Goal: Task Accomplishment & Management: Manage account settings

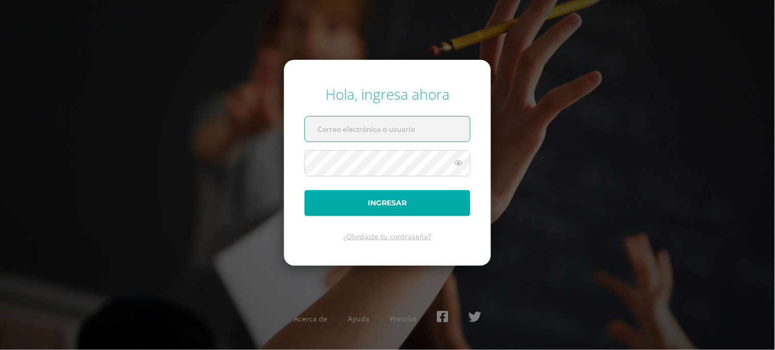
type input "[EMAIL_ADDRESS][DOMAIN_NAME]"
click at [386, 200] on button "Ingresar" at bounding box center [387, 203] width 166 height 26
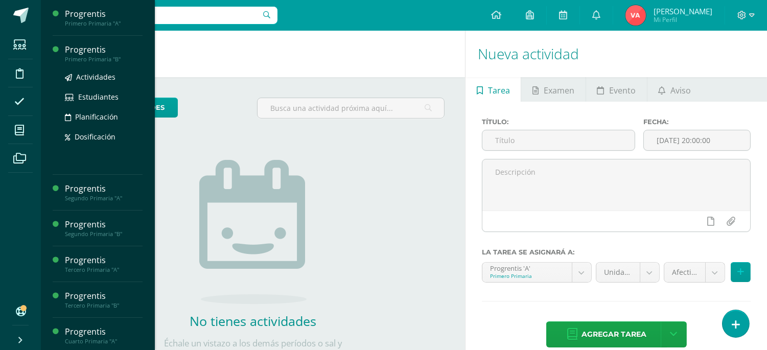
click at [103, 54] on div "Progrentis" at bounding box center [104, 50] width 78 height 12
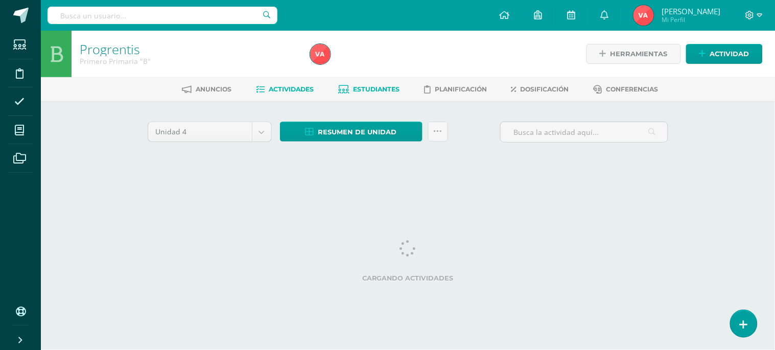
click at [371, 89] on span "Estudiantes" at bounding box center [376, 89] width 46 height 8
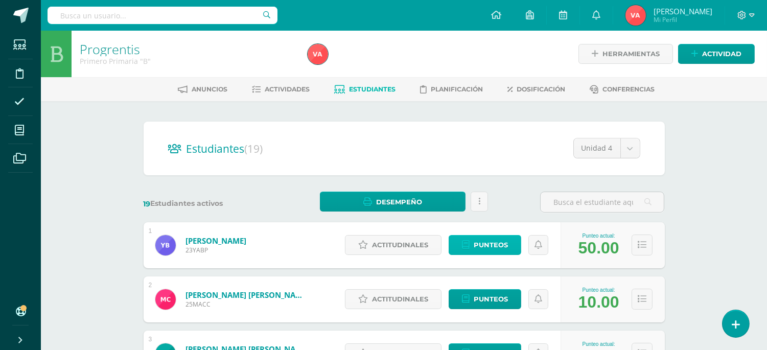
click at [496, 241] on span "Punteos" at bounding box center [490, 244] width 34 height 19
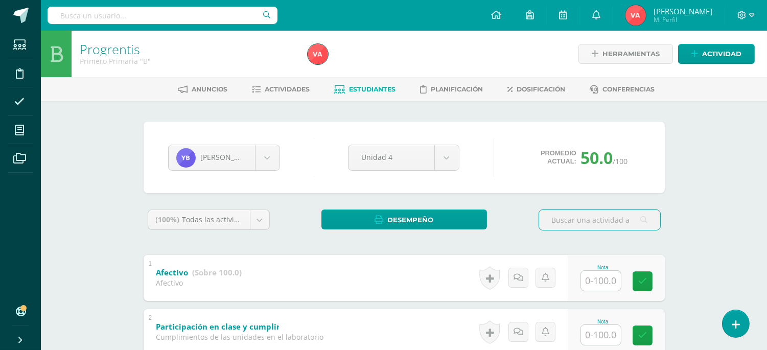
click at [614, 280] on input "text" at bounding box center [601, 281] width 40 height 20
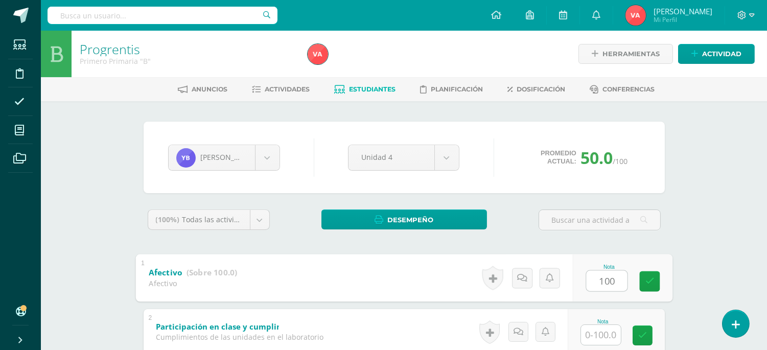
type input "100"
click at [593, 332] on input "text" at bounding box center [601, 335] width 40 height 20
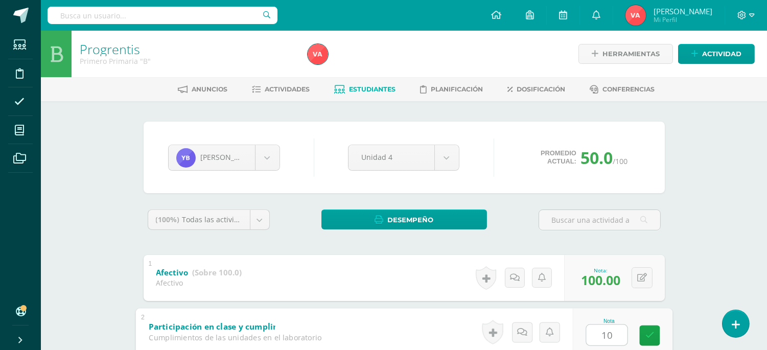
type input "100"
click at [652, 335] on icon at bounding box center [649, 335] width 9 height 9
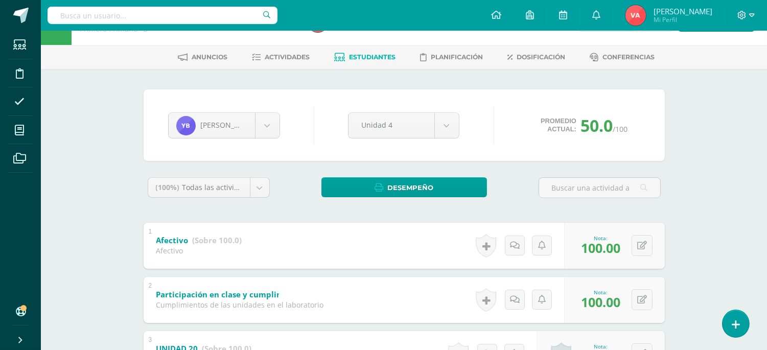
scroll to position [30, 0]
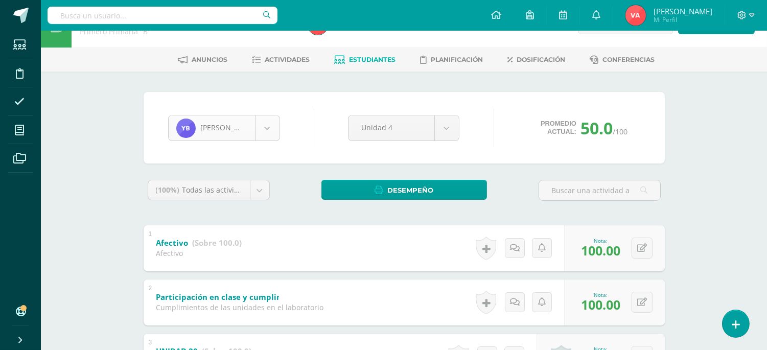
click at [267, 126] on body "Estudiantes Disciplina Asistencia Mis cursos Archivos Soporte Ayuda Reportar un…" at bounding box center [383, 317] width 767 height 694
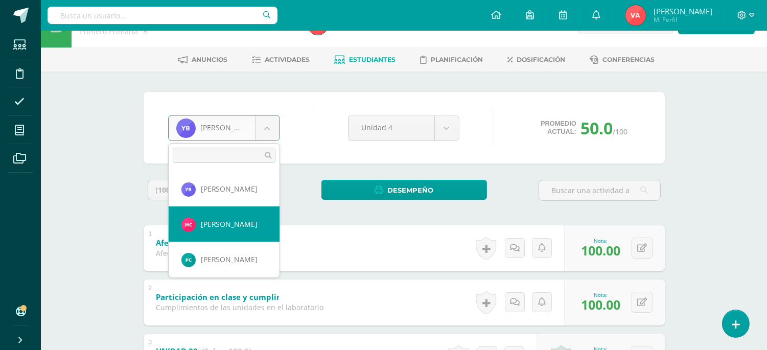
select select "2728"
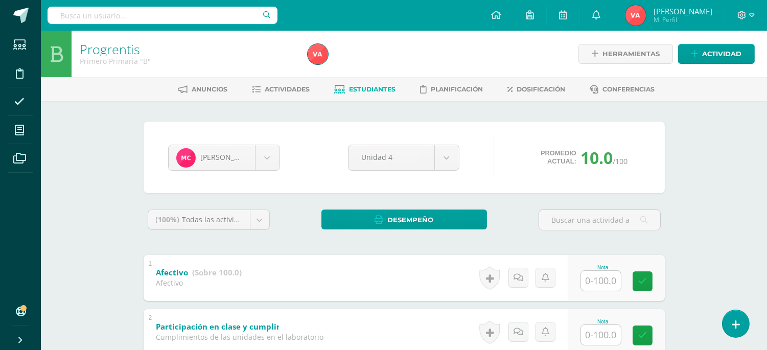
click at [595, 279] on input "text" at bounding box center [601, 281] width 40 height 20
type input "100"
click at [606, 325] on input "text" at bounding box center [601, 335] width 40 height 20
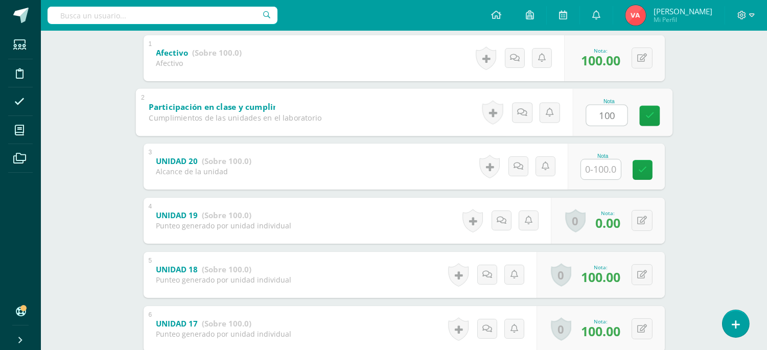
scroll to position [238, 0]
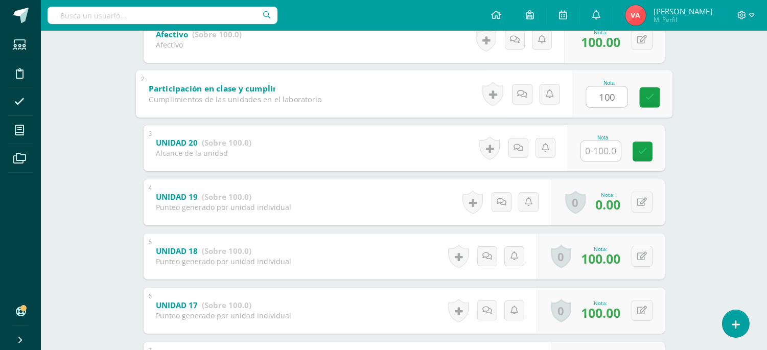
type input "100"
click at [608, 150] on input "text" at bounding box center [601, 151] width 40 height 20
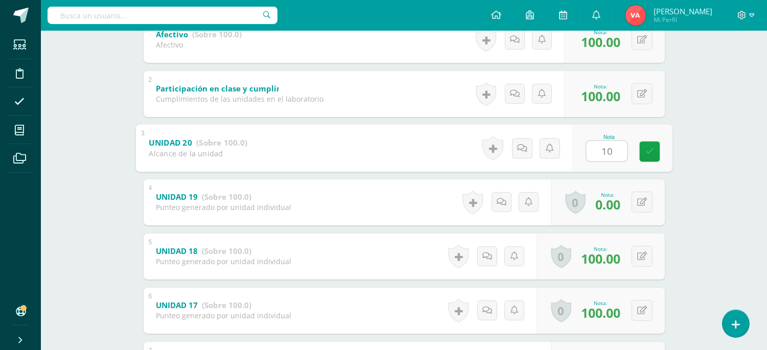
type input "100"
click at [651, 154] on icon at bounding box center [649, 151] width 9 height 9
click at [640, 203] on button at bounding box center [641, 202] width 21 height 21
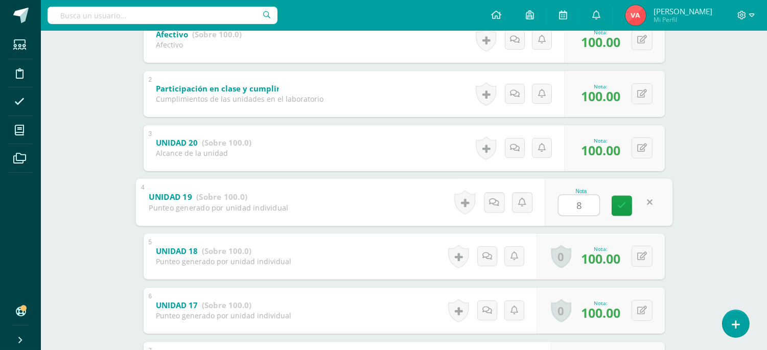
type input "80"
click at [619, 202] on icon at bounding box center [621, 205] width 9 height 9
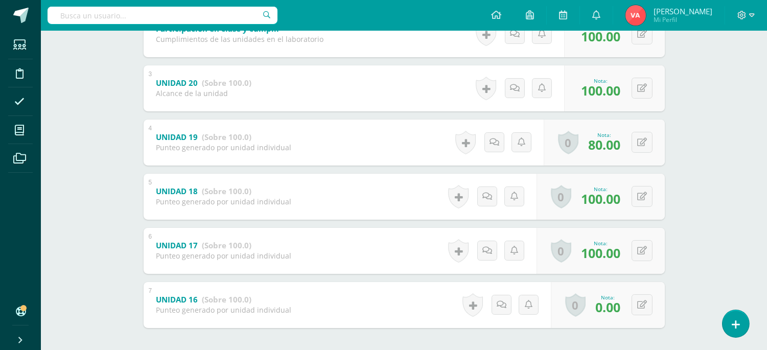
scroll to position [343, 0]
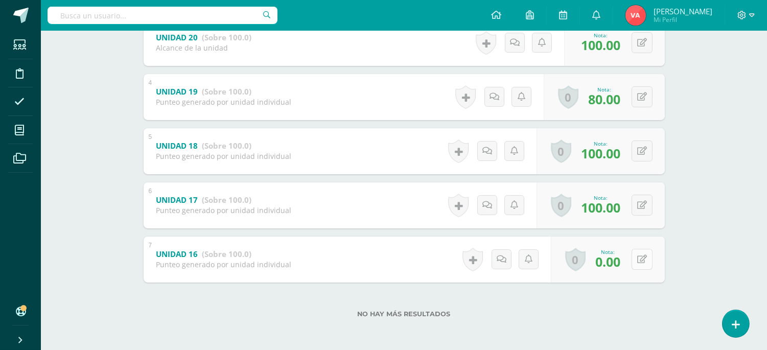
click at [639, 254] on button at bounding box center [641, 259] width 21 height 21
type input "80"
click at [619, 258] on icon at bounding box center [621, 262] width 9 height 9
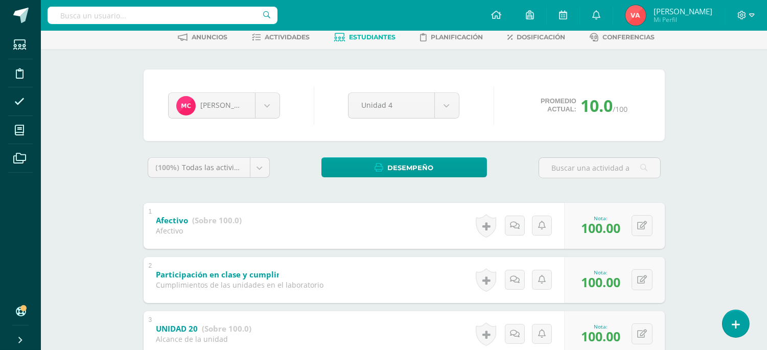
scroll to position [32, 0]
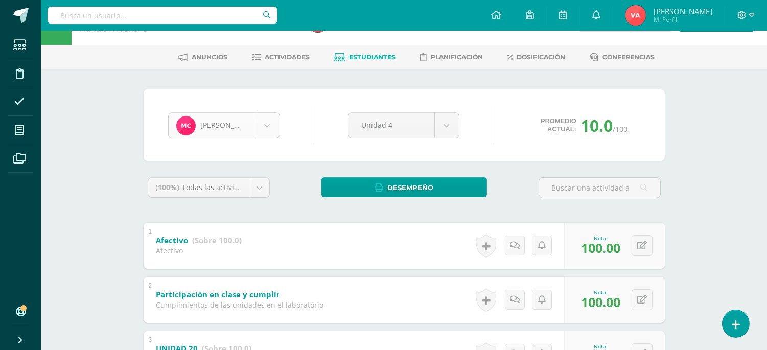
click at [269, 120] on body "Estudiantes Disciplina Asistencia Mis cursos Archivos Soporte Ayuda Reportar un…" at bounding box center [383, 315] width 767 height 694
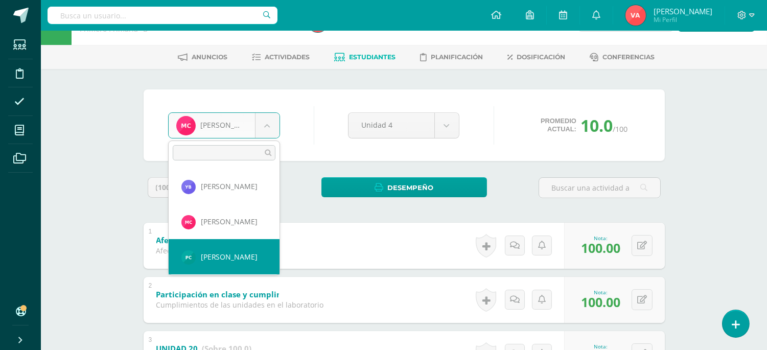
select select "2679"
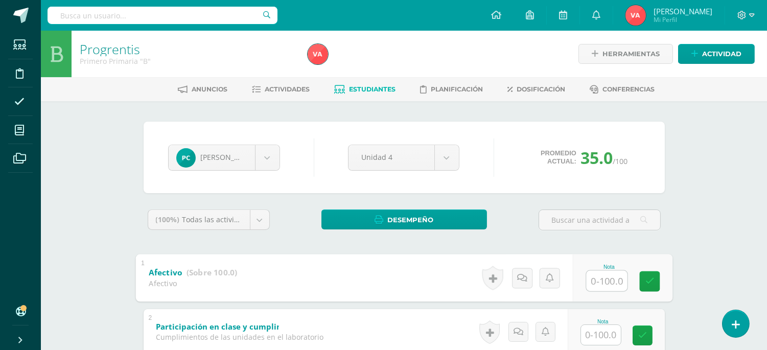
click at [607, 278] on input "text" at bounding box center [606, 280] width 41 height 20
type input "100"
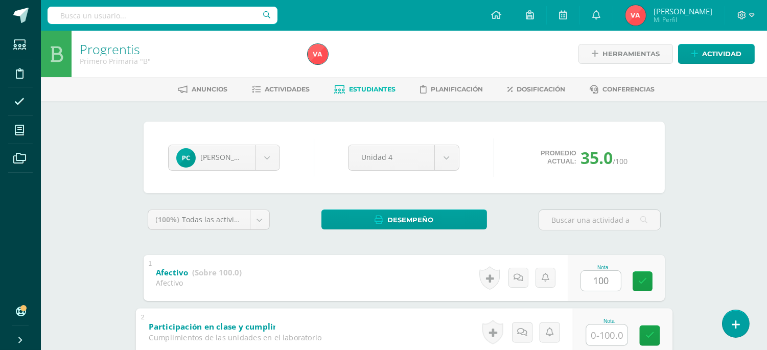
click at [610, 337] on input "text" at bounding box center [606, 334] width 41 height 20
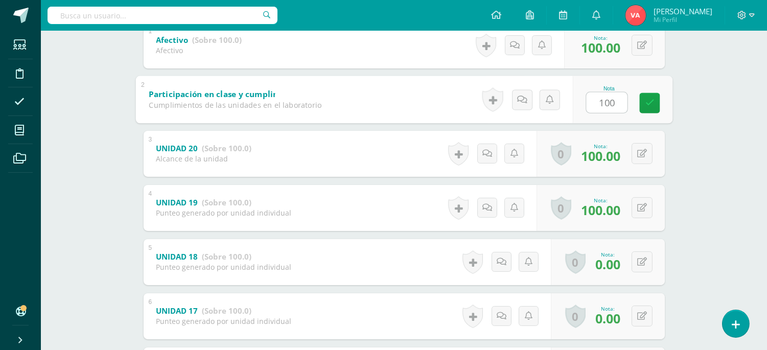
scroll to position [257, 0]
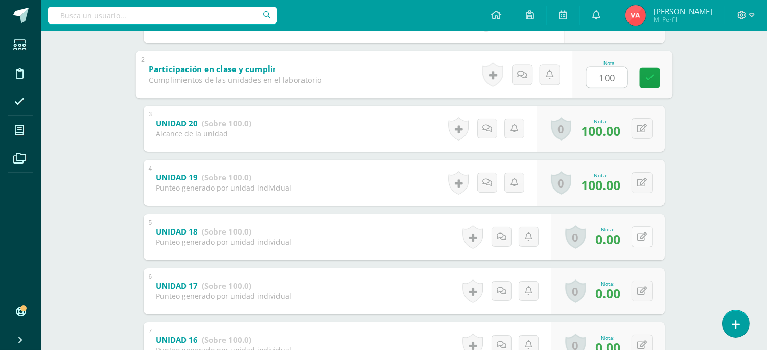
type input "100"
click at [642, 233] on icon at bounding box center [642, 236] width 10 height 9
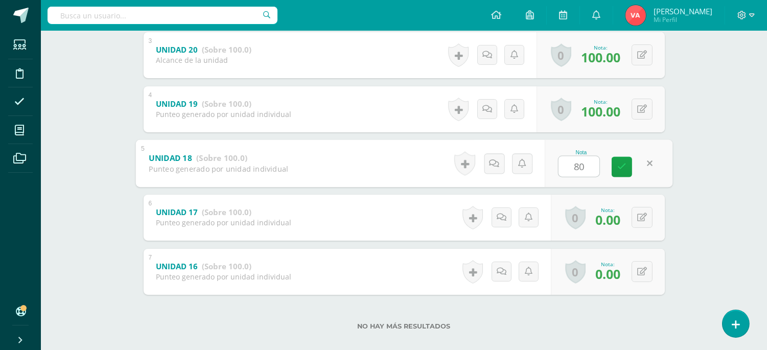
scroll to position [341, 0]
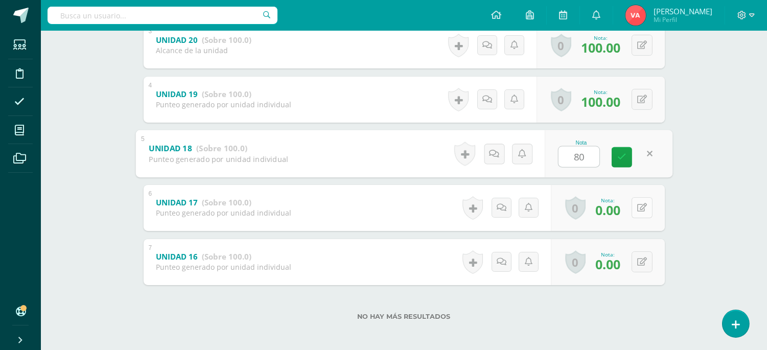
type input "80"
click at [640, 216] on button at bounding box center [641, 207] width 21 height 21
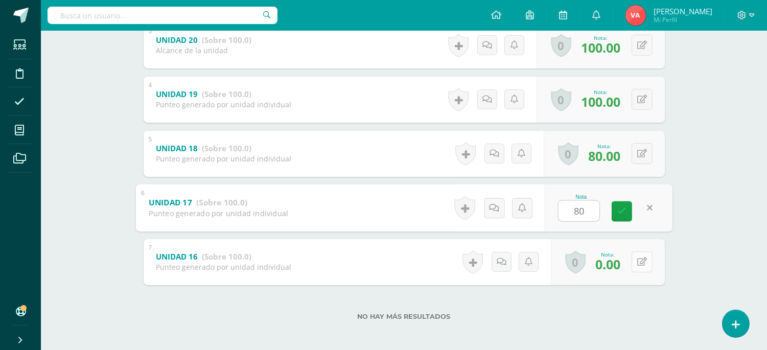
type input "80"
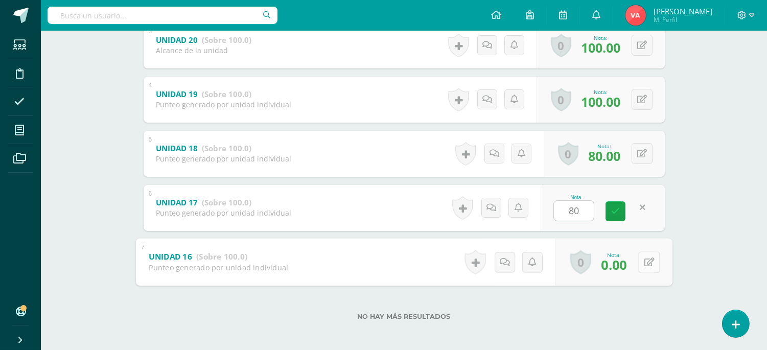
click at [644, 257] on icon at bounding box center [649, 261] width 10 height 9
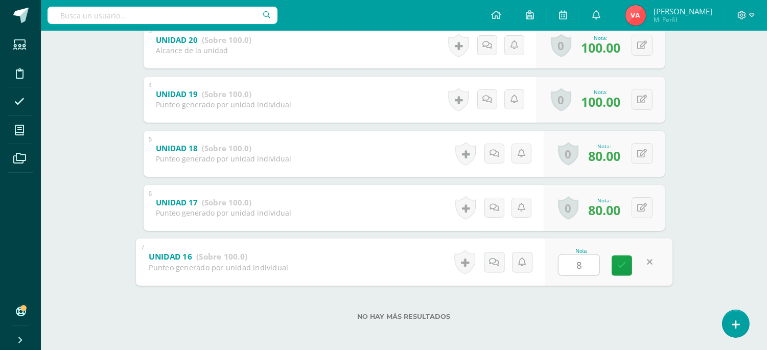
type input "80"
drag, startPoint x: 625, startPoint y: 263, endPoint x: 645, endPoint y: 267, distance: 20.3
click at [627, 266] on link at bounding box center [621, 265] width 20 height 20
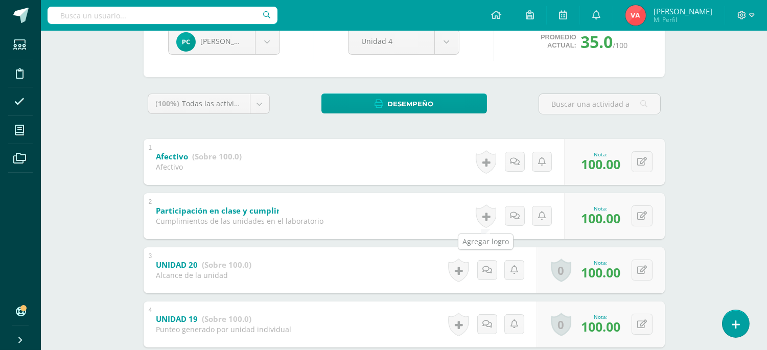
scroll to position [0, 0]
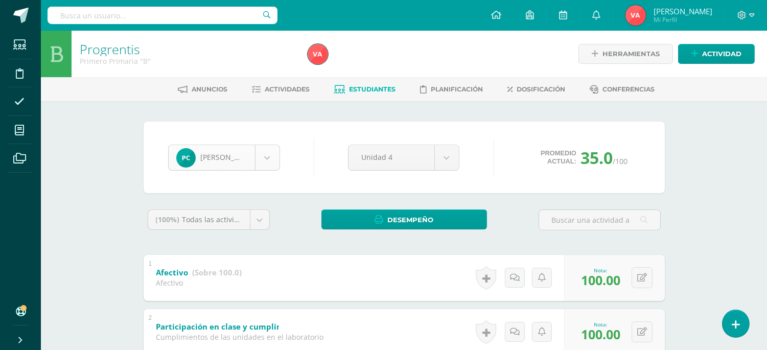
click at [263, 158] on body "Estudiantes Disciplina Asistencia Mis cursos Archivos Soporte Ayuda Reportar un…" at bounding box center [383, 347] width 767 height 694
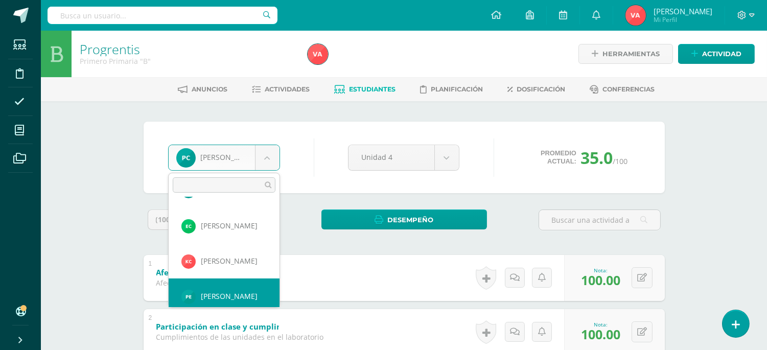
scroll to position [75, 0]
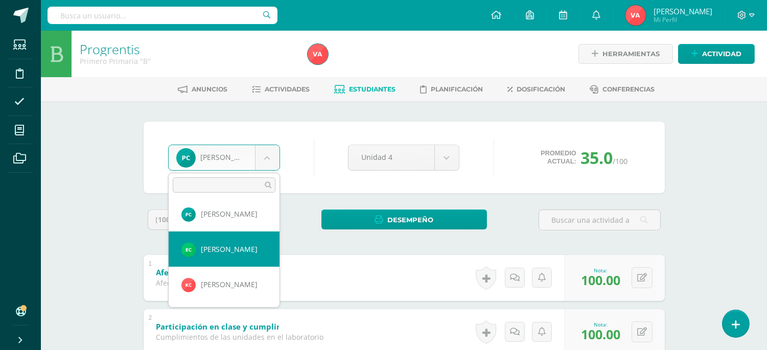
select select "2217"
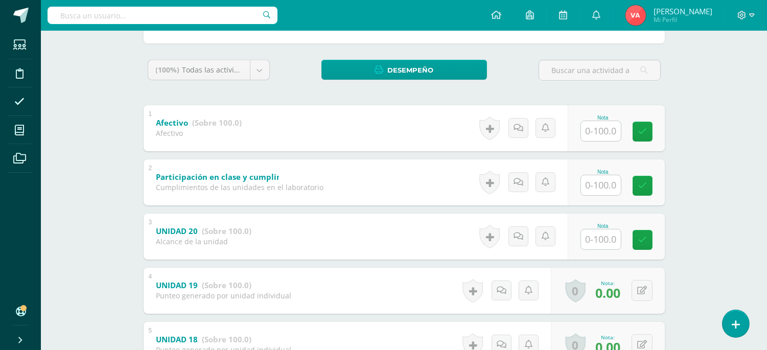
scroll to position [151, 0]
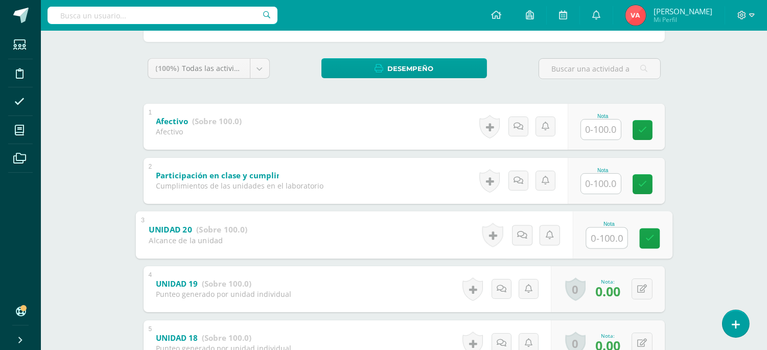
click at [600, 237] on input "text" at bounding box center [606, 237] width 41 height 20
type input "0"
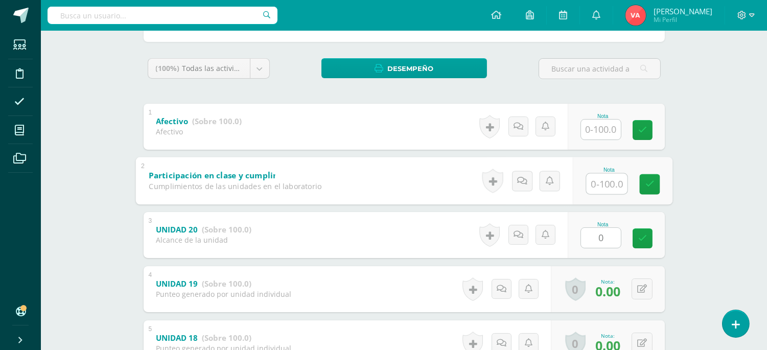
click at [596, 185] on input "text" at bounding box center [606, 183] width 41 height 20
type input "100"
click at [597, 131] on input "text" at bounding box center [601, 130] width 40 height 20
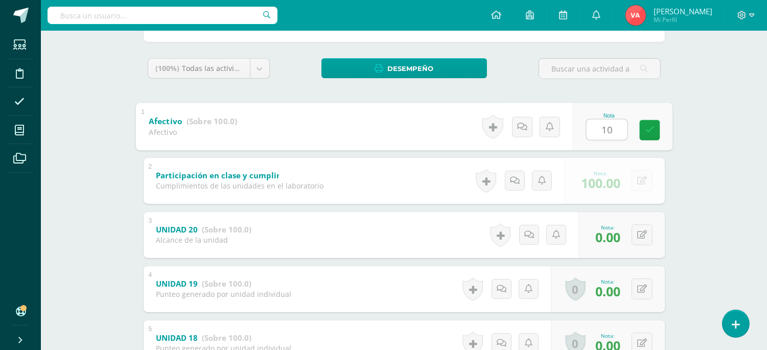
type input "100"
click at [643, 134] on link at bounding box center [649, 130] width 20 height 20
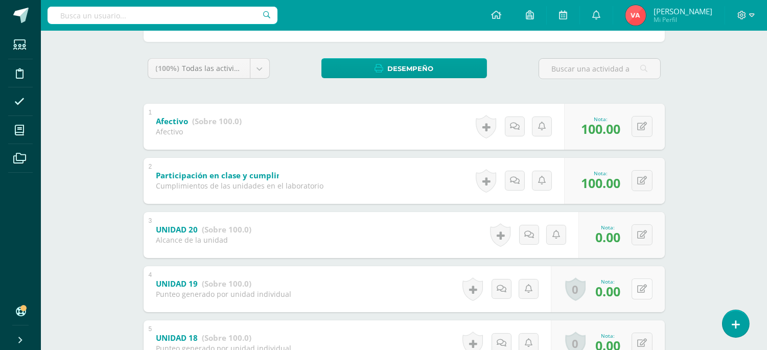
scroll to position [302, 0]
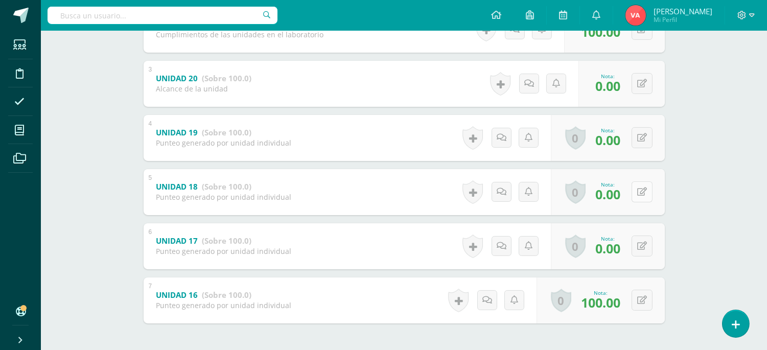
click at [641, 193] on icon at bounding box center [642, 191] width 10 height 9
type input "80"
click at [640, 238] on button at bounding box center [641, 245] width 21 height 21
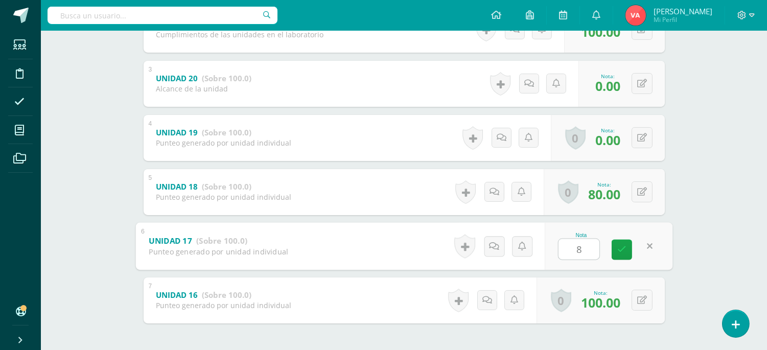
type input "80"
click at [621, 250] on icon at bounding box center [621, 249] width 9 height 9
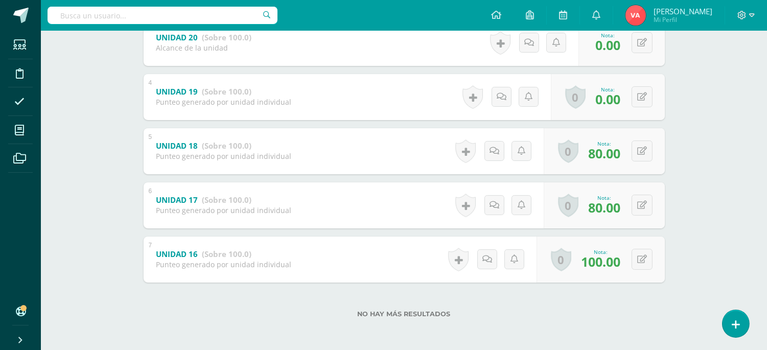
scroll to position [116, 0]
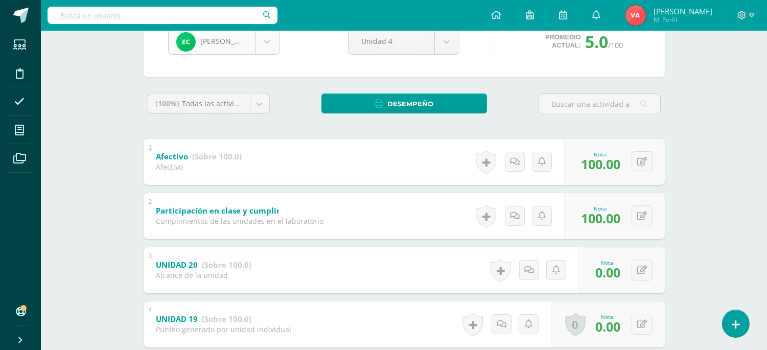
click at [264, 39] on body "Estudiantes Disciplina Asistencia Mis cursos Archivos Soporte Ayuda Reportar un…" at bounding box center [383, 231] width 767 height 694
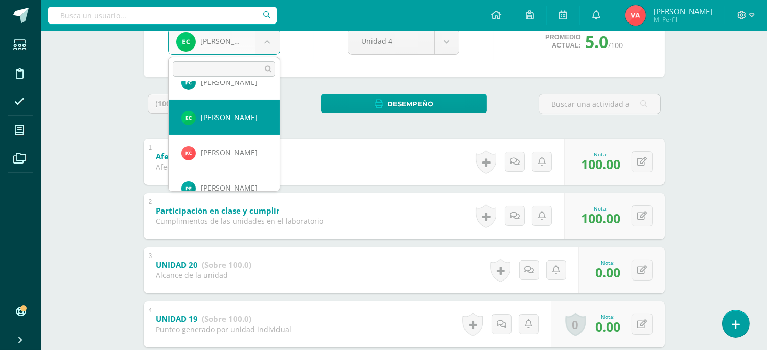
scroll to position [110, 0]
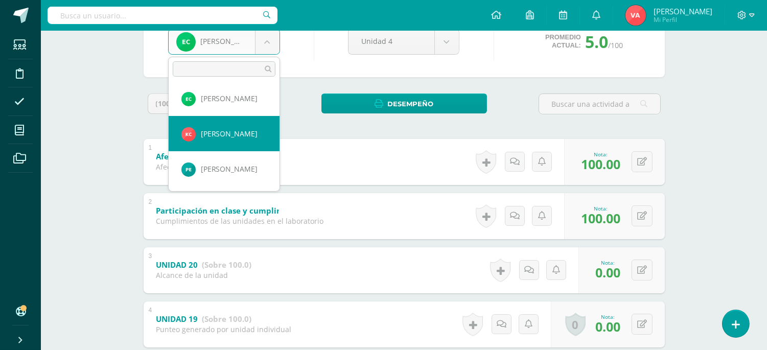
select select "2227"
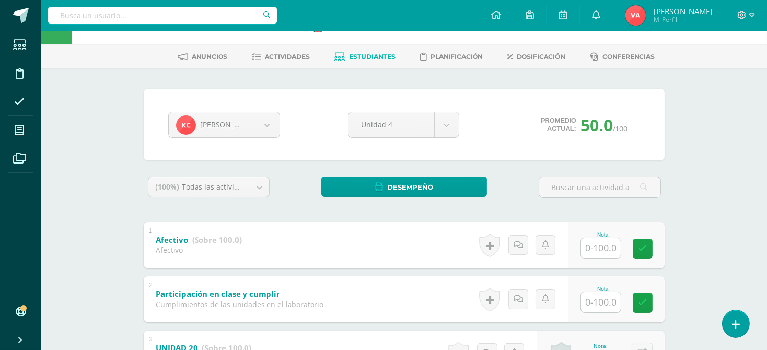
scroll to position [20, 0]
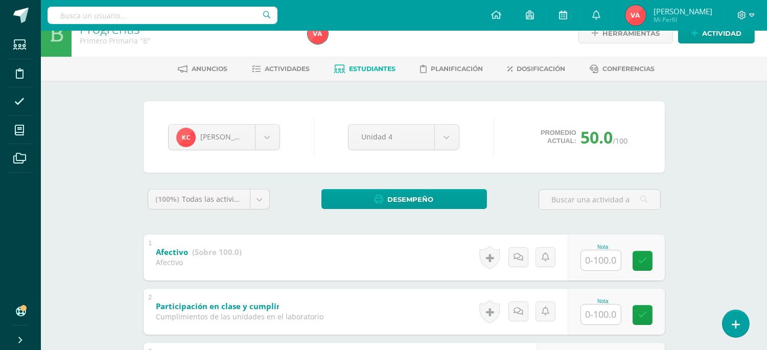
click at [590, 259] on input "text" at bounding box center [601, 260] width 40 height 20
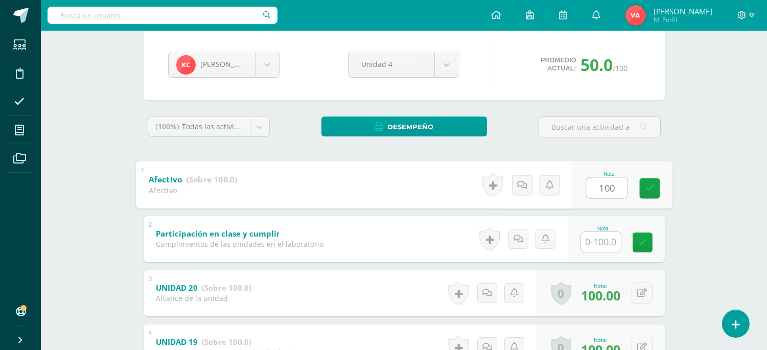
scroll to position [172, 0]
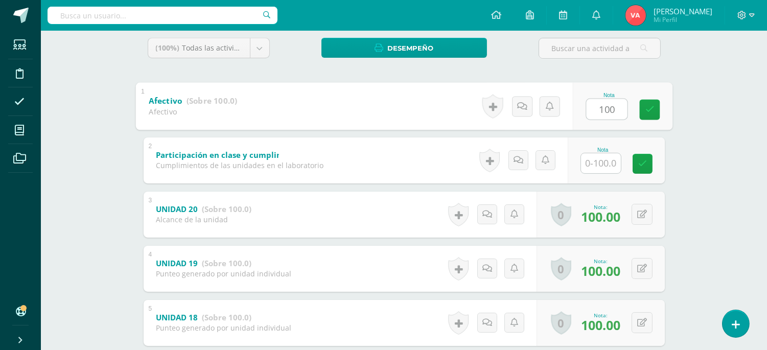
type input "100"
click at [602, 159] on input "text" at bounding box center [601, 163] width 40 height 20
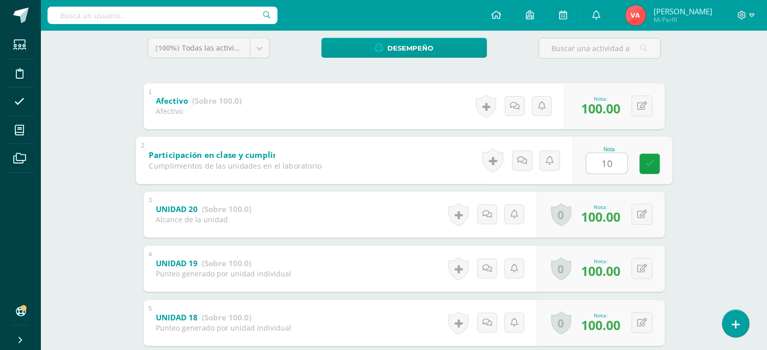
type input "100"
click at [645, 163] on icon at bounding box center [649, 163] width 9 height 9
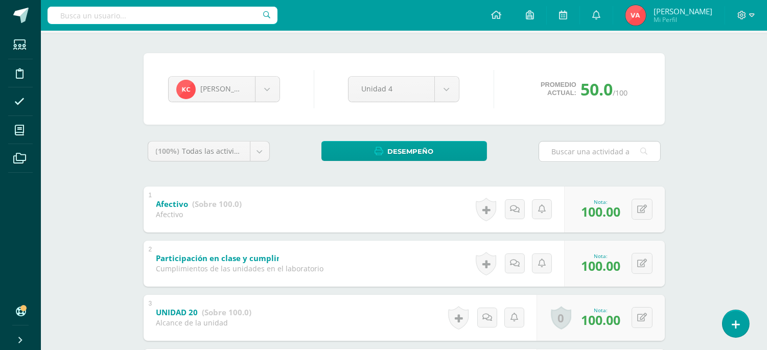
scroll to position [0, 0]
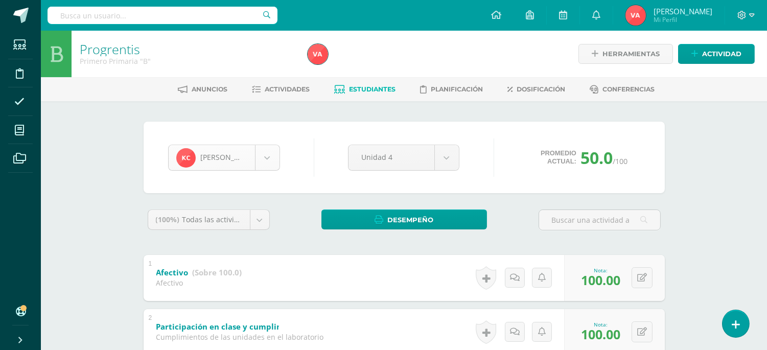
click at [266, 151] on body "Estudiantes Disciplina Asistencia Mis cursos Archivos Soporte Ayuda Reportar un…" at bounding box center [383, 347] width 767 height 694
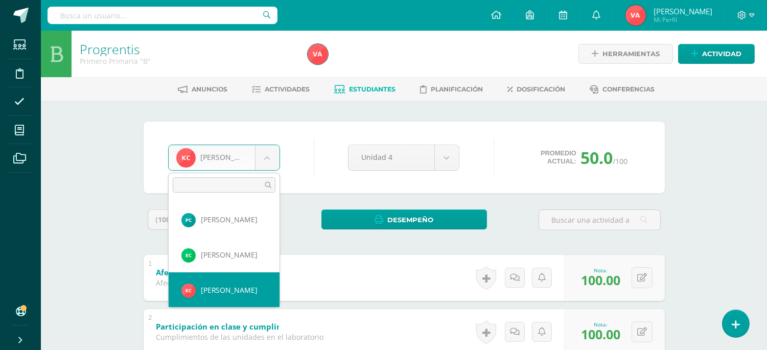
scroll to position [145, 0]
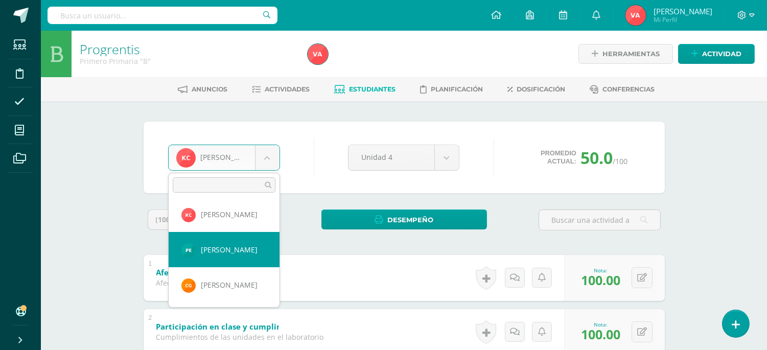
select select "2231"
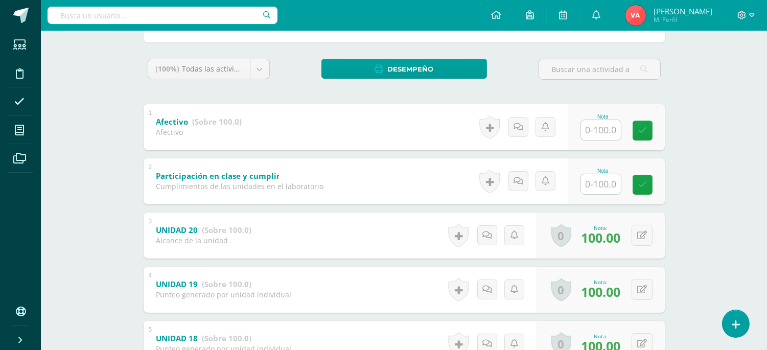
scroll to position [151, 0]
click at [598, 130] on input "text" at bounding box center [601, 130] width 40 height 20
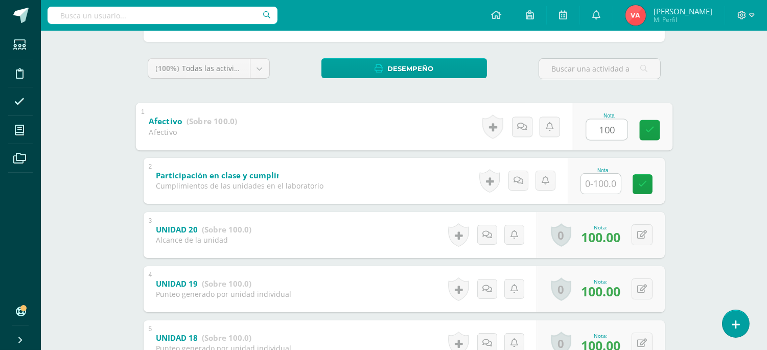
type input "100"
click at [600, 185] on input "text" at bounding box center [601, 184] width 40 height 20
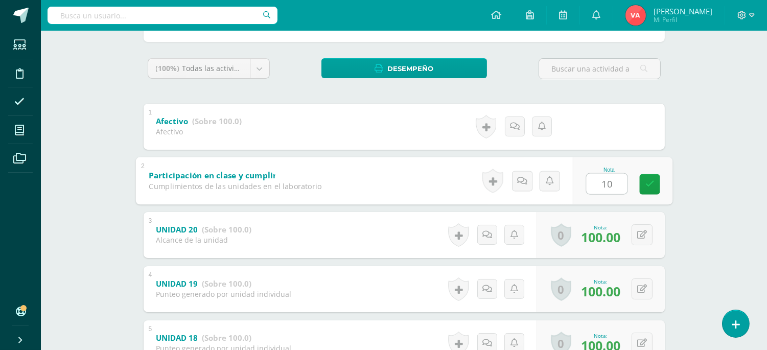
type input "100"
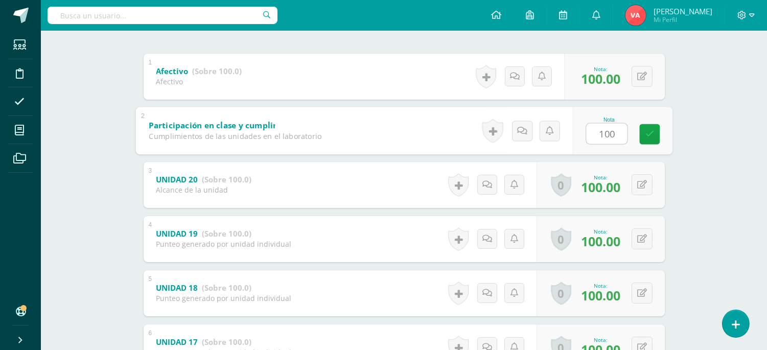
scroll to position [227, 0]
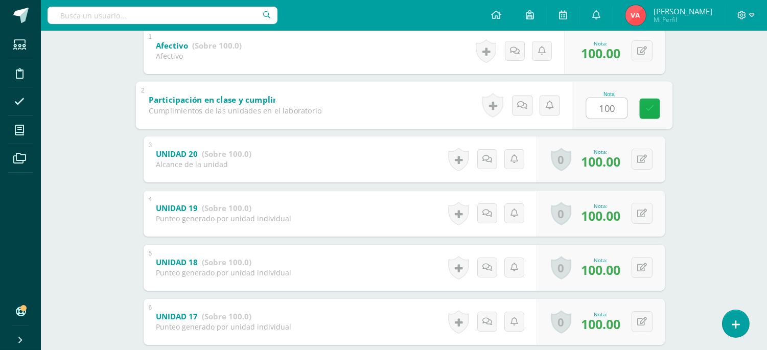
click at [649, 114] on link at bounding box center [649, 108] width 20 height 20
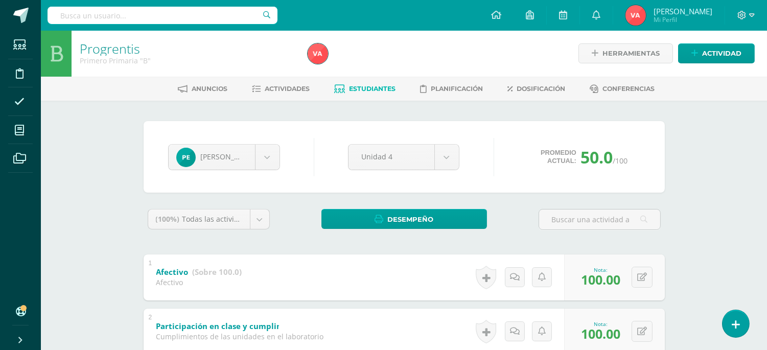
scroll to position [0, 0]
click at [271, 154] on body "Estudiantes Disciplina Asistencia Mis cursos Archivos Soporte Ayuda Reportar un…" at bounding box center [383, 347] width 767 height 694
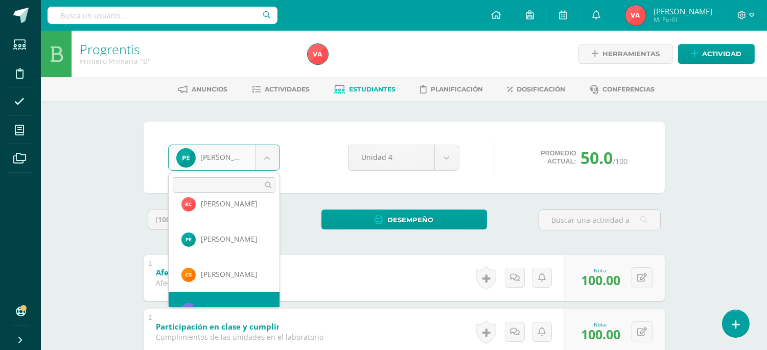
scroll to position [191, 0]
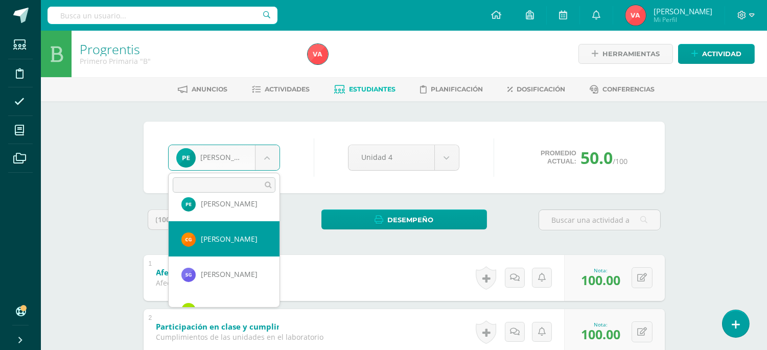
select select "2215"
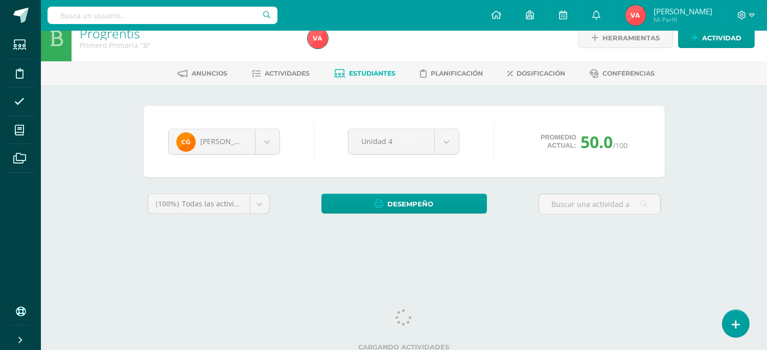
scroll to position [20, 0]
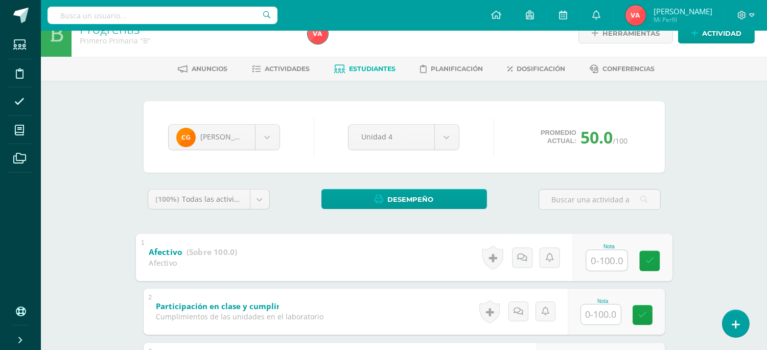
click at [606, 257] on input "text" at bounding box center [606, 260] width 41 height 20
type input "100"
click at [605, 312] on input "text" at bounding box center [601, 314] width 40 height 20
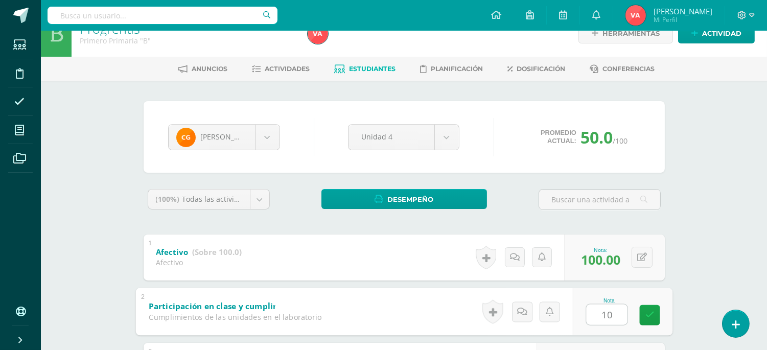
type input "100"
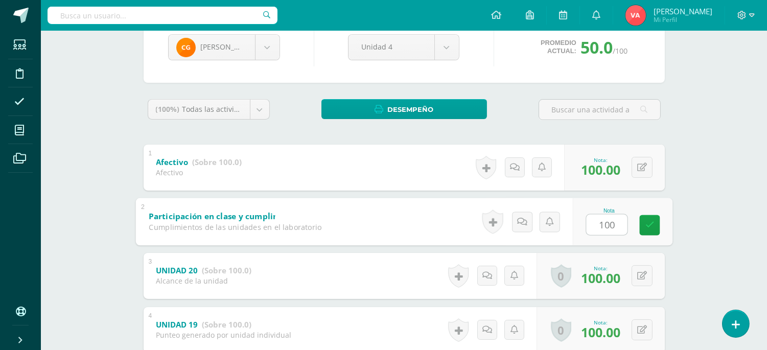
scroll to position [0, 0]
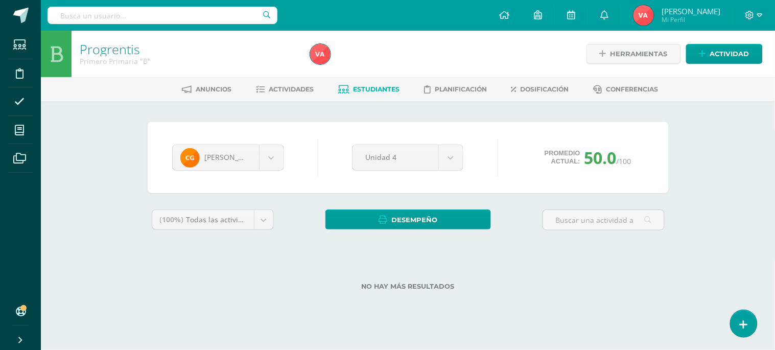
click at [579, 256] on div "No hay más resultados" at bounding box center [408, 279] width 521 height 48
drag, startPoint x: 738, startPoint y: 232, endPoint x: 725, endPoint y: 236, distance: 13.3
click at [738, 233] on div "Progrentis Primero Primaria "B" Herramientas Detalle de asistencias Actividad A…" at bounding box center [408, 177] width 734 height 292
click at [628, 258] on div "No hay más resultados" at bounding box center [408, 279] width 521 height 48
click at [592, 222] on input "text" at bounding box center [603, 220] width 121 height 20
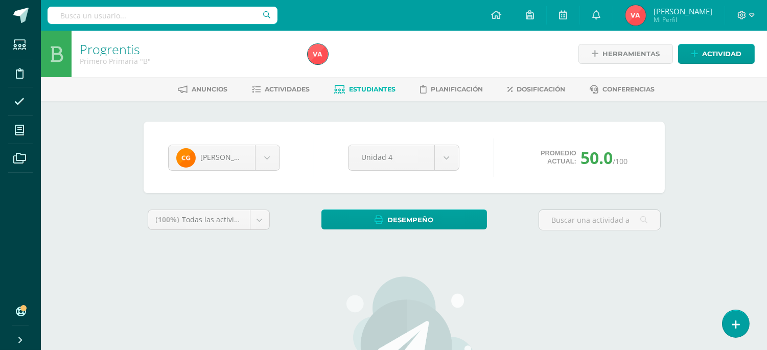
drag, startPoint x: 539, startPoint y: 258, endPoint x: 542, endPoint y: 287, distance: 28.8
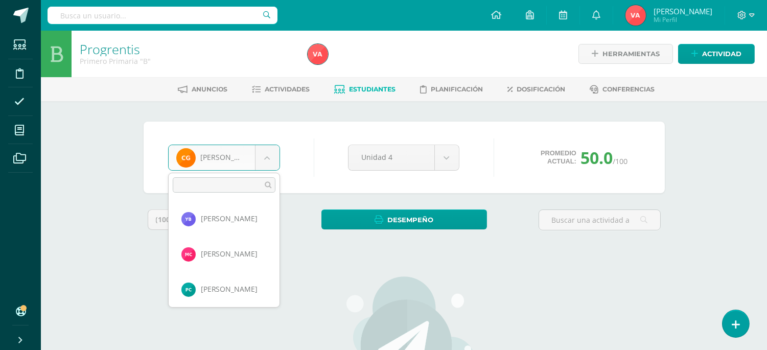
click at [263, 158] on body "Estudiantes Disciplina Asistencia Mis cursos Archivos Soporte Ayuda Reportar un…" at bounding box center [383, 285] width 767 height 571
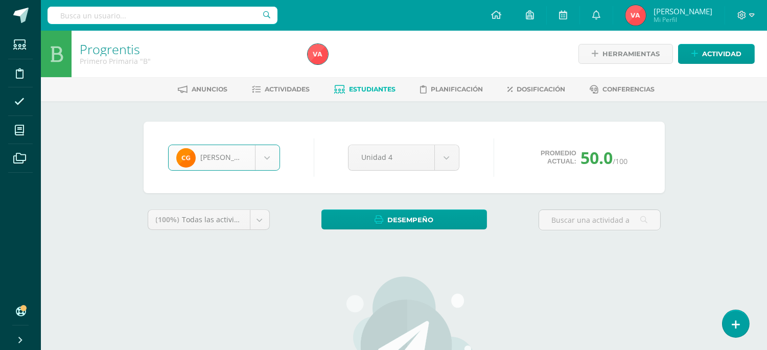
click at [368, 86] on span "Estudiantes" at bounding box center [372, 89] width 46 height 8
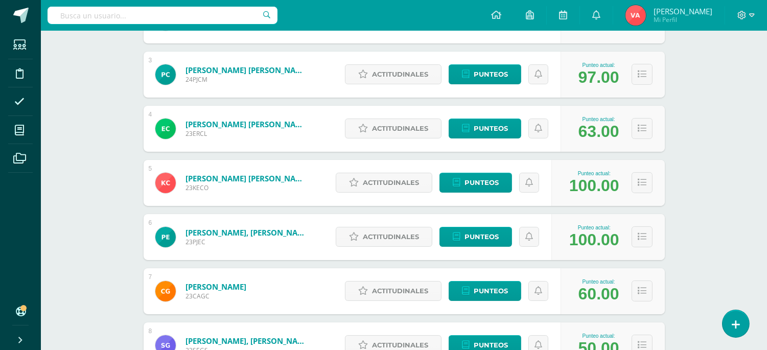
scroll to position [378, 0]
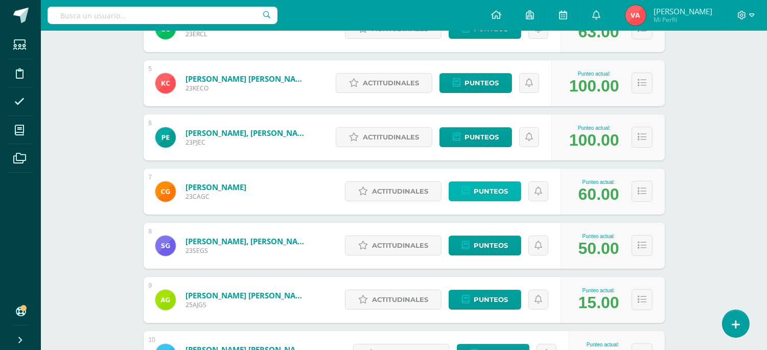
click at [497, 190] on span "Punteos" at bounding box center [490, 191] width 34 height 19
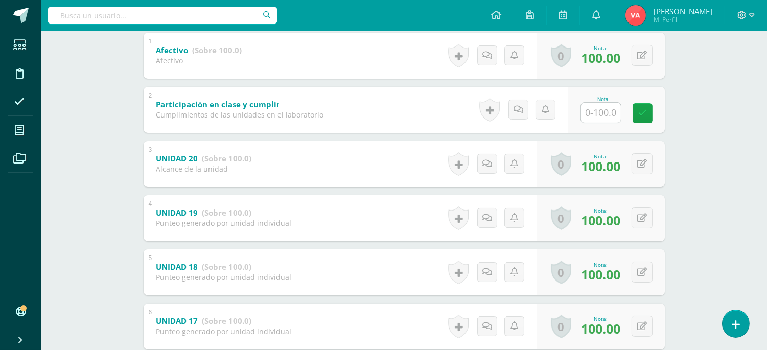
scroll to position [227, 0]
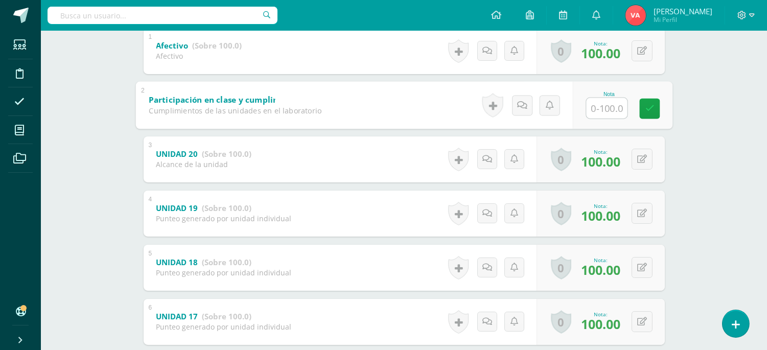
click at [609, 106] on input "text" at bounding box center [606, 108] width 41 height 20
type input "100"
click at [648, 105] on icon at bounding box center [649, 108] width 9 height 9
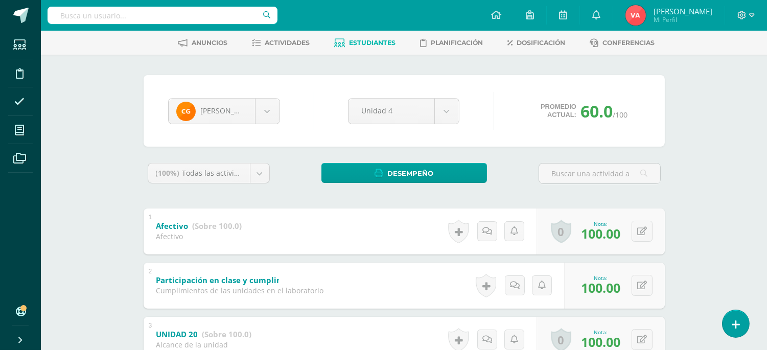
scroll to position [0, 0]
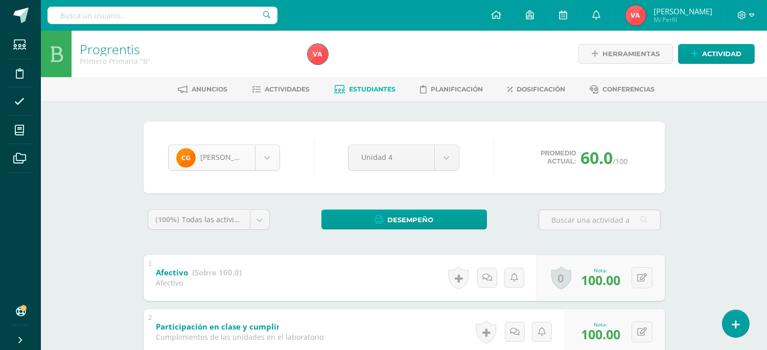
click at [269, 160] on body "Estudiantes Disciplina Asistencia Mis cursos Archivos Soporte Ayuda Reportar un…" at bounding box center [383, 347] width 767 height 694
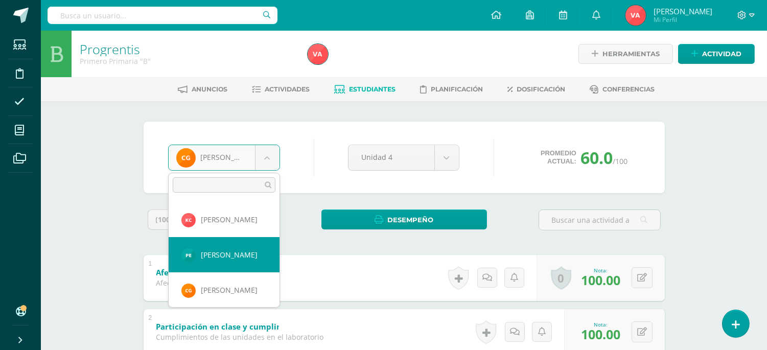
scroll to position [216, 0]
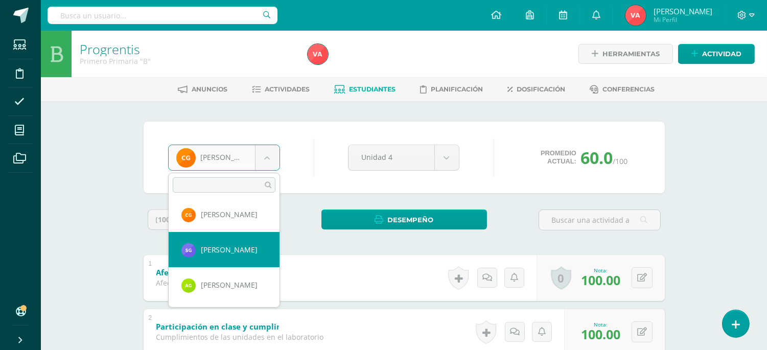
select select "2234"
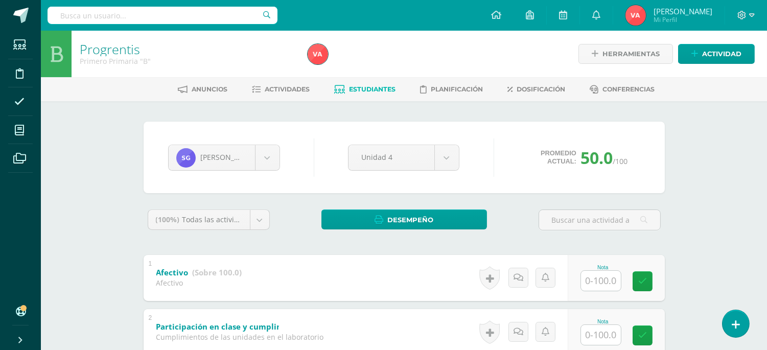
click at [595, 274] on input "text" at bounding box center [601, 281] width 40 height 20
type input "100"
click at [598, 330] on input "text" at bounding box center [601, 335] width 40 height 20
type input "100"
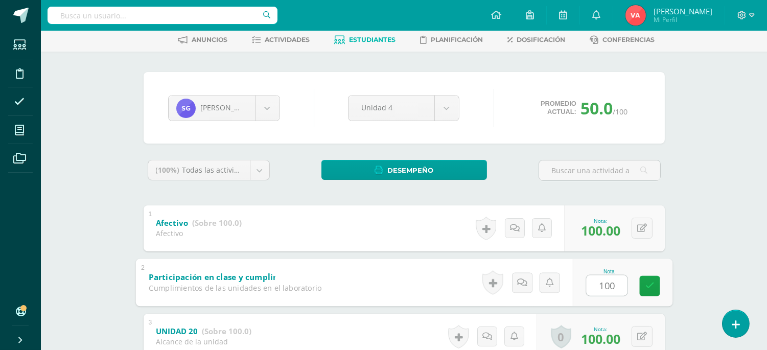
scroll to position [75, 0]
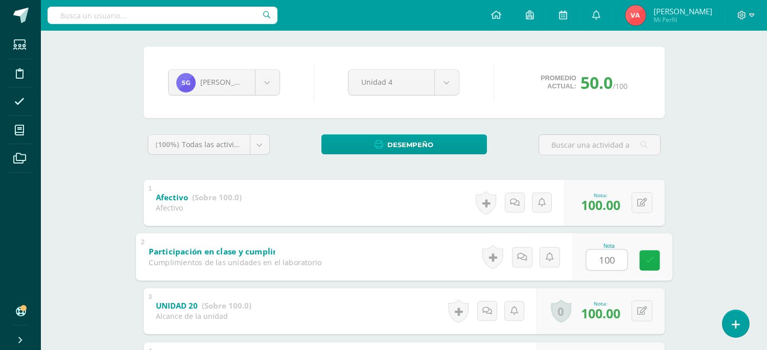
click at [649, 259] on icon at bounding box center [649, 260] width 9 height 9
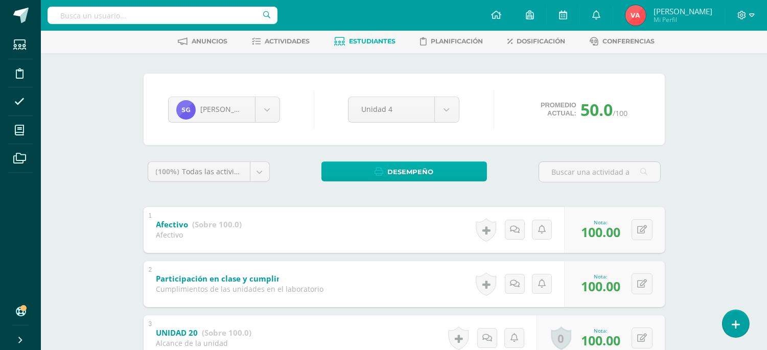
scroll to position [0, 0]
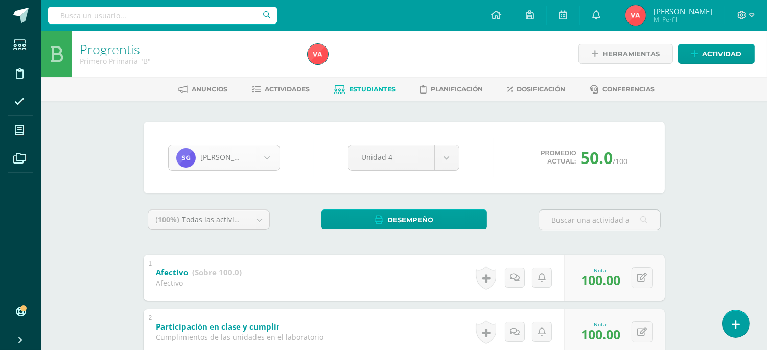
click at [271, 157] on body "Estudiantes Disciplina Asistencia Mis cursos Archivos Soporte Ayuda Reportar un…" at bounding box center [383, 347] width 767 height 694
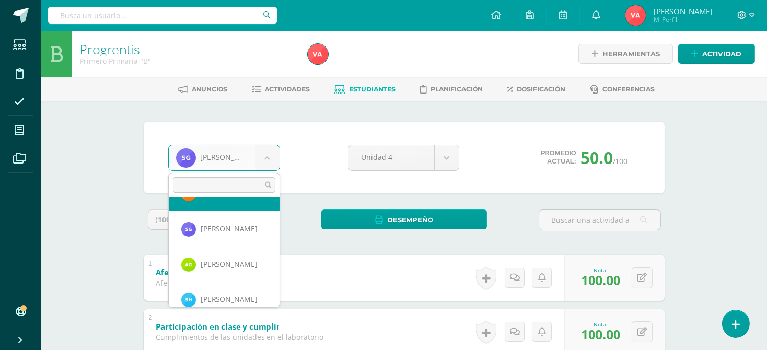
scroll to position [251, 0]
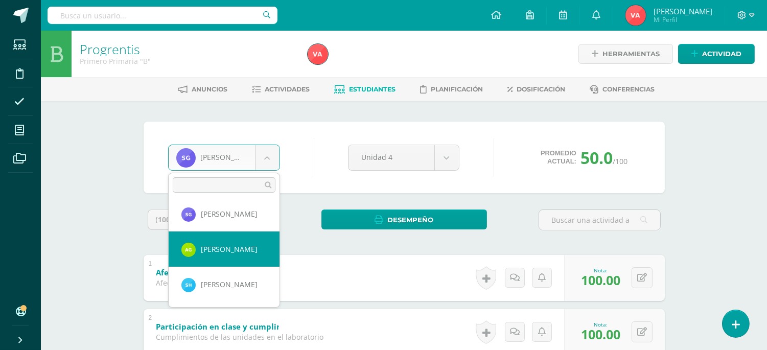
select select "2729"
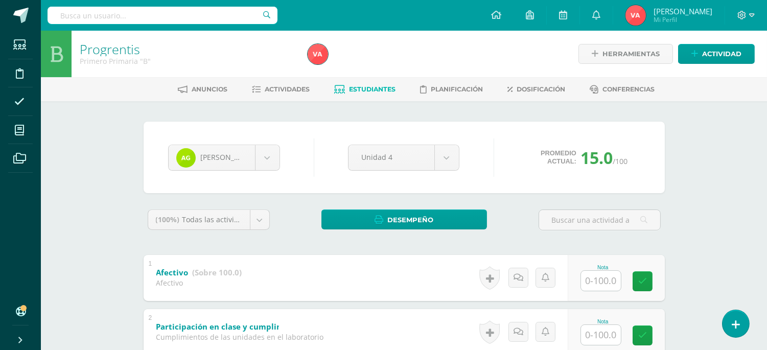
click at [591, 280] on input "text" at bounding box center [601, 281] width 40 height 20
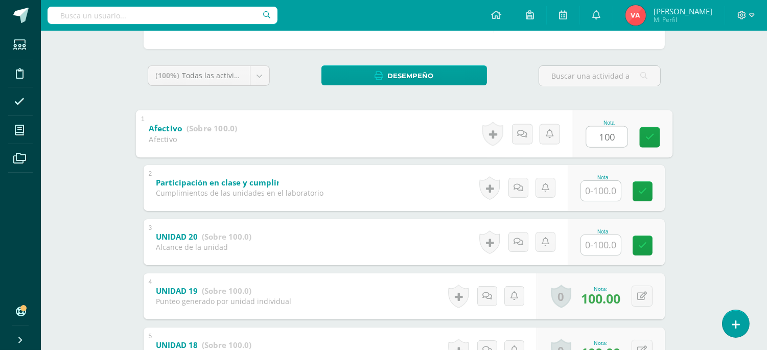
scroll to position [151, 0]
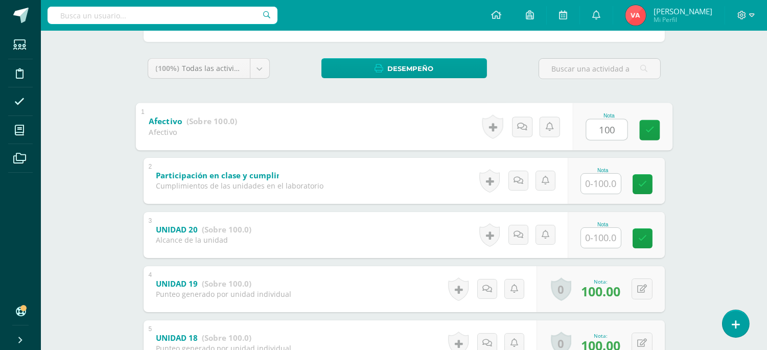
type input "100"
click at [604, 185] on input "text" at bounding box center [601, 184] width 40 height 20
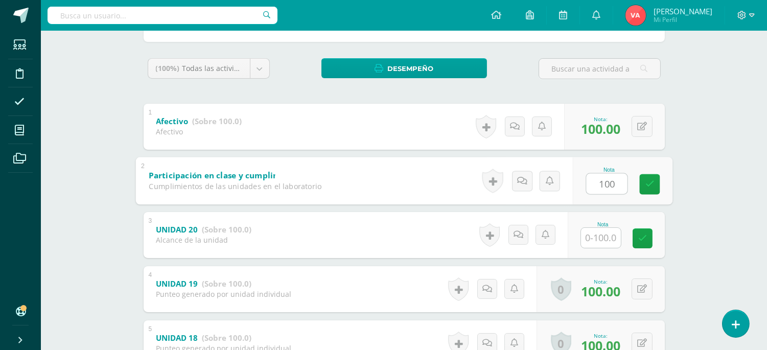
type input "100"
click at [608, 236] on input "text" at bounding box center [601, 238] width 40 height 20
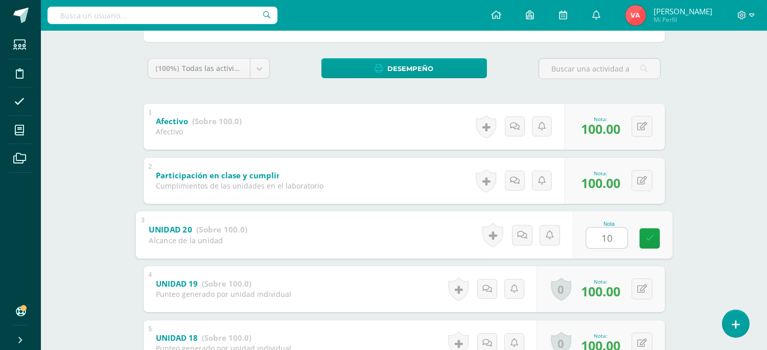
type input "100"
click at [649, 236] on icon at bounding box center [649, 238] width 9 height 9
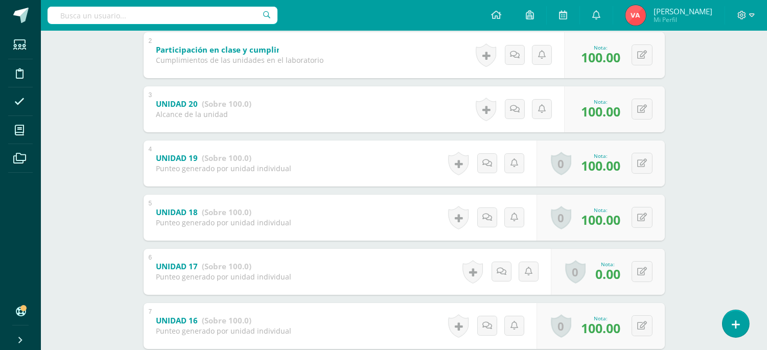
scroll to position [302, 0]
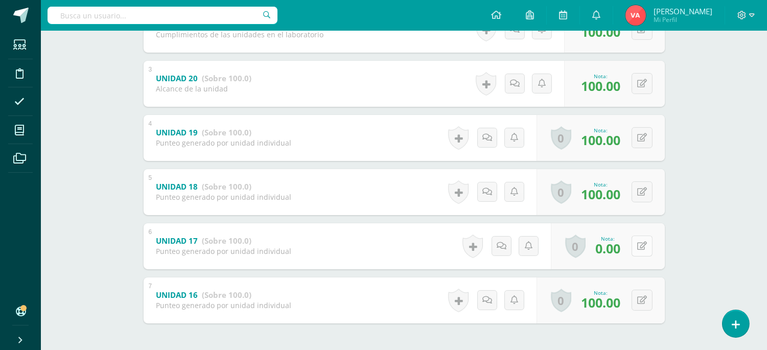
click at [639, 242] on button at bounding box center [641, 245] width 21 height 21
type input "80"
click at [620, 246] on icon at bounding box center [621, 249] width 9 height 9
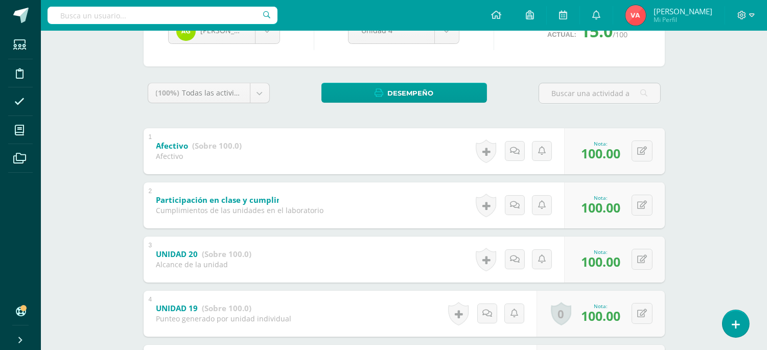
scroll to position [75, 0]
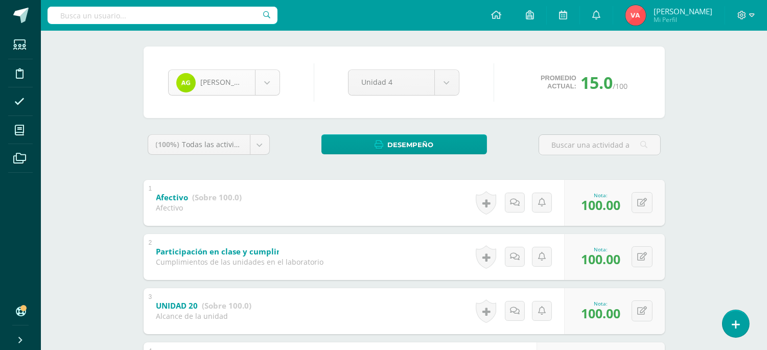
click at [263, 74] on body "Estudiantes Disciplina Asistencia Mis cursos Archivos Soporte Ayuda Reportar un…" at bounding box center [383, 272] width 767 height 694
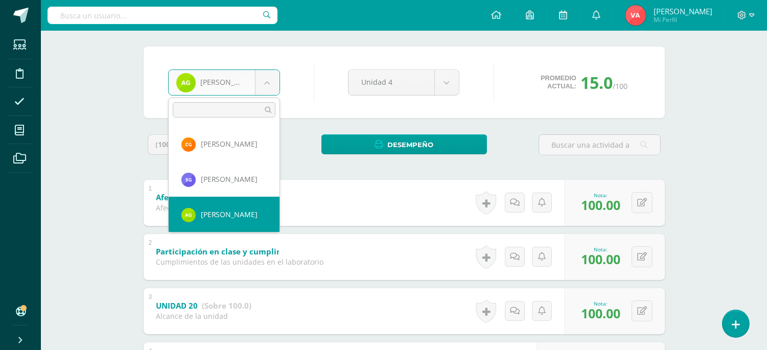
scroll to position [287, 0]
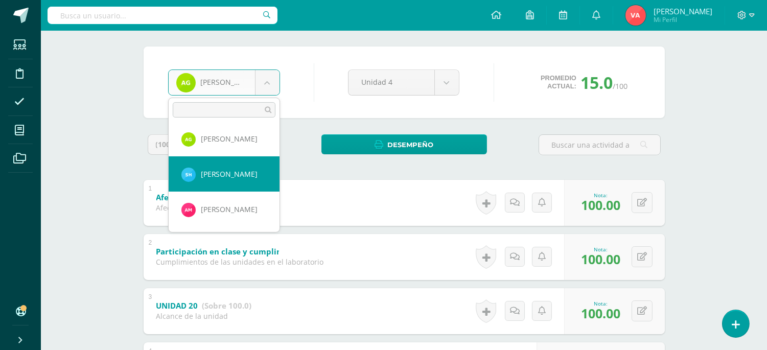
select select "2730"
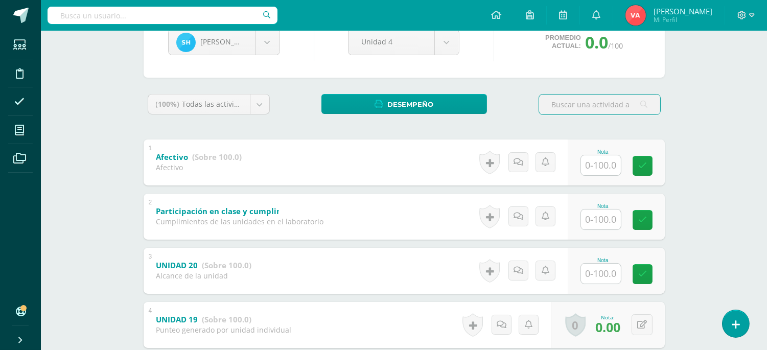
scroll to position [151, 0]
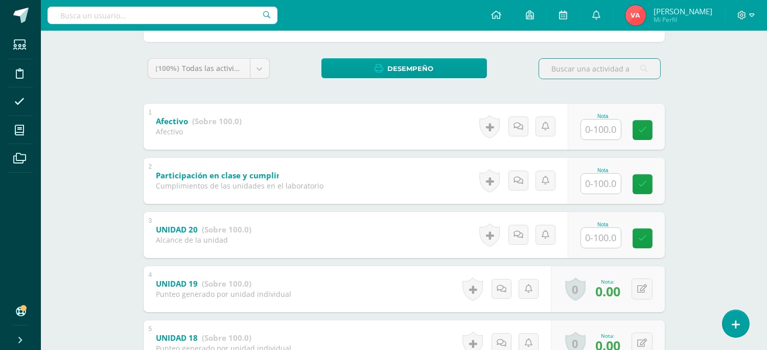
click at [594, 129] on input "text" at bounding box center [601, 130] width 40 height 20
type input "100"
click at [598, 183] on input "text" at bounding box center [606, 183] width 41 height 20
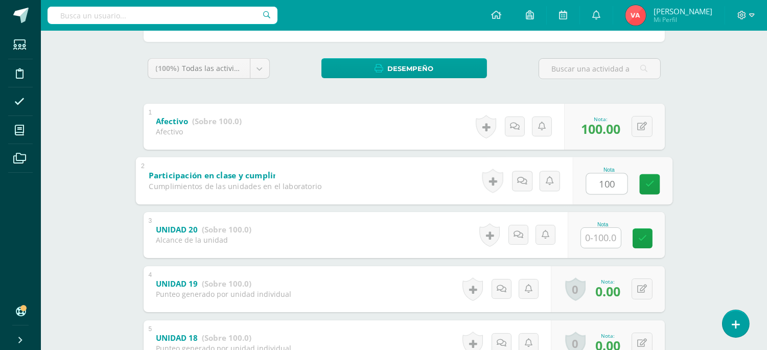
type input "100"
click at [595, 236] on input "text" at bounding box center [601, 238] width 40 height 20
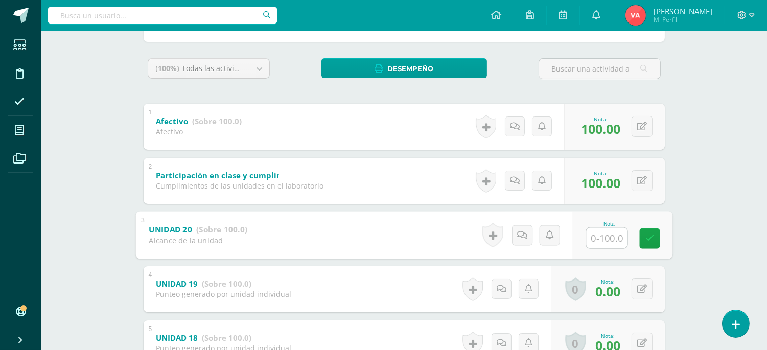
type input "0"
click at [647, 235] on icon at bounding box center [649, 238] width 9 height 9
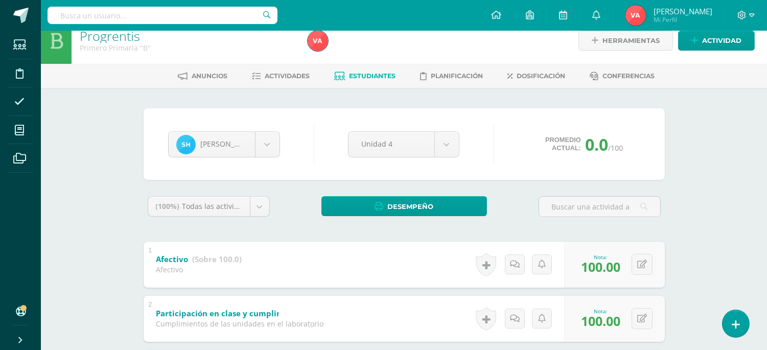
scroll to position [0, 0]
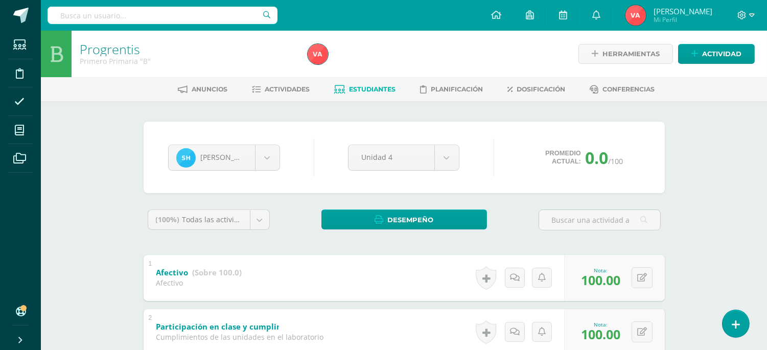
click at [366, 89] on span "Estudiantes" at bounding box center [372, 89] width 46 height 8
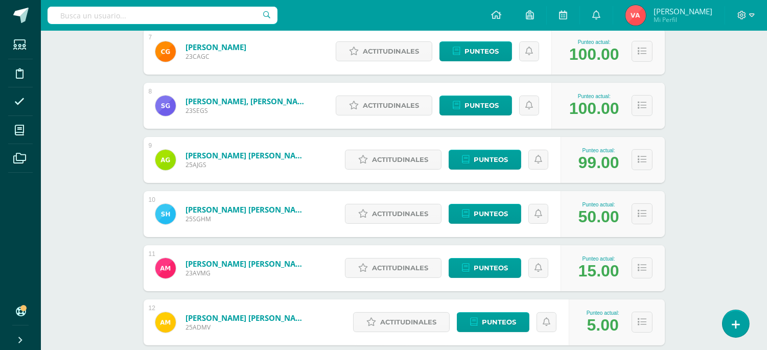
scroll to position [544, 0]
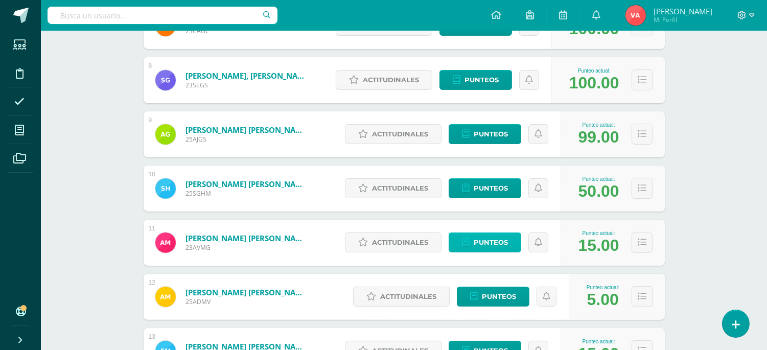
click at [484, 242] on span "Punteos" at bounding box center [490, 242] width 34 height 19
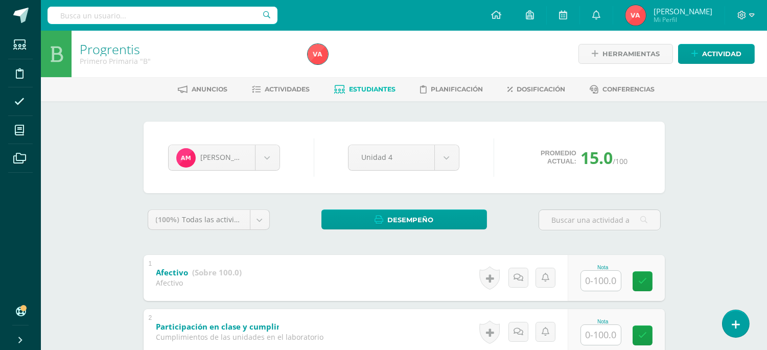
click at [601, 279] on input "text" at bounding box center [601, 281] width 40 height 20
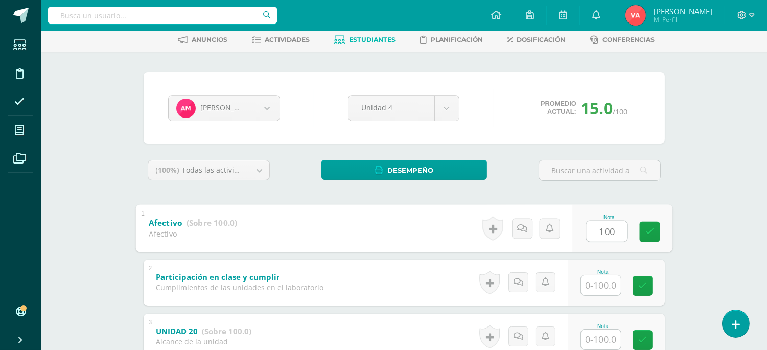
scroll to position [75, 0]
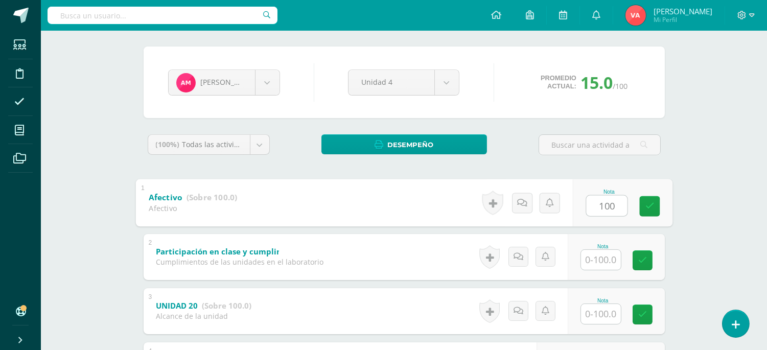
type input "100"
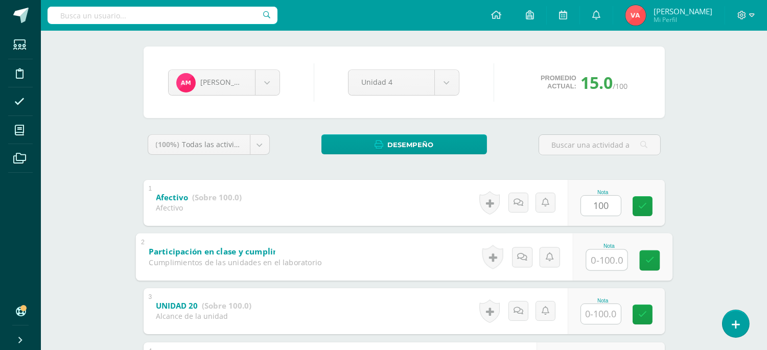
click at [592, 257] on input "text" at bounding box center [606, 259] width 41 height 20
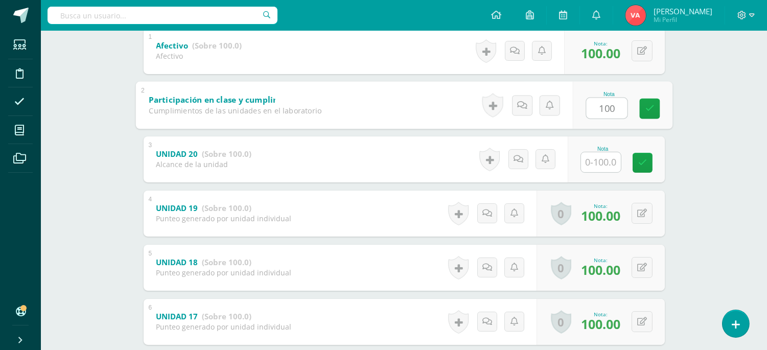
type input "100"
click at [598, 166] on input "text" at bounding box center [601, 162] width 40 height 20
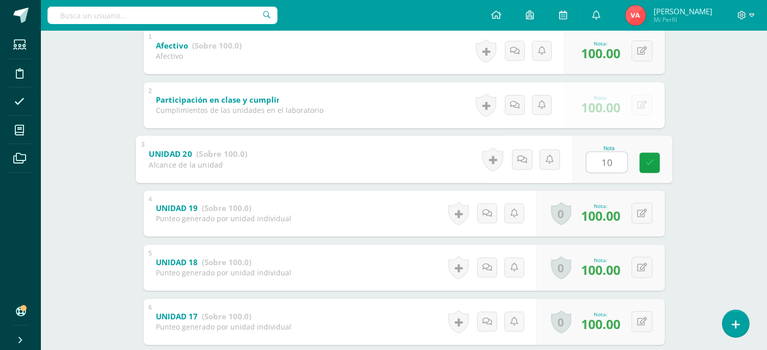
type input "100"
click at [646, 159] on icon at bounding box center [649, 162] width 9 height 9
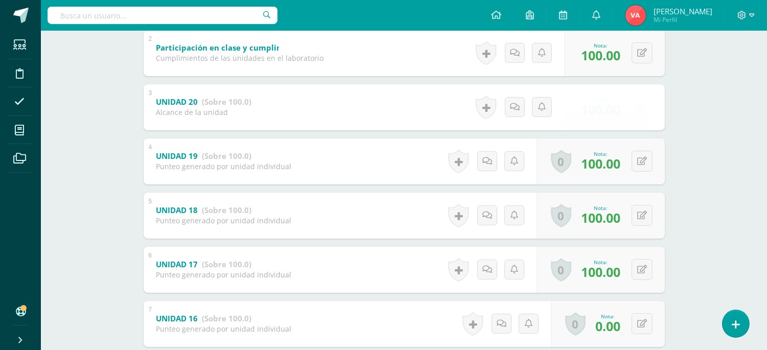
scroll to position [343, 0]
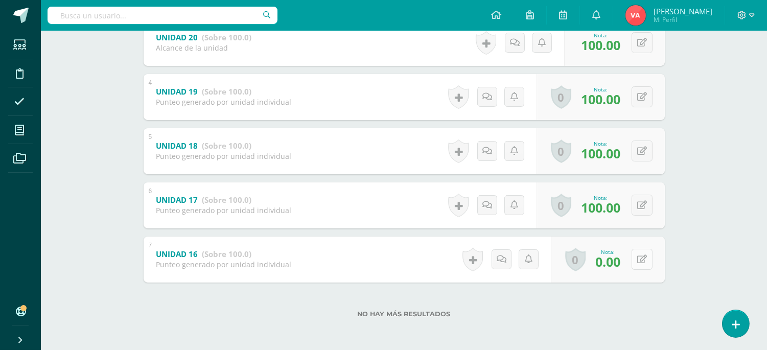
click at [646, 262] on button at bounding box center [641, 259] width 21 height 21
type input "80"
drag, startPoint x: 624, startPoint y: 259, endPoint x: 587, endPoint y: 256, distance: 36.9
click at [624, 260] on icon at bounding box center [621, 262] width 9 height 9
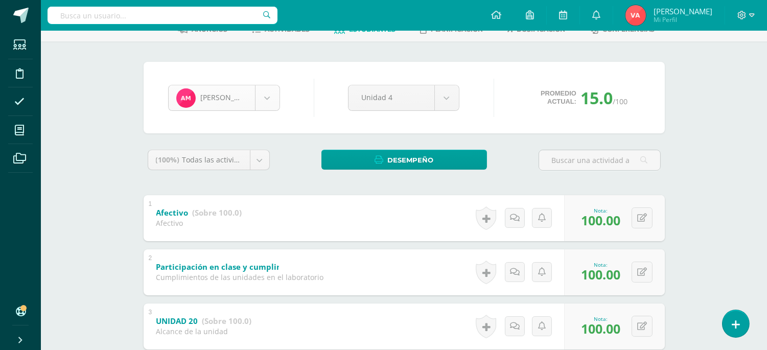
scroll to position [0, 0]
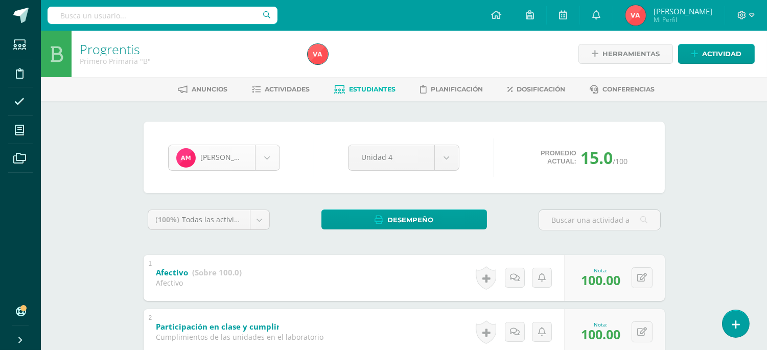
click at [267, 156] on body "Estudiantes Disciplina Asistencia Mis cursos Archivos Soporte Ayuda Reportar un…" at bounding box center [383, 347] width 767 height 694
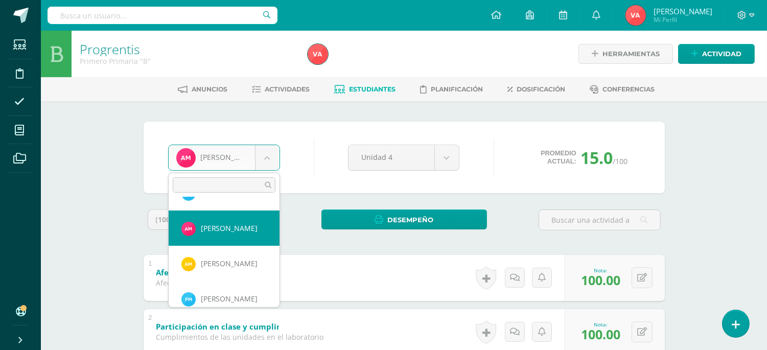
scroll to position [357, 0]
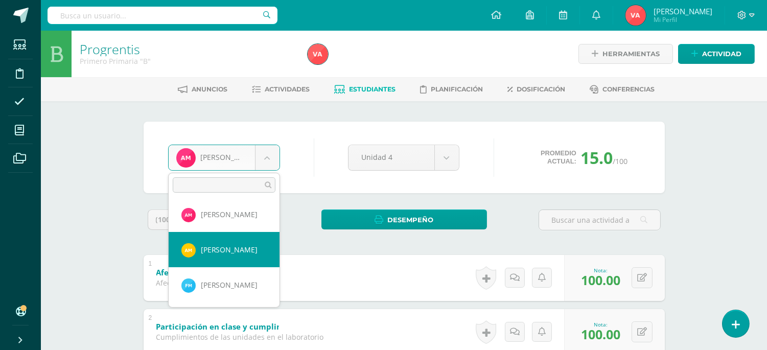
select select "2731"
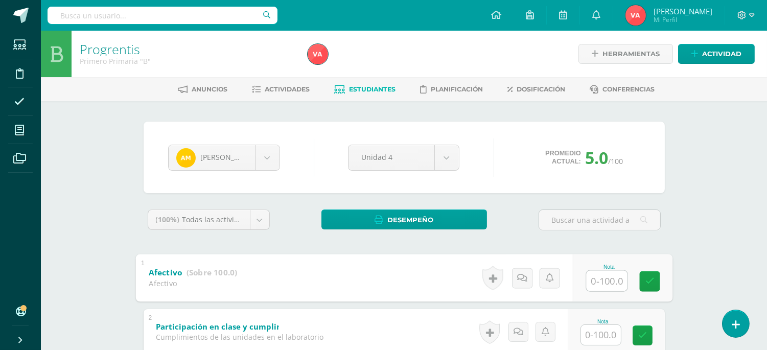
click at [602, 278] on input "text" at bounding box center [606, 280] width 41 height 20
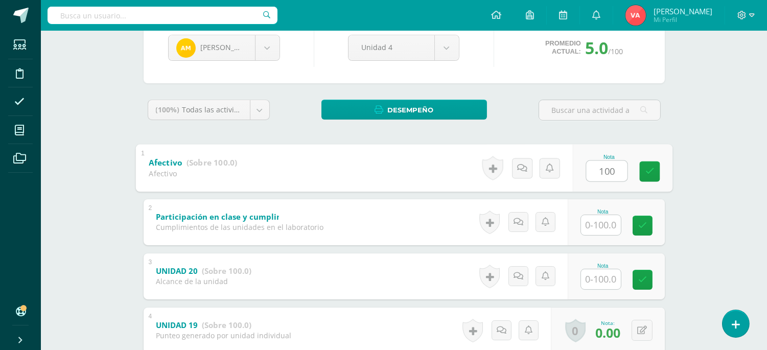
scroll to position [151, 0]
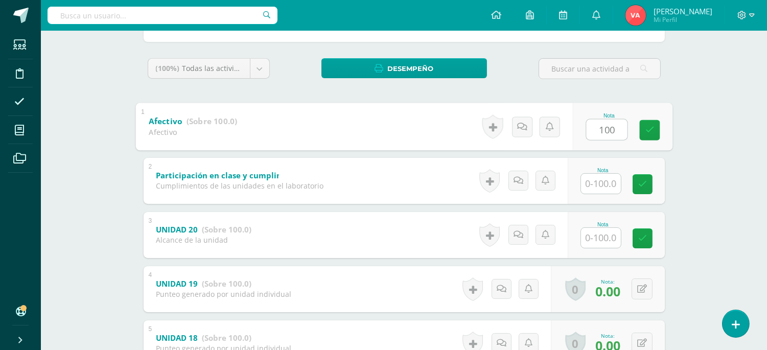
type input "100"
click at [603, 184] on input "text" at bounding box center [601, 184] width 40 height 20
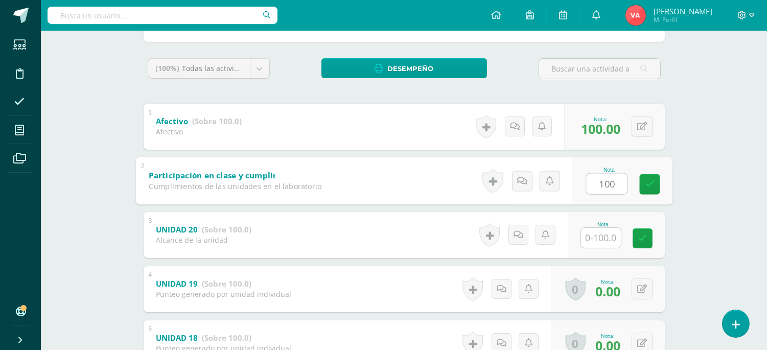
type input "100"
click at [600, 238] on input "text" at bounding box center [601, 238] width 40 height 20
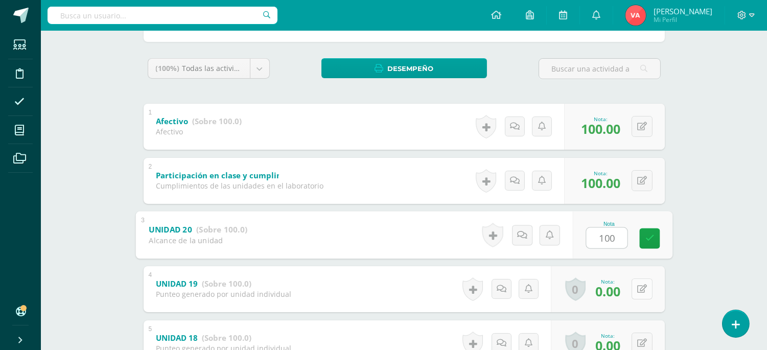
type input "100"
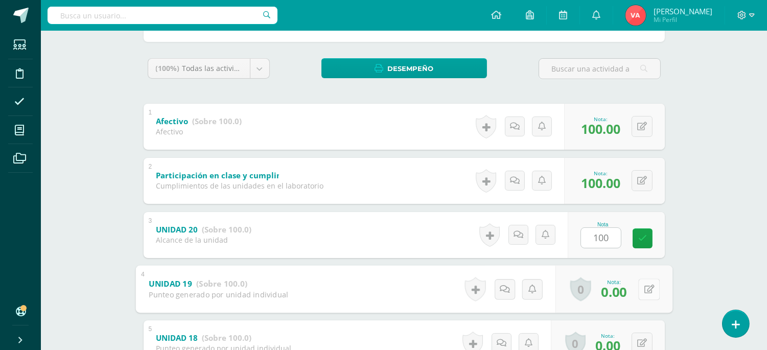
click at [638, 289] on button at bounding box center [648, 288] width 21 height 21
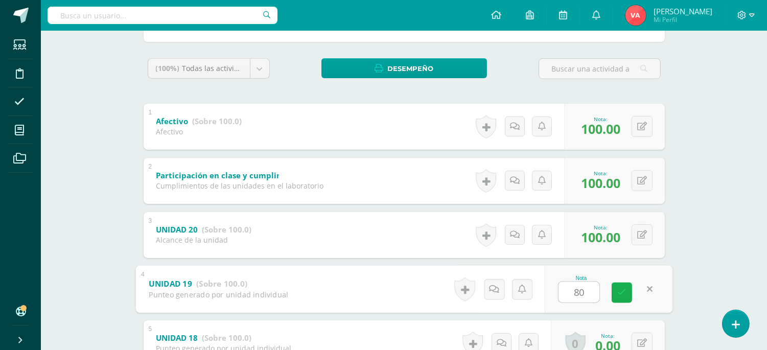
scroll to position [302, 0]
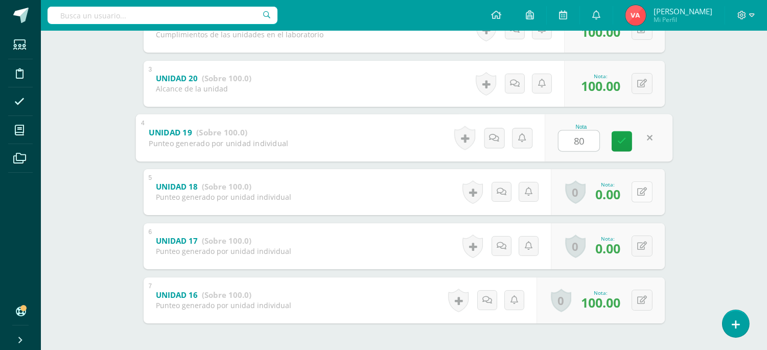
type input "80"
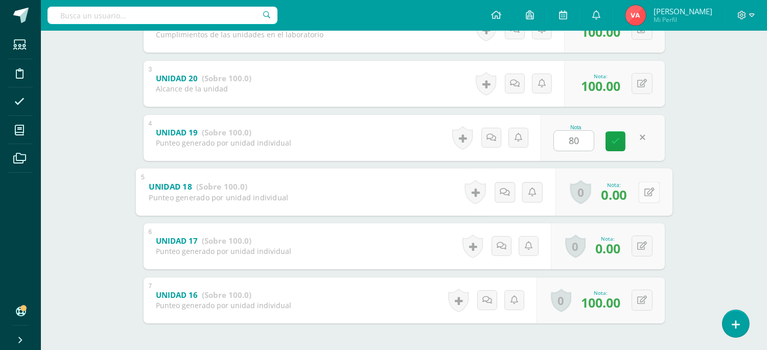
click at [639, 193] on button at bounding box center [648, 191] width 21 height 21
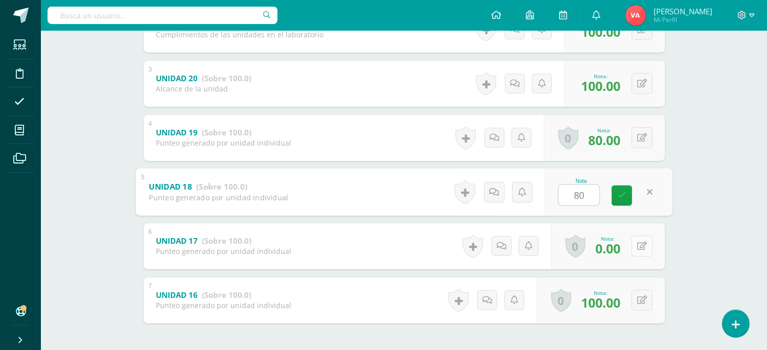
type input "80"
click at [637, 246] on button at bounding box center [641, 245] width 21 height 21
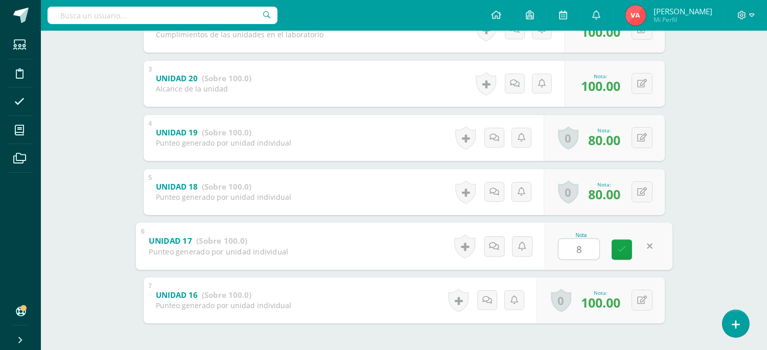
type input "80"
click at [625, 246] on icon at bounding box center [621, 249] width 9 height 9
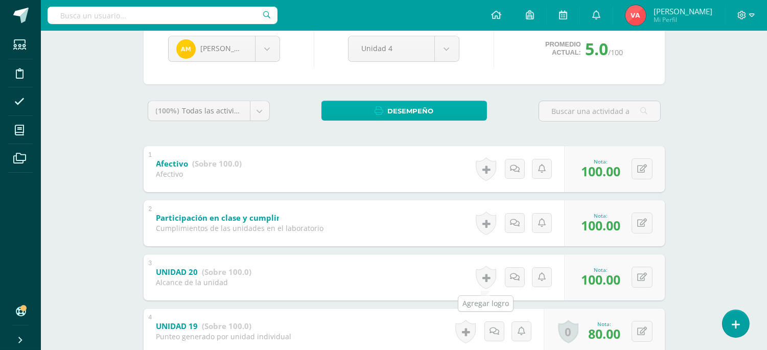
scroll to position [0, 0]
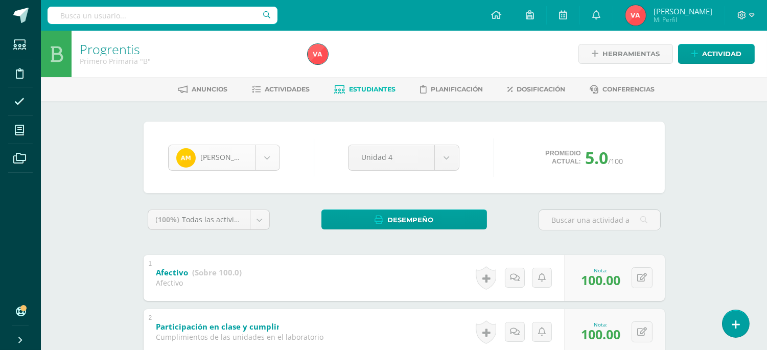
click at [266, 154] on body "Estudiantes Disciplina Asistencia Mis cursos Archivos Soporte Ayuda Reportar un…" at bounding box center [383, 347] width 767 height 694
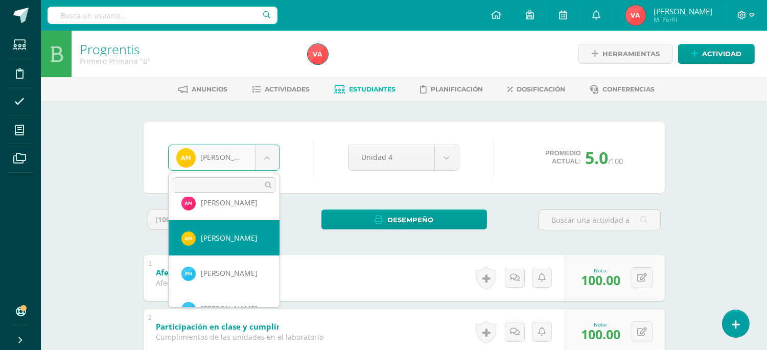
scroll to position [392, 0]
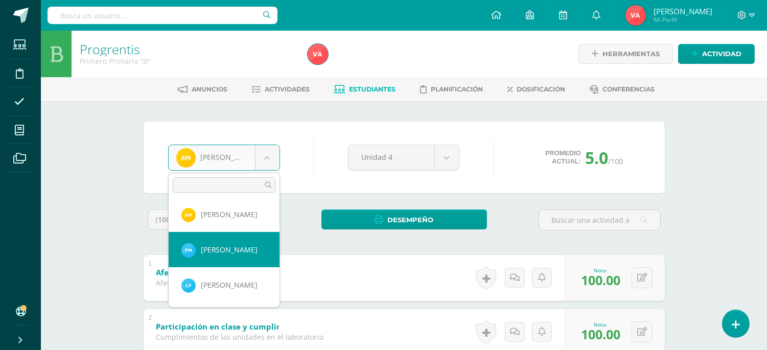
select select "2219"
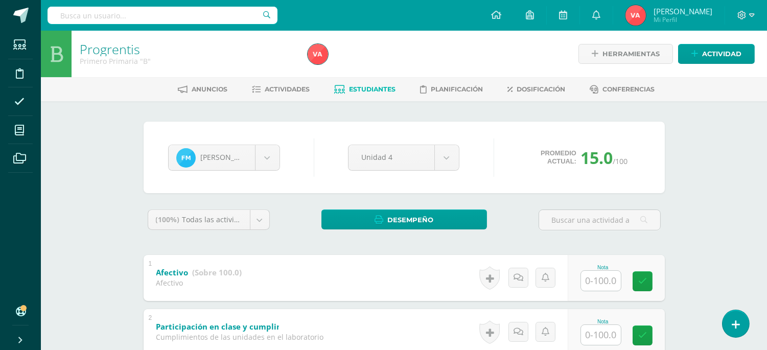
click at [597, 284] on input "text" at bounding box center [601, 281] width 40 height 20
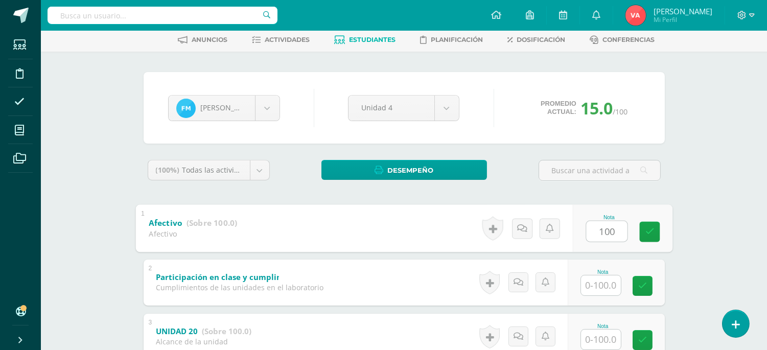
scroll to position [75, 0]
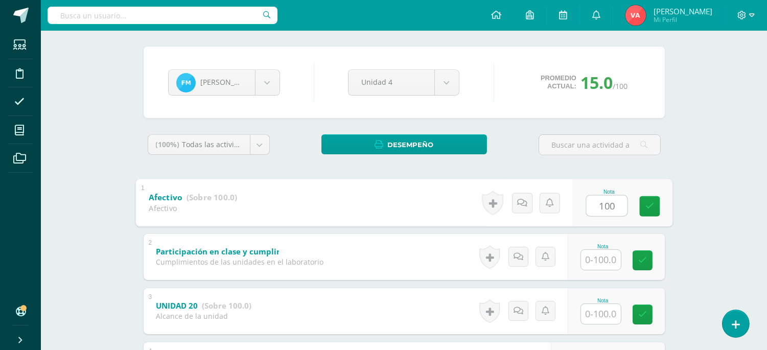
type input "100"
click at [608, 258] on input "text" at bounding box center [601, 260] width 40 height 20
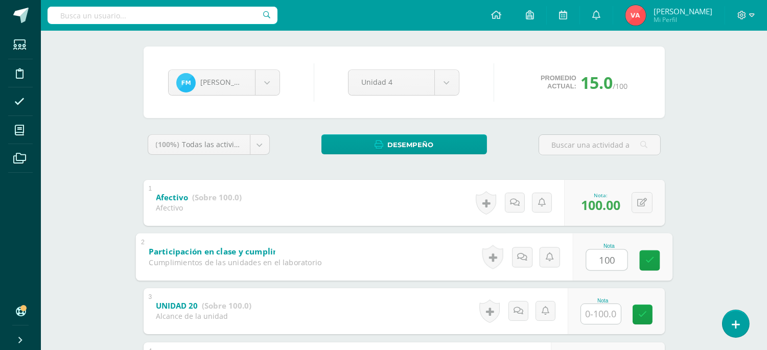
type input "100"
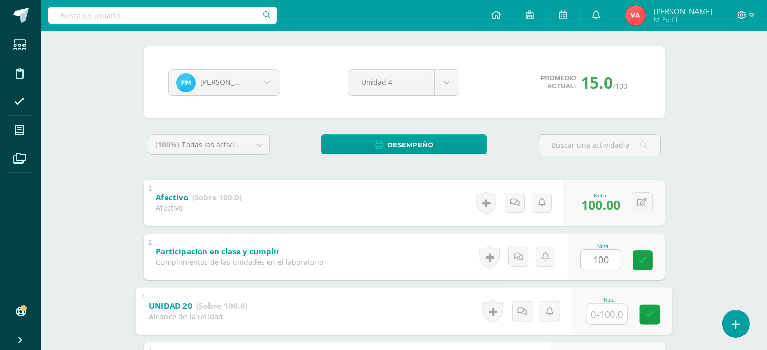
click at [597, 312] on input "text" at bounding box center [606, 313] width 41 height 20
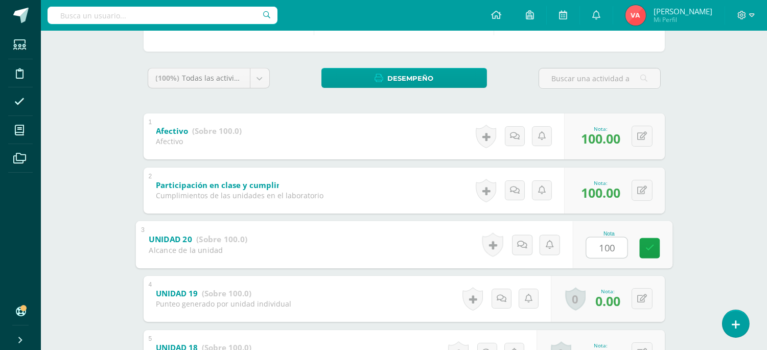
scroll to position [227, 0]
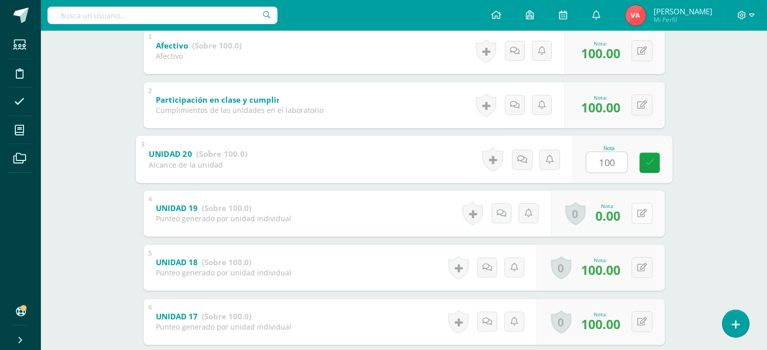
type input "100"
click at [641, 212] on button at bounding box center [641, 213] width 21 height 21
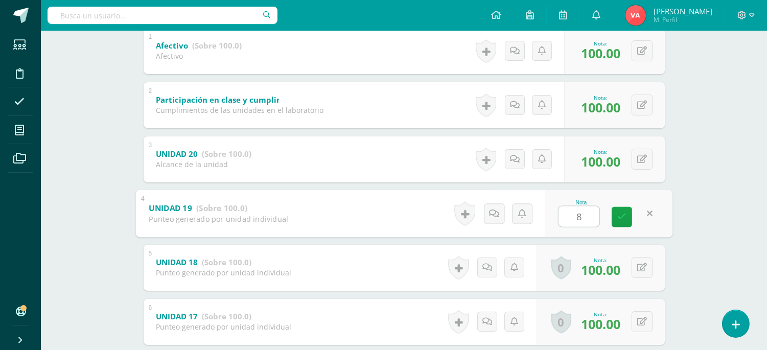
type input "80"
click at [630, 215] on link at bounding box center [621, 216] width 20 height 20
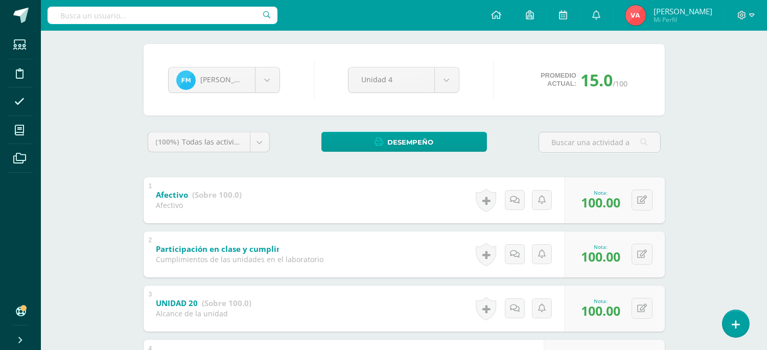
scroll to position [0, 0]
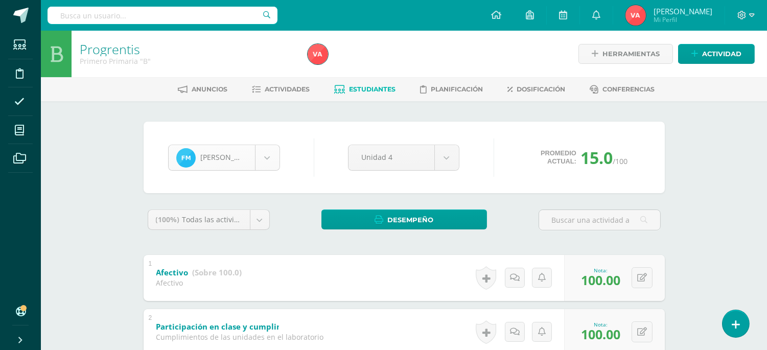
click at [268, 155] on body "Estudiantes Disciplina Asistencia Mis cursos Archivos Soporte Ayuda Reportar un…" at bounding box center [383, 347] width 767 height 694
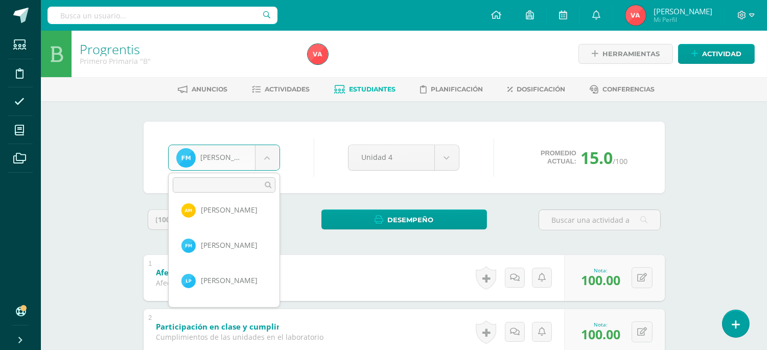
scroll to position [391, 0]
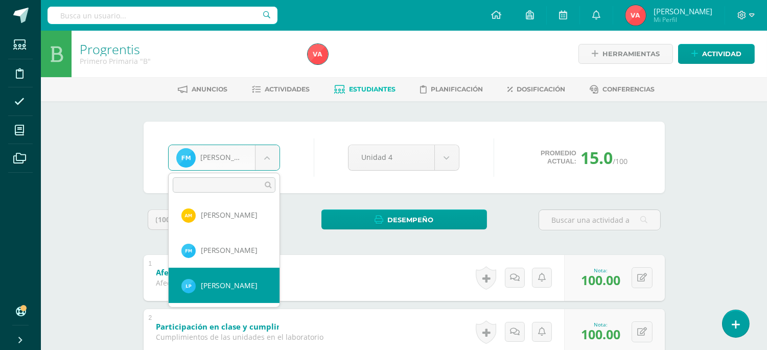
select select "2732"
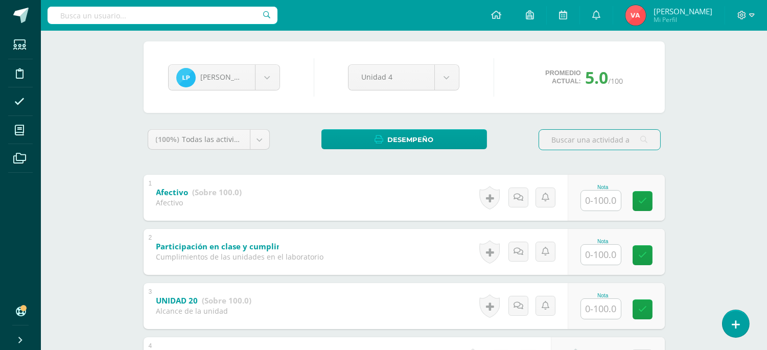
scroll to position [151, 0]
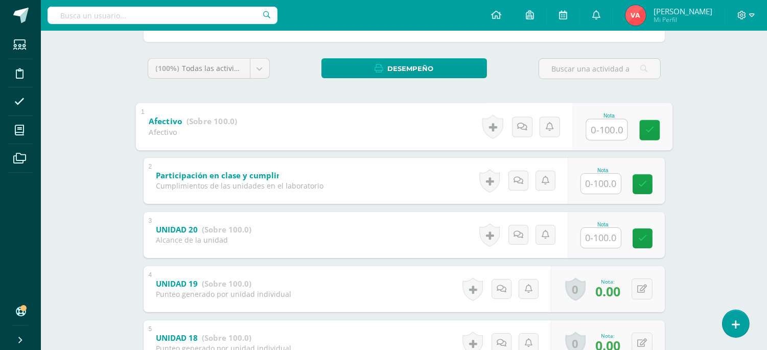
click at [595, 123] on input "text" at bounding box center [606, 129] width 41 height 20
type input "100"
click at [598, 174] on input "text" at bounding box center [601, 184] width 40 height 20
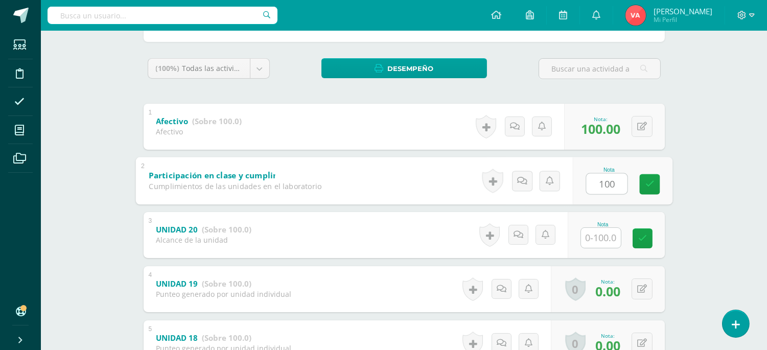
type input "100"
click at [603, 242] on input "text" at bounding box center [601, 238] width 40 height 20
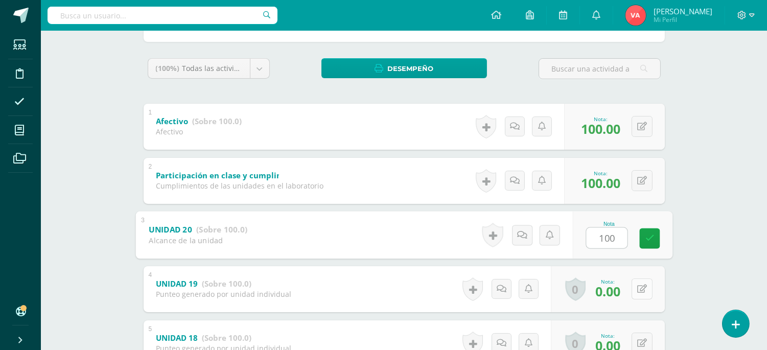
type input "100"
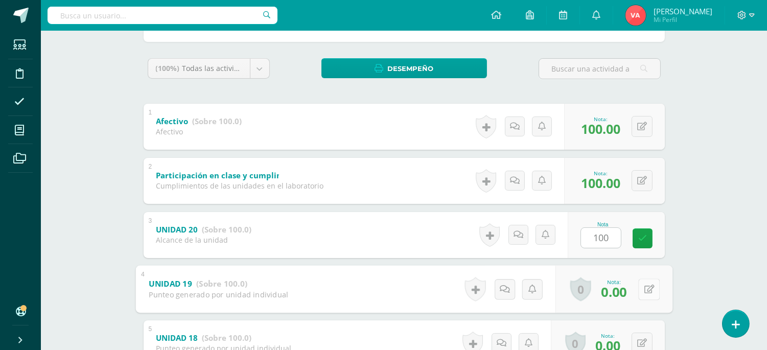
click at [635, 284] on div "0 Logros Logros obtenidos Aún no hay logros agregados Nota: 0.00" at bounding box center [613, 289] width 117 height 48
click at [645, 285] on icon at bounding box center [649, 288] width 10 height 9
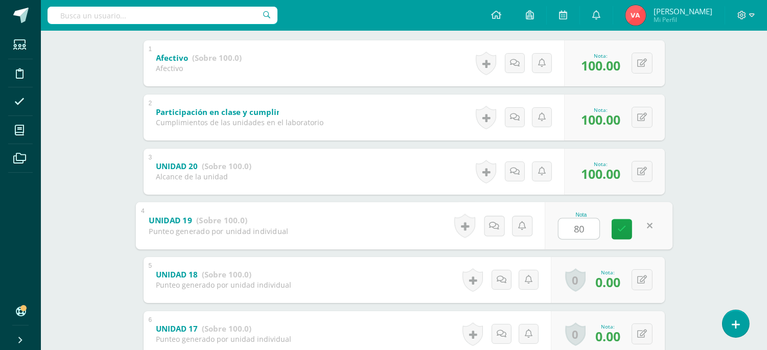
scroll to position [302, 0]
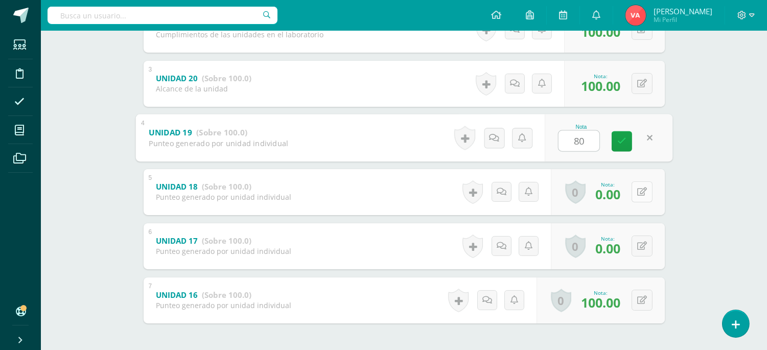
type input "80"
click at [644, 196] on button at bounding box center [641, 191] width 21 height 21
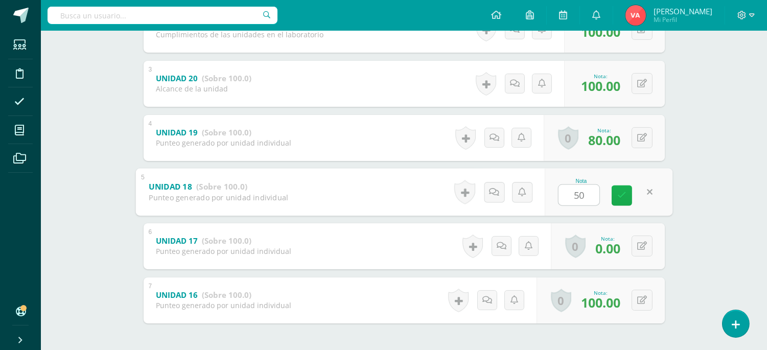
click at [623, 197] on icon at bounding box center [621, 195] width 9 height 9
click at [637, 190] on button at bounding box center [641, 191] width 21 height 21
type input "80"
click at [641, 244] on icon at bounding box center [642, 246] width 10 height 9
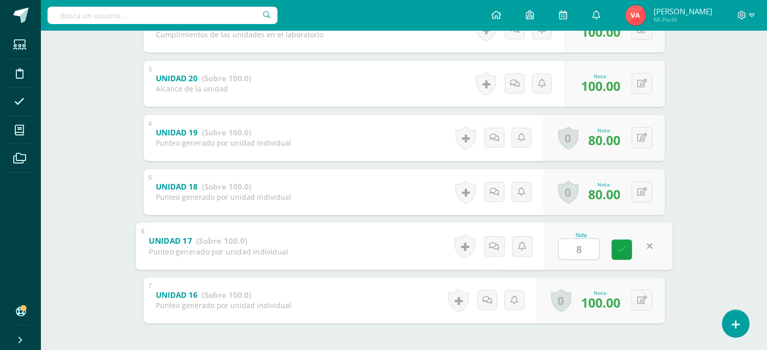
type input "80"
click at [619, 247] on icon at bounding box center [621, 249] width 9 height 9
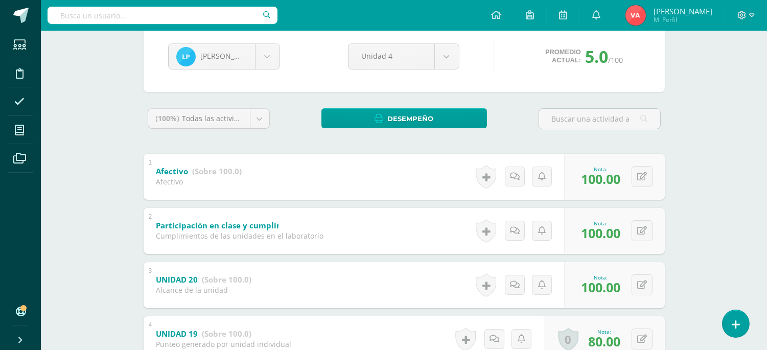
scroll to position [75, 0]
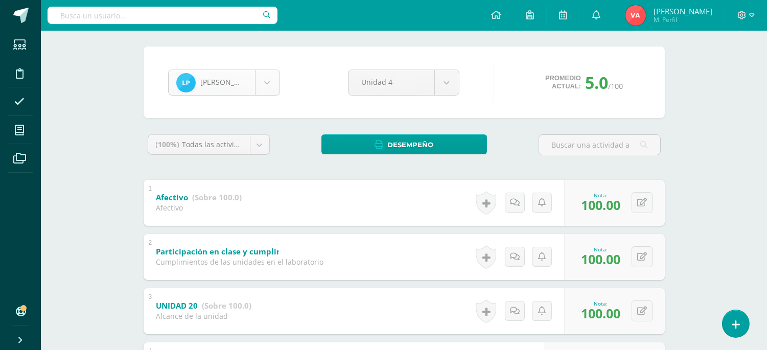
click at [262, 77] on body "Estudiantes Disciplina Asistencia Mis cursos Archivos Soporte Ayuda Reportar un…" at bounding box center [383, 272] width 767 height 694
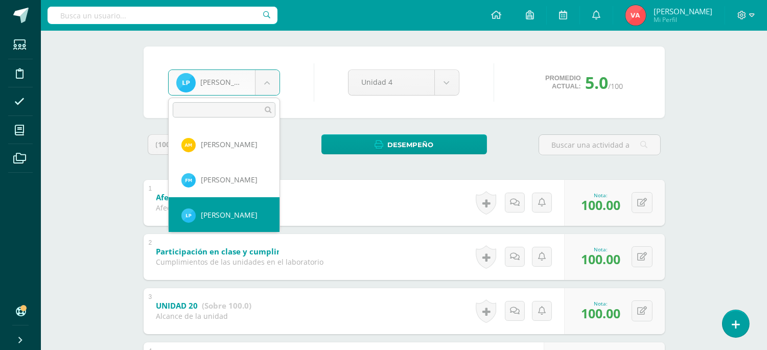
scroll to position [462, 0]
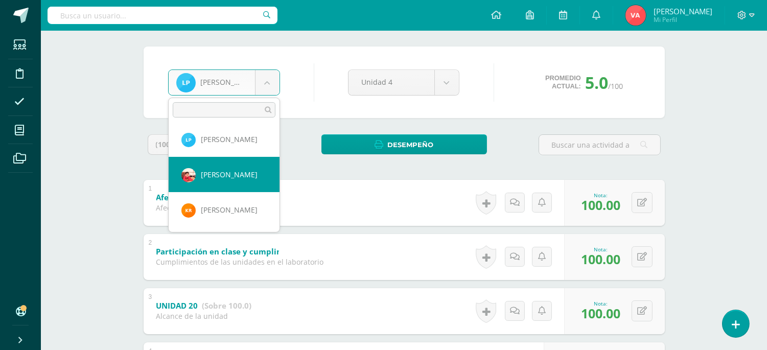
select select "2224"
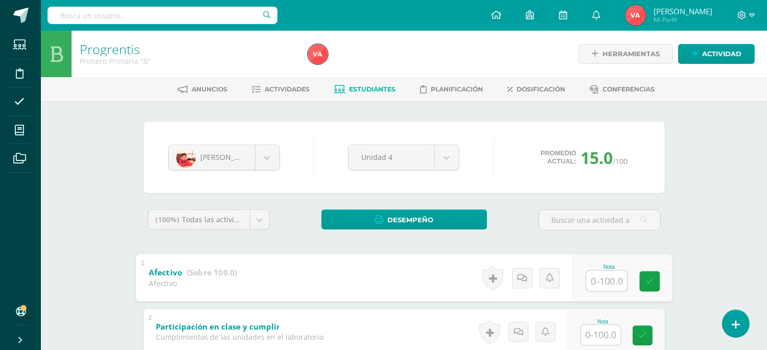
click at [600, 282] on input "text" at bounding box center [606, 280] width 41 height 20
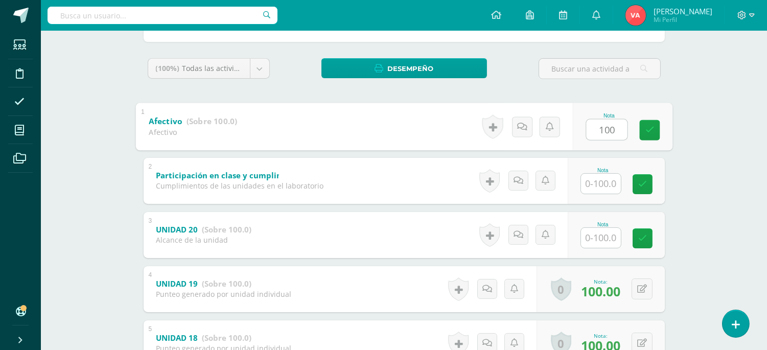
type input "100"
click at [591, 180] on input "text" at bounding box center [601, 184] width 40 height 20
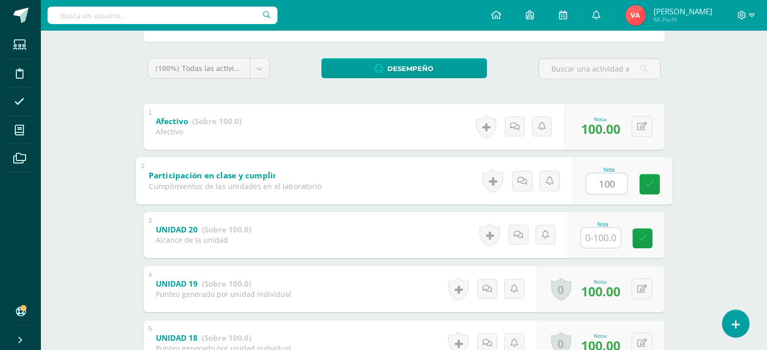
type input "100"
click at [599, 236] on input "text" at bounding box center [601, 238] width 40 height 20
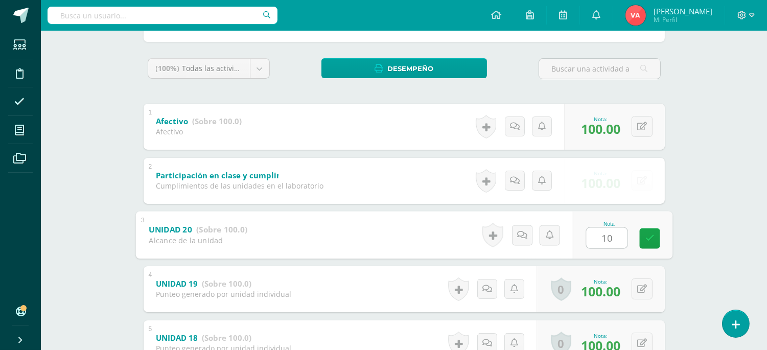
type input "100"
click at [644, 233] on link at bounding box center [649, 238] width 20 height 20
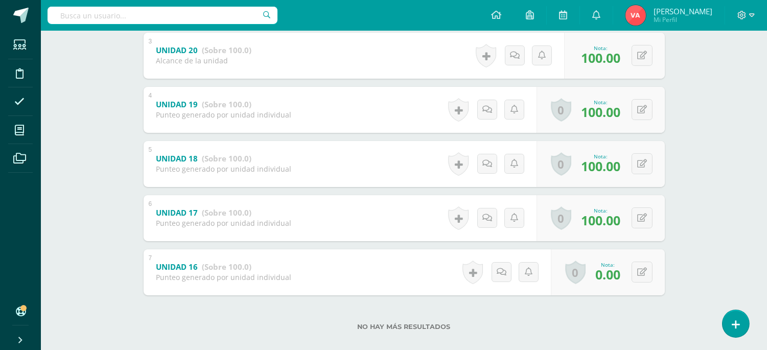
scroll to position [343, 0]
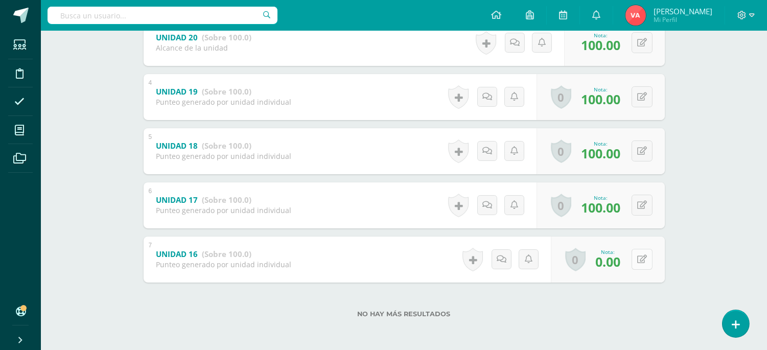
click at [637, 257] on button at bounding box center [641, 259] width 21 height 21
type input "80"
click at [624, 256] on link at bounding box center [621, 262] width 20 height 20
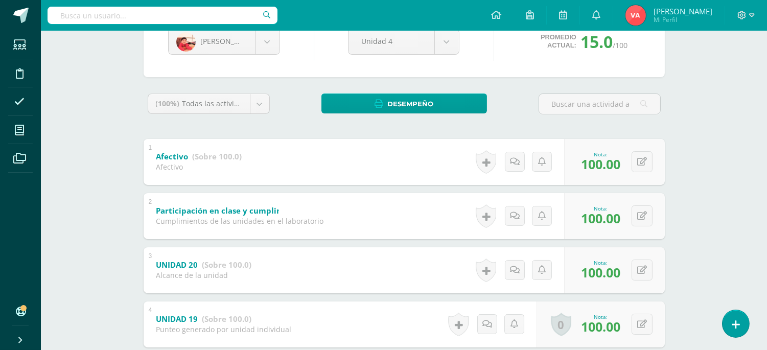
scroll to position [41, 0]
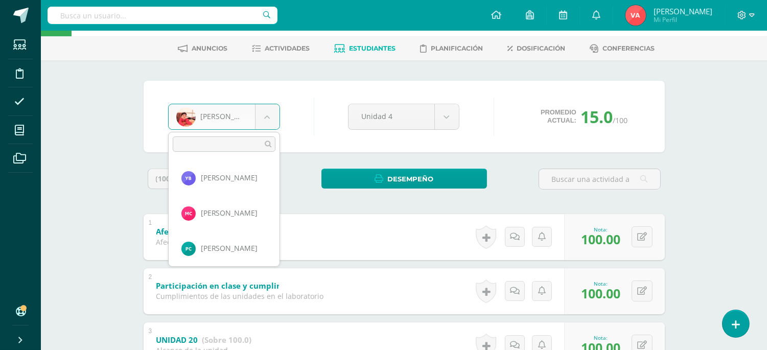
click at [267, 111] on body "Estudiantes Disciplina Asistencia Mis cursos Archivos Soporte Ayuda Reportar un…" at bounding box center [383, 306] width 767 height 694
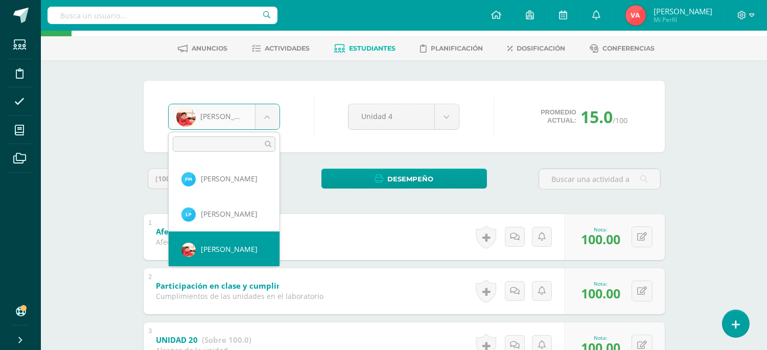
scroll to position [497, 0]
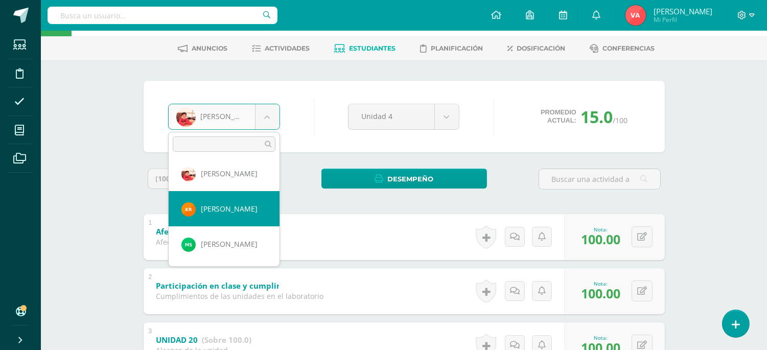
select select "2225"
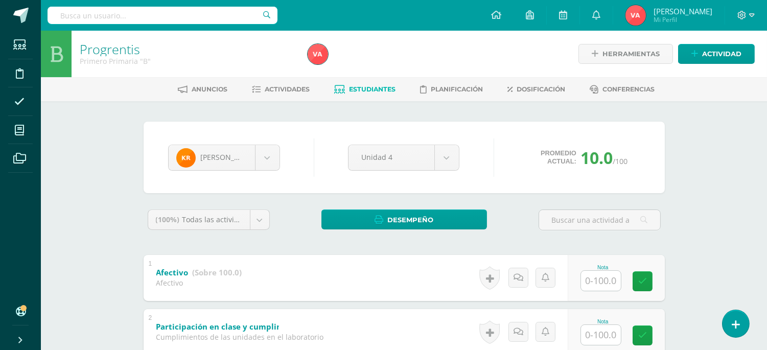
click at [606, 283] on input "text" at bounding box center [601, 281] width 40 height 20
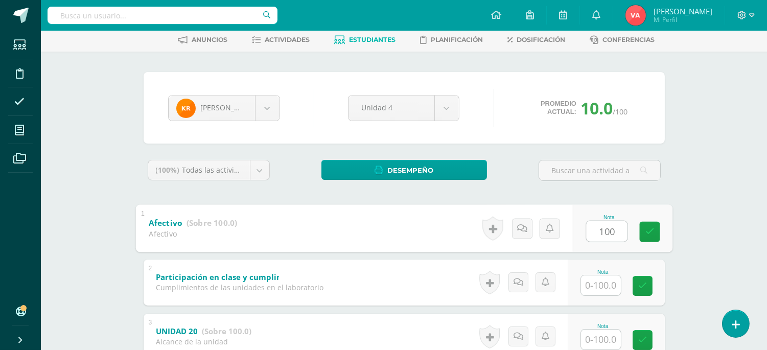
scroll to position [75, 0]
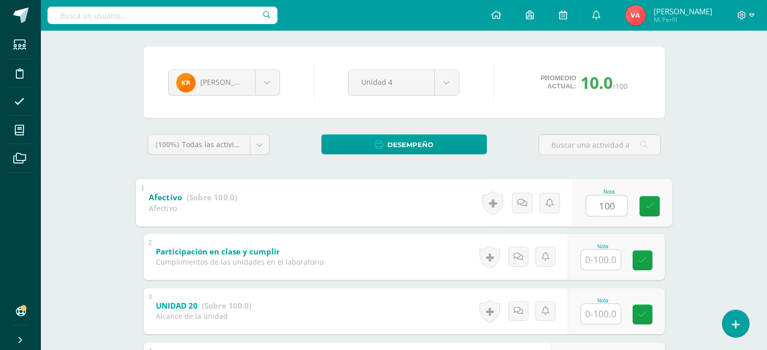
type input "100"
click at [606, 250] on input "text" at bounding box center [601, 260] width 40 height 20
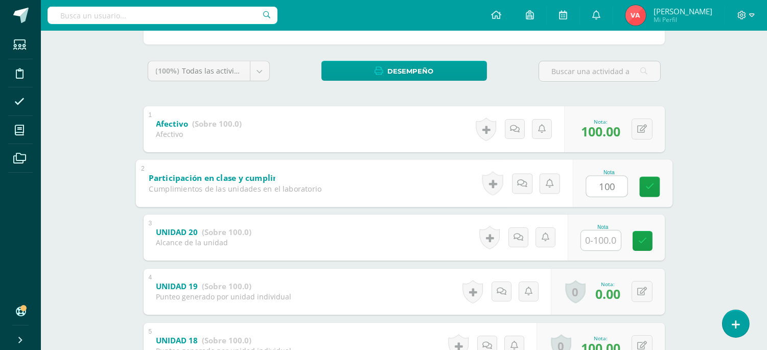
scroll to position [227, 0]
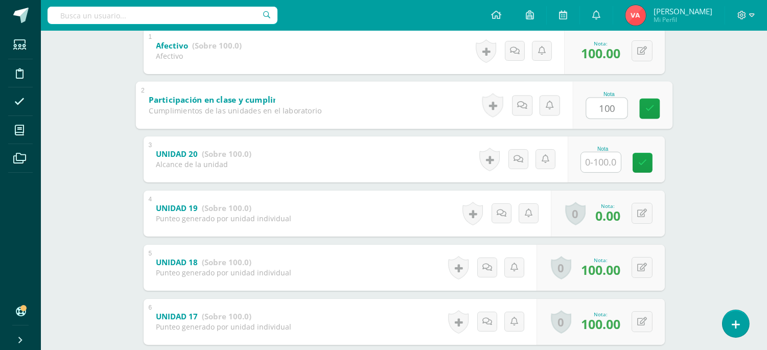
type input "100"
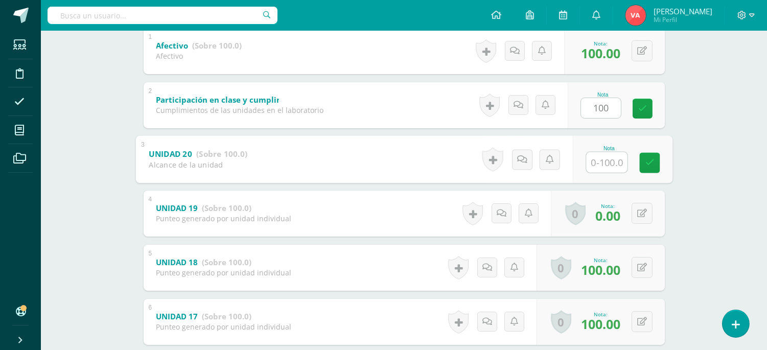
click at [601, 167] on input "text" at bounding box center [606, 162] width 41 height 20
type input "100"
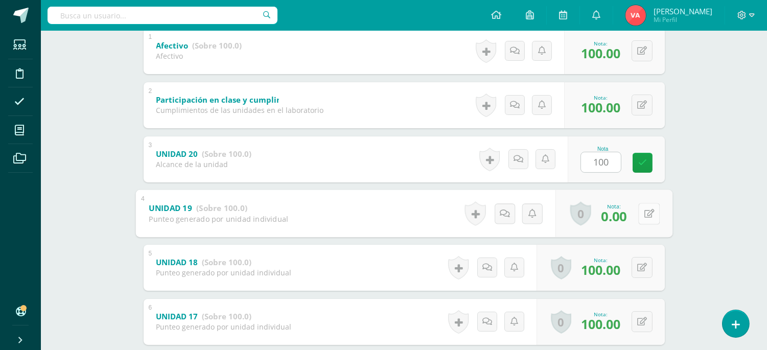
click at [642, 213] on button at bounding box center [648, 213] width 21 height 21
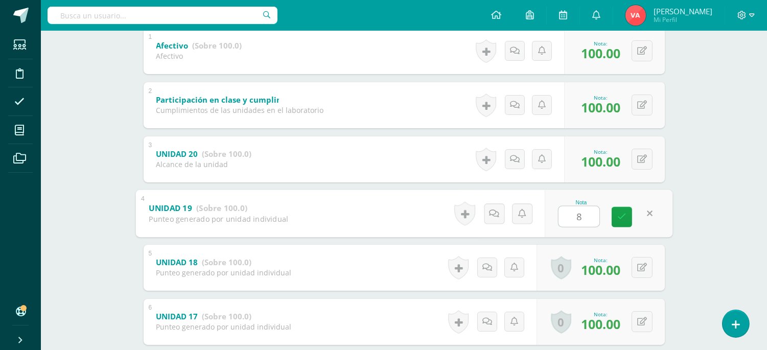
type input "80"
click at [619, 216] on icon at bounding box center [621, 216] width 9 height 9
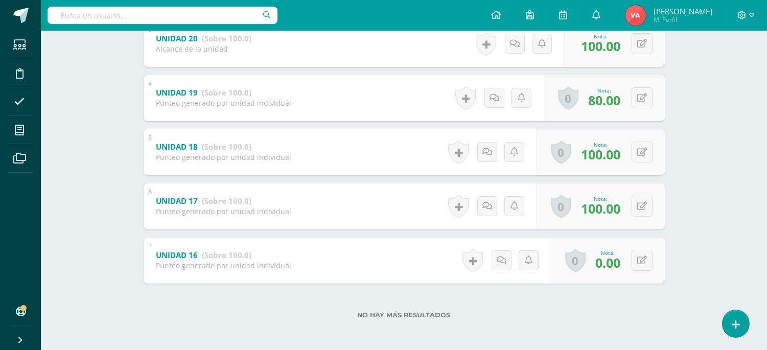
scroll to position [343, 0]
click at [639, 256] on button at bounding box center [641, 259] width 21 height 21
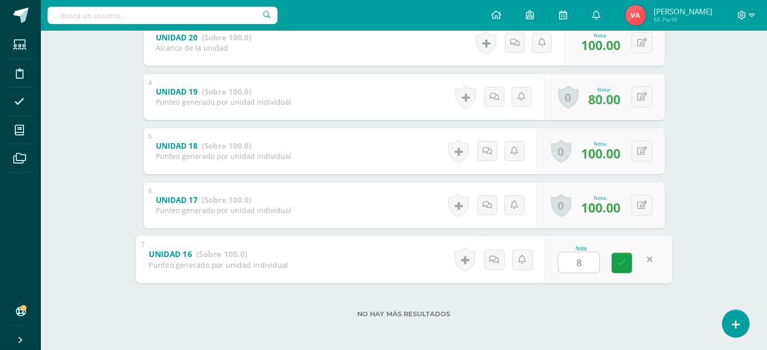
type input "80"
click at [619, 265] on icon at bounding box center [621, 262] width 9 height 9
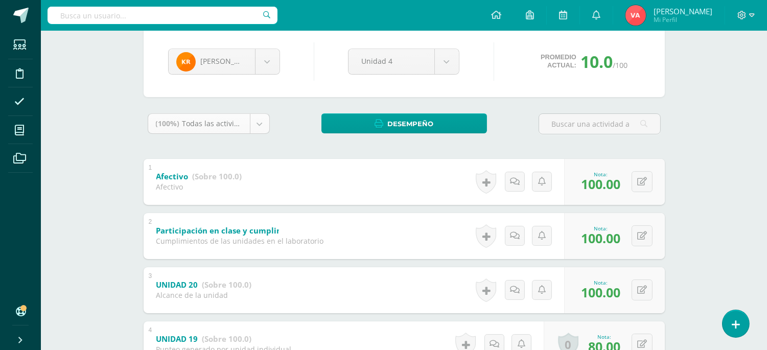
scroll to position [41, 0]
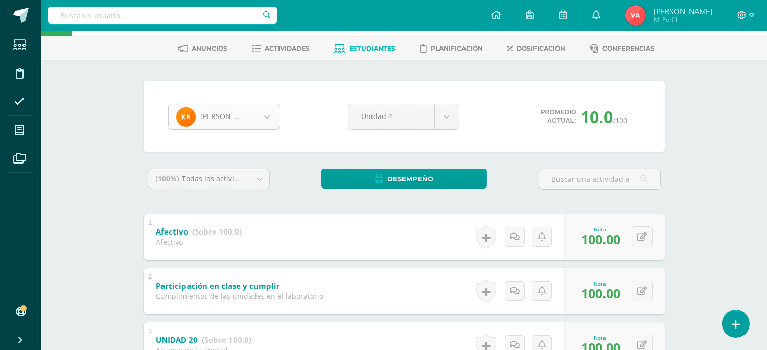
click at [266, 115] on body "Estudiantes Disciplina Asistencia Mis cursos Archivos Soporte Ayuda Reportar un…" at bounding box center [383, 306] width 767 height 694
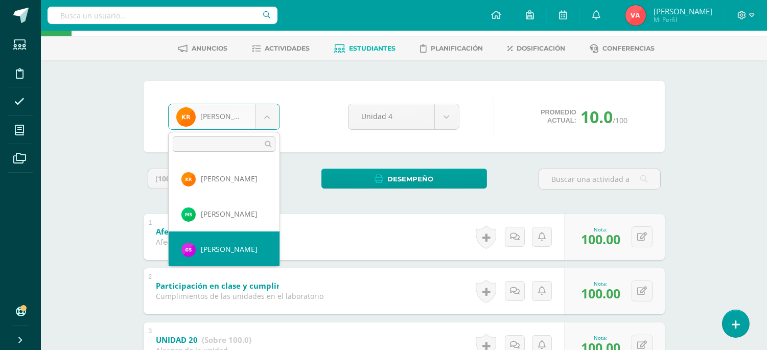
scroll to position [541, 0]
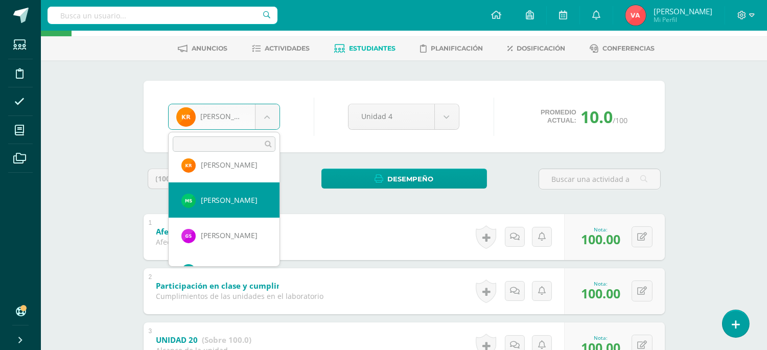
select select "2229"
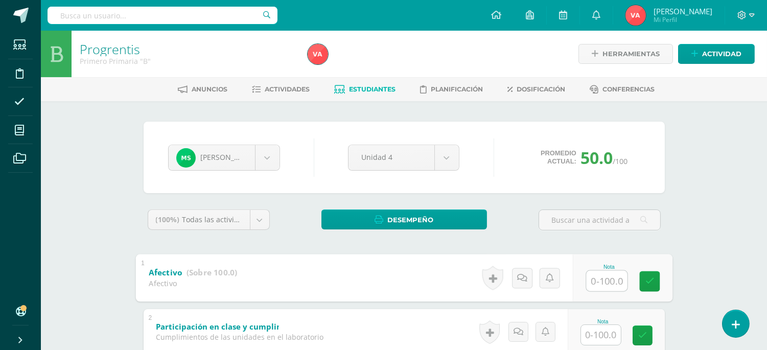
click at [600, 279] on input "text" at bounding box center [606, 280] width 41 height 20
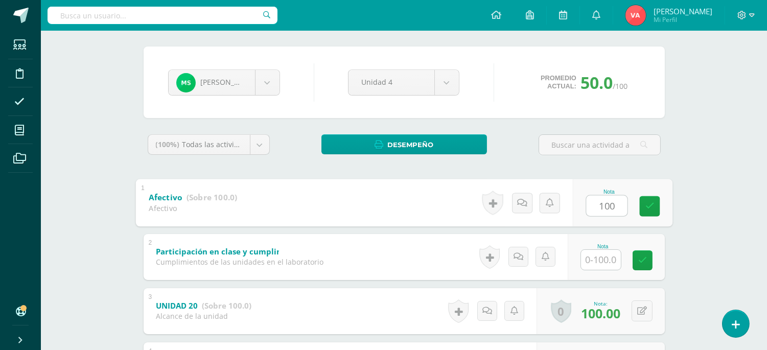
type input "100"
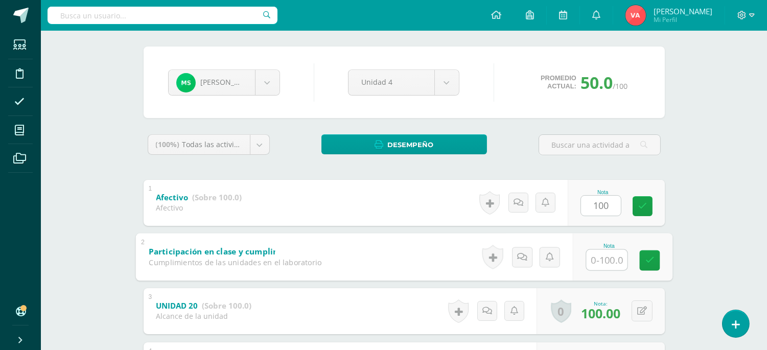
click at [597, 262] on input "text" at bounding box center [606, 259] width 41 height 20
type input "100"
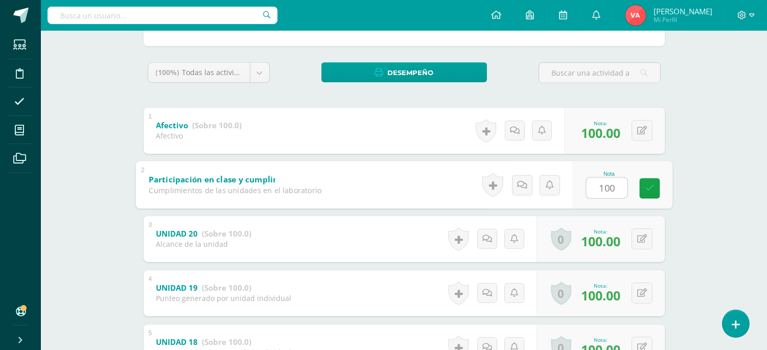
scroll to position [227, 0]
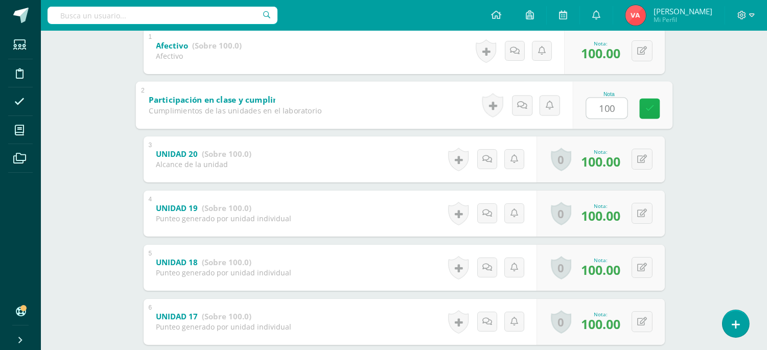
click at [650, 109] on icon at bounding box center [649, 108] width 9 height 9
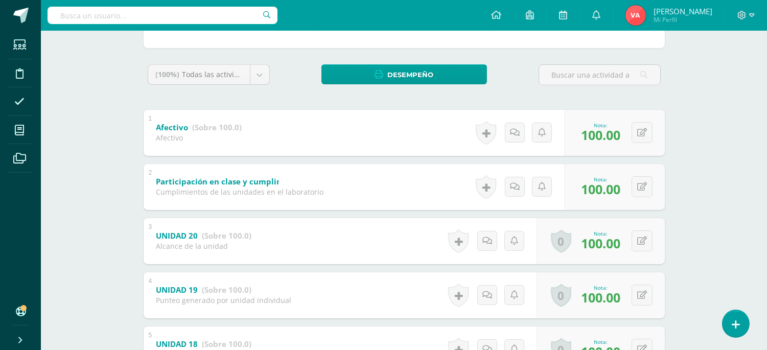
scroll to position [116, 0]
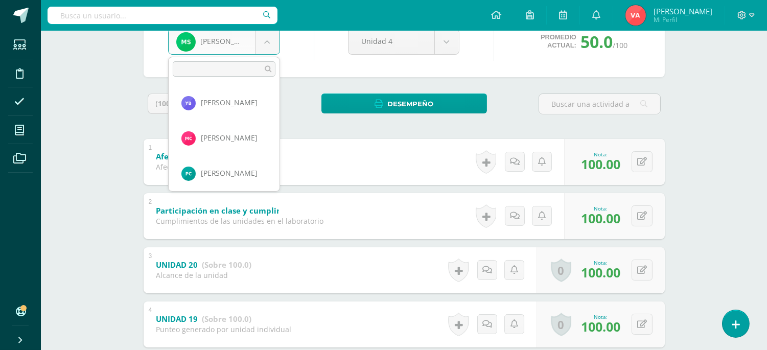
click at [271, 43] on body "Estudiantes Disciplina Asistencia Mis cursos Archivos Soporte Ayuda Reportar un…" at bounding box center [383, 231] width 767 height 694
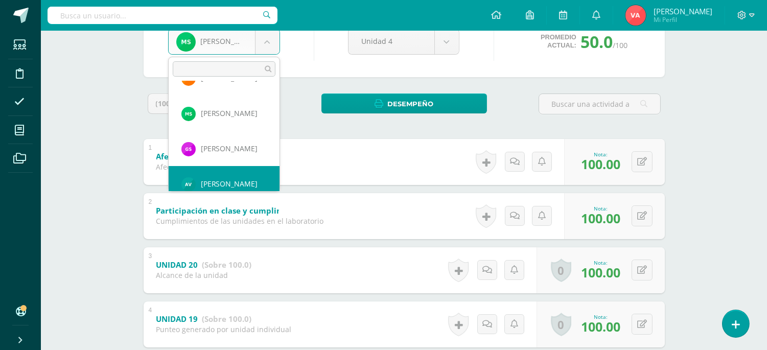
scroll to position [567, 0]
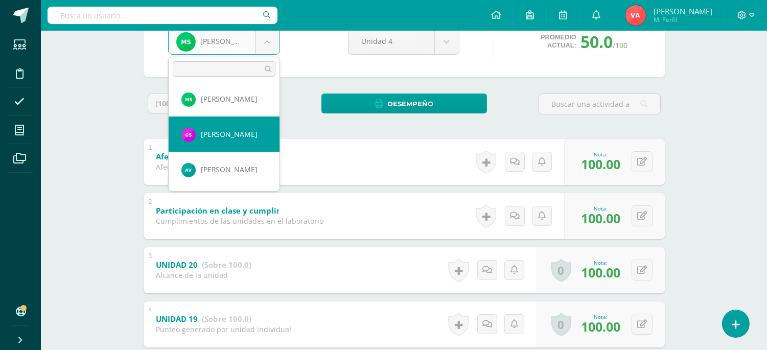
select select "2733"
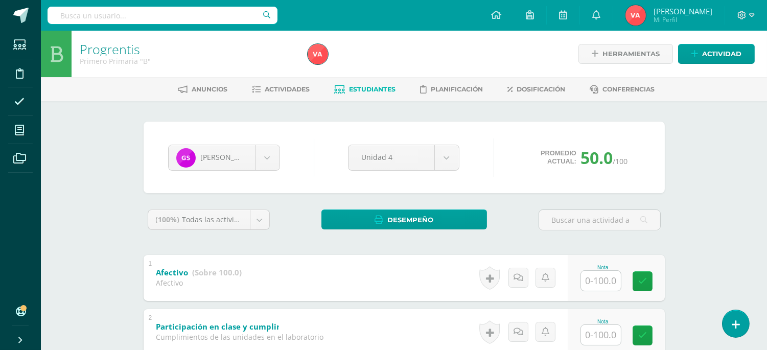
click at [589, 279] on input "text" at bounding box center [601, 281] width 40 height 20
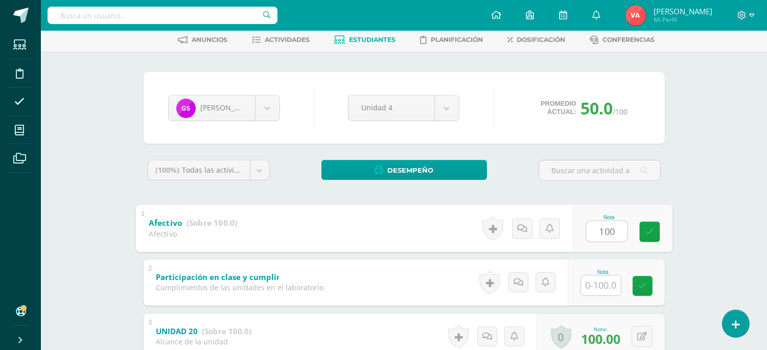
scroll to position [75, 0]
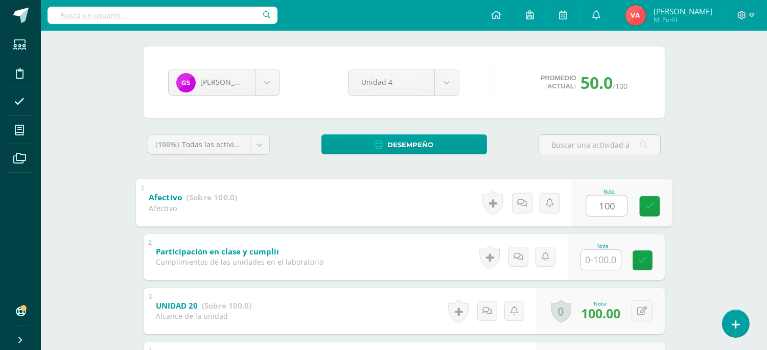
type input "100"
click at [591, 260] on input "text" at bounding box center [601, 260] width 40 height 20
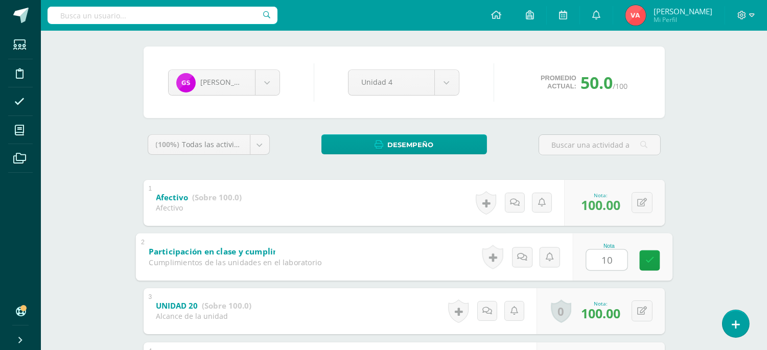
type input "100"
click at [647, 259] on icon at bounding box center [649, 260] width 9 height 9
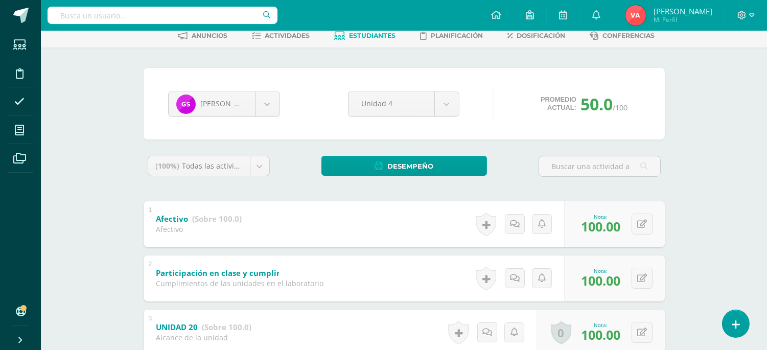
scroll to position [0, 0]
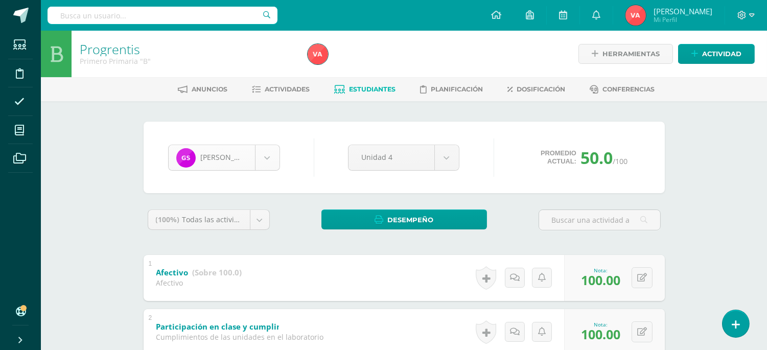
click at [271, 156] on body "Estudiantes Disciplina Asistencia Mis cursos Archivos Soporte Ayuda Reportar un…" at bounding box center [383, 347] width 767 height 694
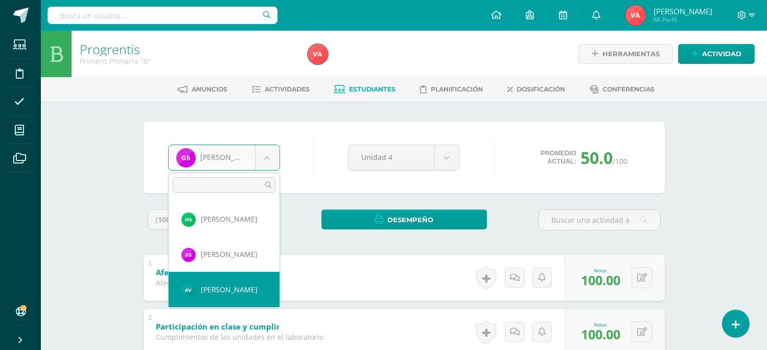
scroll to position [567, 0]
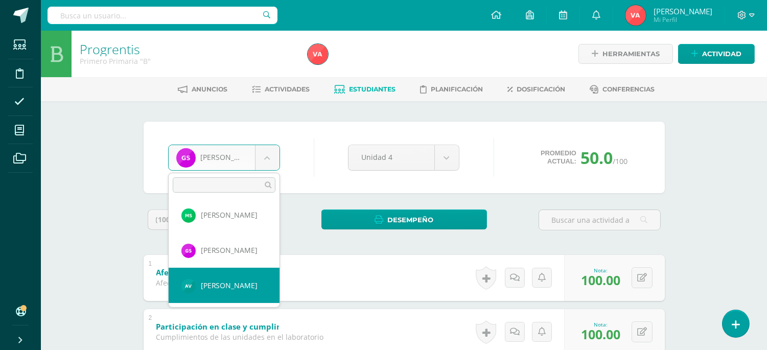
select select "2734"
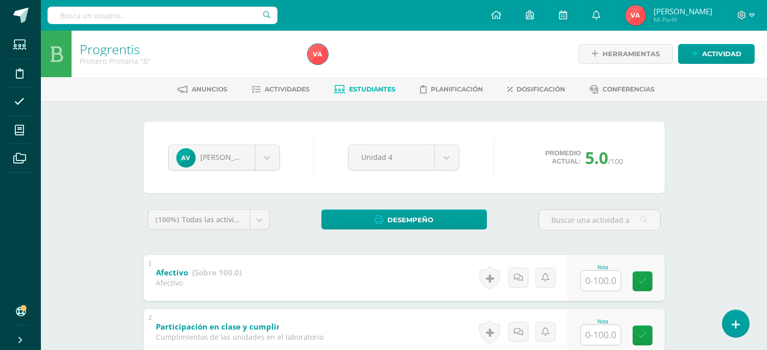
click at [597, 280] on input "text" at bounding box center [601, 281] width 40 height 20
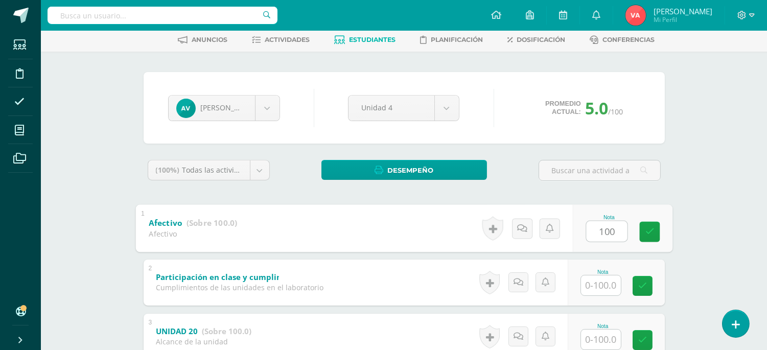
scroll to position [75, 0]
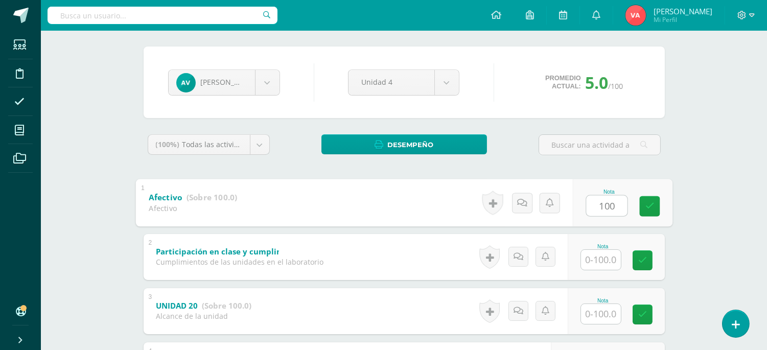
type input "100"
click at [593, 256] on input "text" at bounding box center [601, 260] width 40 height 20
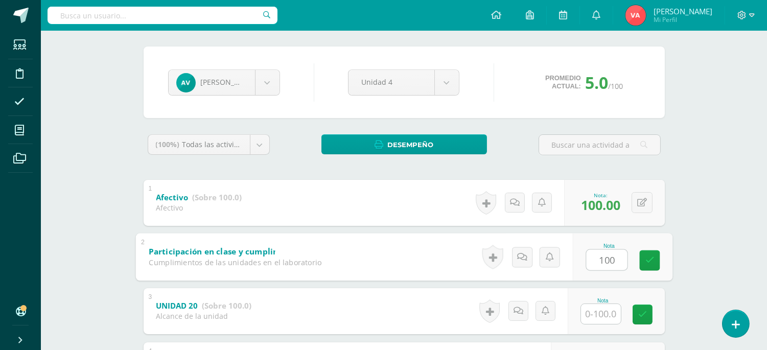
type input "100"
click at [603, 311] on input "text" at bounding box center [601, 314] width 40 height 20
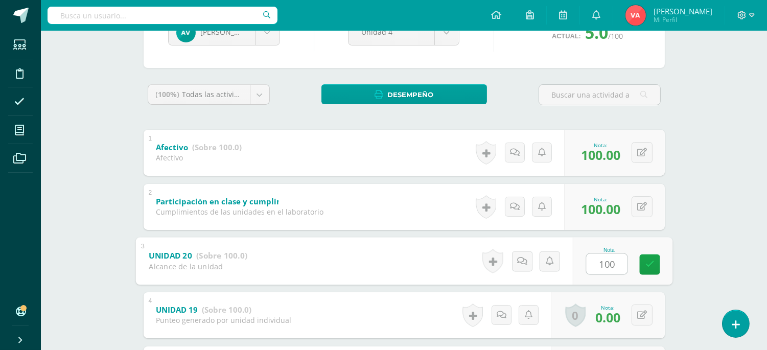
scroll to position [151, 0]
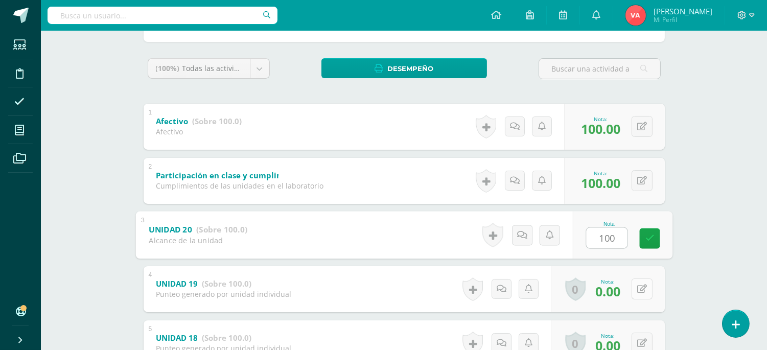
type input "100"
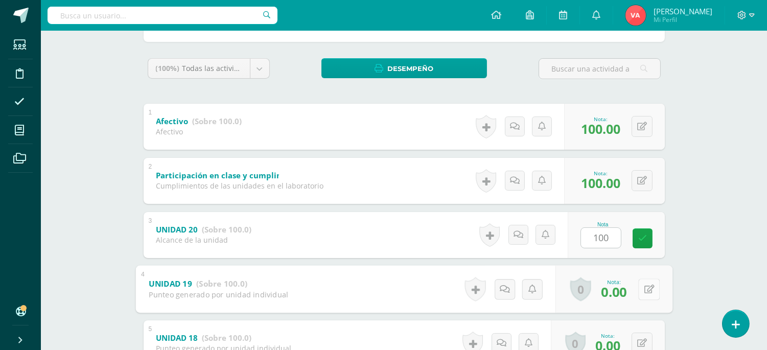
click at [639, 292] on button at bounding box center [648, 288] width 21 height 21
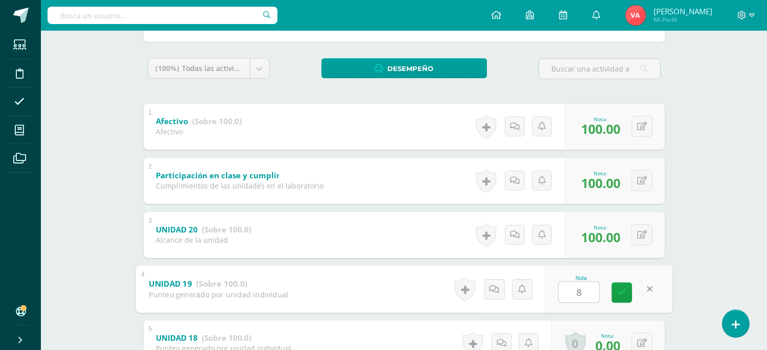
type input "80"
click at [621, 290] on icon at bounding box center [621, 292] width 9 height 9
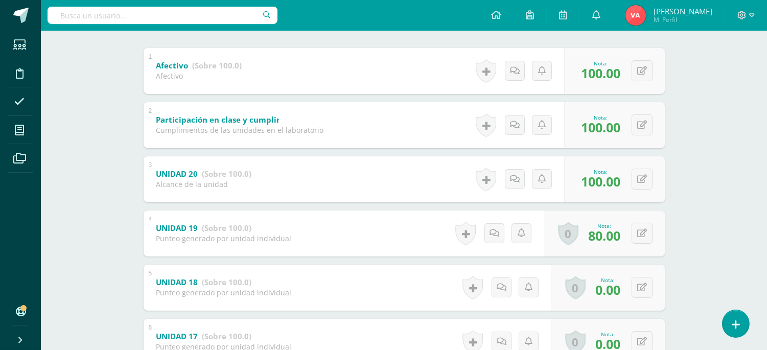
scroll to position [302, 0]
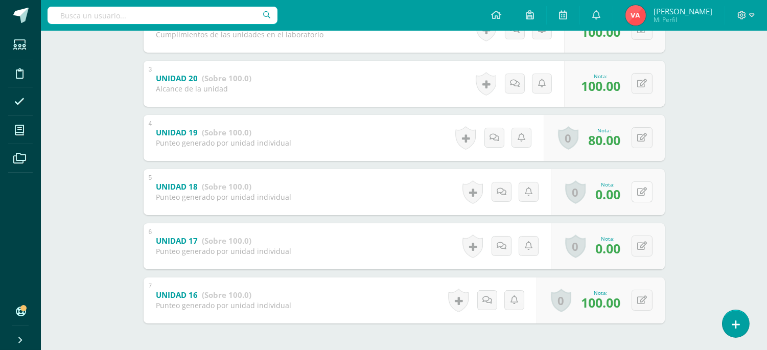
click at [642, 190] on icon at bounding box center [642, 191] width 10 height 9
type input "80"
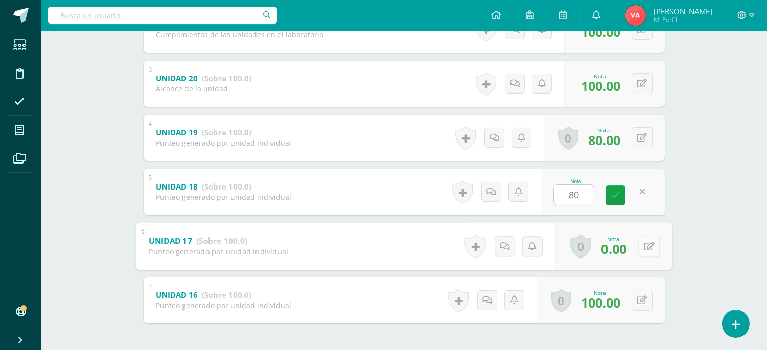
click at [644, 249] on icon at bounding box center [649, 246] width 10 height 9
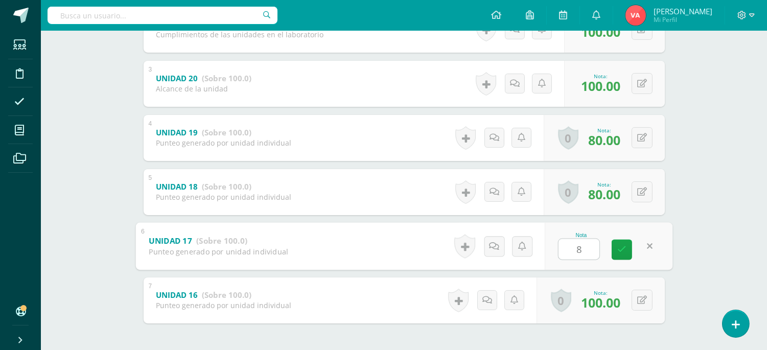
type input "80"
click at [619, 246] on icon at bounding box center [621, 249] width 9 height 9
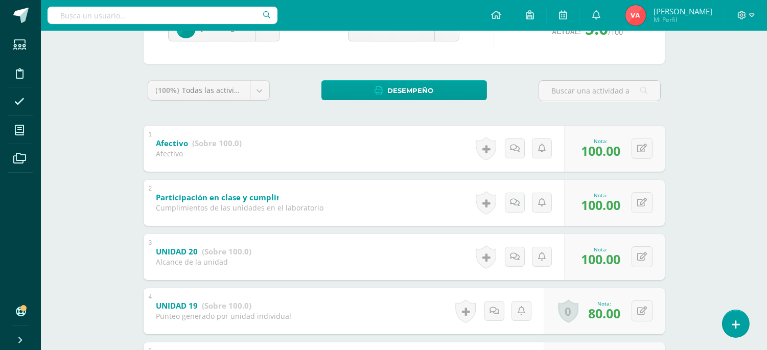
scroll to position [75, 0]
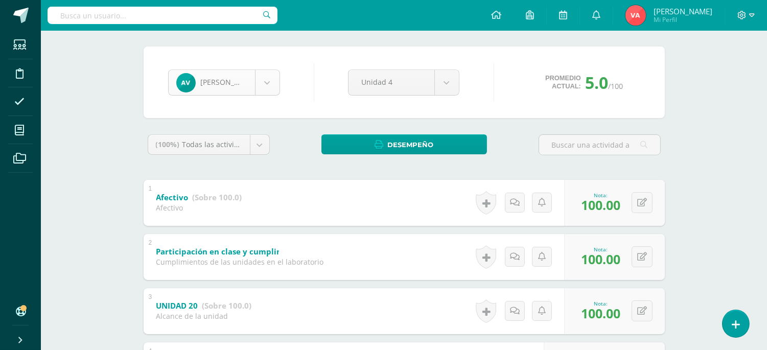
click at [262, 72] on body "Estudiantes Disciplina Asistencia Mis cursos Archivos Soporte Ayuda Reportar un…" at bounding box center [383, 272] width 767 height 694
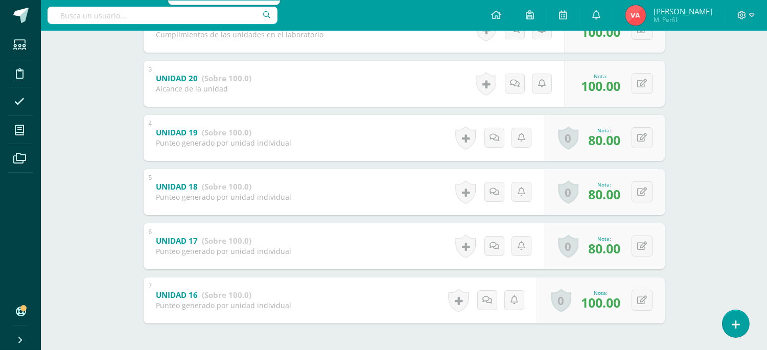
scroll to position [151, 0]
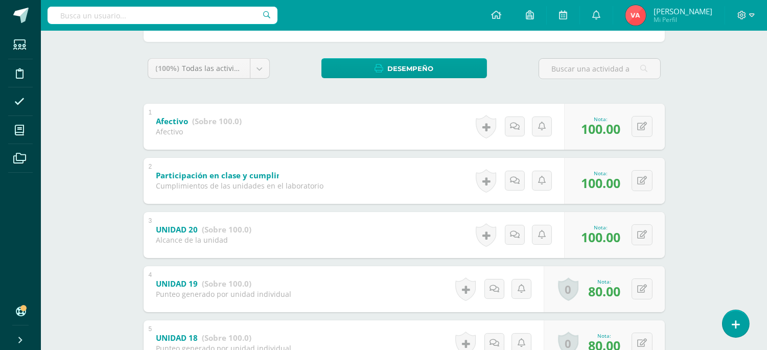
click at [303, 84] on body "Estudiantes Disciplina Asistencia Mis cursos Archivos Soporte Ayuda Reportar un…" at bounding box center [383, 196] width 767 height 694
click at [643, 231] on icon at bounding box center [642, 234] width 10 height 9
type input "0"
click at [636, 284] on div "0 Logros Logros obtenidos Aún no hay logros agregados Nota: 80.00" at bounding box center [603, 289] width 121 height 46
click at [649, 284] on icon at bounding box center [649, 288] width 10 height 9
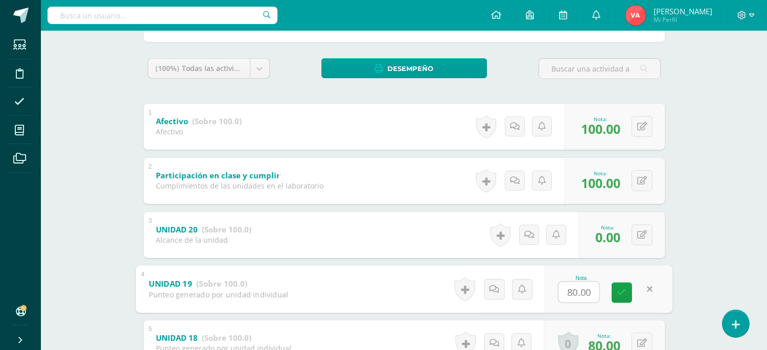
type input "0"
click at [621, 288] on icon at bounding box center [621, 292] width 9 height 9
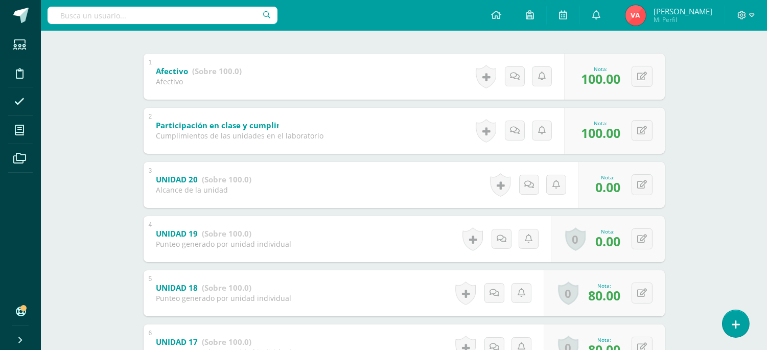
scroll to position [227, 0]
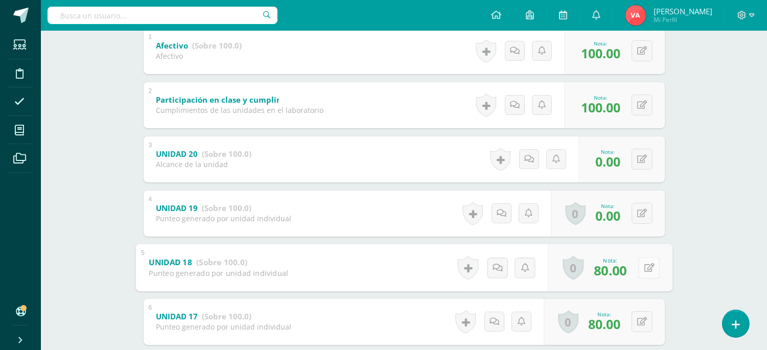
click at [644, 265] on icon at bounding box center [649, 267] width 10 height 9
type input "20"
click at [620, 271] on icon at bounding box center [621, 271] width 9 height 9
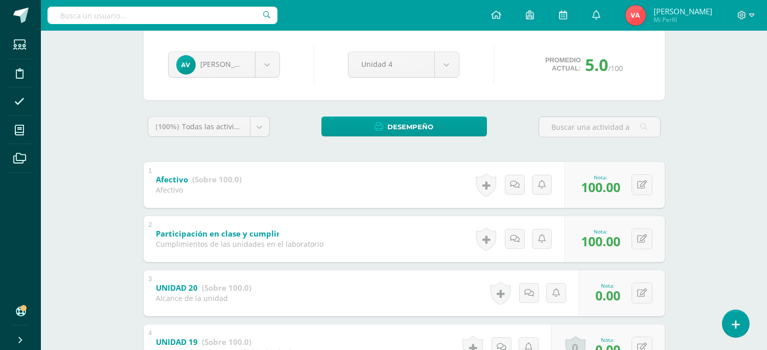
scroll to position [41, 0]
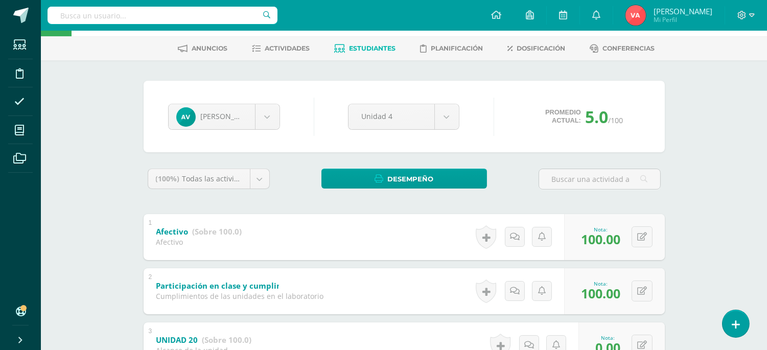
click at [364, 48] on span "Estudiantes" at bounding box center [372, 48] width 46 height 8
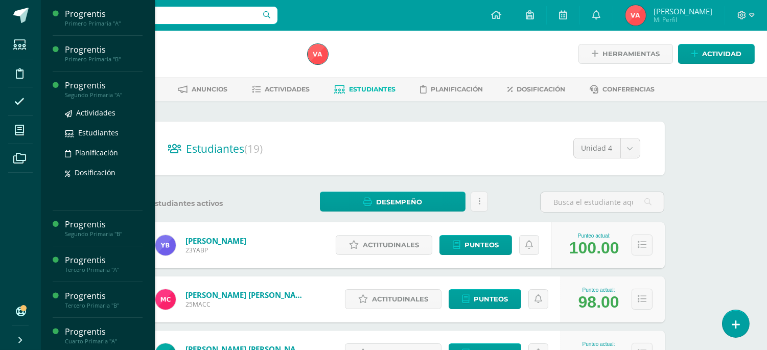
click at [79, 92] on div "Segundo Primaria "A"" at bounding box center [104, 94] width 78 height 7
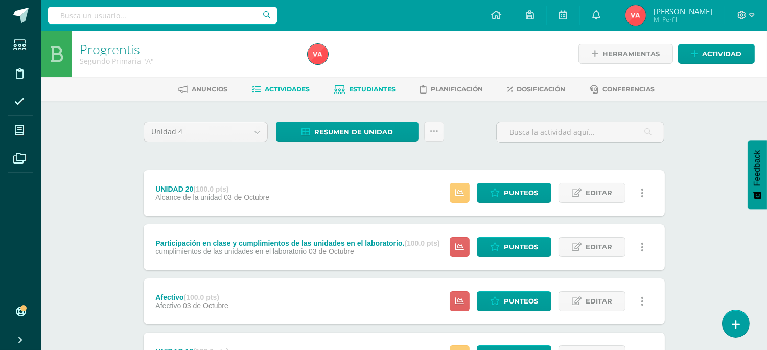
click at [364, 83] on link "Estudiantes" at bounding box center [364, 89] width 61 height 16
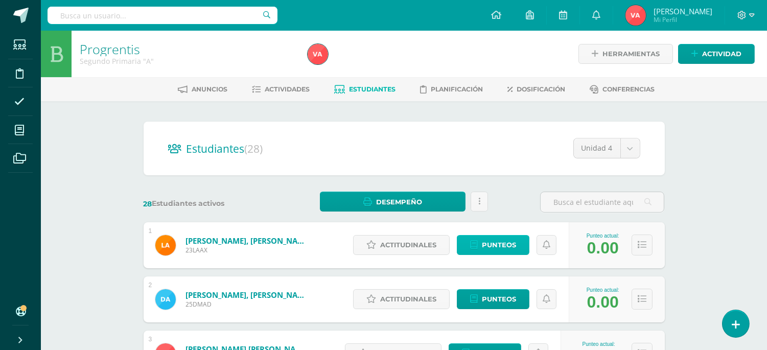
click at [503, 241] on span "Punteos" at bounding box center [499, 244] width 34 height 19
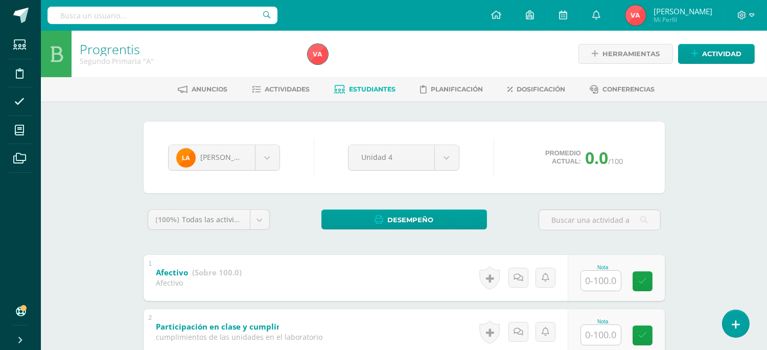
click at [608, 283] on input "text" at bounding box center [601, 281] width 40 height 20
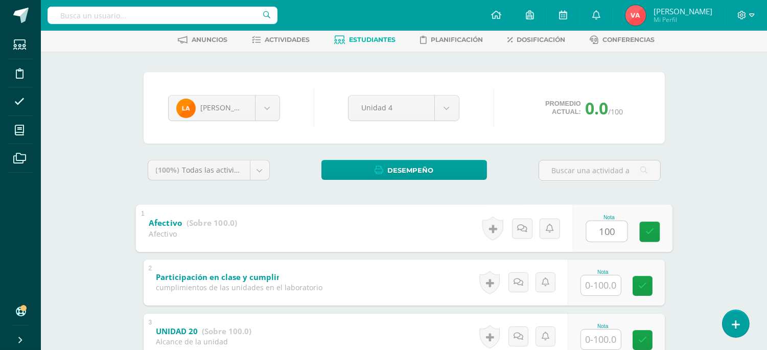
scroll to position [75, 0]
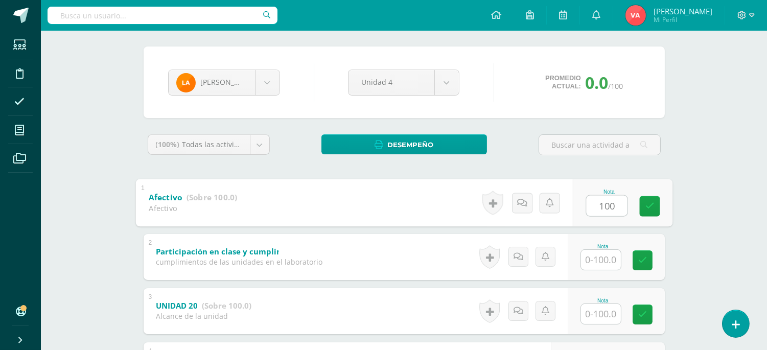
type input "100"
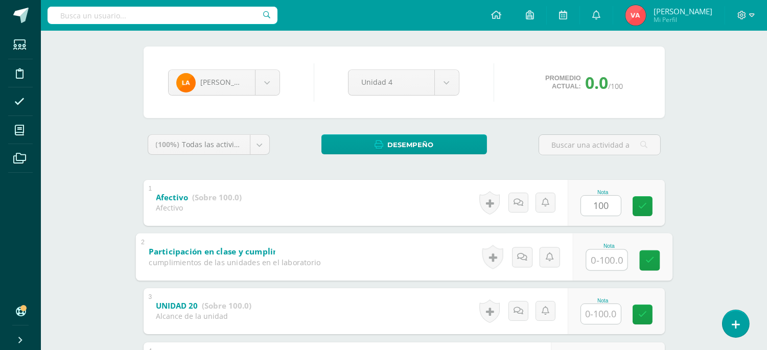
click at [604, 258] on input "text" at bounding box center [606, 259] width 41 height 20
type input "100"
click at [651, 259] on icon at bounding box center [649, 260] width 9 height 9
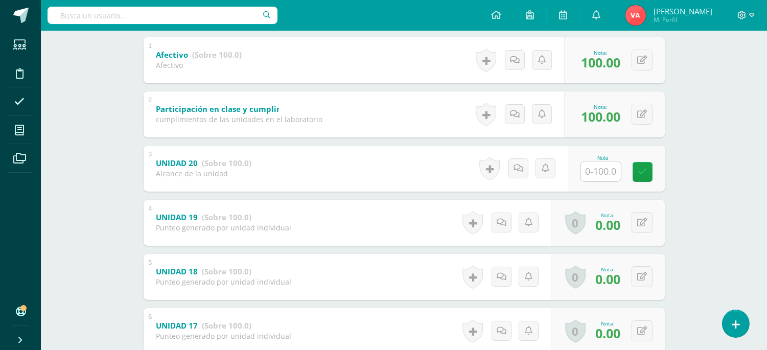
scroll to position [192, 0]
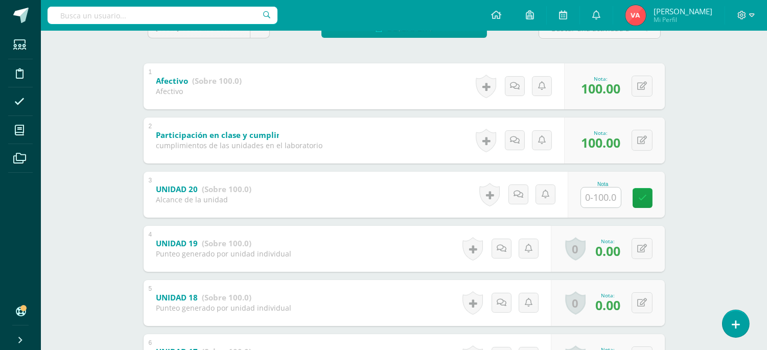
click at [600, 194] on input "text" at bounding box center [601, 197] width 40 height 20
type input "0"
click at [649, 189] on link at bounding box center [649, 197] width 20 height 20
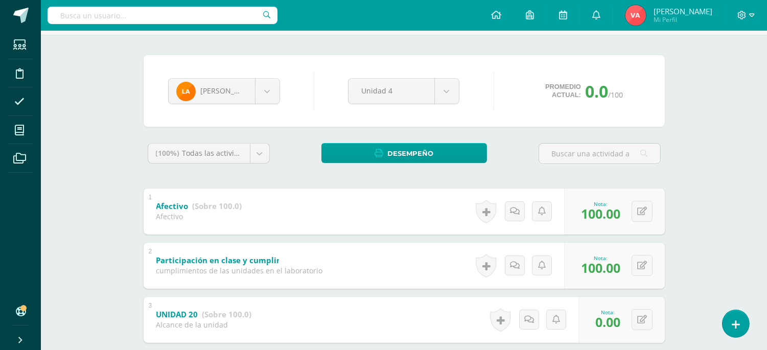
scroll to position [41, 0]
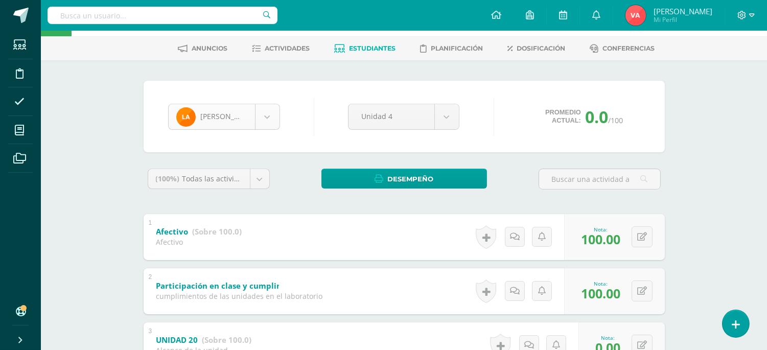
click at [266, 109] on body "Estudiantes Disciplina Asistencia Mis cursos Archivos Soporte Ayuda Reportar un…" at bounding box center [383, 306] width 767 height 694
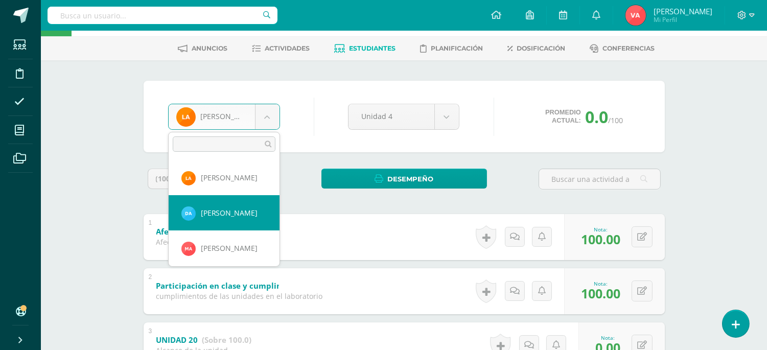
select select "2735"
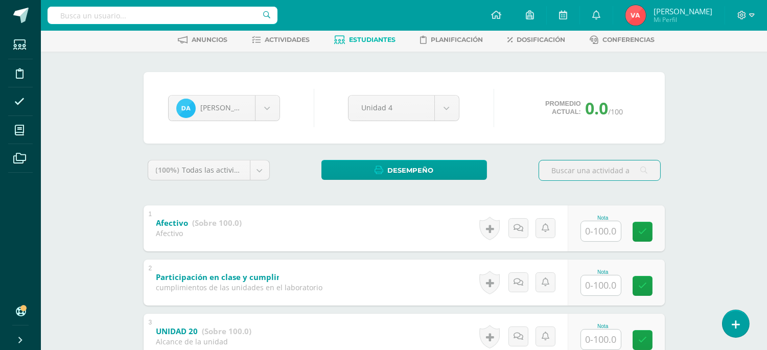
scroll to position [75, 0]
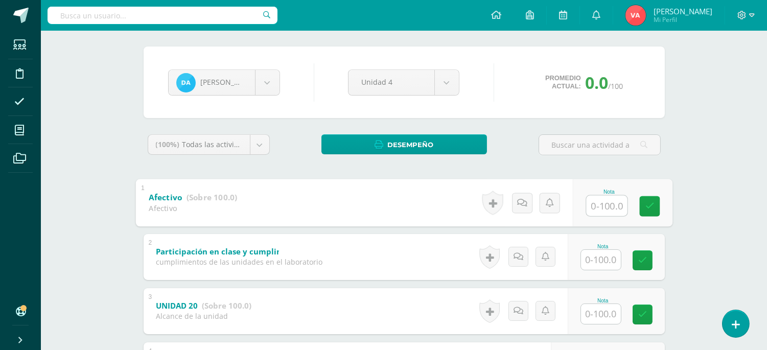
click at [589, 201] on input "text" at bounding box center [606, 205] width 41 height 20
type input "100"
click at [601, 257] on input "text" at bounding box center [601, 260] width 40 height 20
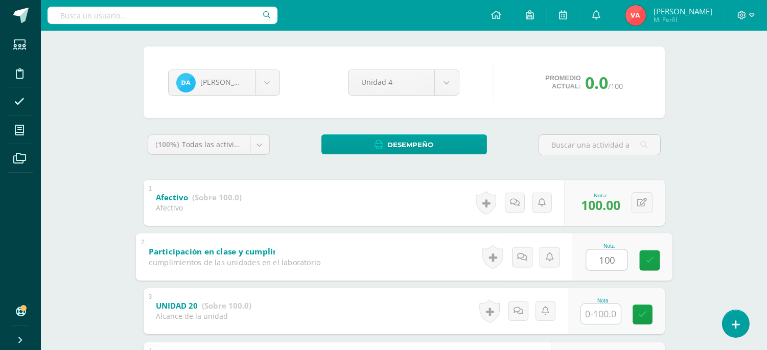
scroll to position [227, 0]
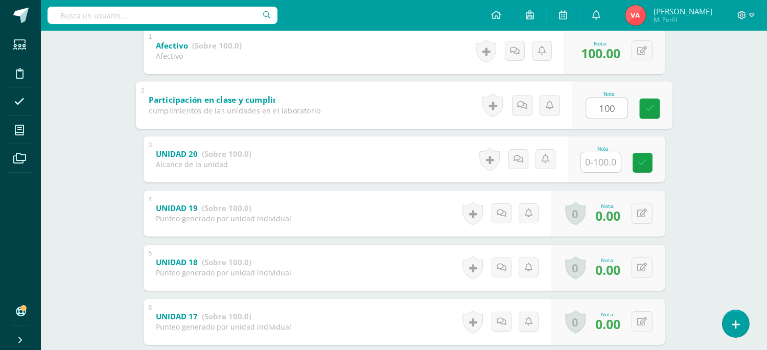
type input "100"
click at [600, 167] on input "text" at bounding box center [601, 162] width 40 height 20
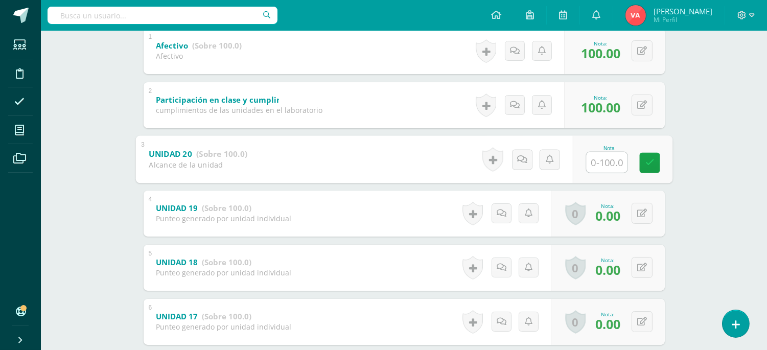
type input "0"
click at [653, 169] on link at bounding box center [649, 162] width 20 height 20
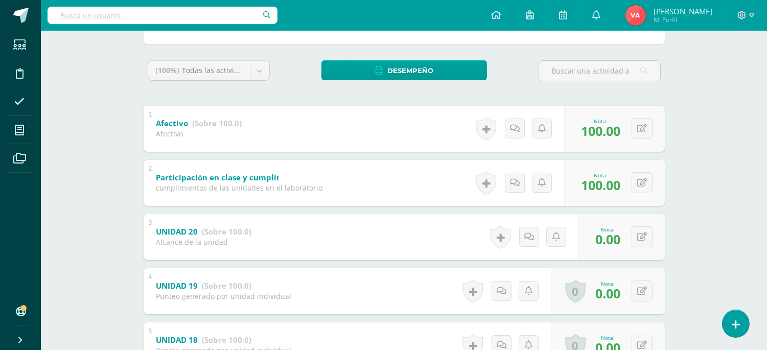
scroll to position [41, 0]
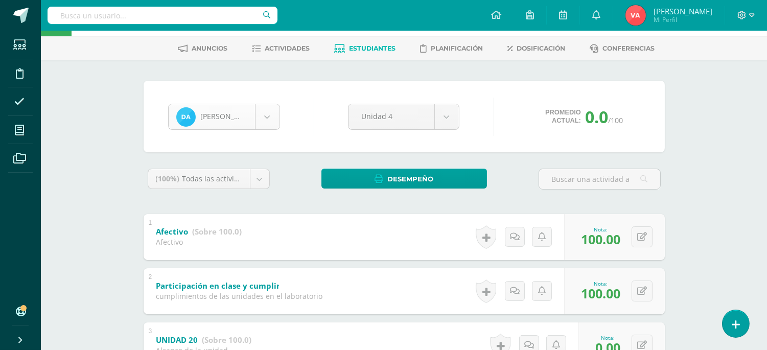
click at [262, 114] on body "Estudiantes Disciplina Asistencia Mis cursos Archivos Soporte Ayuda Reportar un…" at bounding box center [383, 306] width 767 height 694
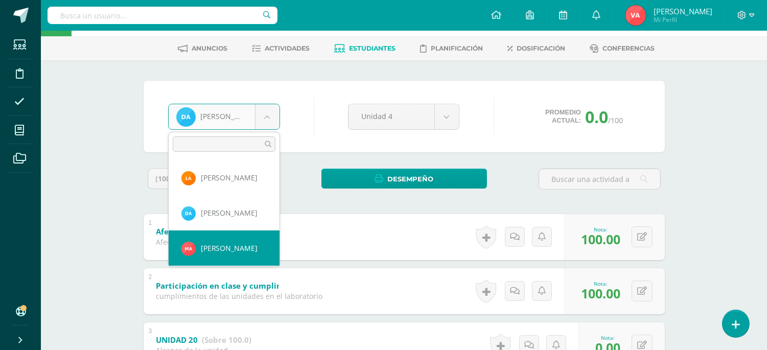
select select "2255"
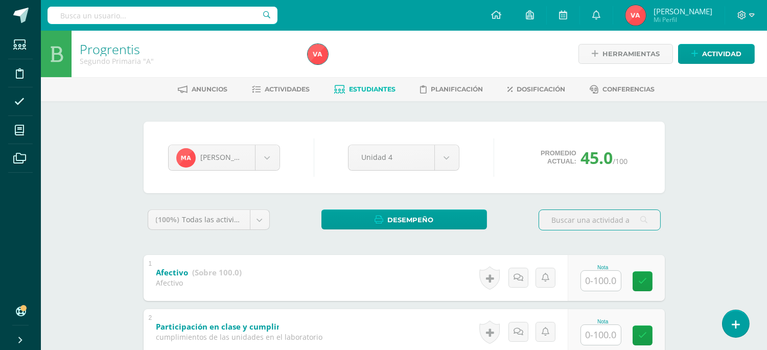
click at [596, 284] on input "text" at bounding box center [601, 281] width 40 height 20
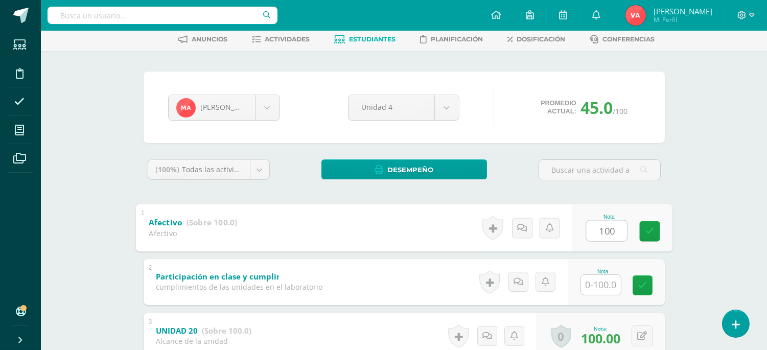
scroll to position [75, 0]
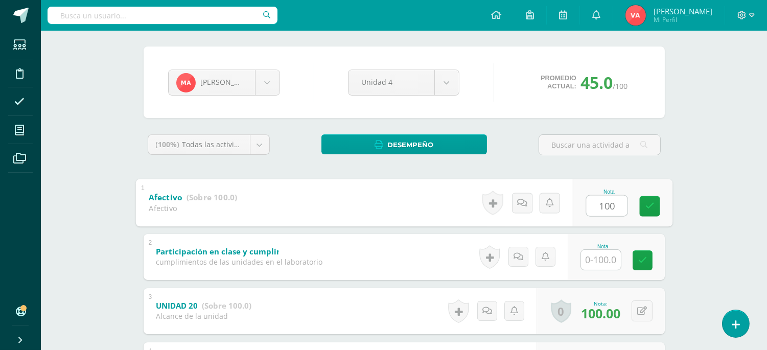
type input "100"
click at [603, 255] on input "text" at bounding box center [601, 260] width 40 height 20
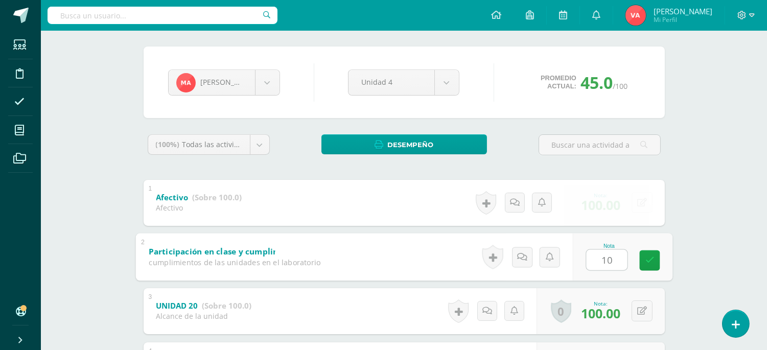
type input "100"
click at [651, 256] on icon at bounding box center [649, 260] width 9 height 9
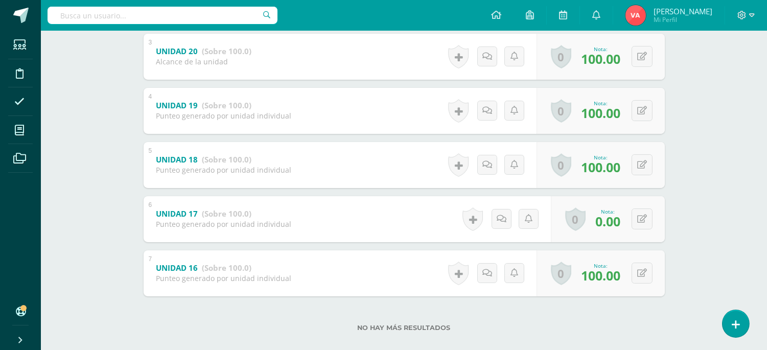
scroll to position [343, 0]
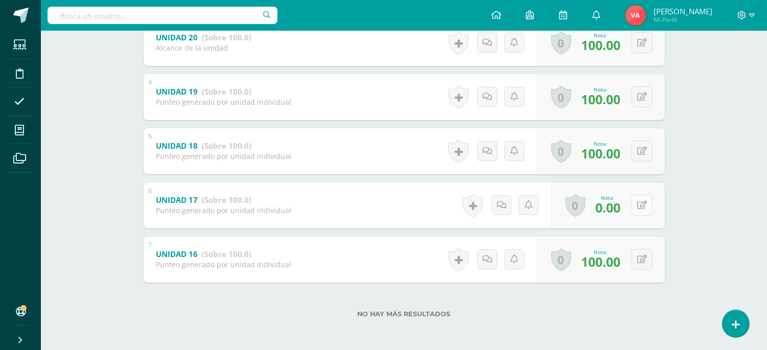
click at [641, 203] on icon at bounding box center [642, 205] width 10 height 9
type input "80"
click at [620, 206] on icon at bounding box center [621, 208] width 9 height 9
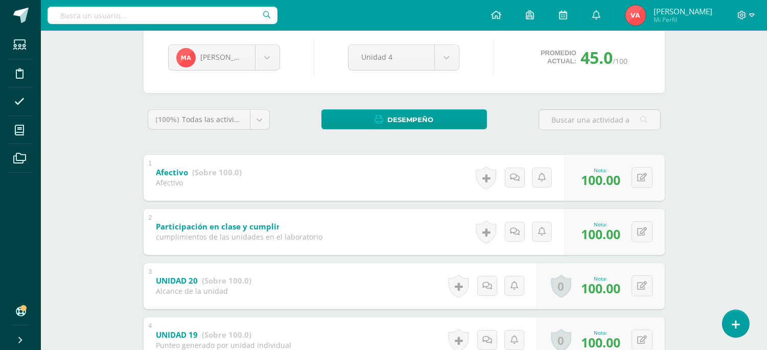
scroll to position [0, 0]
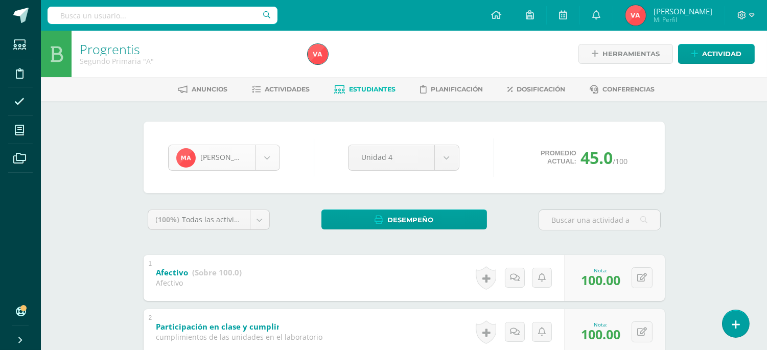
click at [267, 152] on body "Estudiantes Disciplina Asistencia Mis cursos Archivos Soporte Ayuda Reportar un…" at bounding box center [383, 347] width 767 height 694
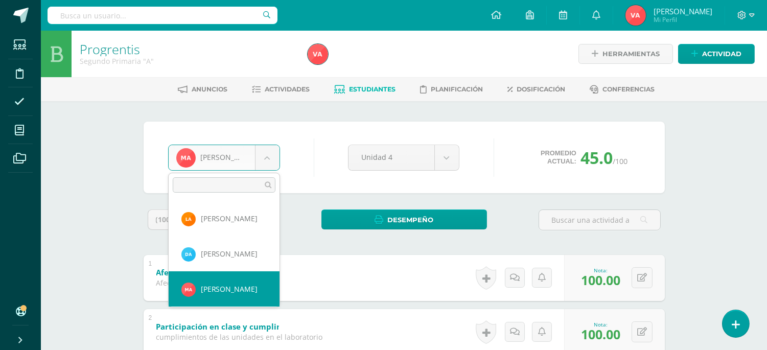
scroll to position [75, 0]
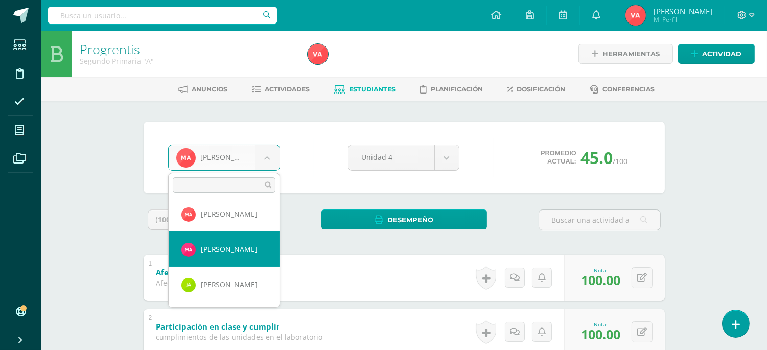
select select "2017"
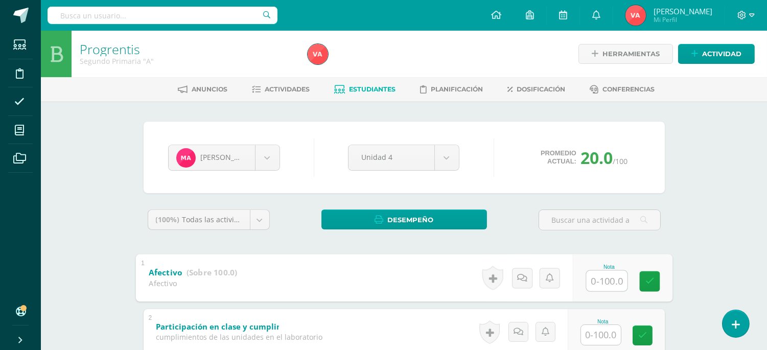
click at [598, 275] on input "text" at bounding box center [606, 280] width 41 height 20
type input "100"
click at [601, 334] on input "text" at bounding box center [601, 335] width 40 height 20
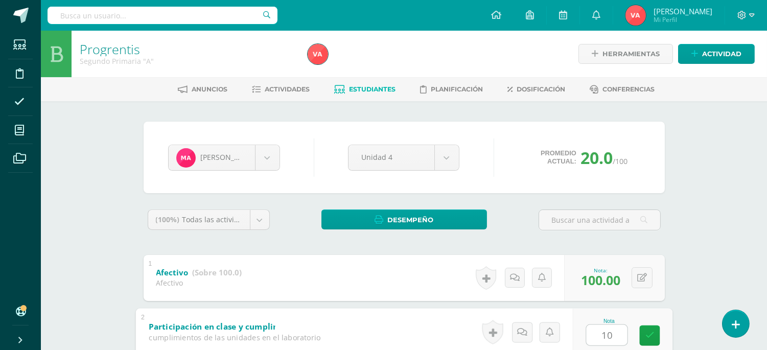
type input "100"
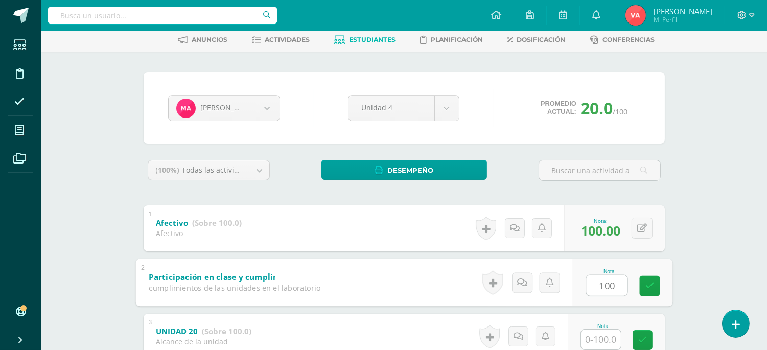
scroll to position [75, 0]
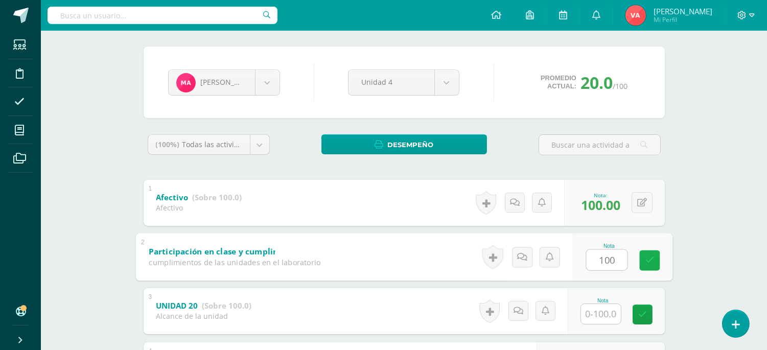
click at [645, 258] on icon at bounding box center [649, 260] width 9 height 9
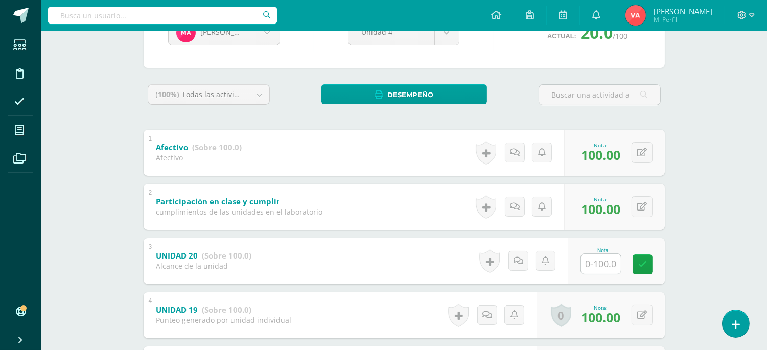
scroll to position [151, 0]
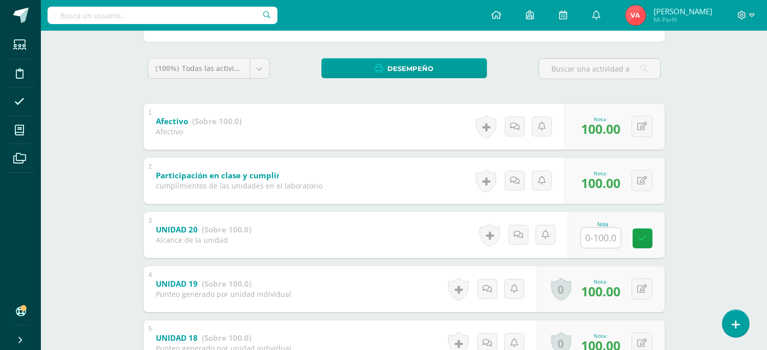
click at [595, 235] on input "text" at bounding box center [601, 238] width 40 height 20
type input "100"
click at [654, 236] on link at bounding box center [649, 238] width 20 height 20
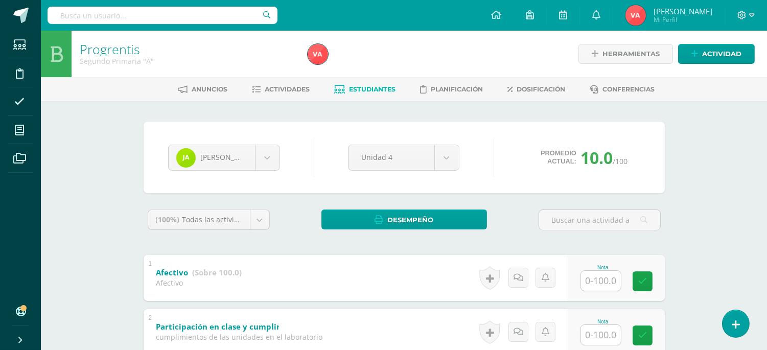
drag, startPoint x: 599, startPoint y: 271, endPoint x: 593, endPoint y: 277, distance: 7.9
click at [597, 272] on input "text" at bounding box center [601, 281] width 40 height 20
type input "4"
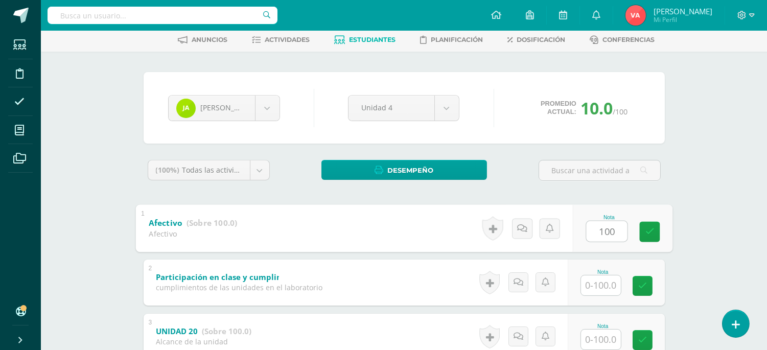
scroll to position [75, 0]
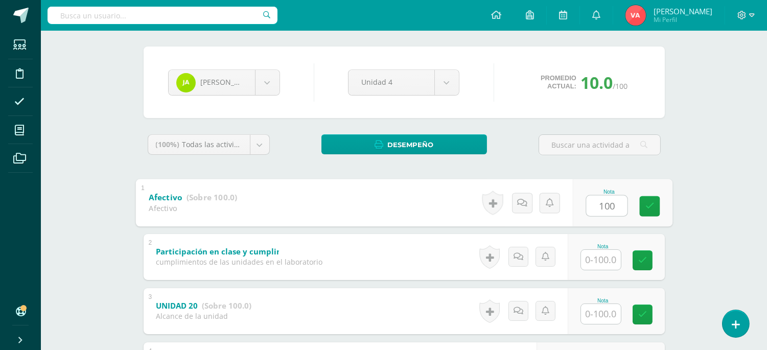
type input "100"
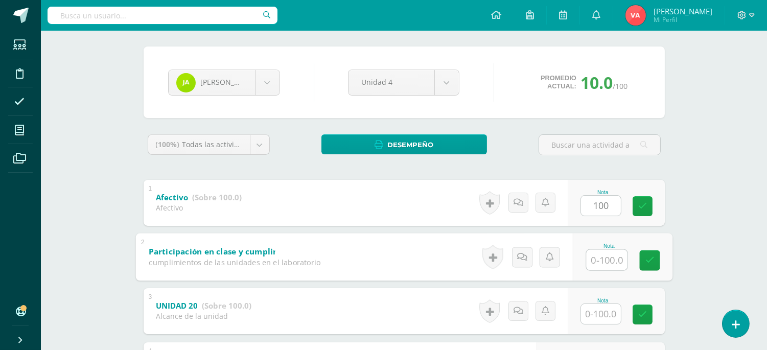
click at [600, 259] on input "text" at bounding box center [606, 259] width 41 height 20
type input "100"
click at [598, 312] on input "text" at bounding box center [601, 314] width 40 height 20
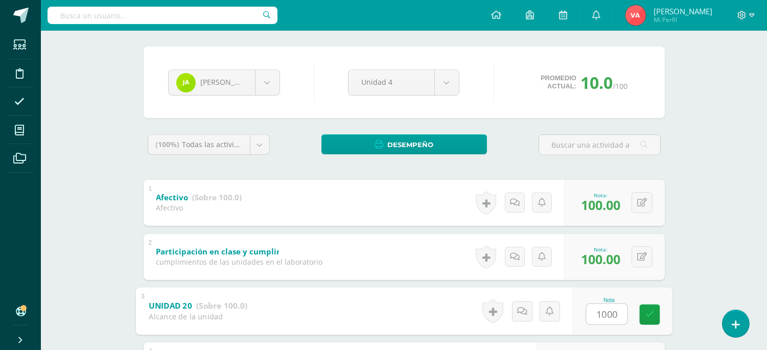
type input "100"
click at [647, 317] on icon at bounding box center [649, 314] width 9 height 9
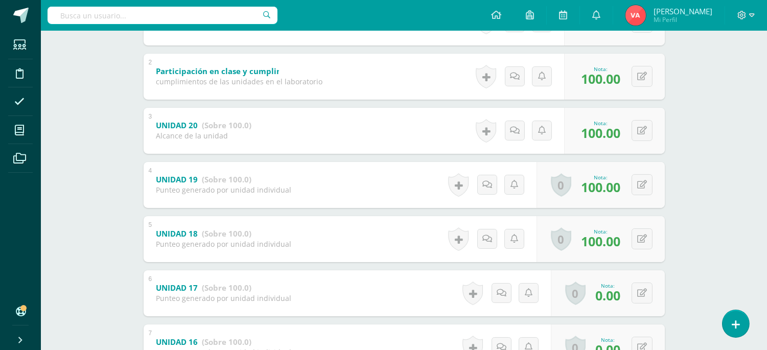
scroll to position [302, 0]
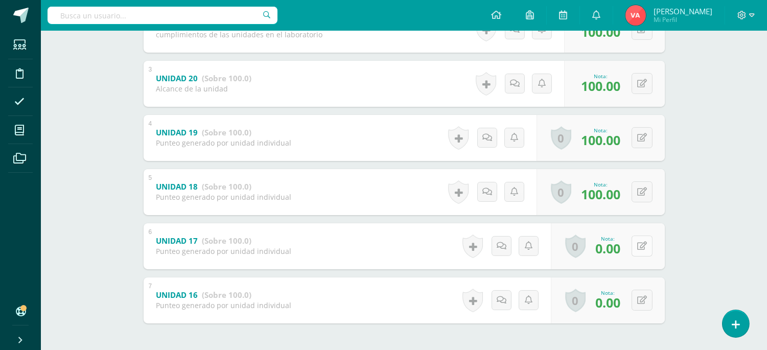
click at [639, 244] on button at bounding box center [641, 245] width 21 height 21
type input "80"
click at [631, 252] on link at bounding box center [621, 249] width 20 height 20
click at [642, 304] on button at bounding box center [641, 300] width 21 height 21
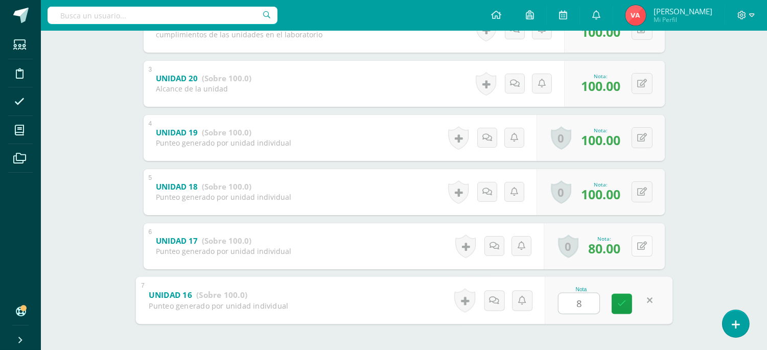
type input "80"
click at [624, 297] on link at bounding box center [621, 303] width 20 height 20
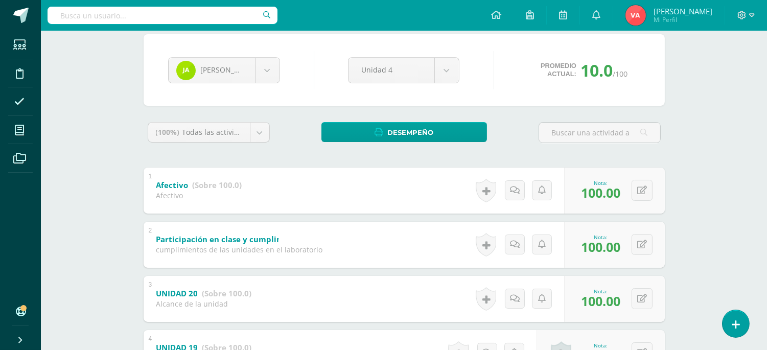
scroll to position [0, 0]
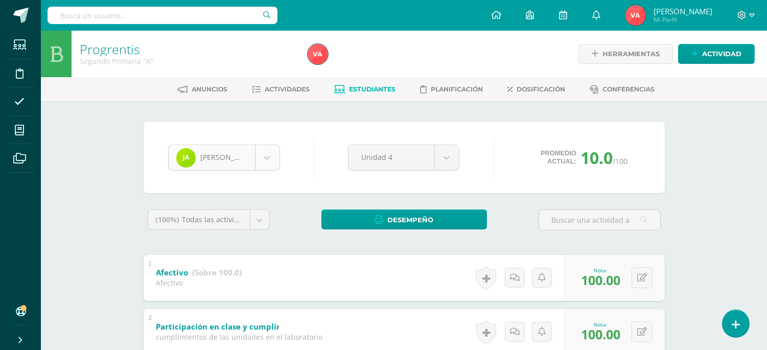
click at [265, 156] on body "Estudiantes Disciplina Asistencia Mis cursos Archivos Soporte Ayuda Reportar un…" at bounding box center [383, 347] width 767 height 694
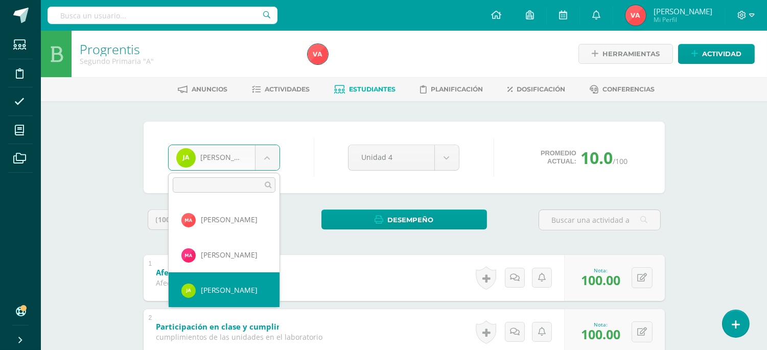
scroll to position [145, 0]
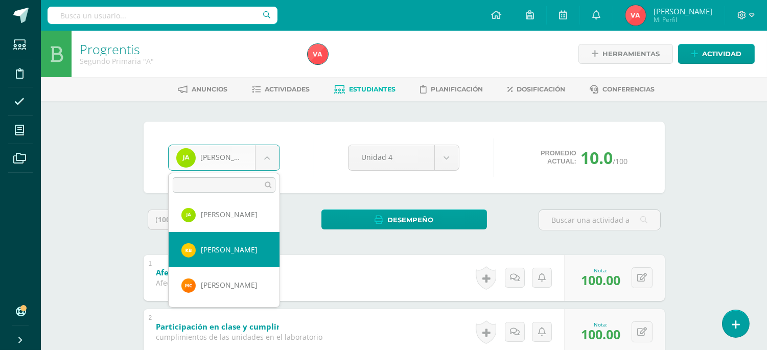
select select "2016"
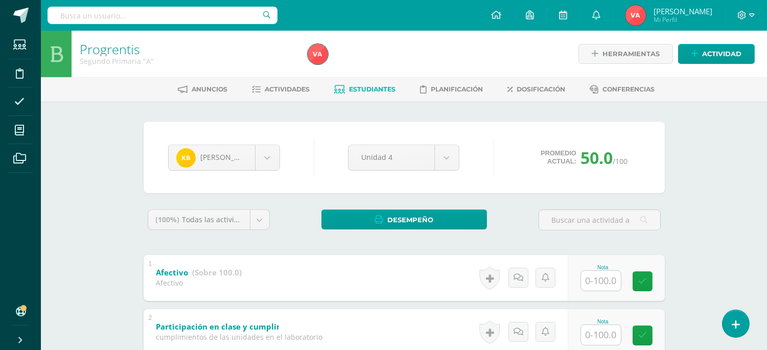
click at [590, 274] on input "text" at bounding box center [601, 281] width 40 height 20
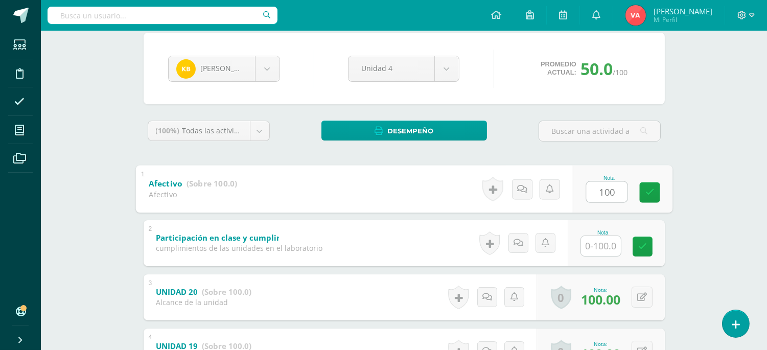
scroll to position [151, 0]
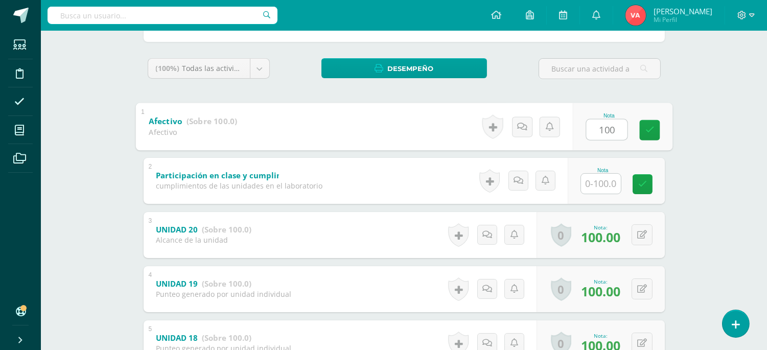
type input "100"
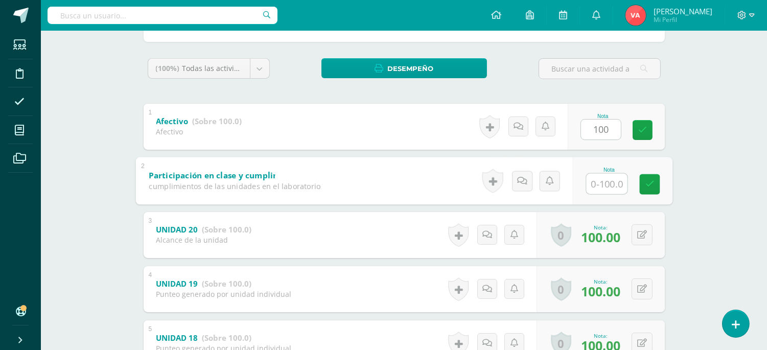
click at [607, 184] on input "text" at bounding box center [606, 183] width 41 height 20
type input "100"
click at [646, 180] on icon at bounding box center [649, 184] width 9 height 9
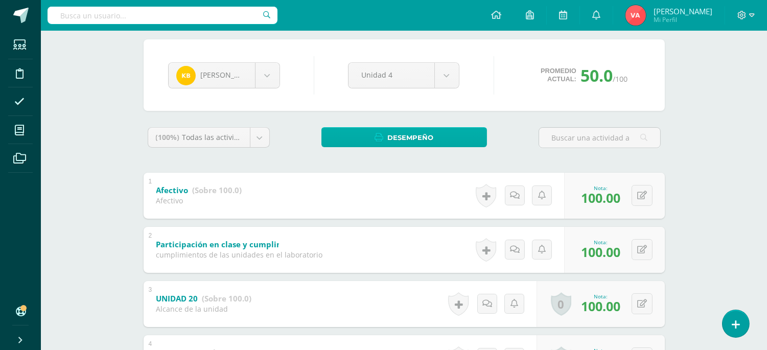
scroll to position [41, 0]
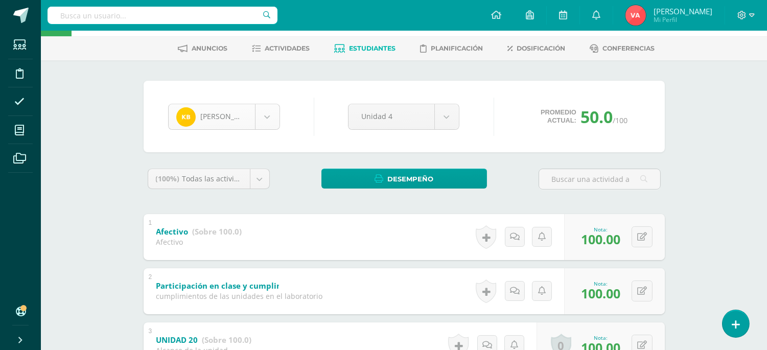
click at [267, 112] on body "Estudiantes Disciplina Asistencia Mis cursos Archivos Soporte Ayuda Reportar un…" at bounding box center [383, 306] width 767 height 694
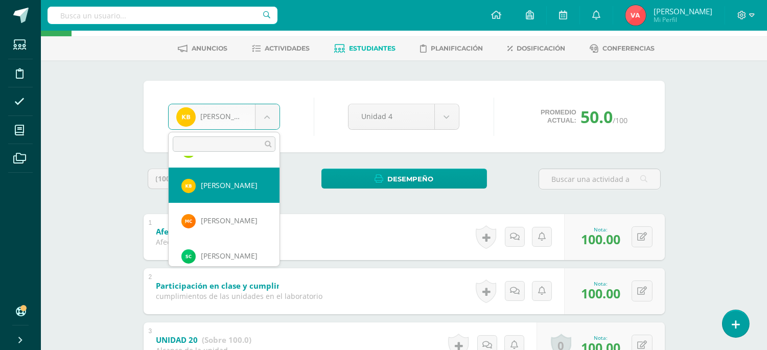
scroll to position [180, 0]
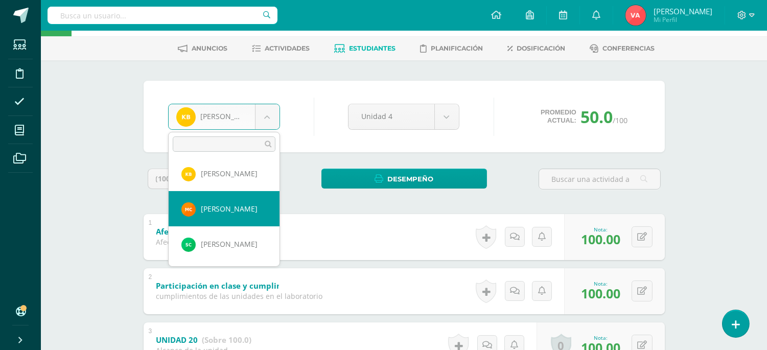
select select "2256"
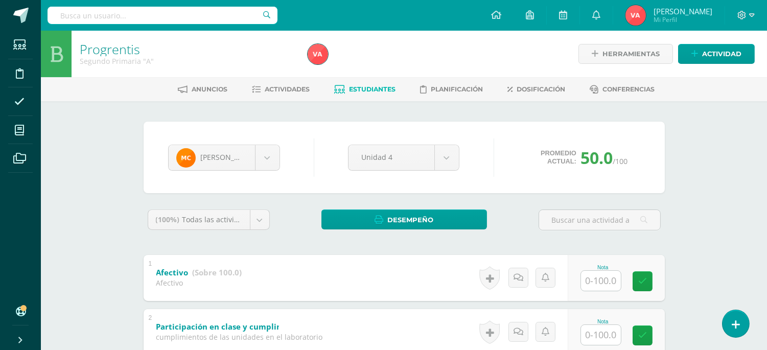
click at [603, 277] on input "text" at bounding box center [601, 281] width 40 height 20
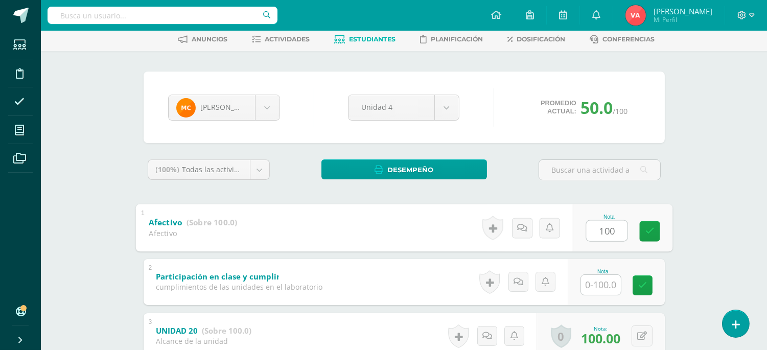
scroll to position [75, 0]
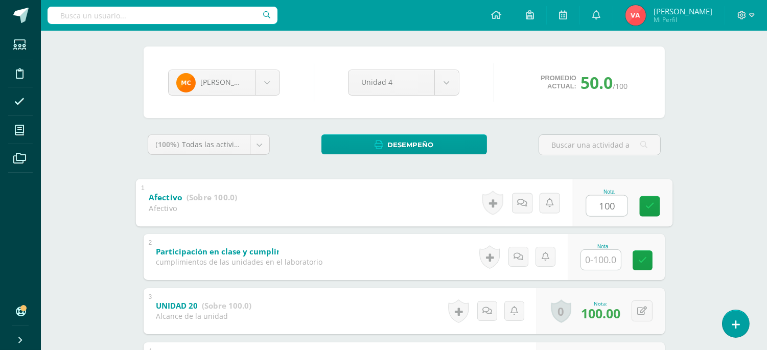
type input "100"
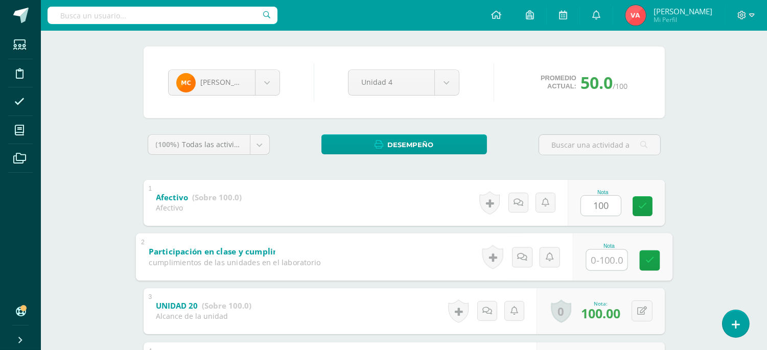
click at [593, 258] on input "text" at bounding box center [606, 259] width 41 height 20
type input "100"
click at [650, 257] on icon at bounding box center [649, 260] width 9 height 9
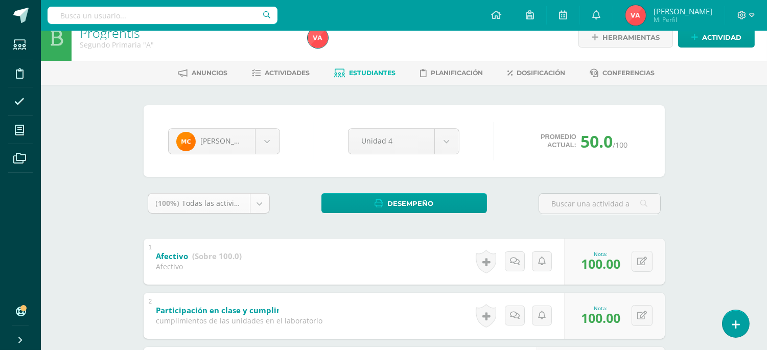
scroll to position [0, 0]
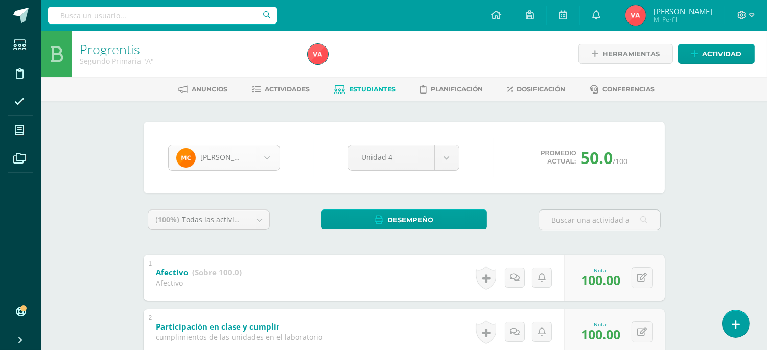
click at [259, 153] on body "Estudiantes Disciplina Asistencia Mis cursos Archivos Soporte Ayuda Reportar un…" at bounding box center [383, 347] width 767 height 694
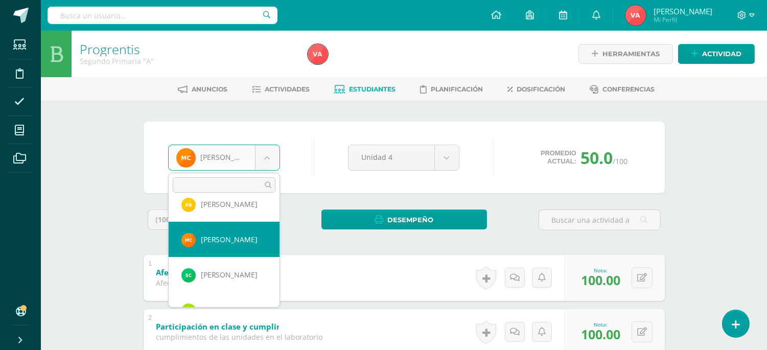
scroll to position [216, 0]
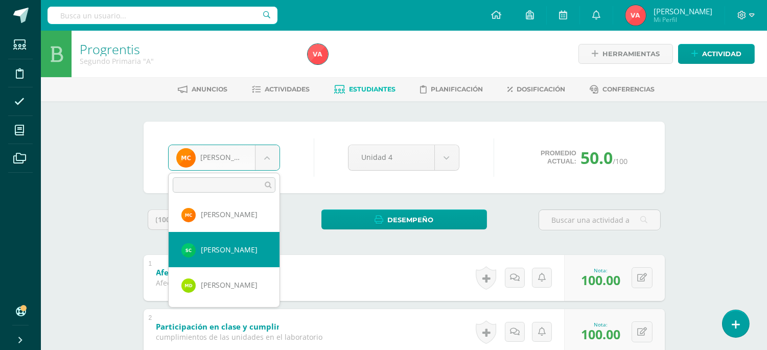
select select "2598"
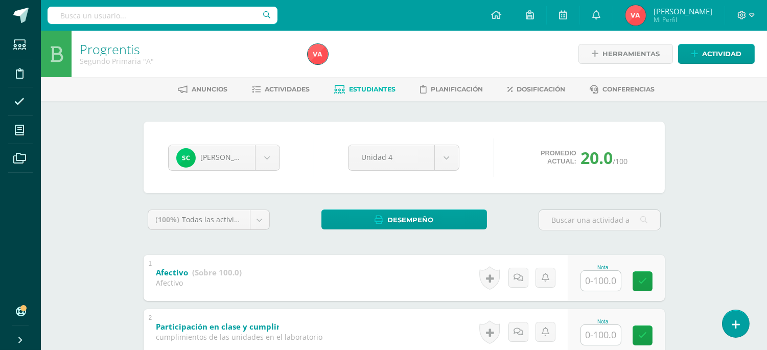
click at [595, 283] on input "text" at bounding box center [601, 281] width 40 height 20
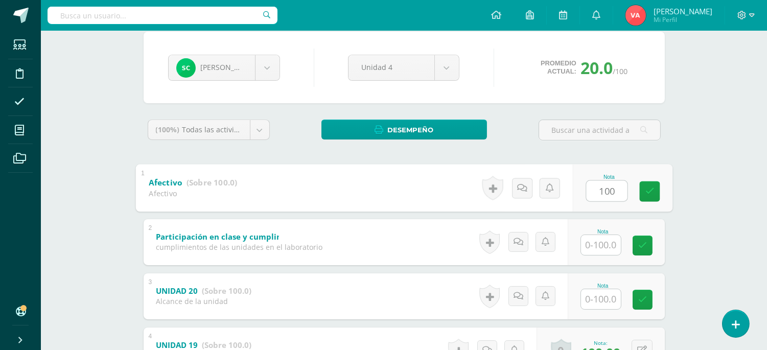
scroll to position [151, 0]
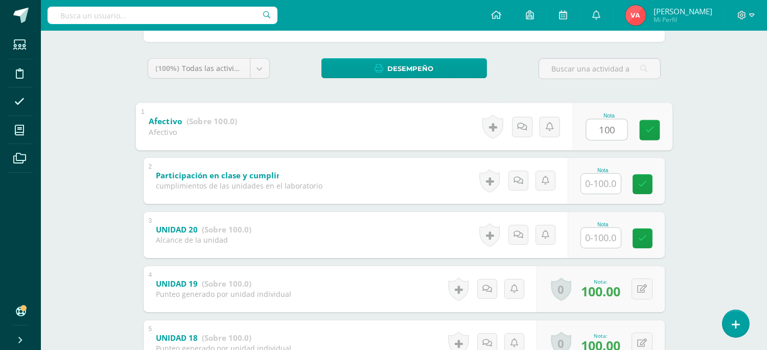
type input "100"
click at [606, 181] on input "text" at bounding box center [601, 184] width 40 height 20
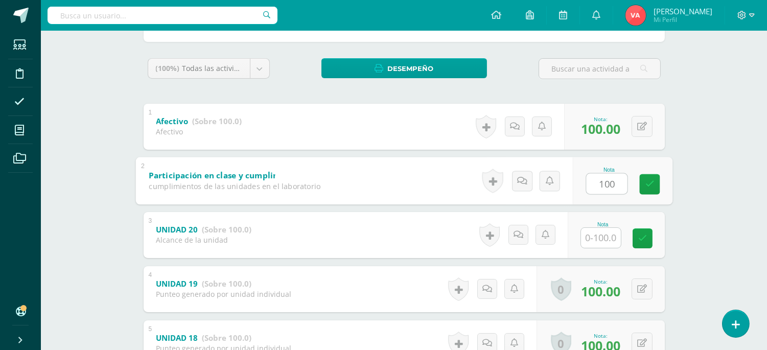
type input "100"
click at [596, 241] on input "text" at bounding box center [601, 238] width 40 height 20
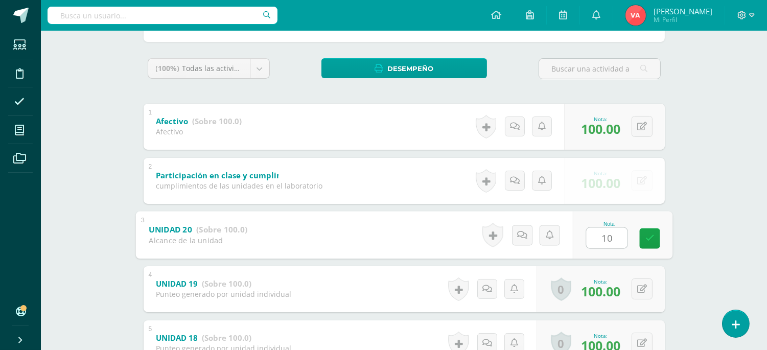
type input "100"
click at [653, 242] on icon at bounding box center [649, 238] width 9 height 9
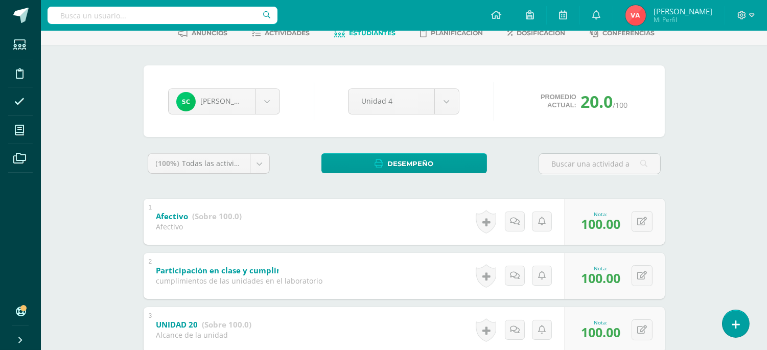
scroll to position [41, 0]
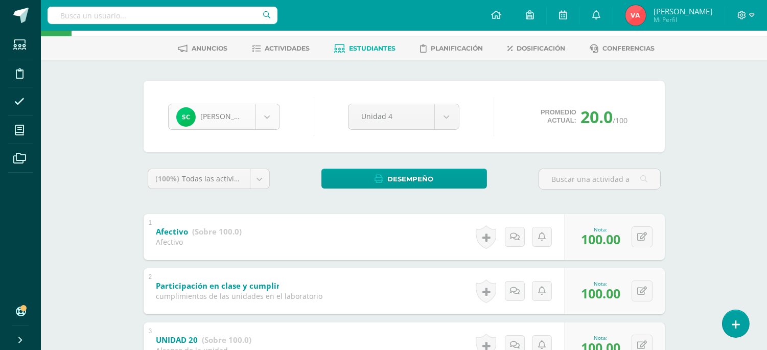
click at [267, 117] on body "Estudiantes Disciplina Asistencia Mis cursos Archivos Soporte Ayuda Reportar un…" at bounding box center [383, 306] width 767 height 694
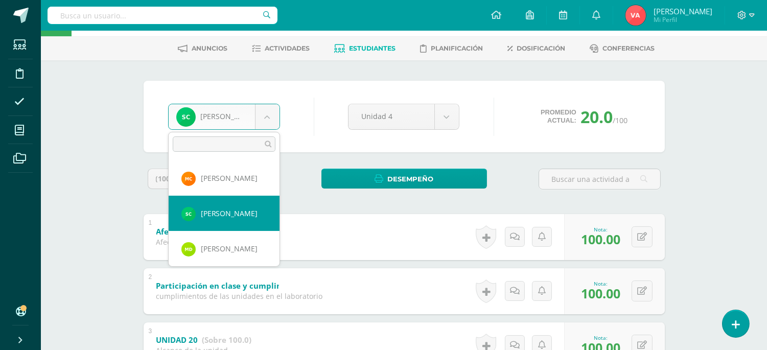
scroll to position [267, 0]
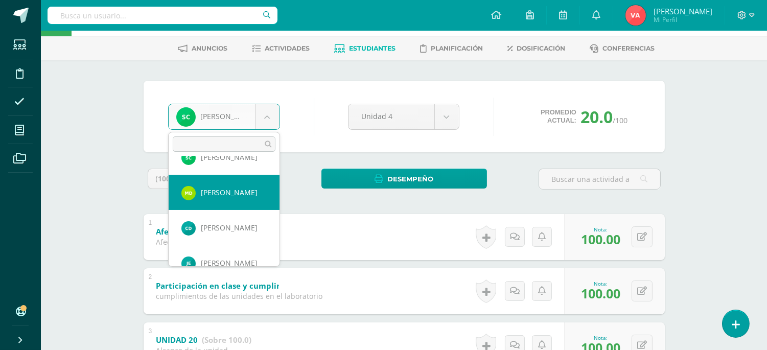
select select "2018"
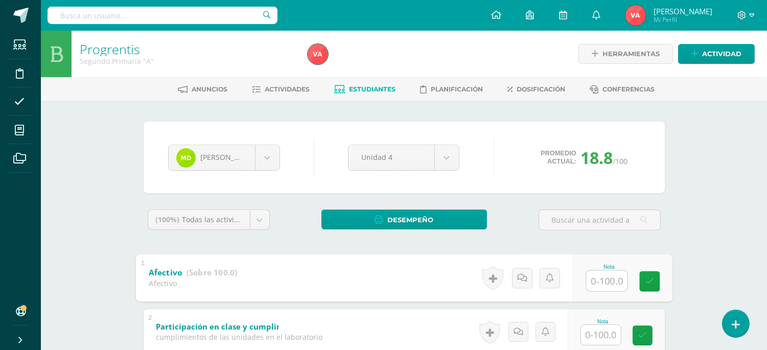
click at [596, 278] on input "text" at bounding box center [606, 280] width 41 height 20
type input "100"
click at [641, 281] on link at bounding box center [649, 281] width 20 height 20
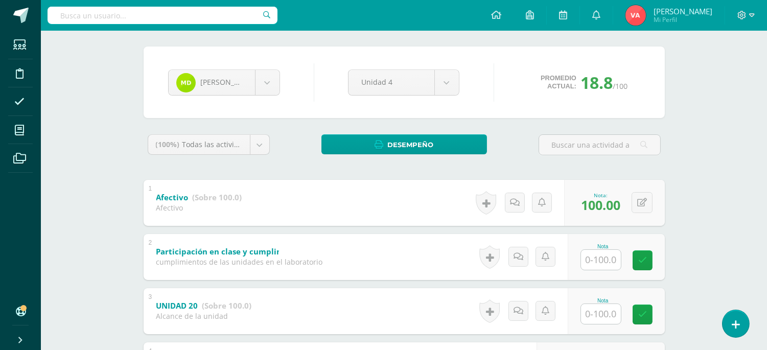
click at [598, 259] on input "text" at bounding box center [601, 260] width 40 height 20
type input "100"
click at [650, 257] on icon at bounding box center [649, 260] width 9 height 9
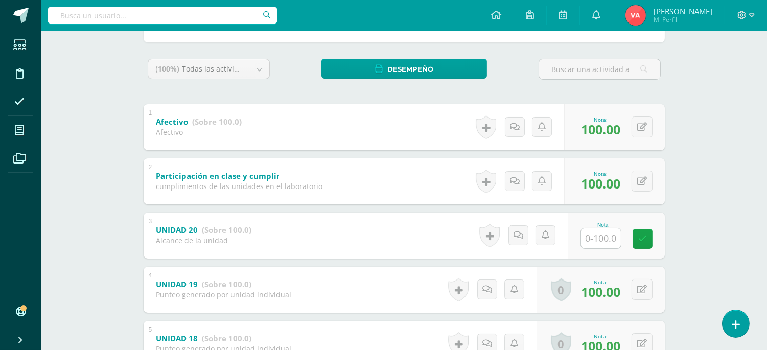
scroll to position [151, 0]
click at [595, 233] on input "text" at bounding box center [601, 238] width 40 height 20
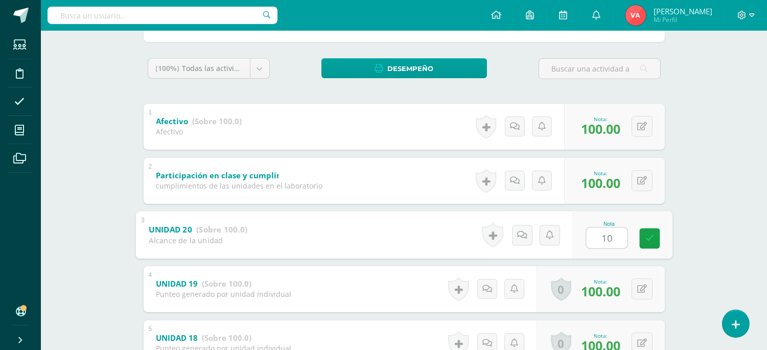
type input "100"
click at [650, 237] on icon at bounding box center [649, 238] width 9 height 9
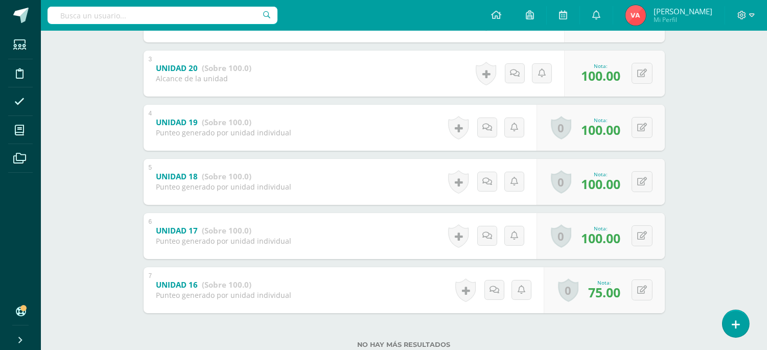
scroll to position [343, 0]
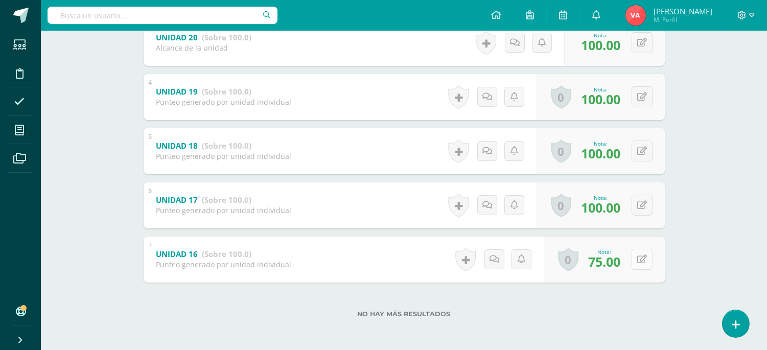
click at [640, 257] on icon at bounding box center [642, 259] width 10 height 9
type input "80"
click at [623, 255] on link at bounding box center [621, 262] width 20 height 20
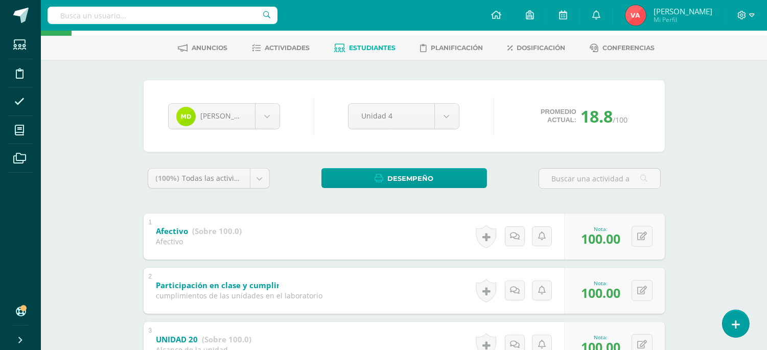
scroll to position [41, 0]
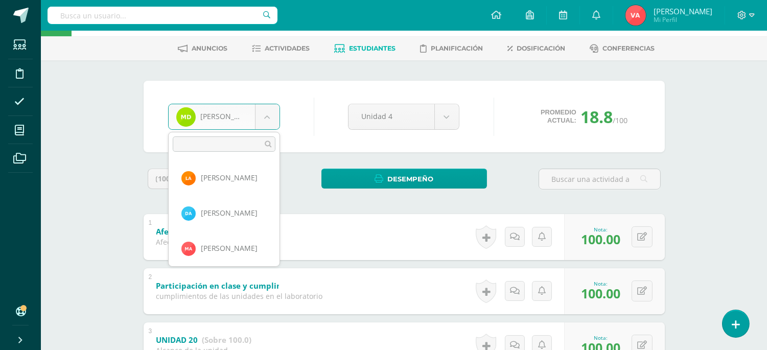
click at [267, 111] on body "Estudiantes Disciplina Asistencia Mis cursos Archivos Soporte Ayuda Reportar un…" at bounding box center [383, 306] width 767 height 694
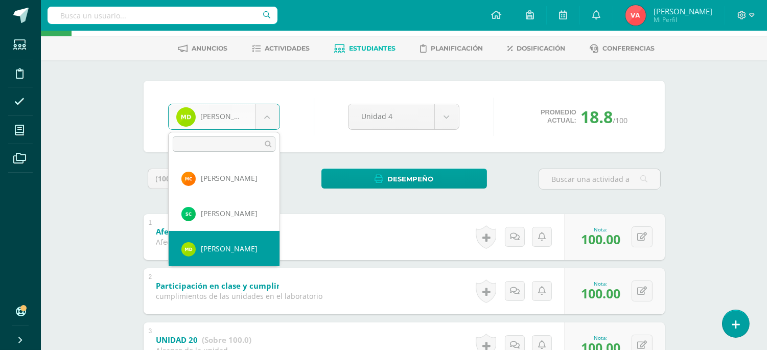
scroll to position [287, 0]
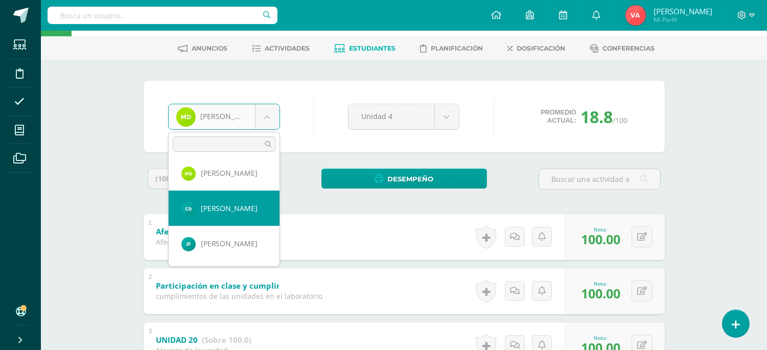
select select "2008"
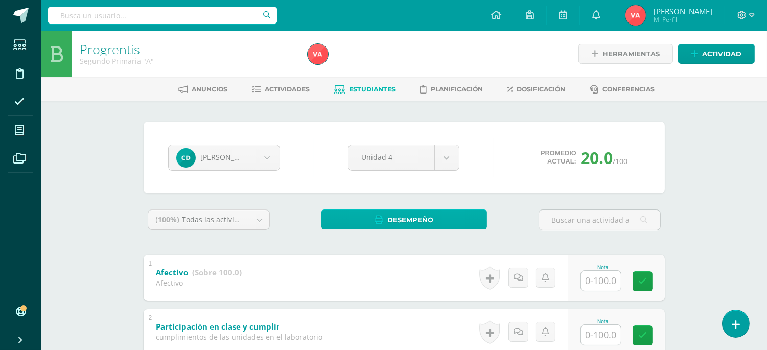
scroll to position [75, 0]
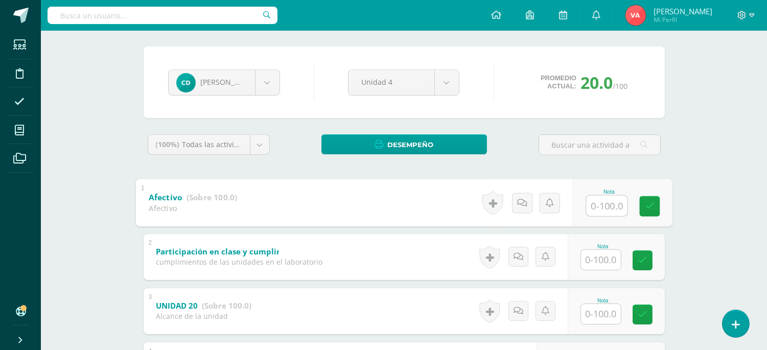
click at [602, 205] on input "text" at bounding box center [606, 205] width 41 height 20
type input "100"
click at [593, 253] on input "text" at bounding box center [601, 260] width 40 height 20
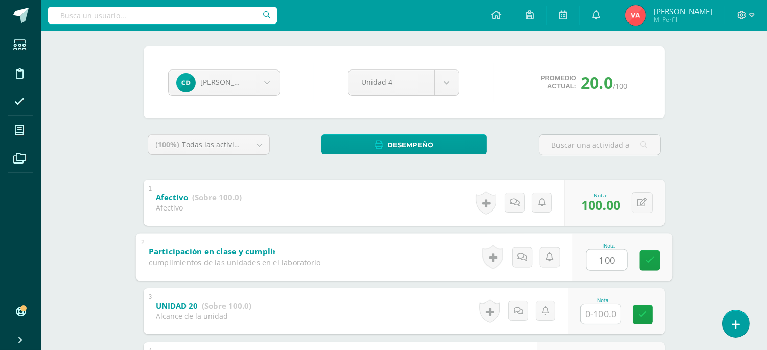
type input "100"
click at [612, 310] on input "text" at bounding box center [601, 314] width 40 height 20
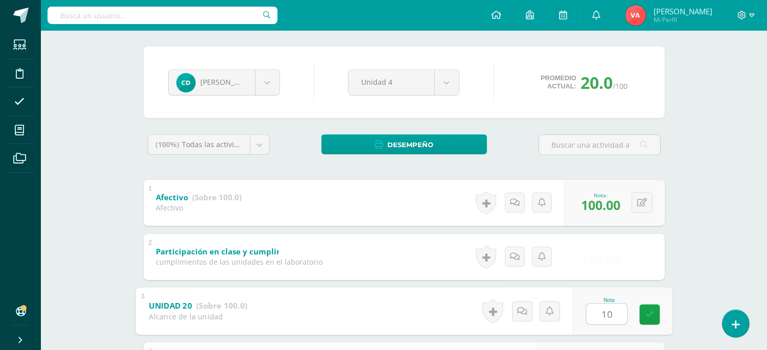
type input "100"
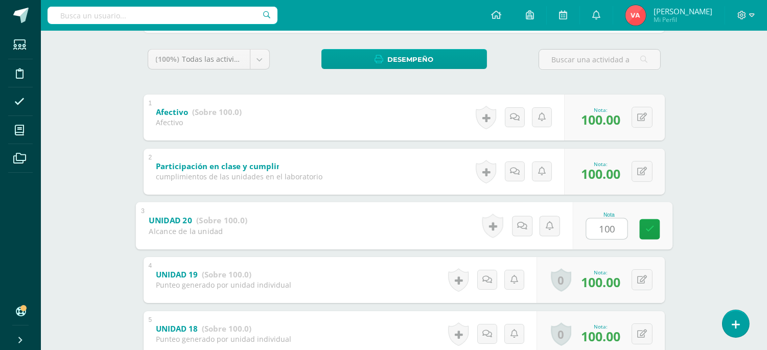
scroll to position [302, 0]
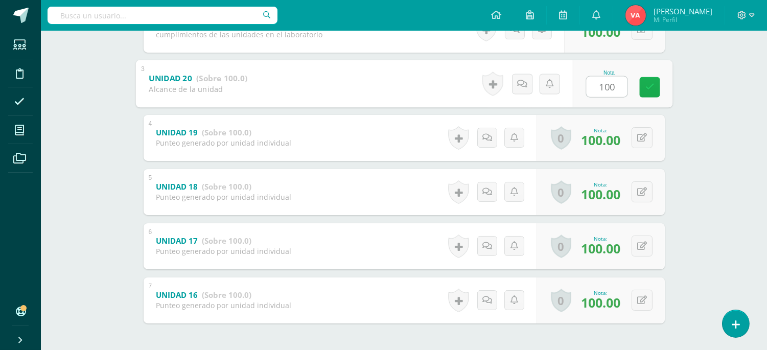
click at [648, 89] on icon at bounding box center [649, 87] width 9 height 9
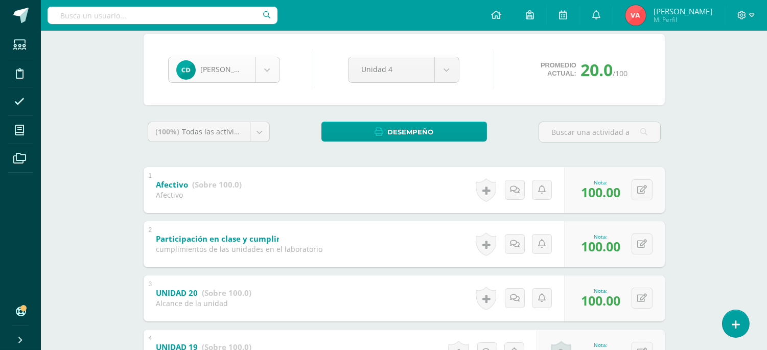
scroll to position [41, 0]
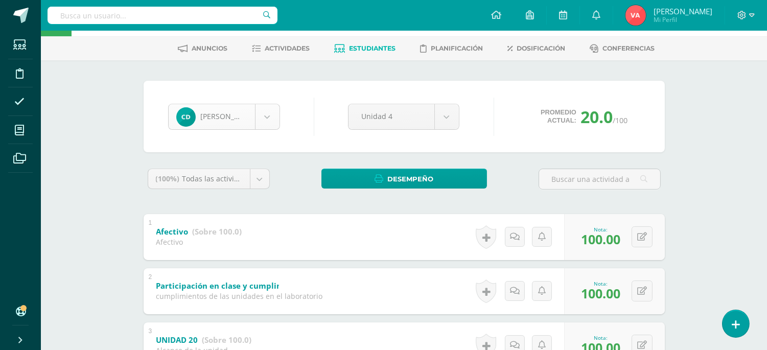
click at [268, 108] on body "Estudiantes Disciplina Asistencia Mis cursos Archivos Soporte Ayuda Reportar un…" at bounding box center [383, 306] width 767 height 694
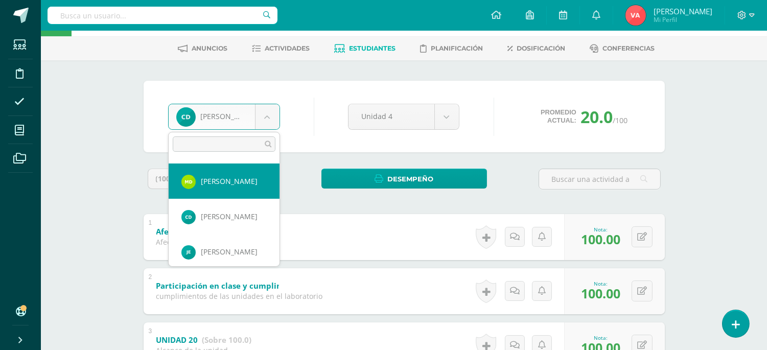
scroll to position [291, 0]
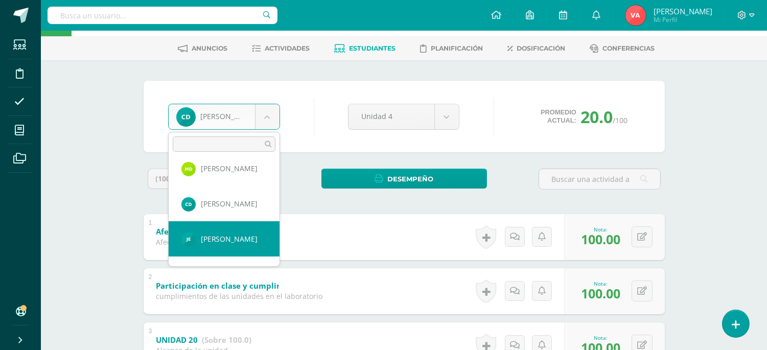
select select "2014"
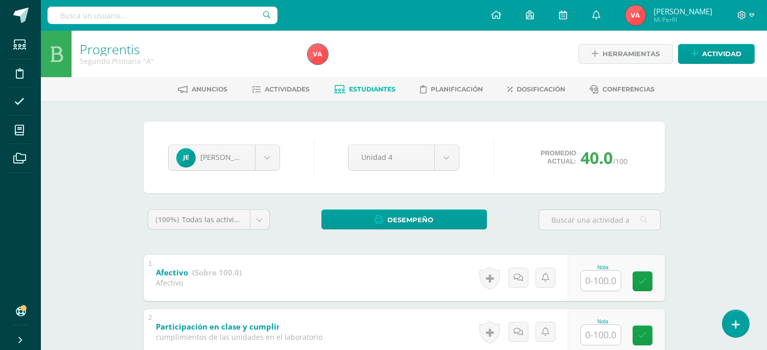
click at [605, 280] on input "text" at bounding box center [601, 281] width 40 height 20
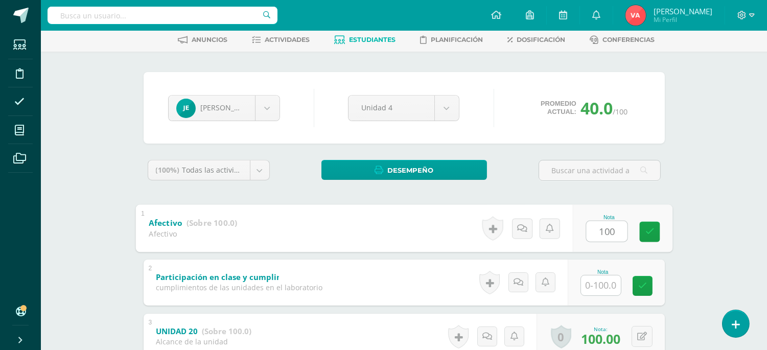
scroll to position [75, 0]
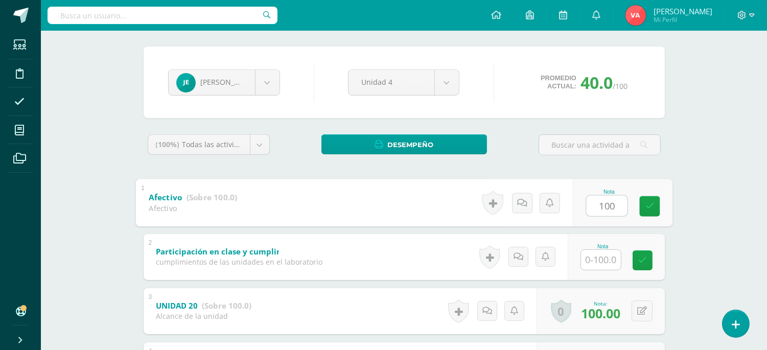
type input "100"
click at [593, 261] on input "text" at bounding box center [601, 260] width 40 height 20
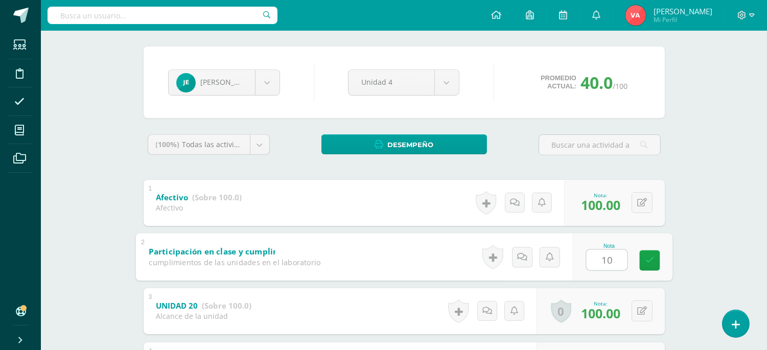
type input "100"
click at [651, 262] on icon at bounding box center [649, 260] width 9 height 9
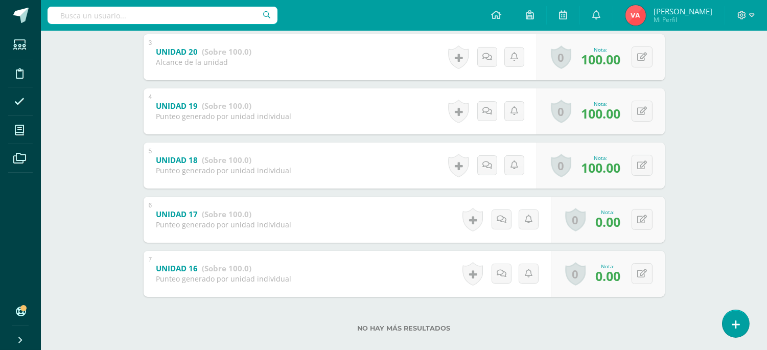
scroll to position [343, 0]
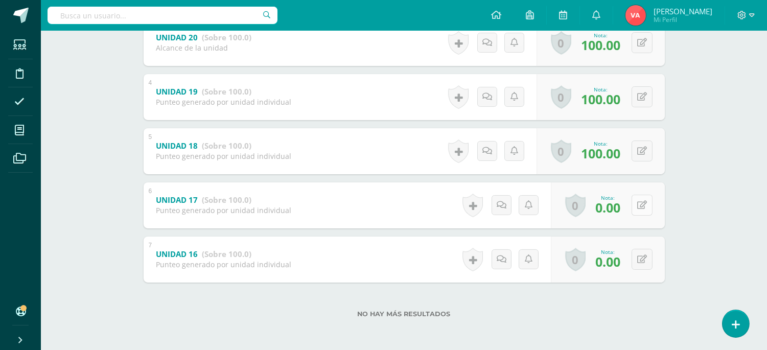
click at [638, 206] on icon at bounding box center [642, 205] width 10 height 9
type input "80"
click at [647, 261] on button at bounding box center [641, 259] width 21 height 21
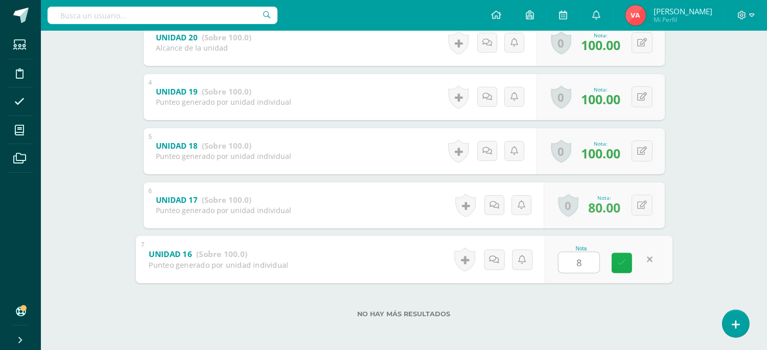
type input "80"
click at [624, 259] on icon at bounding box center [621, 262] width 9 height 9
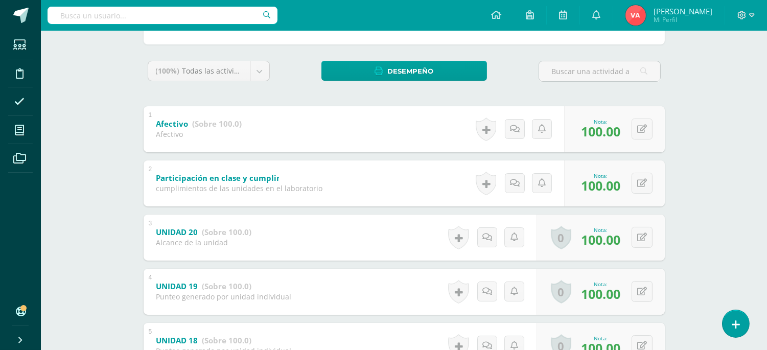
scroll to position [41, 0]
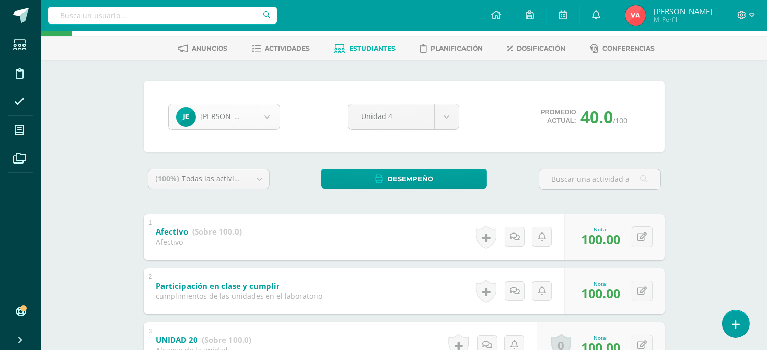
click at [264, 111] on body "Estudiantes Disciplina Asistencia Mis cursos Archivos Soporte Ayuda Reportar un…" at bounding box center [383, 306] width 767 height 694
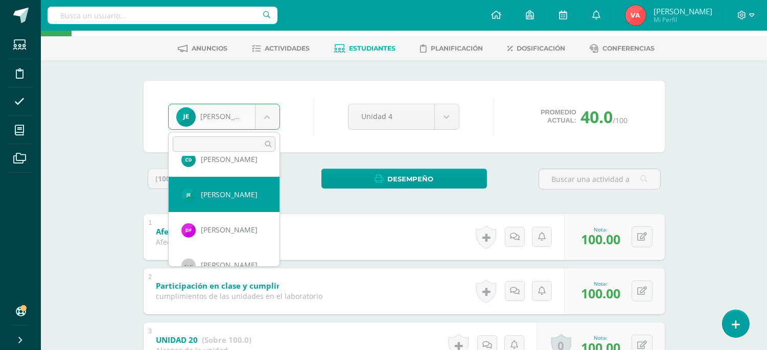
scroll to position [357, 0]
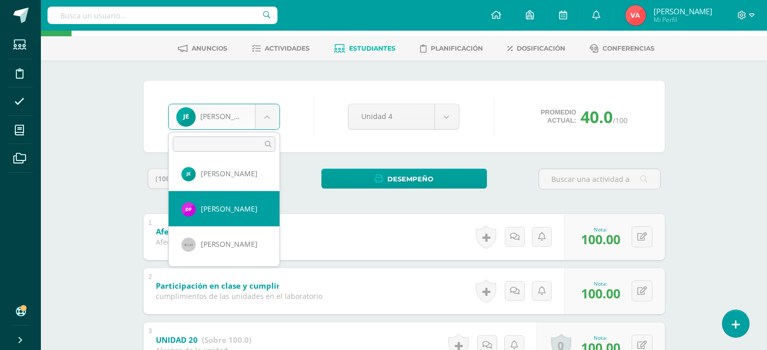
select select "2243"
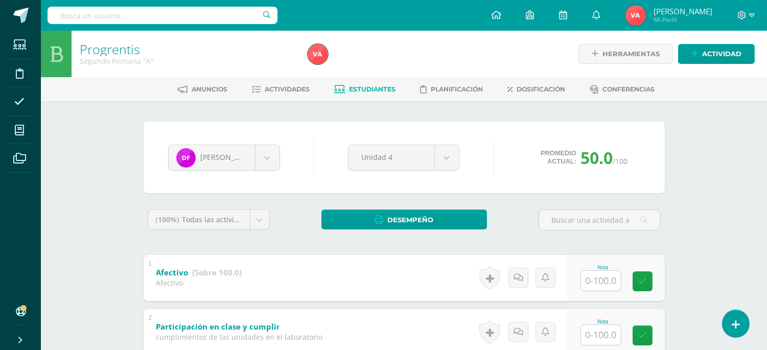
click at [598, 277] on input "text" at bounding box center [601, 281] width 40 height 20
type input "100"
click at [601, 337] on input "text" at bounding box center [601, 335] width 40 height 20
type input "100"
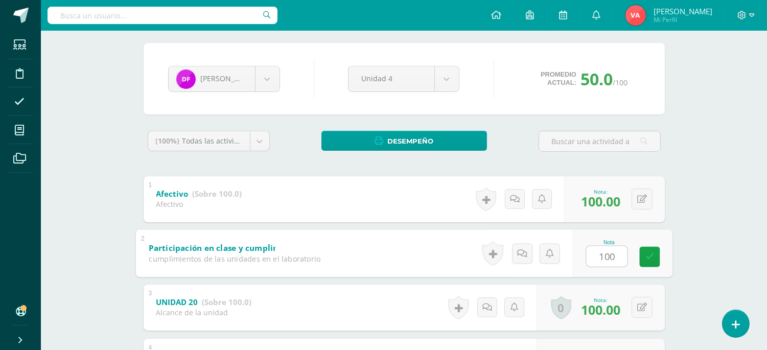
scroll to position [151, 0]
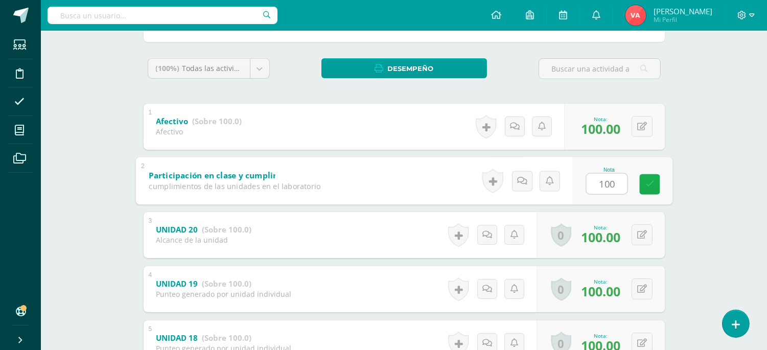
click at [647, 182] on icon at bounding box center [649, 184] width 9 height 9
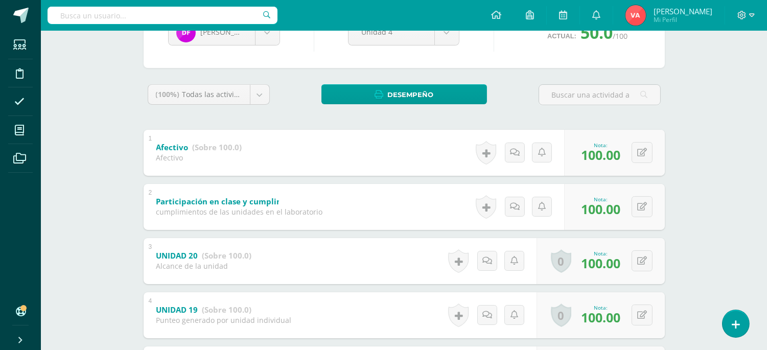
scroll to position [41, 0]
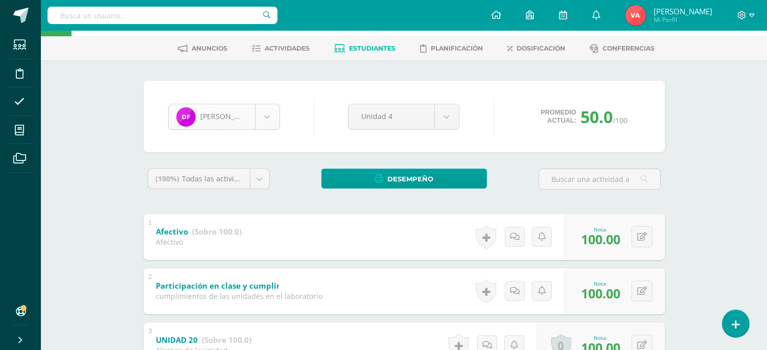
click at [266, 112] on body "Estudiantes Disciplina Asistencia Mis cursos Archivos Soporte Ayuda Reportar un…" at bounding box center [383, 306] width 767 height 694
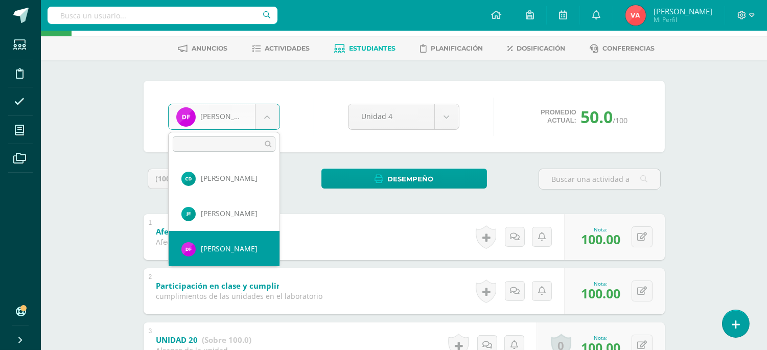
scroll to position [392, 0]
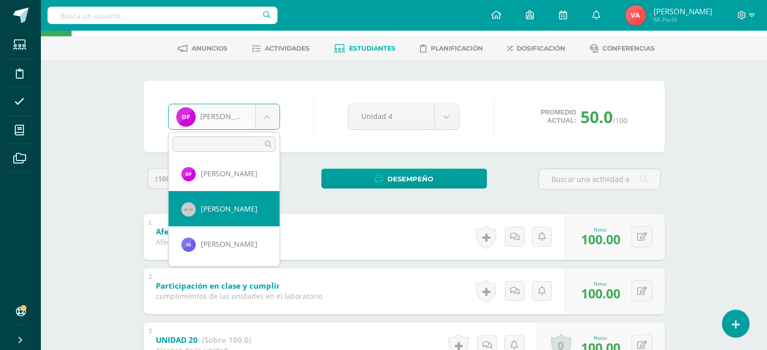
select select "1621"
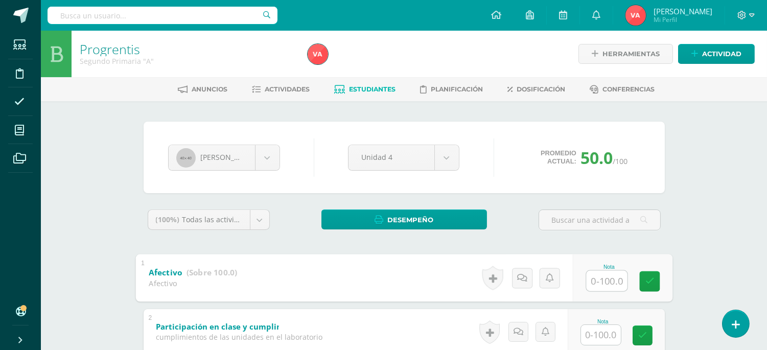
click at [601, 278] on input "text" at bounding box center [606, 280] width 41 height 20
type input "100"
click at [646, 276] on link at bounding box center [649, 281] width 20 height 20
click at [596, 327] on input "text" at bounding box center [601, 335] width 40 height 20
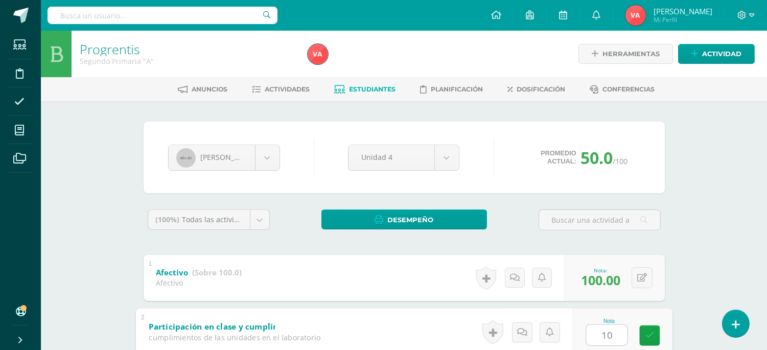
type input "100"
click at [645, 345] on link at bounding box center [649, 335] width 20 height 20
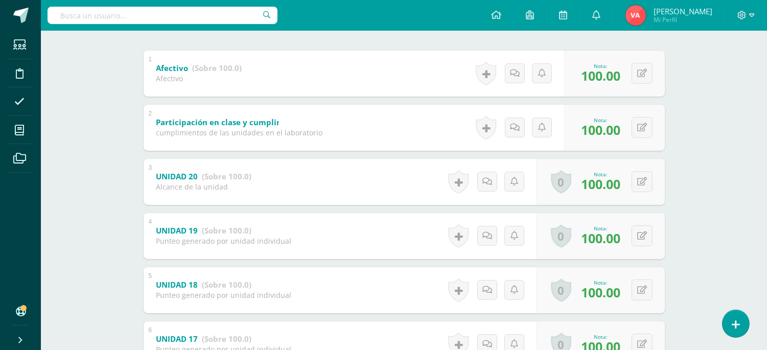
scroll to position [116, 0]
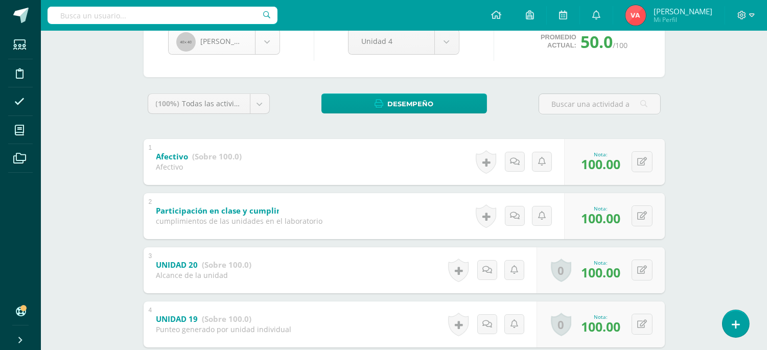
click at [269, 39] on body "Estudiantes Disciplina Asistencia Mis cursos Archivos Soporte Ayuda Reportar un…" at bounding box center [383, 231] width 767 height 694
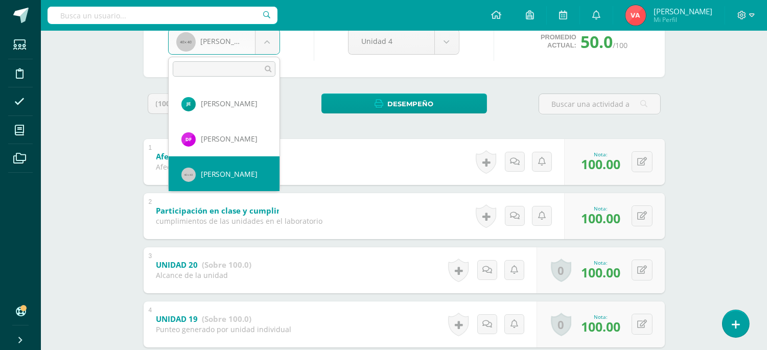
scroll to position [427, 0]
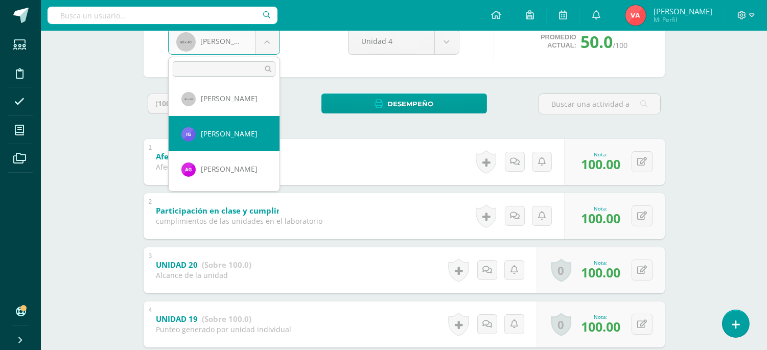
select select "2601"
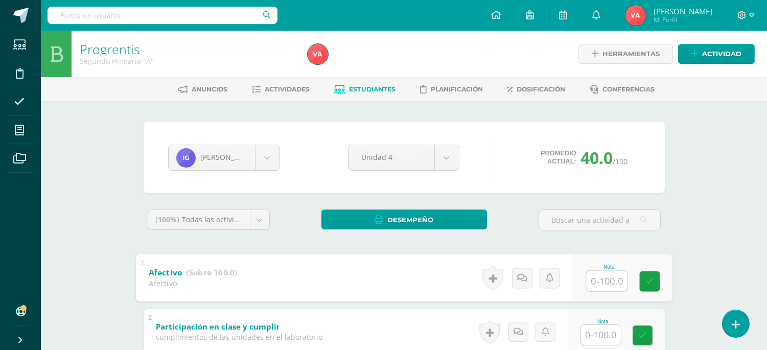
click at [601, 274] on input "text" at bounding box center [606, 280] width 41 height 20
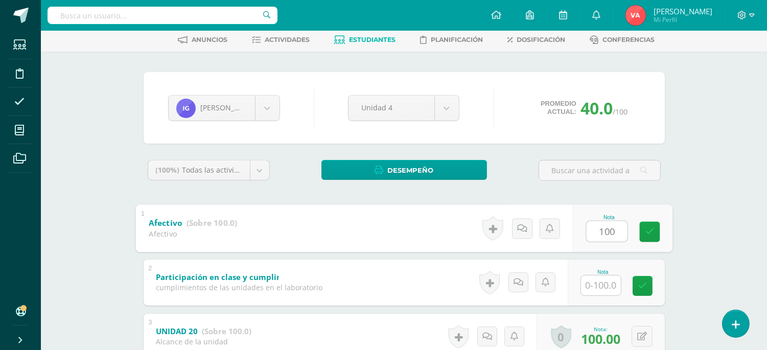
scroll to position [75, 0]
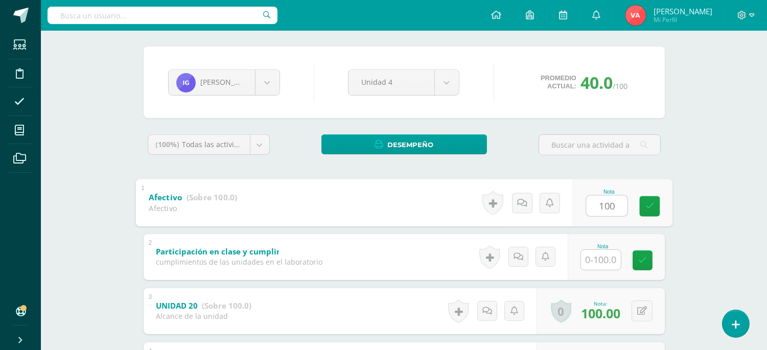
type input "100"
click at [603, 263] on input "text" at bounding box center [601, 260] width 40 height 20
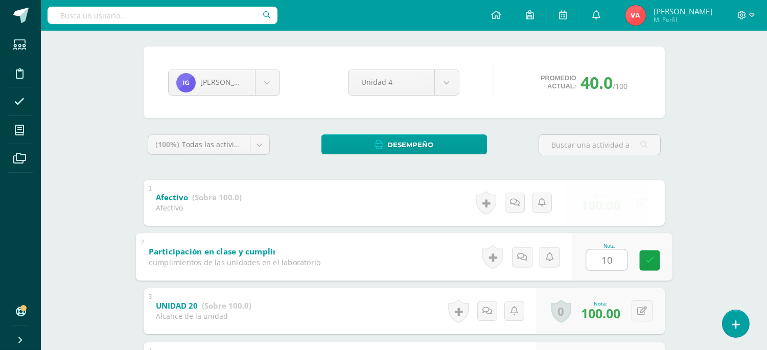
type input "100"
click at [651, 257] on icon at bounding box center [649, 260] width 9 height 9
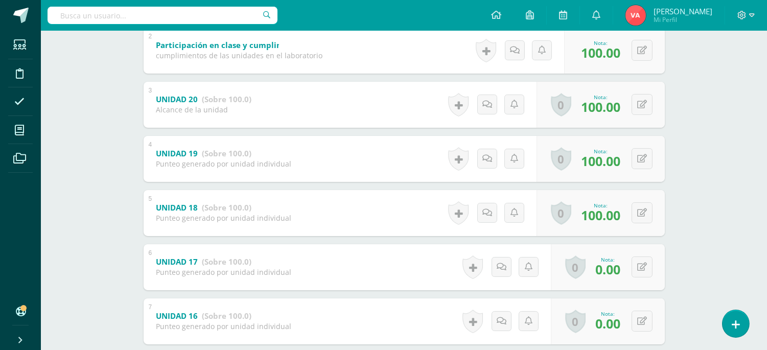
scroll to position [343, 0]
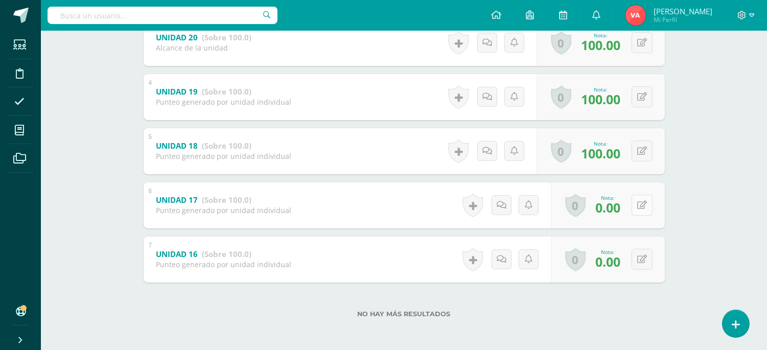
click at [642, 207] on icon at bounding box center [642, 205] width 10 height 9
type input "80"
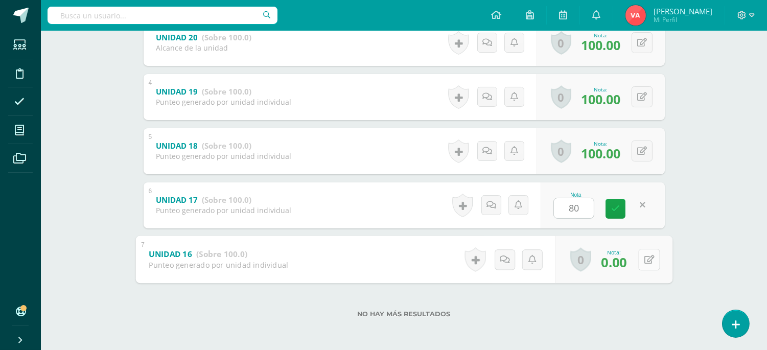
click at [644, 260] on icon at bounding box center [649, 259] width 10 height 9
type input "5"
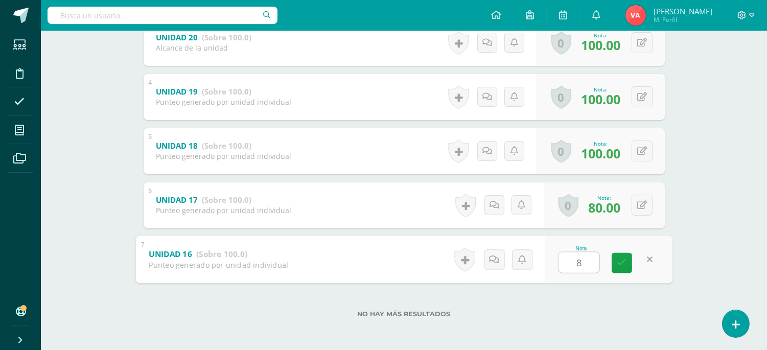
type input "80"
click at [621, 259] on icon at bounding box center [621, 262] width 9 height 9
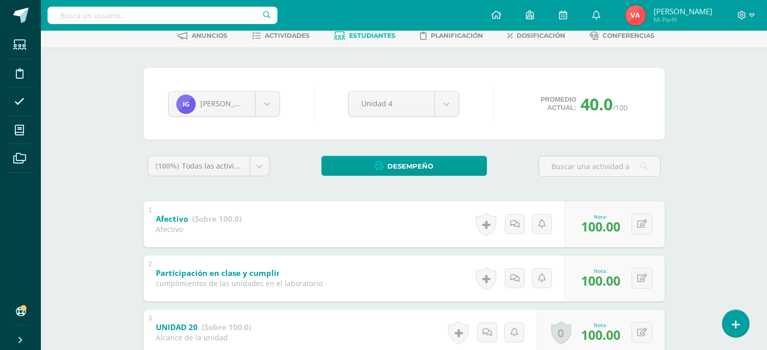
scroll to position [0, 0]
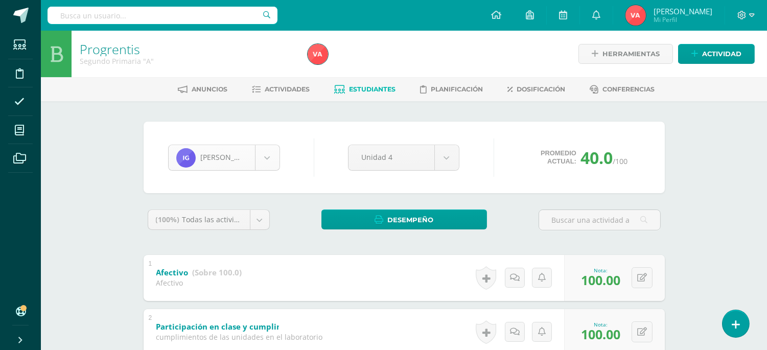
click at [262, 157] on body "Estudiantes Disciplina Asistencia Mis cursos Archivos Soporte Ayuda Reportar un…" at bounding box center [383, 347] width 767 height 694
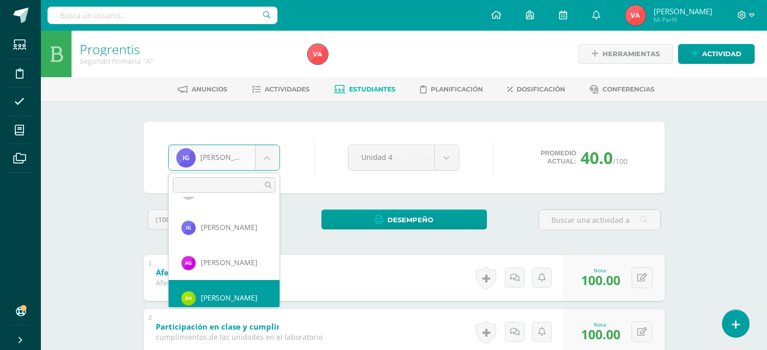
scroll to position [462, 0]
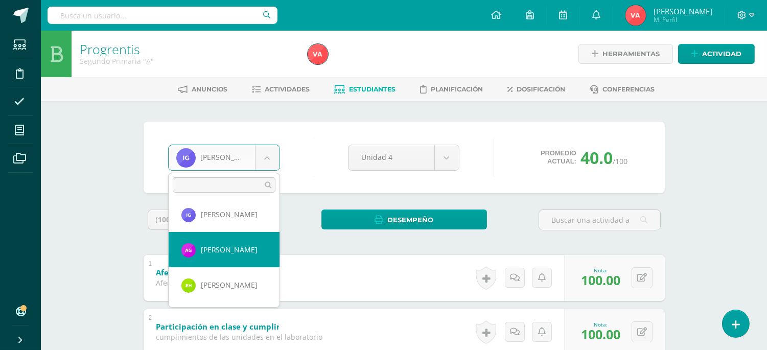
select select "2736"
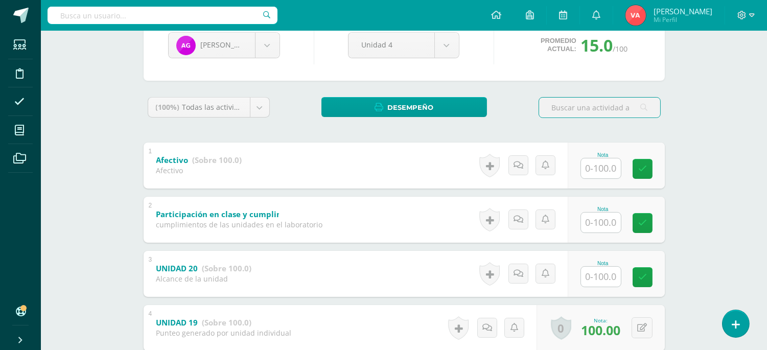
scroll to position [151, 0]
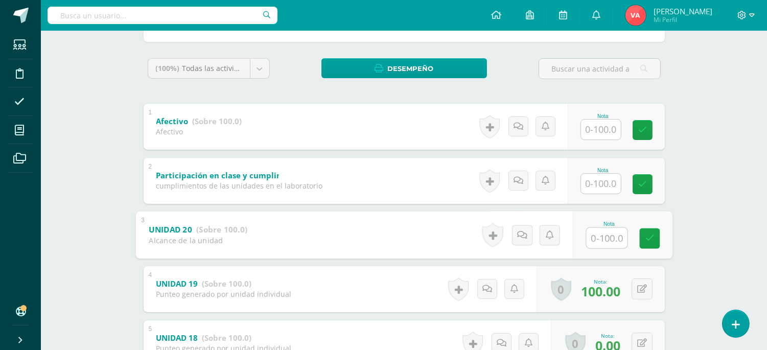
click at [603, 236] on input "text" at bounding box center [606, 237] width 41 height 20
type input "50"
click at [589, 180] on input "text" at bounding box center [601, 184] width 40 height 20
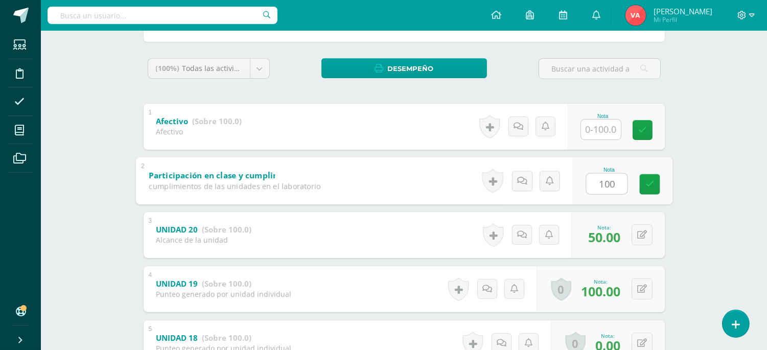
type input "100"
click at [612, 125] on input "text" at bounding box center [601, 130] width 40 height 20
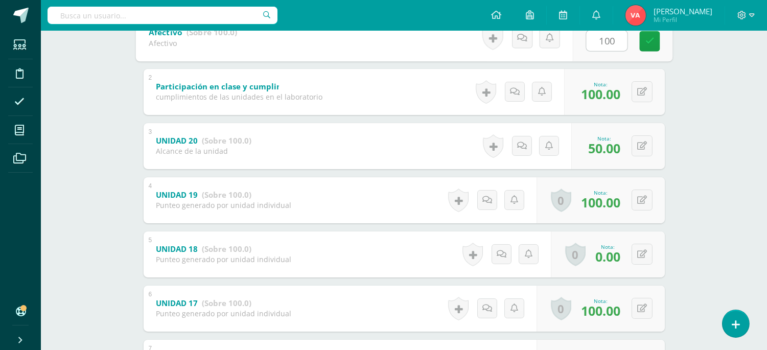
scroll to position [302, 0]
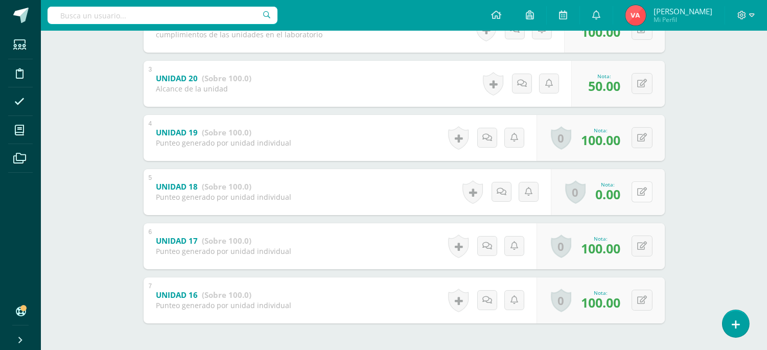
type input "100"
click at [644, 192] on icon at bounding box center [649, 191] width 10 height 9
type input "80"
click at [631, 186] on link at bounding box center [621, 195] width 20 height 20
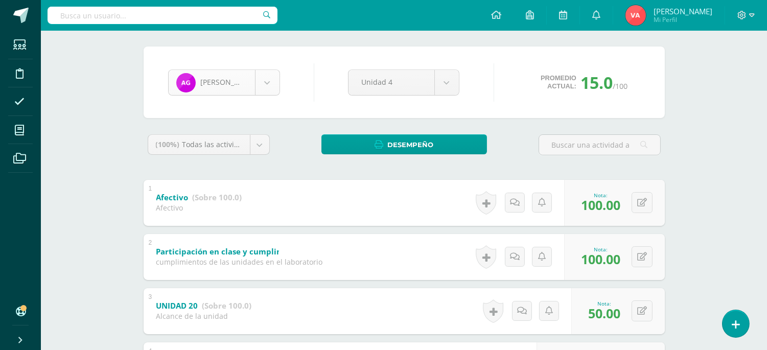
click at [269, 83] on body "Estudiantes Disciplina Asistencia Mis cursos Archivos Soporte Ayuda Reportar un…" at bounding box center [383, 272] width 767 height 694
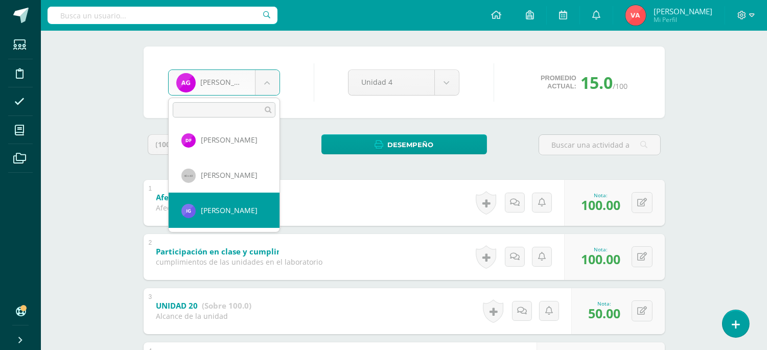
scroll to position [467, 0]
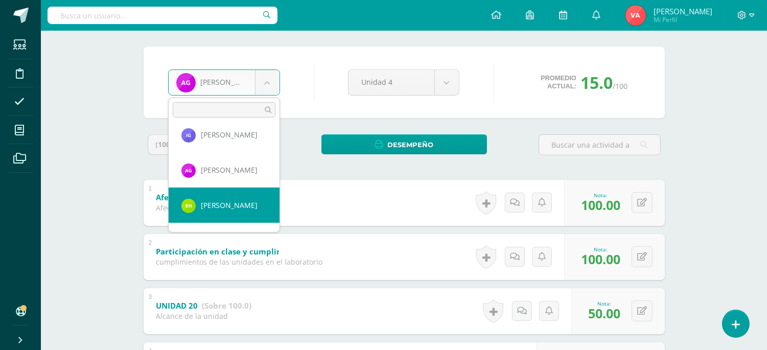
select select "2009"
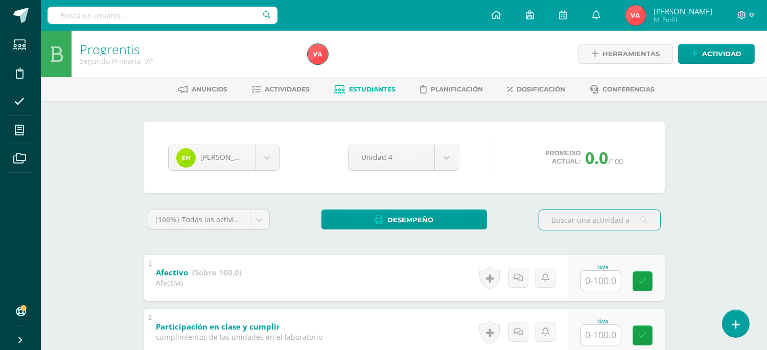
click at [603, 283] on input "text" at bounding box center [601, 281] width 40 height 20
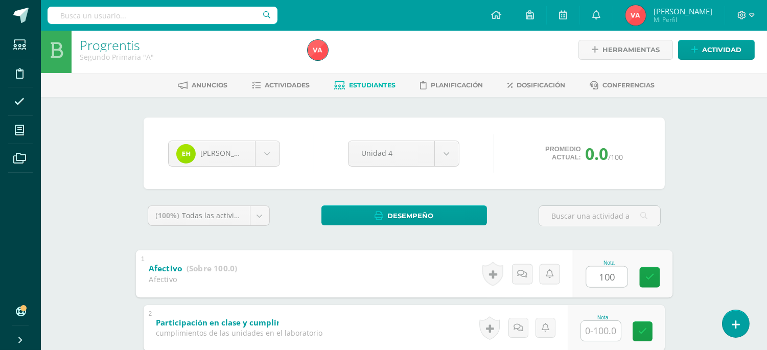
scroll to position [75, 0]
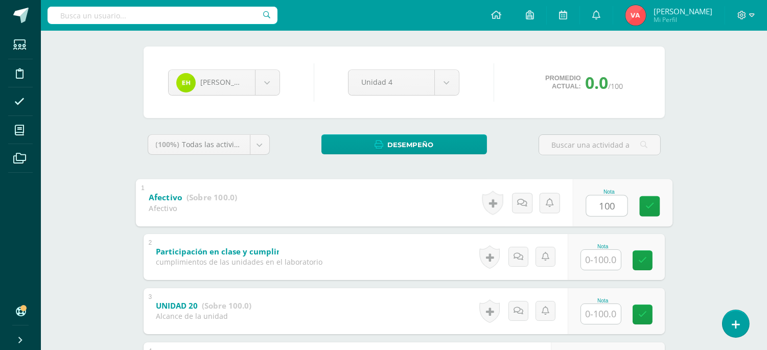
type input "100"
click at [598, 258] on input "text" at bounding box center [601, 260] width 40 height 20
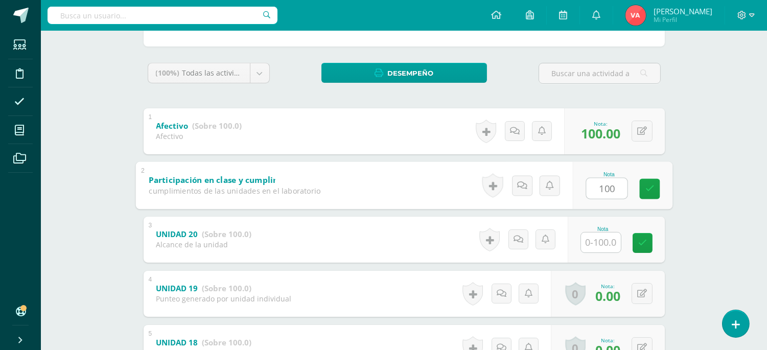
scroll to position [227, 0]
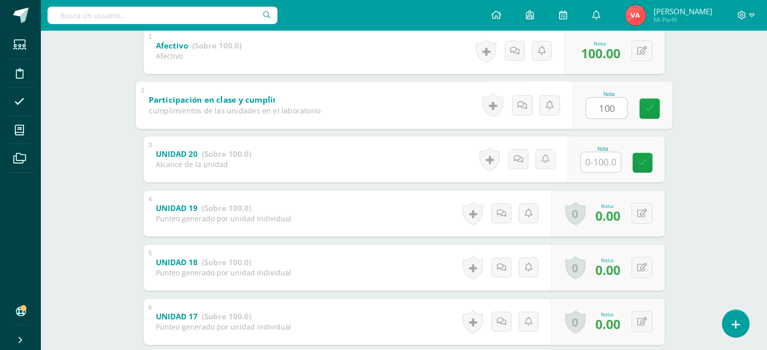
type input "100"
click at [605, 164] on input "text" at bounding box center [601, 162] width 40 height 20
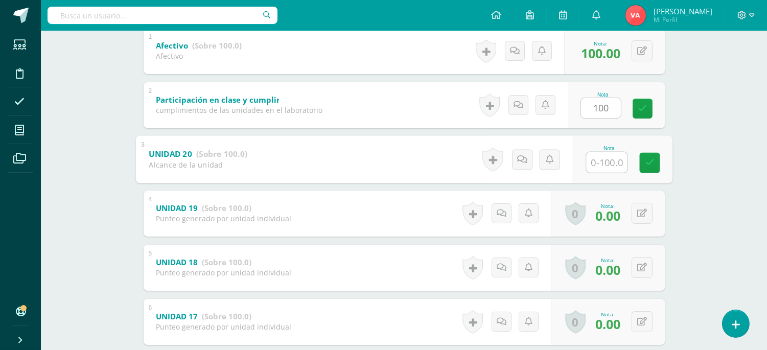
type input "0"
click at [645, 166] on icon at bounding box center [649, 162] width 9 height 9
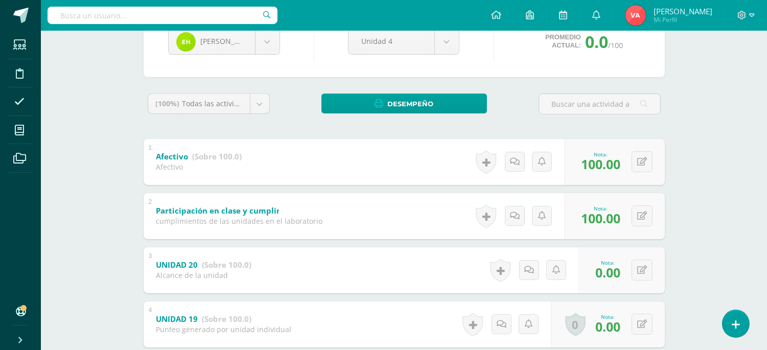
scroll to position [0, 0]
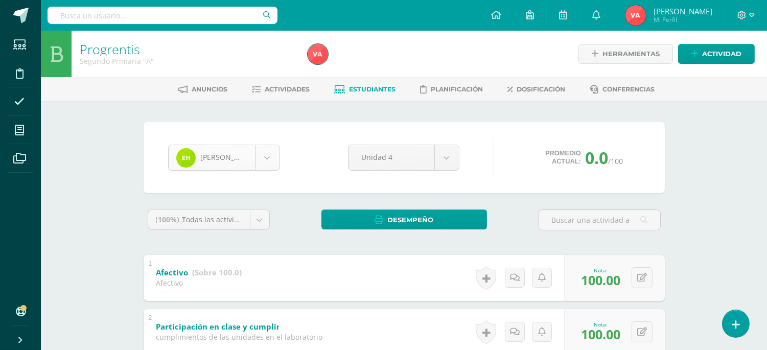
click at [260, 161] on body "Estudiantes Disciplina Asistencia Mis cursos Archivos Soporte Ayuda Reportar un…" at bounding box center [383, 347] width 767 height 694
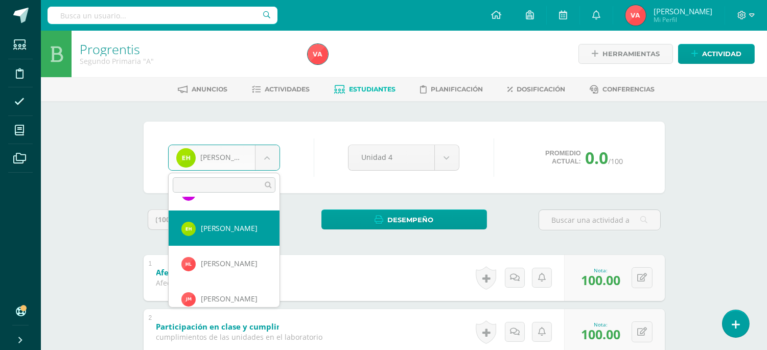
scroll to position [533, 0]
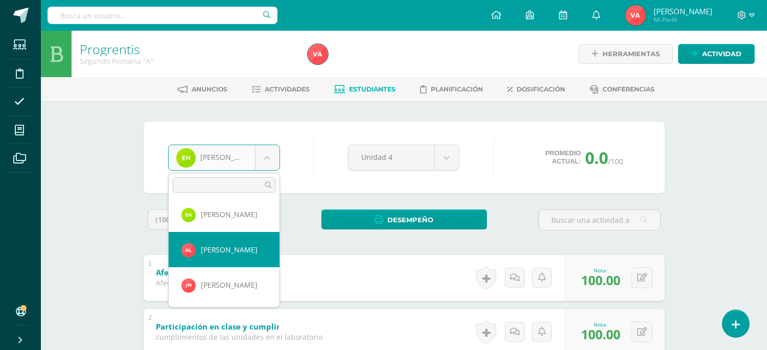
select select "2602"
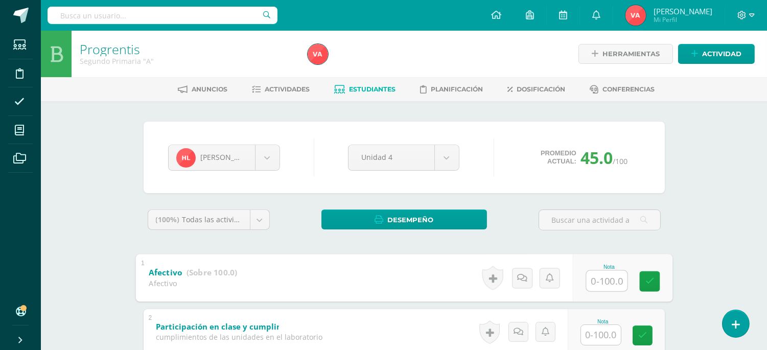
click at [595, 280] on input "text" at bounding box center [606, 280] width 41 height 20
type input "100"
click at [593, 340] on input "text" at bounding box center [601, 335] width 40 height 20
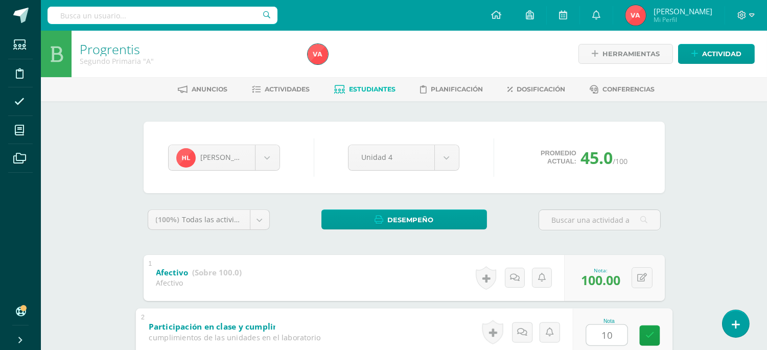
type input "100"
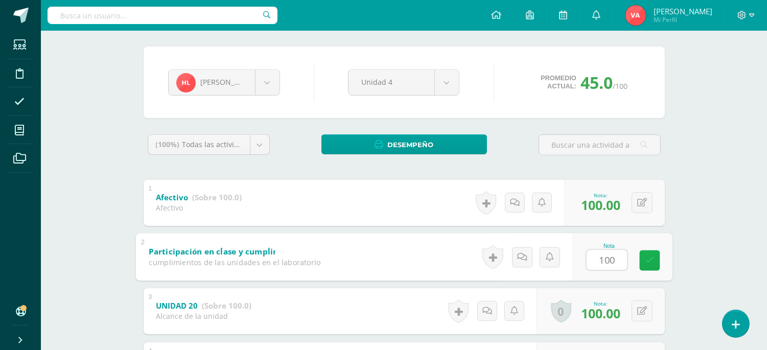
click at [640, 257] on link at bounding box center [649, 260] width 20 height 20
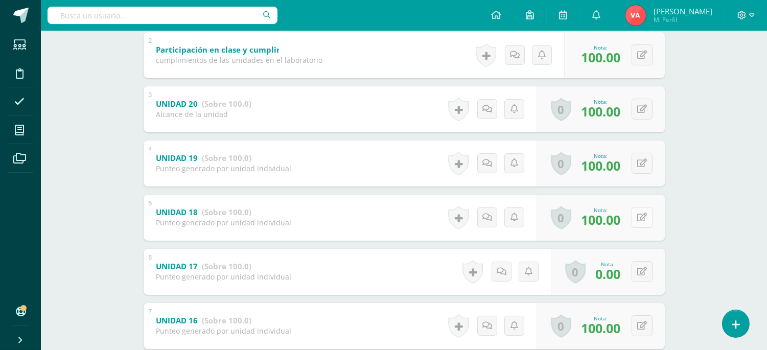
scroll to position [302, 0]
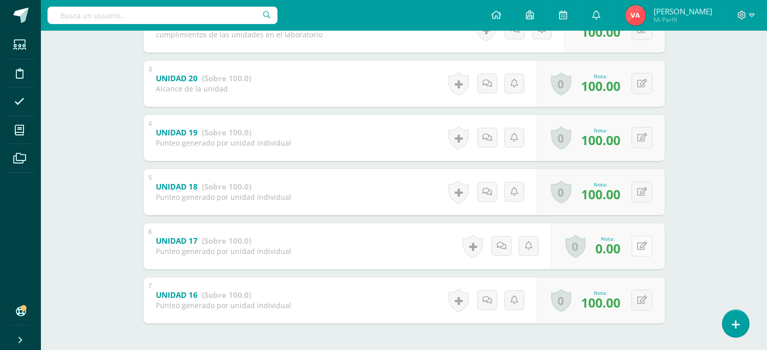
click at [642, 239] on button at bounding box center [641, 245] width 21 height 21
type input "80"
click at [623, 248] on icon at bounding box center [621, 249] width 9 height 9
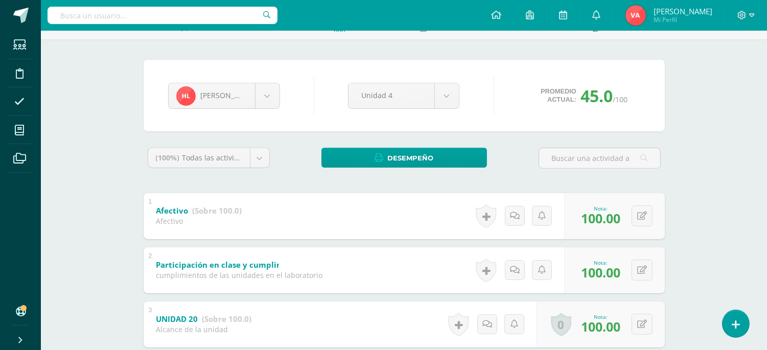
scroll to position [0, 0]
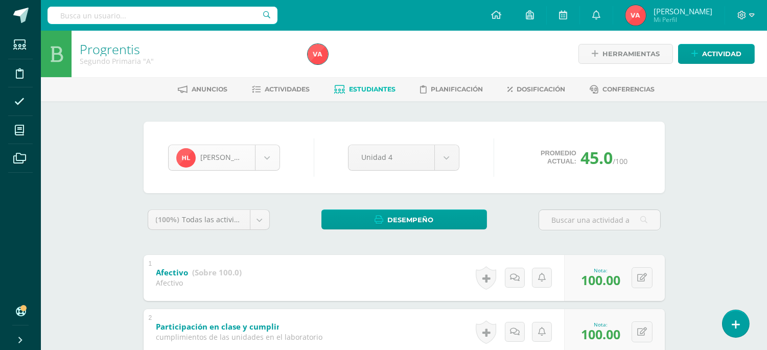
click at [269, 165] on body "Estudiantes Disciplina Asistencia Mis cursos Archivos Soporte Ayuda Reportar un…" at bounding box center [383, 347] width 767 height 694
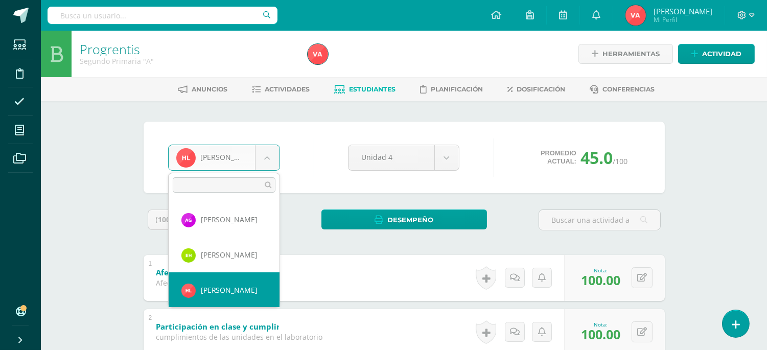
scroll to position [568, 0]
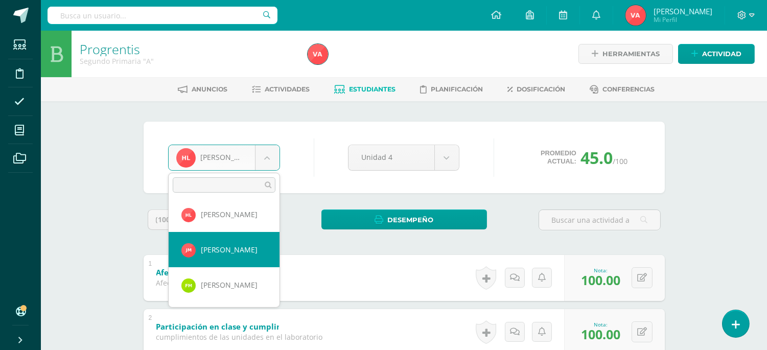
select select "2012"
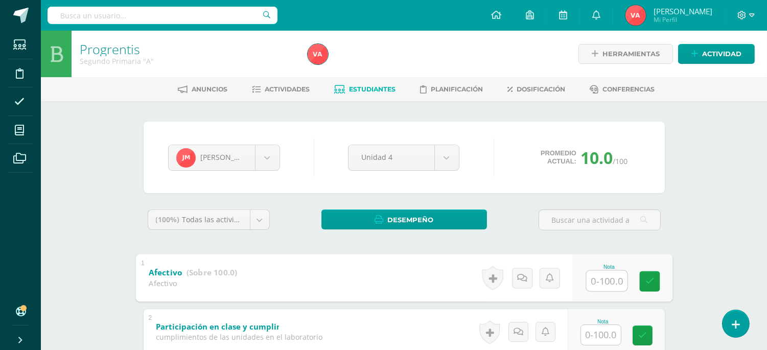
click at [604, 281] on input "text" at bounding box center [606, 280] width 41 height 20
type input "100"
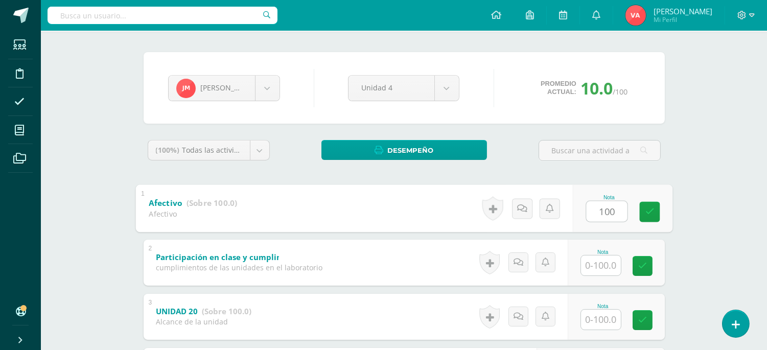
scroll to position [75, 0]
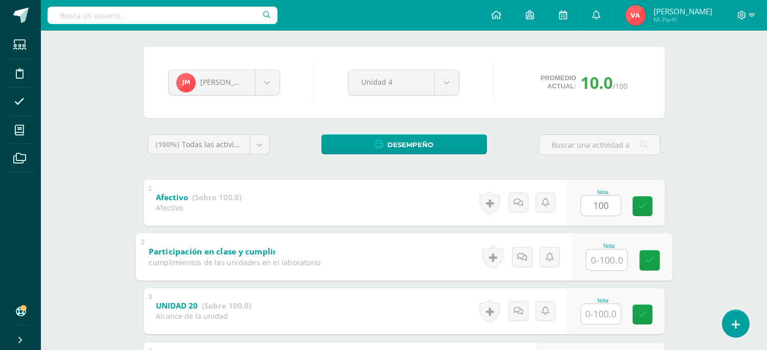
click at [593, 258] on input "text" at bounding box center [606, 259] width 41 height 20
type input "100"
click at [595, 316] on input "text" at bounding box center [601, 314] width 40 height 20
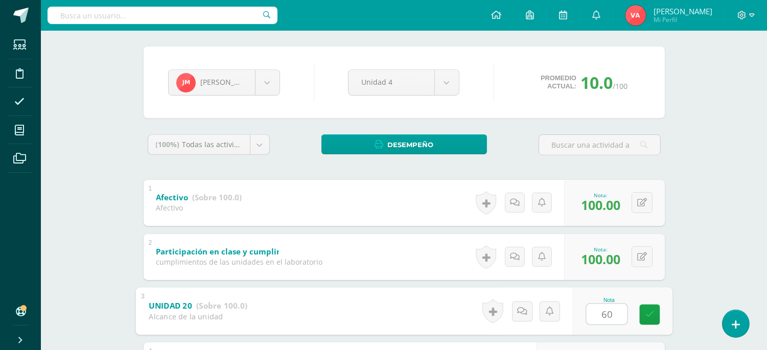
scroll to position [227, 0]
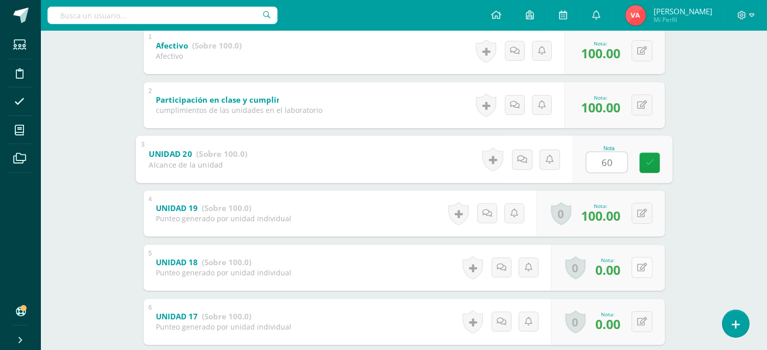
type input "60"
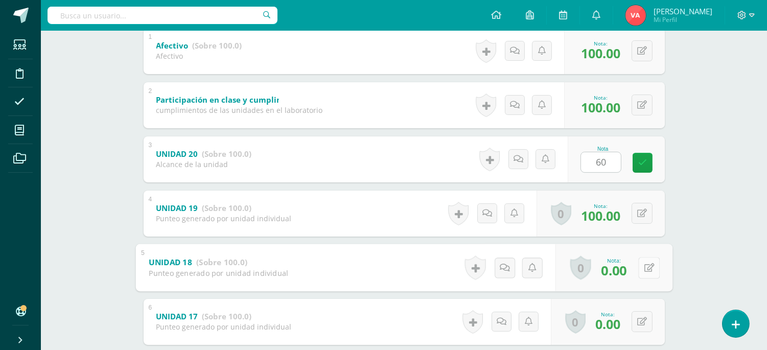
click at [638, 263] on button at bounding box center [648, 267] width 21 height 21
type input "80"
click at [636, 320] on button at bounding box center [641, 321] width 21 height 21
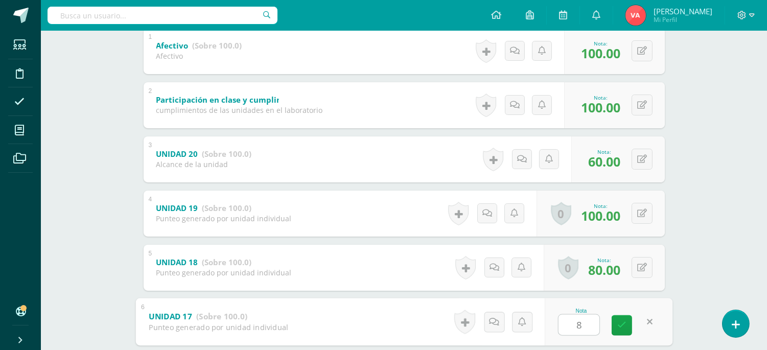
type input "80"
click at [624, 323] on icon at bounding box center [621, 325] width 9 height 9
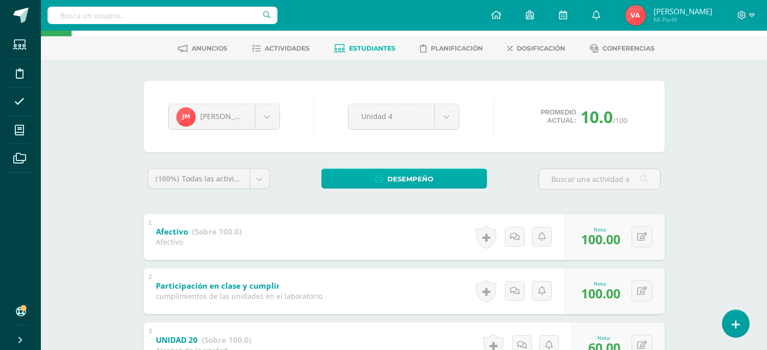
scroll to position [0, 0]
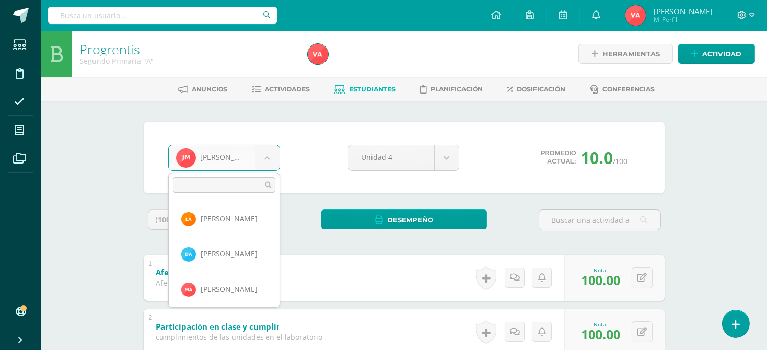
click at [268, 151] on body "Estudiantes Disciplina Asistencia Mis cursos Archivos Soporte Ayuda Reportar un…" at bounding box center [383, 347] width 767 height 694
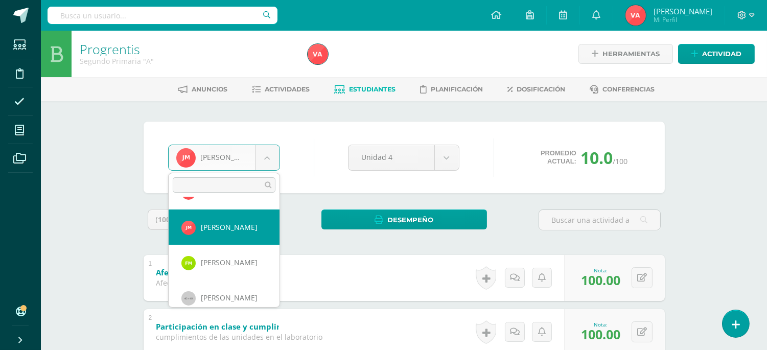
scroll to position [603, 0]
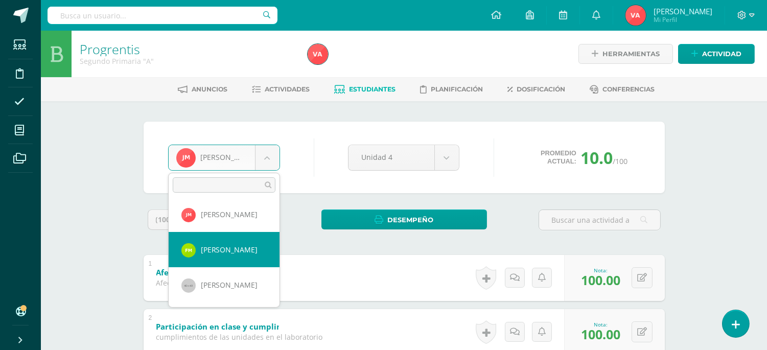
select select "2604"
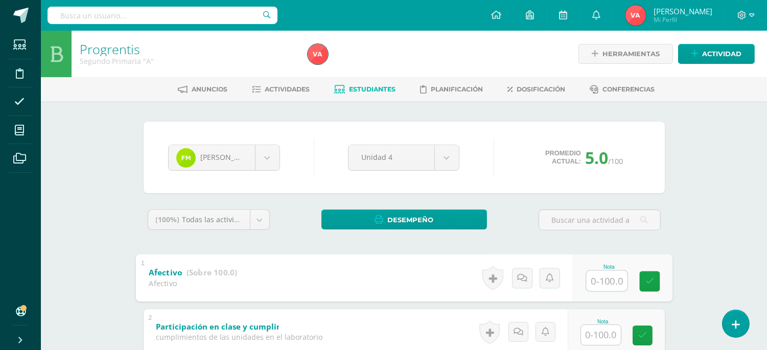
click at [603, 276] on input "text" at bounding box center [606, 280] width 41 height 20
type input "100"
click at [597, 333] on input "text" at bounding box center [601, 335] width 40 height 20
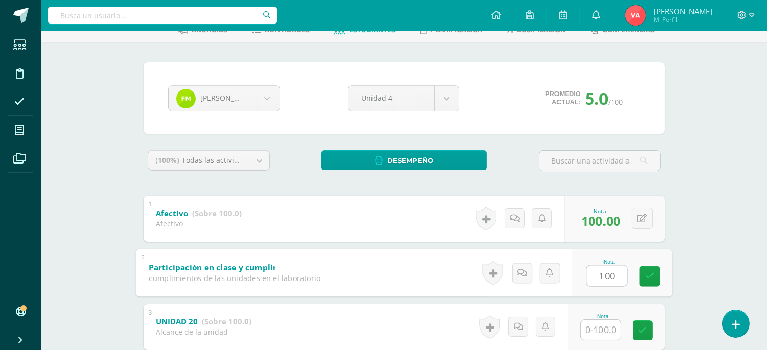
scroll to position [151, 0]
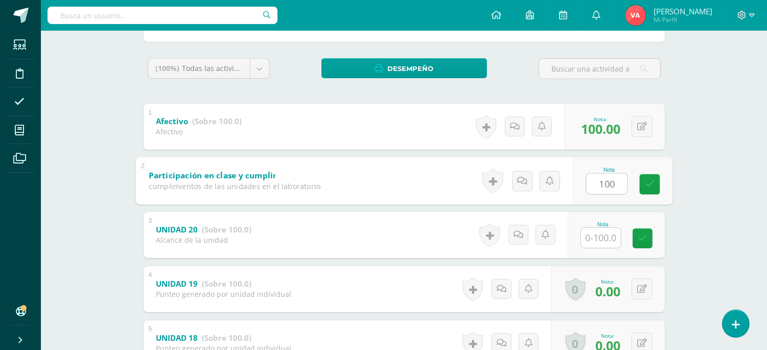
type input "100"
click at [593, 235] on input "text" at bounding box center [601, 238] width 40 height 20
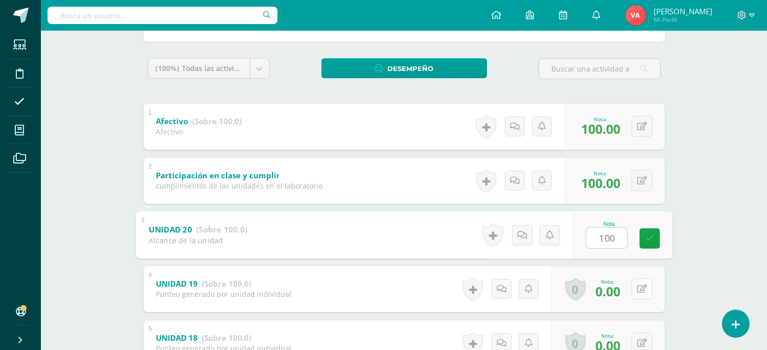
type input "100"
click at [643, 288] on icon at bounding box center [642, 288] width 10 height 9
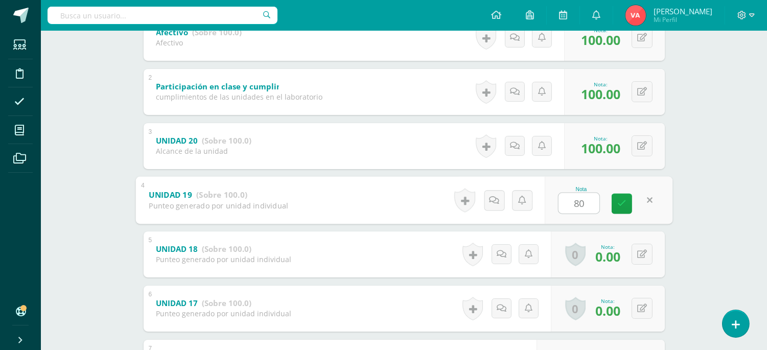
scroll to position [302, 0]
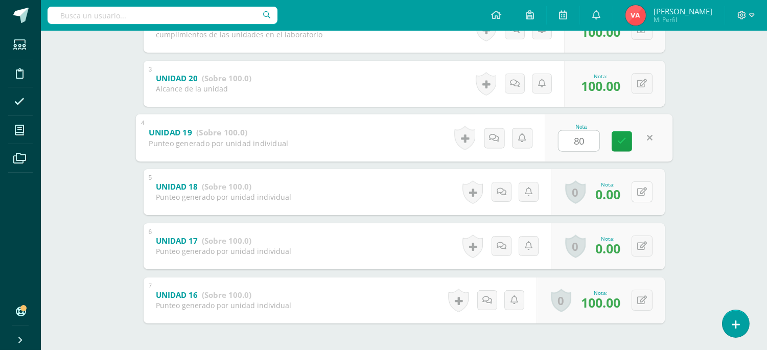
type input "80"
click at [642, 192] on icon at bounding box center [642, 191] width 10 height 9
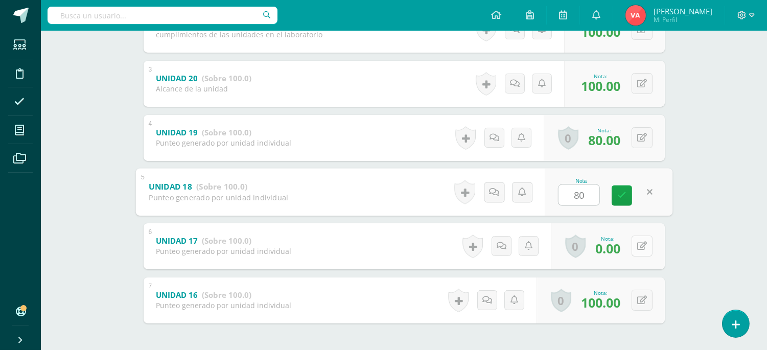
type input "80"
click at [639, 242] on button at bounding box center [641, 245] width 21 height 21
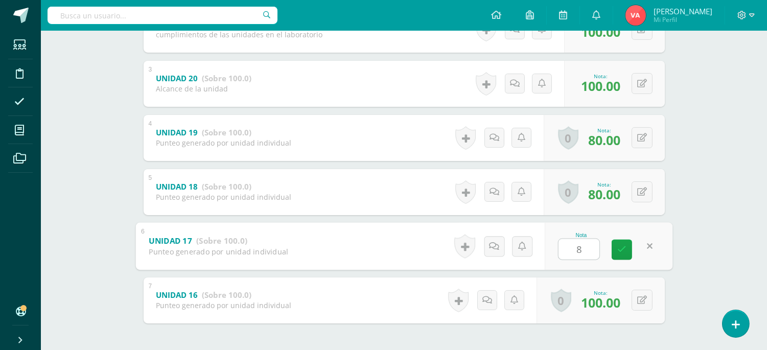
type input "80"
click at [619, 249] on icon at bounding box center [621, 249] width 9 height 9
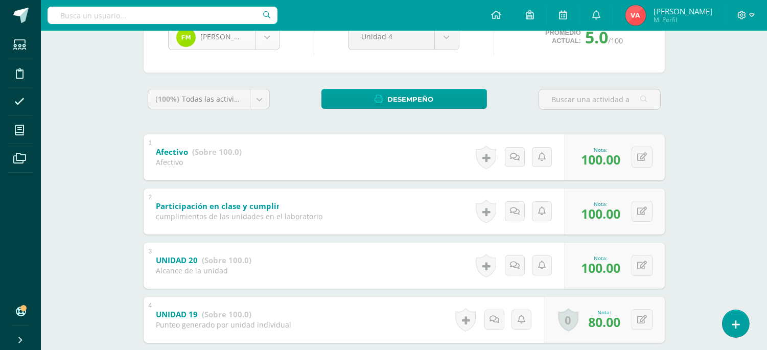
scroll to position [0, 0]
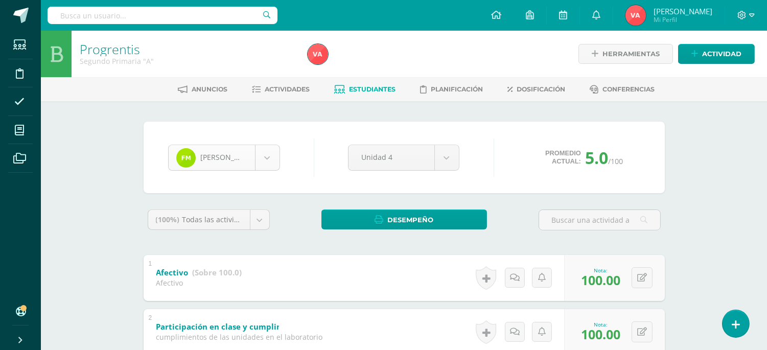
click at [261, 154] on body "Estudiantes Disciplina Asistencia Mis cursos Archivos Soporte Ayuda Reportar un…" at bounding box center [383, 347] width 767 height 694
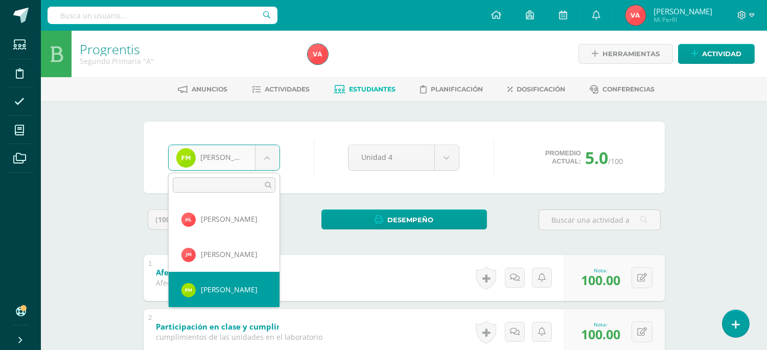
scroll to position [639, 0]
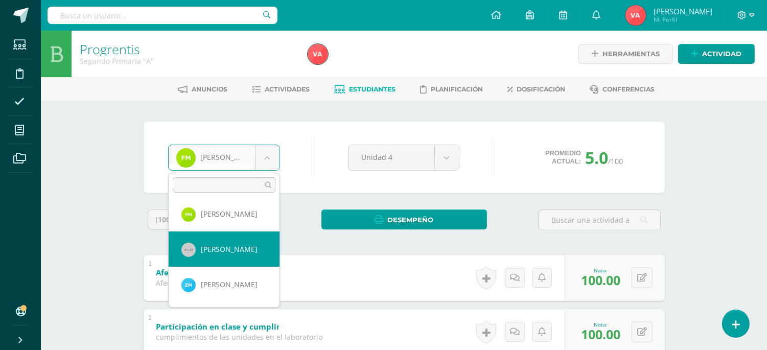
select select "1622"
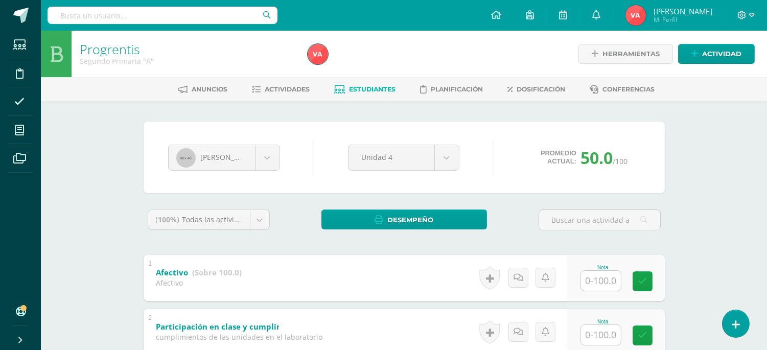
drag, startPoint x: 605, startPoint y: 272, endPoint x: 605, endPoint y: 288, distance: 15.8
click at [605, 273] on input "text" at bounding box center [601, 281] width 40 height 20
type input "100"
click at [595, 329] on input "text" at bounding box center [601, 335] width 40 height 20
type input "100"
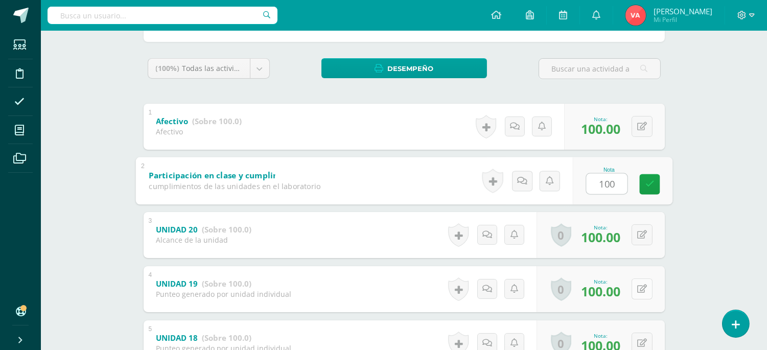
scroll to position [227, 0]
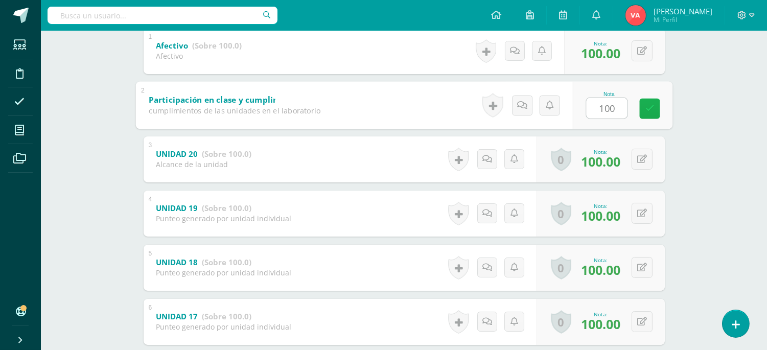
click at [653, 111] on icon at bounding box center [649, 108] width 9 height 9
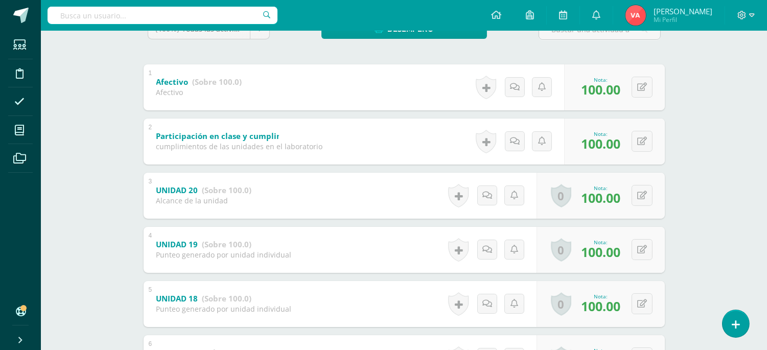
scroll to position [41, 0]
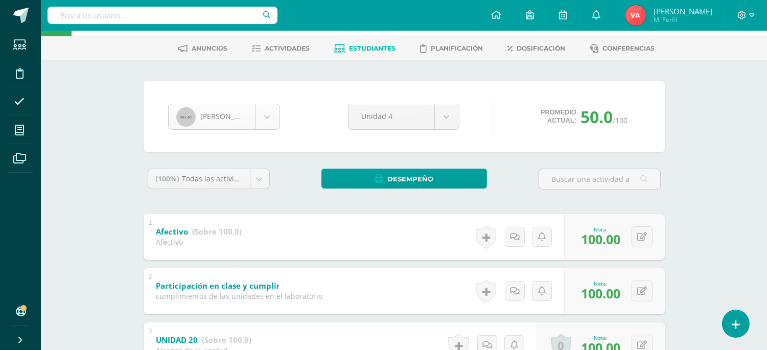
click at [263, 116] on body "Estudiantes Disciplina Asistencia Mis cursos Archivos Soporte Ayuda Reportar un…" at bounding box center [383, 306] width 767 height 694
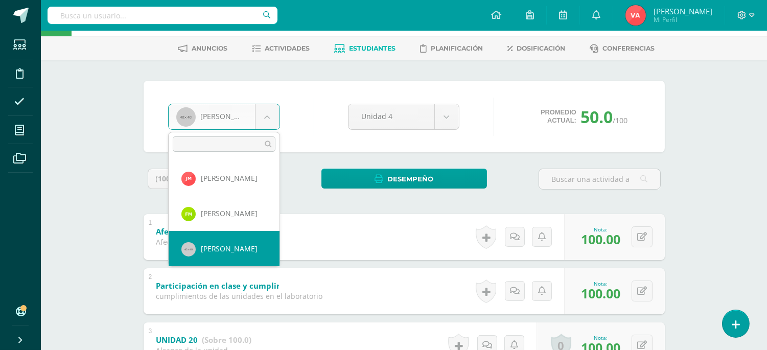
scroll to position [674, 0]
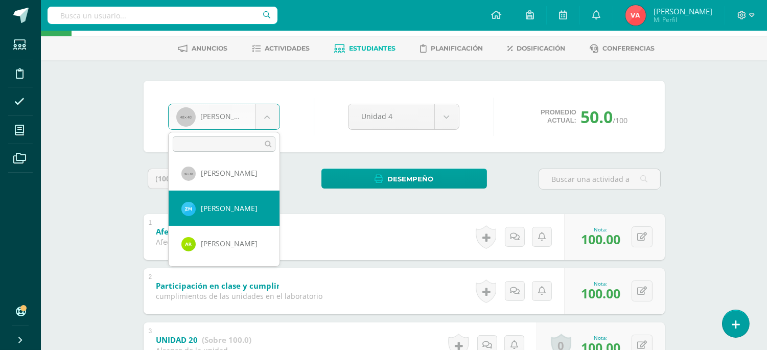
select select "2262"
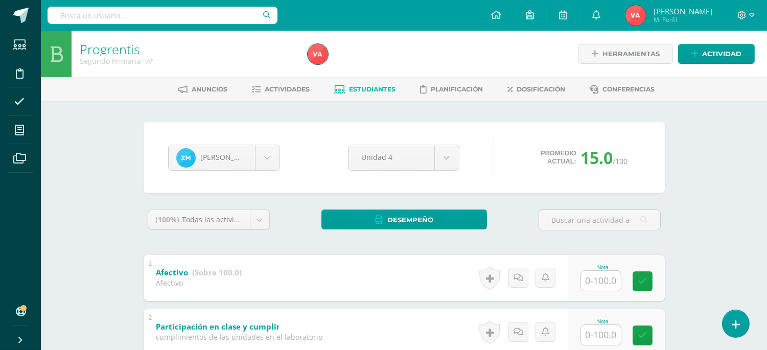
click at [595, 279] on input "text" at bounding box center [601, 281] width 40 height 20
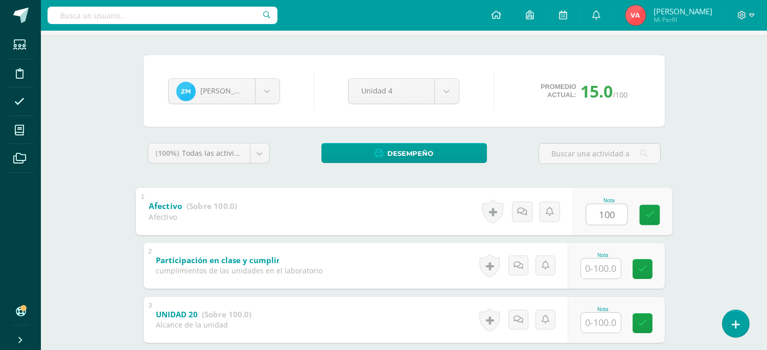
scroll to position [151, 0]
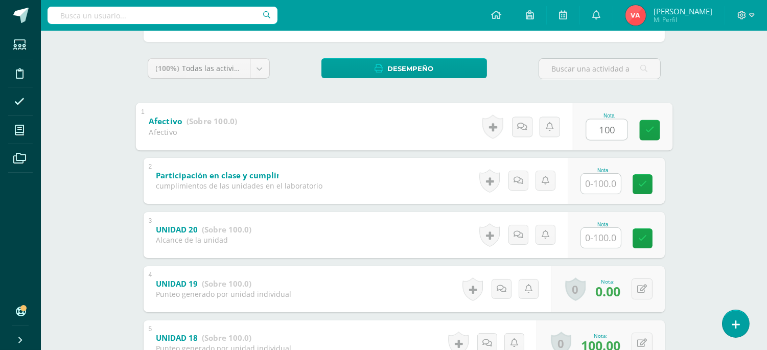
type input "100"
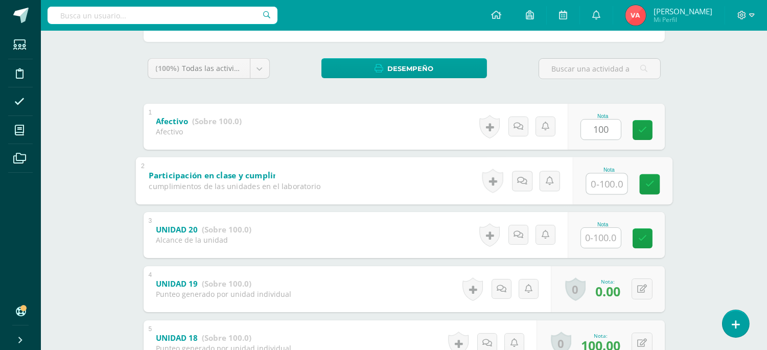
click at [599, 186] on input "text" at bounding box center [606, 183] width 41 height 20
type input "100"
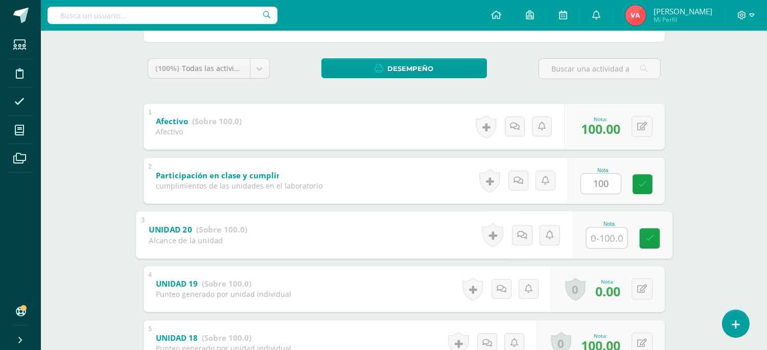
click at [603, 241] on input "text" at bounding box center [606, 237] width 41 height 20
type input "100"
click at [644, 238] on link at bounding box center [649, 238] width 20 height 20
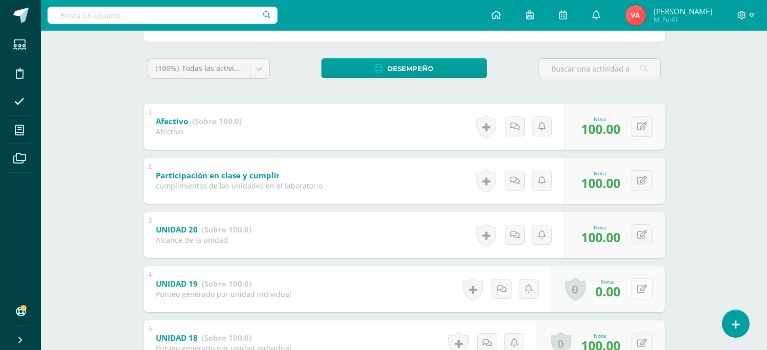
click at [639, 287] on button at bounding box center [641, 288] width 21 height 21
type input "80"
click at [619, 284] on link at bounding box center [621, 292] width 20 height 20
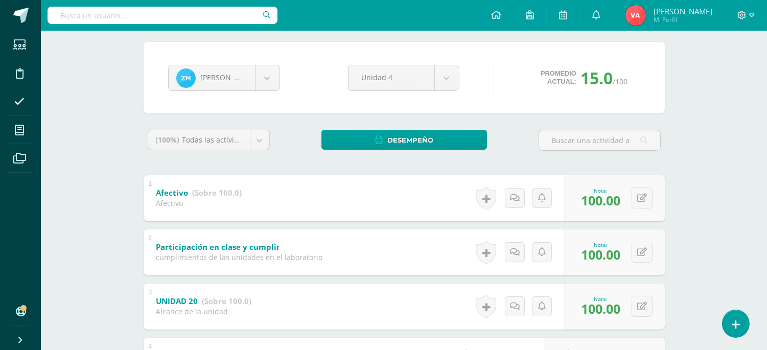
scroll to position [0, 0]
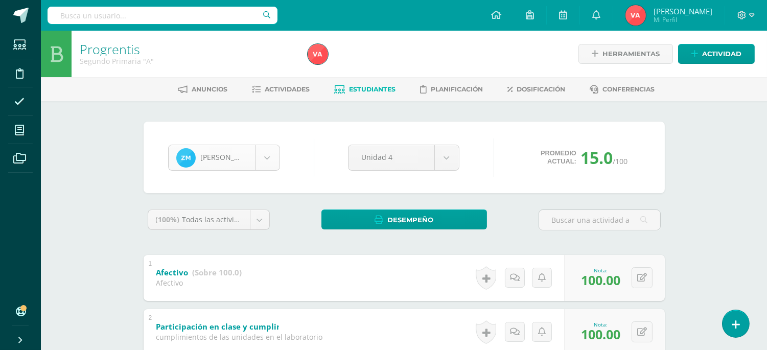
click at [265, 155] on body "Estudiantes Disciplina Asistencia Mis cursos Archivos Soporte Ayuda Reportar un…" at bounding box center [383, 347] width 767 height 694
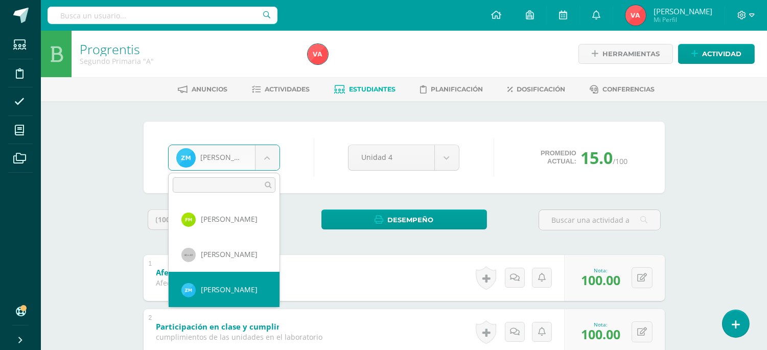
scroll to position [709, 0]
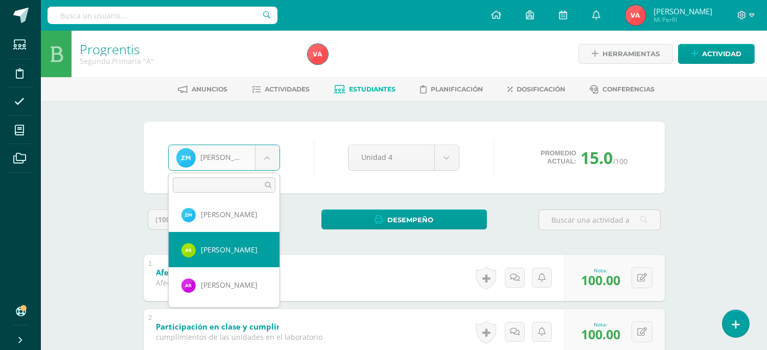
select select "2240"
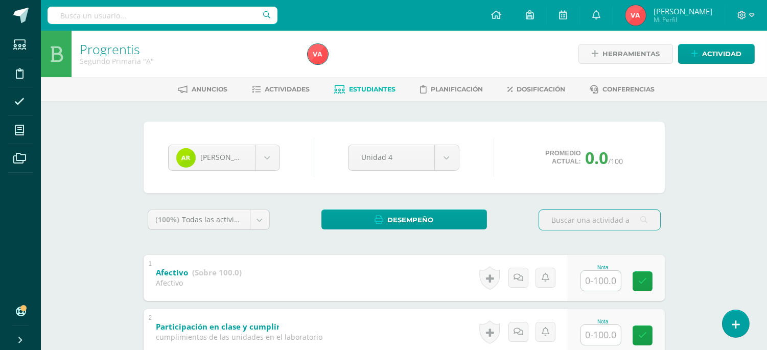
click at [595, 277] on input "text" at bounding box center [601, 281] width 40 height 20
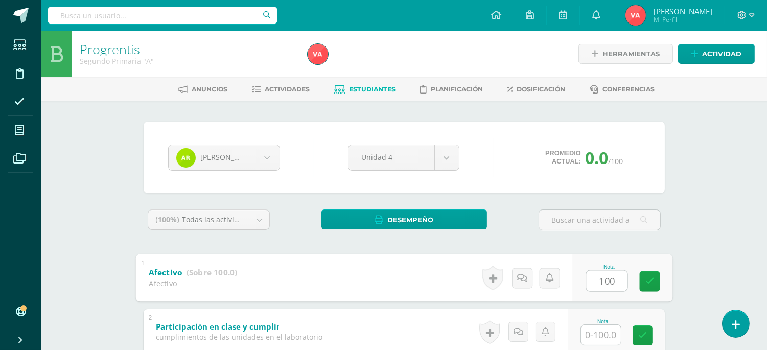
type input "100"
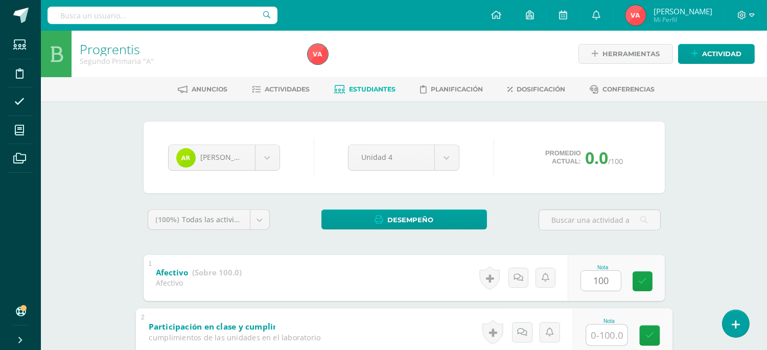
click at [601, 328] on input "text" at bounding box center [606, 334] width 41 height 20
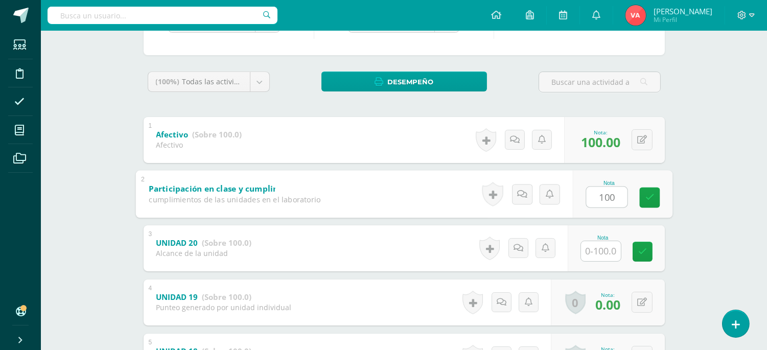
scroll to position [151, 0]
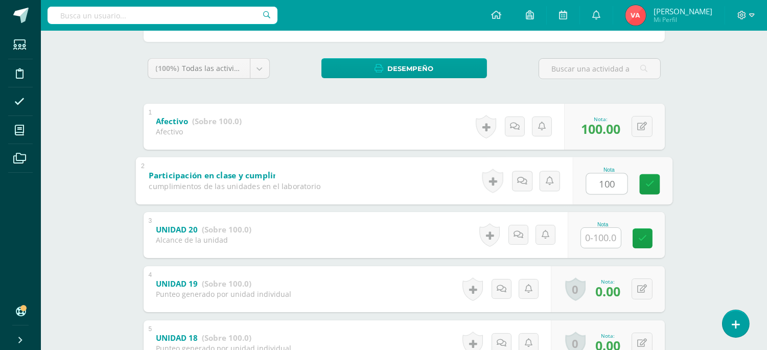
type input "100"
click at [600, 239] on input "text" at bounding box center [601, 238] width 40 height 20
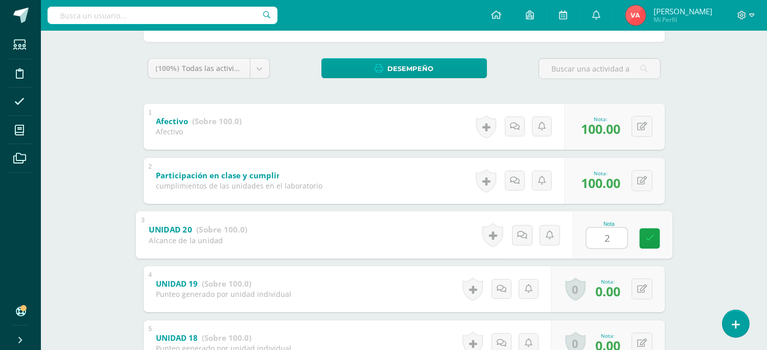
type input "20"
click at [658, 238] on link at bounding box center [649, 238] width 20 height 20
click at [635, 289] on button at bounding box center [641, 288] width 21 height 21
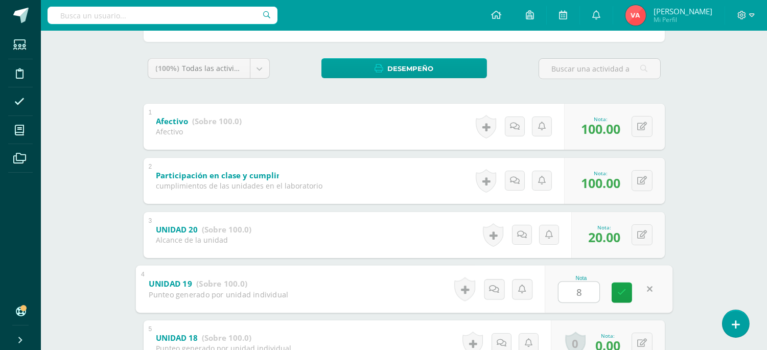
type input "80"
click at [626, 291] on link at bounding box center [621, 292] width 20 height 20
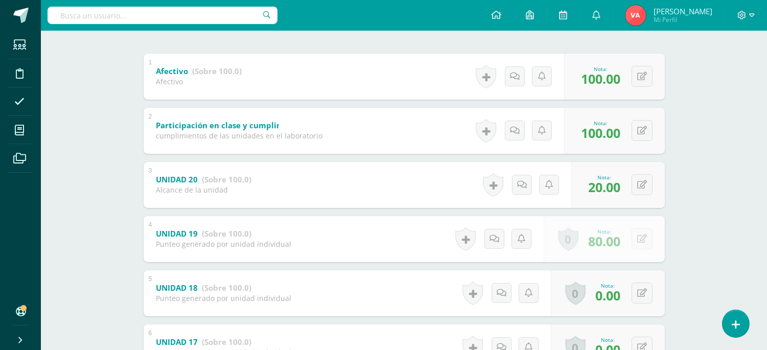
scroll to position [227, 0]
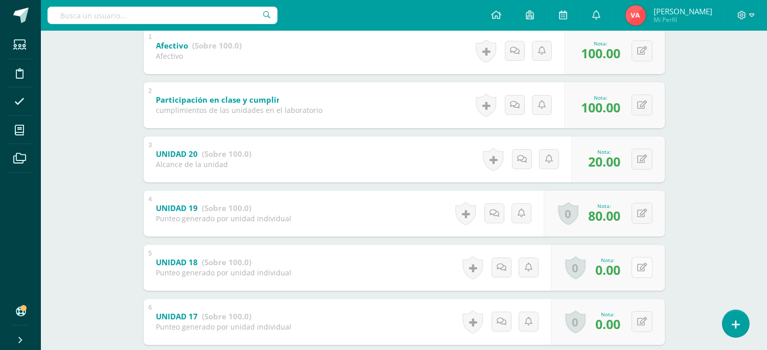
click at [646, 268] on button at bounding box center [641, 267] width 21 height 21
type input "80"
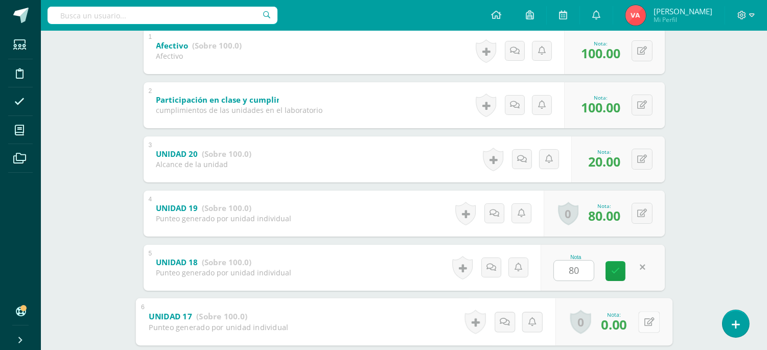
click at [644, 321] on icon at bounding box center [649, 321] width 10 height 9
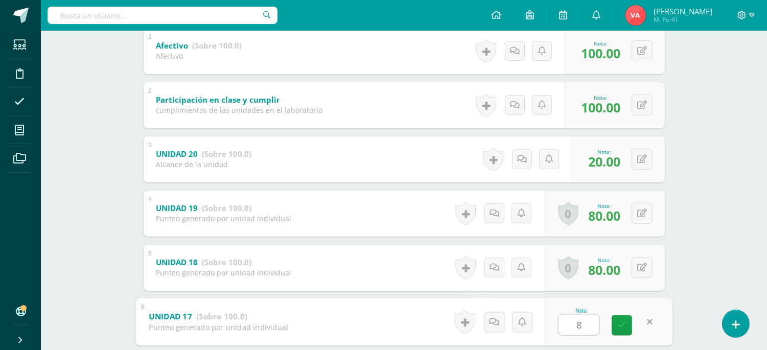
type input "80"
click at [621, 321] on icon at bounding box center [621, 325] width 9 height 9
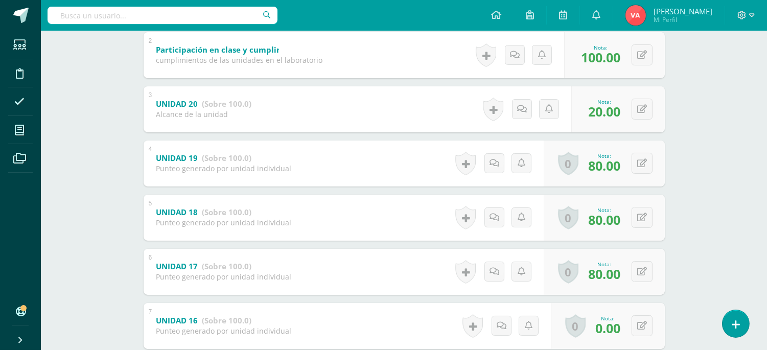
scroll to position [302, 0]
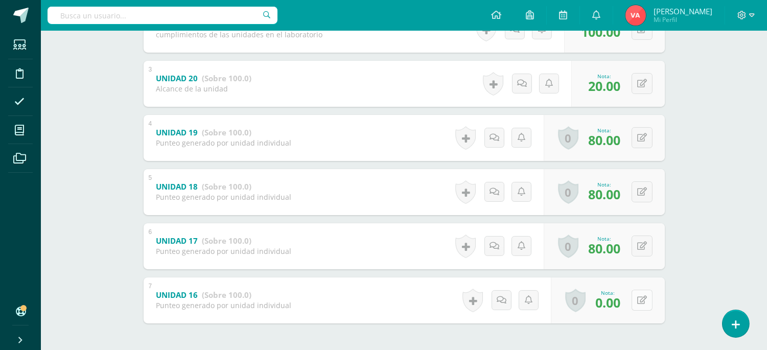
click at [641, 302] on icon at bounding box center [642, 300] width 10 height 9
type input "80"
click at [625, 295] on link at bounding box center [621, 303] width 20 height 20
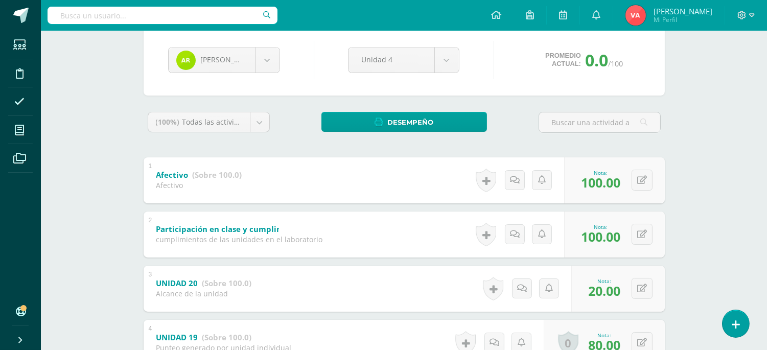
scroll to position [75, 0]
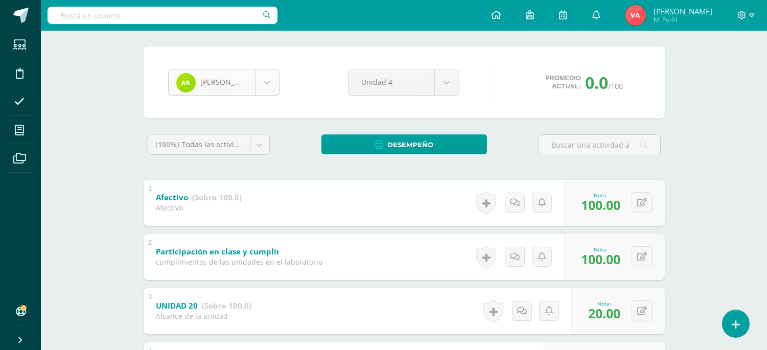
click at [272, 82] on body "Estudiantes Disciplina Asistencia Mis cursos Archivos Soporte Ayuda Reportar un…" at bounding box center [383, 272] width 767 height 694
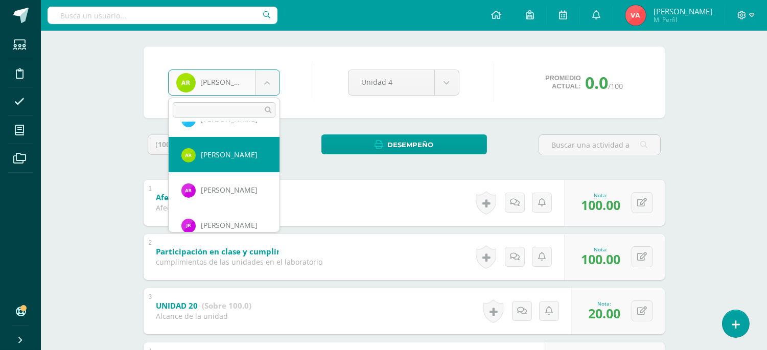
scroll to position [744, 0]
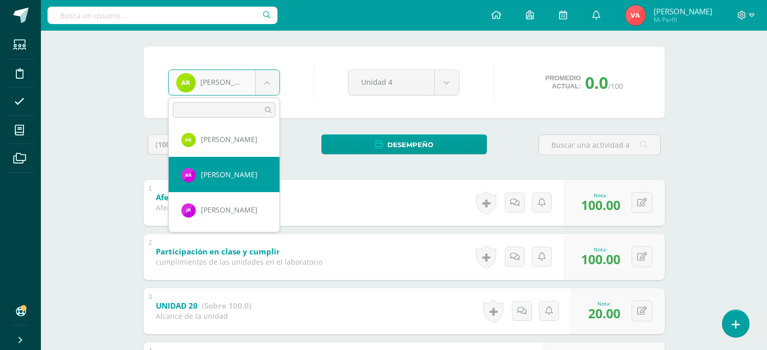
select select "2007"
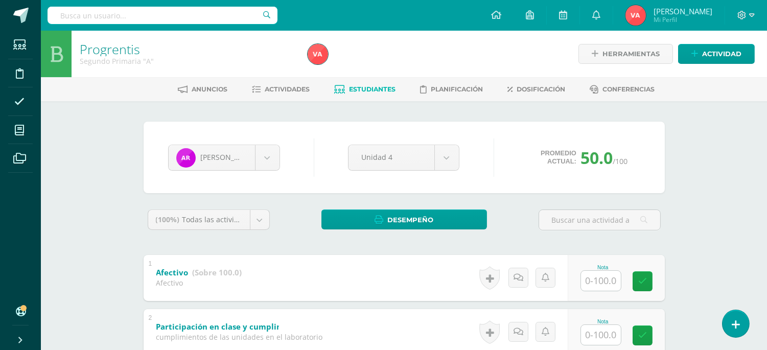
click at [593, 287] on input "text" at bounding box center [601, 281] width 40 height 20
type input "100"
click at [609, 336] on input "text" at bounding box center [606, 334] width 41 height 20
type input "100"
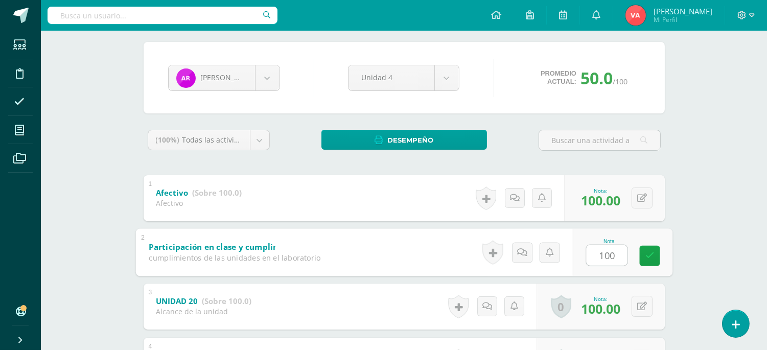
scroll to position [151, 0]
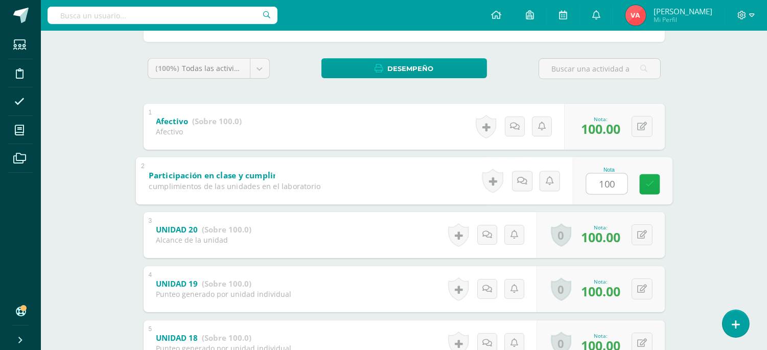
click at [650, 181] on icon at bounding box center [649, 184] width 9 height 9
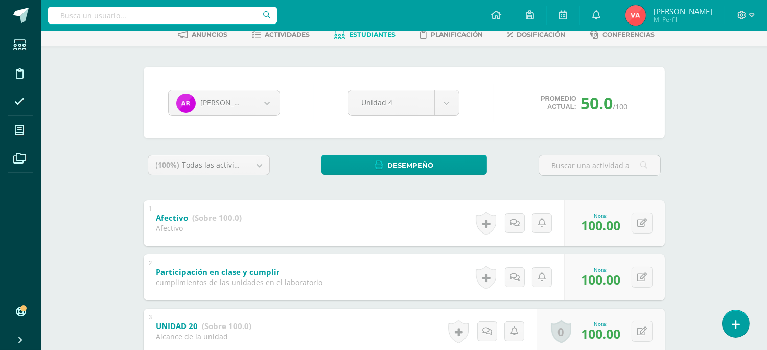
scroll to position [41, 0]
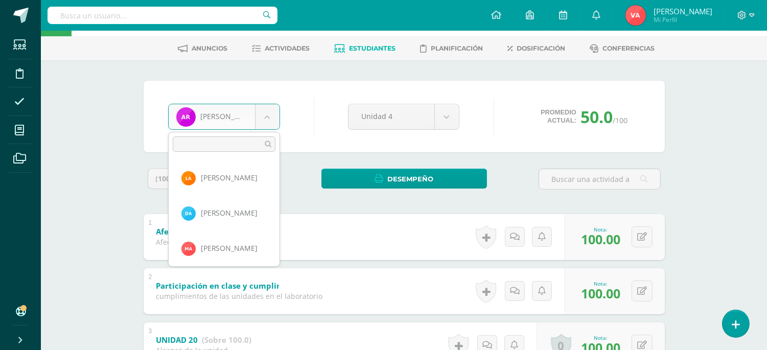
click at [266, 116] on body "Estudiantes Disciplina Asistencia Mis cursos Archivos Soporte Ayuda Reportar un…" at bounding box center [383, 306] width 767 height 694
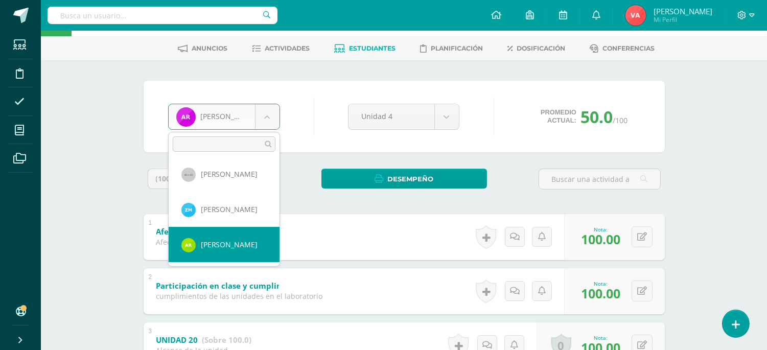
scroll to position [749, 0]
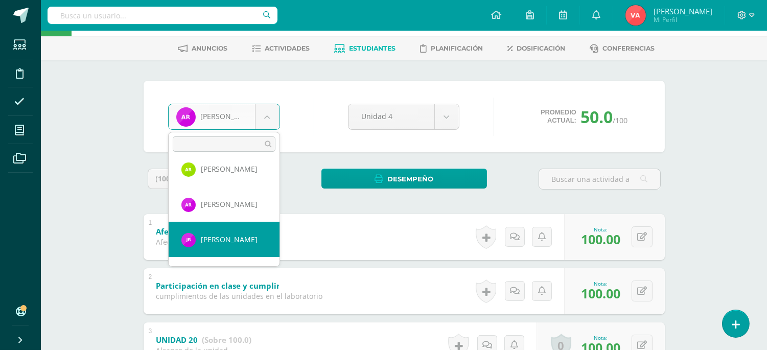
select select "2015"
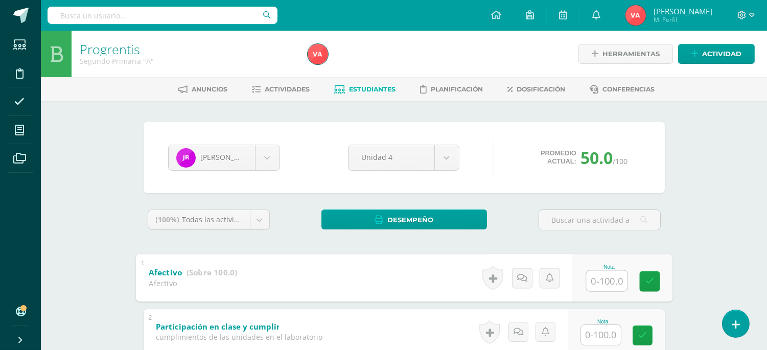
click at [601, 287] on input "text" at bounding box center [606, 280] width 41 height 20
type input "100"
click at [601, 330] on input "text" at bounding box center [601, 335] width 40 height 20
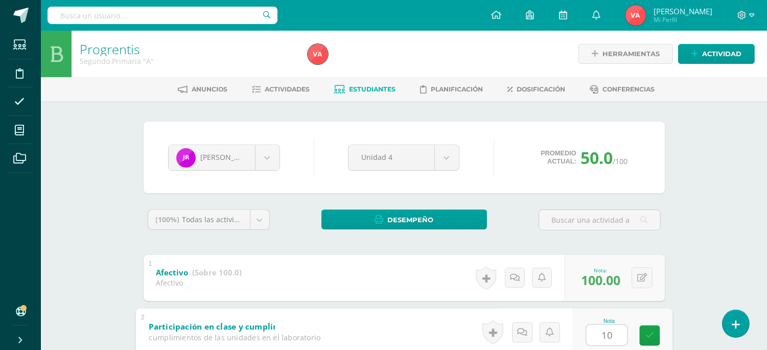
type input "100"
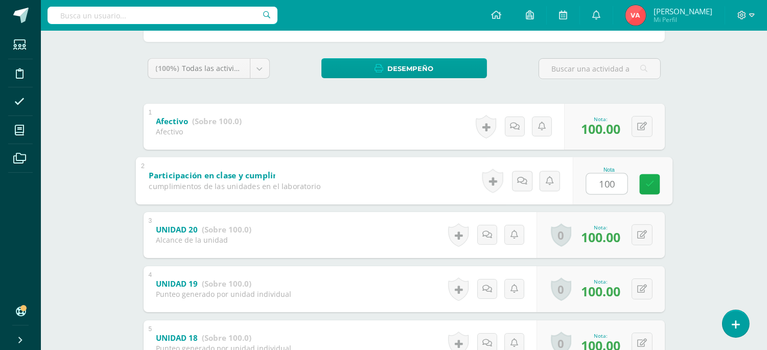
click at [647, 178] on link at bounding box center [649, 184] width 20 height 20
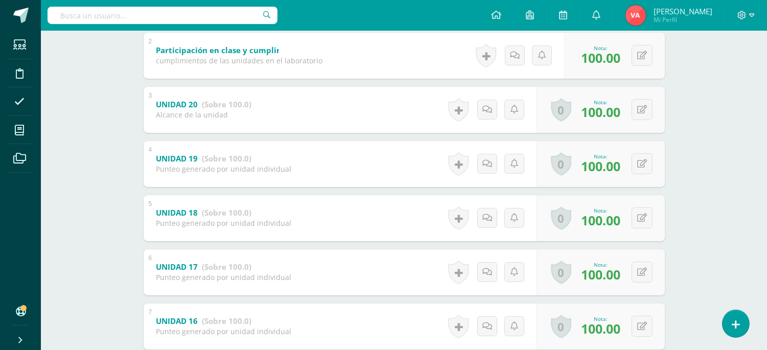
scroll to position [116, 0]
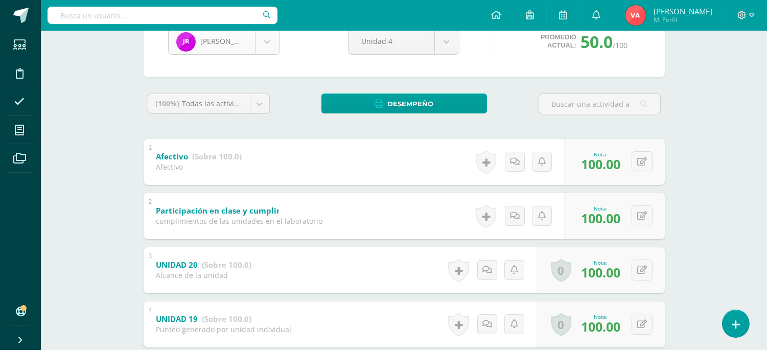
click at [262, 41] on body "Estudiantes Disciplina Asistencia Mis cursos Archivos Soporte Ayuda Reportar un…" at bounding box center [383, 231] width 767 height 694
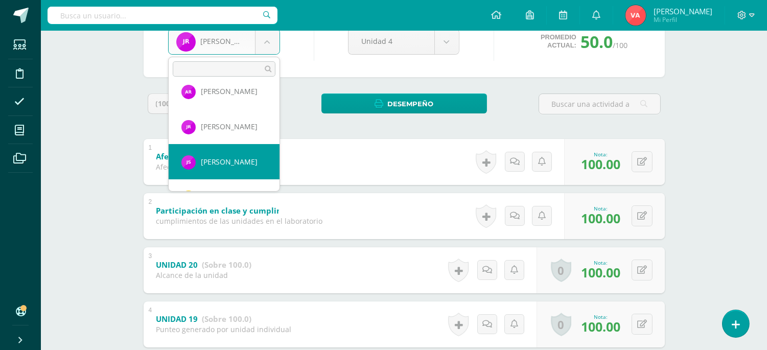
scroll to position [821, 0]
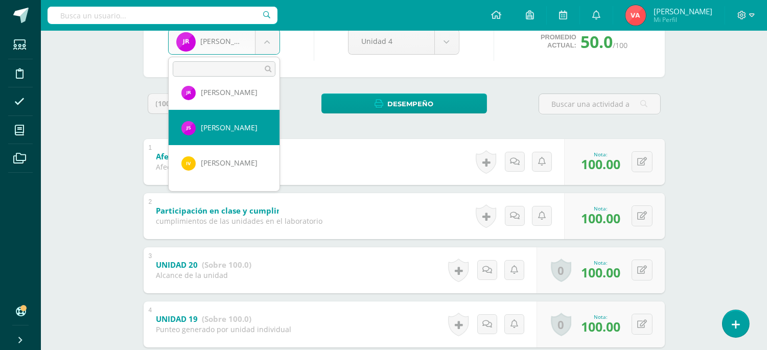
select select "2737"
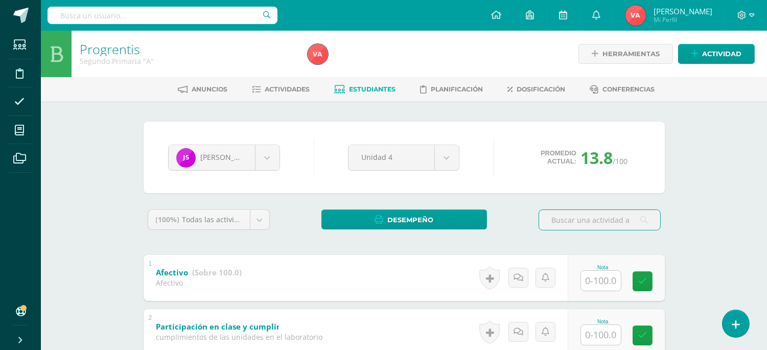
click at [590, 281] on input "text" at bounding box center [601, 281] width 40 height 20
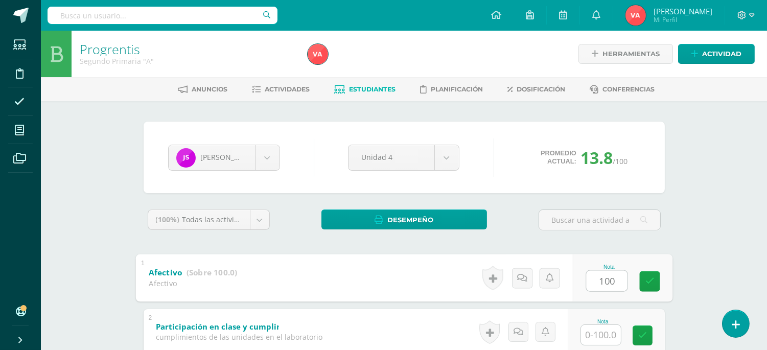
type input "100"
click at [599, 325] on input "text" at bounding box center [601, 335] width 40 height 20
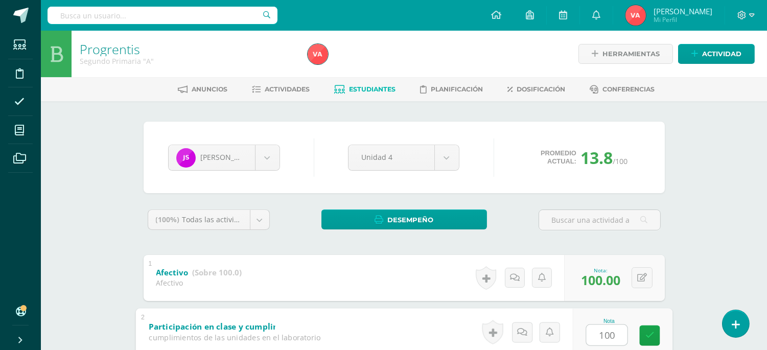
scroll to position [151, 0]
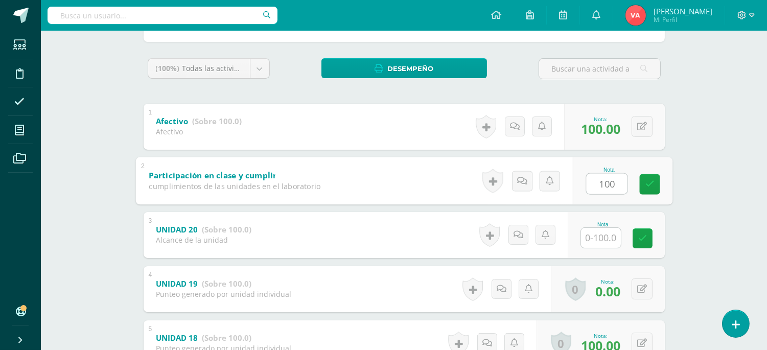
type input "100"
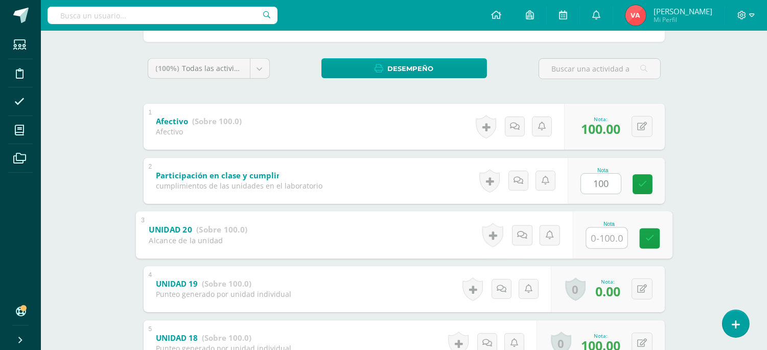
click at [602, 239] on input "text" at bounding box center [606, 237] width 41 height 20
type input "35"
click at [656, 241] on link at bounding box center [649, 238] width 20 height 20
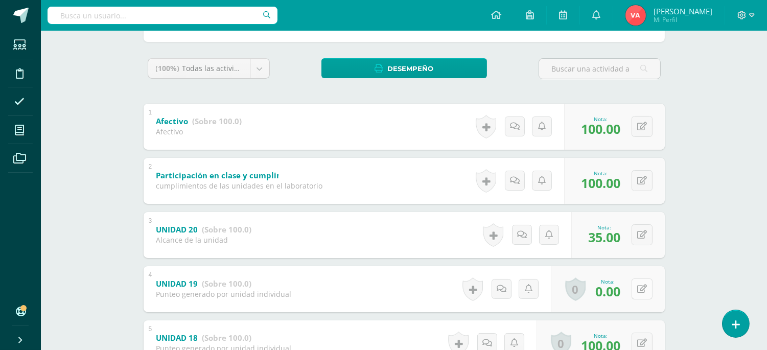
click at [642, 285] on icon at bounding box center [642, 288] width 10 height 9
type input "80"
click at [621, 290] on icon at bounding box center [621, 292] width 9 height 9
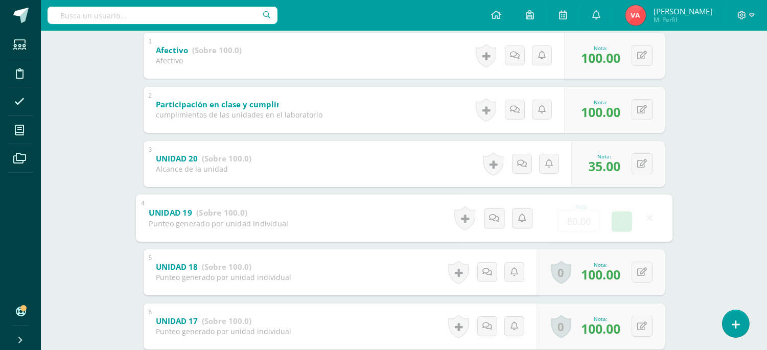
scroll to position [302, 0]
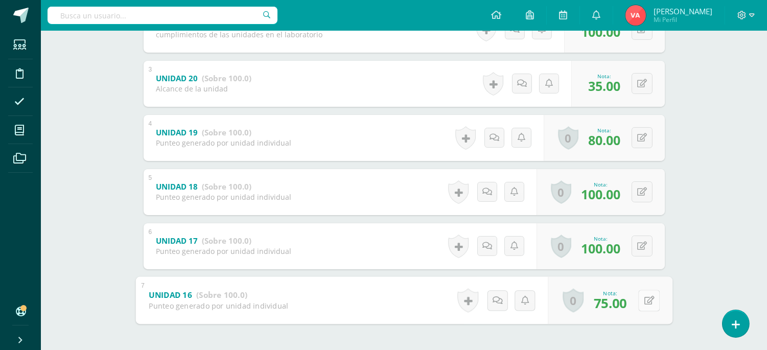
drag, startPoint x: 651, startPoint y: 291, endPoint x: 643, endPoint y: 298, distance: 10.5
click at [649, 292] on button at bounding box center [648, 300] width 21 height 21
type input "80"
click at [622, 301] on icon at bounding box center [621, 303] width 9 height 9
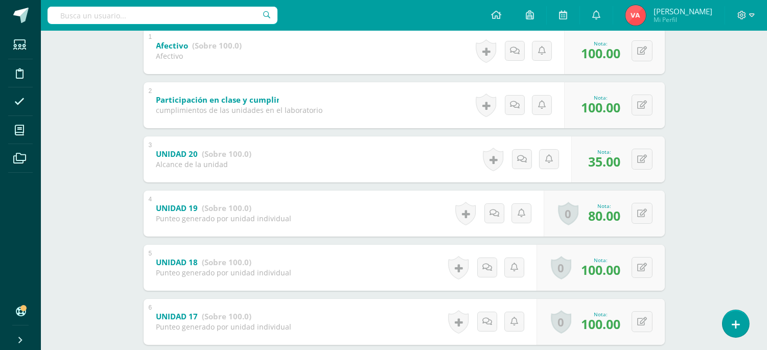
scroll to position [75, 0]
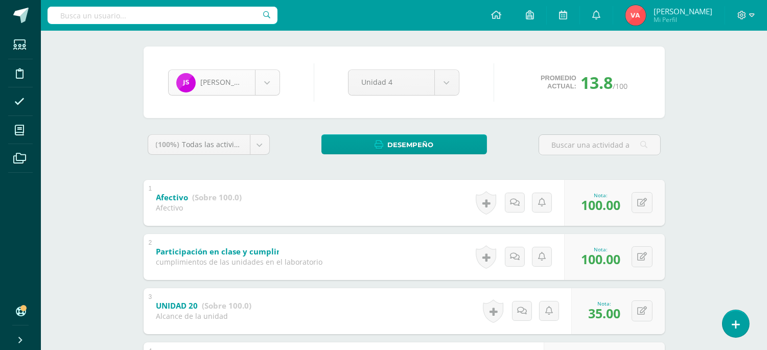
click at [267, 81] on body "Estudiantes Disciplina Asistencia Mis cursos Archivos Soporte Ayuda Reportar un…" at bounding box center [383, 272] width 767 height 694
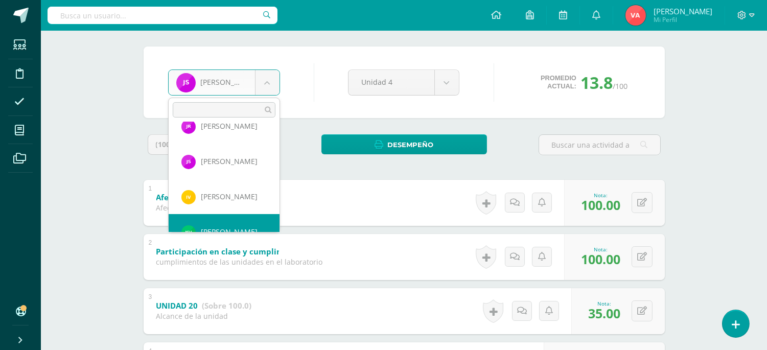
scroll to position [850, 0]
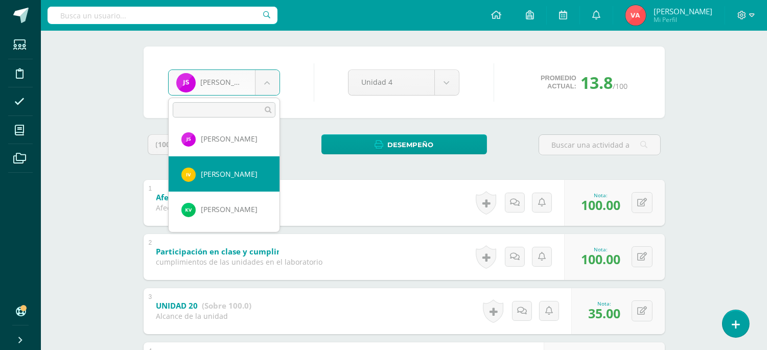
select select "2011"
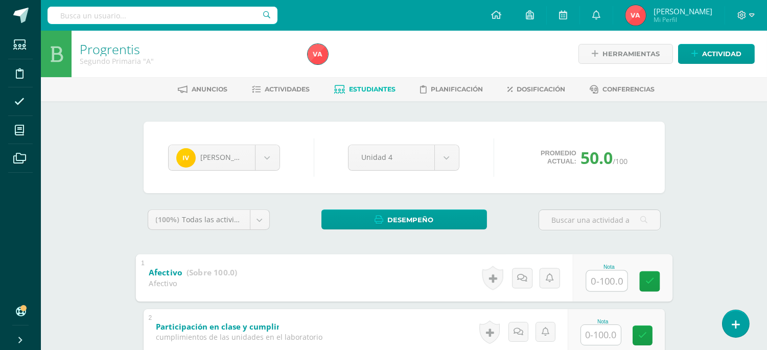
click at [600, 281] on input "text" at bounding box center [606, 280] width 41 height 20
type input "100"
click at [613, 333] on input "text" at bounding box center [601, 335] width 40 height 20
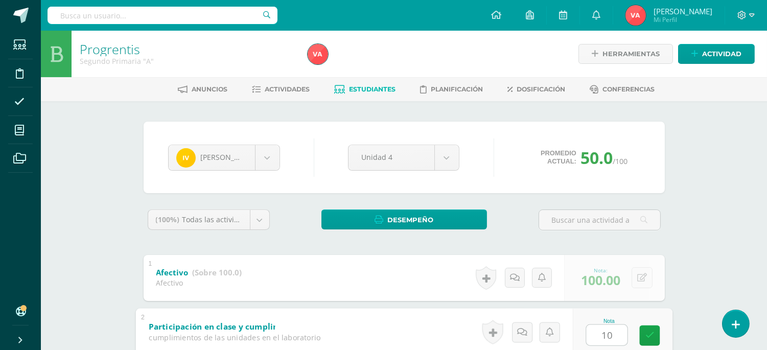
type input "100"
click at [649, 333] on icon at bounding box center [649, 335] width 9 height 9
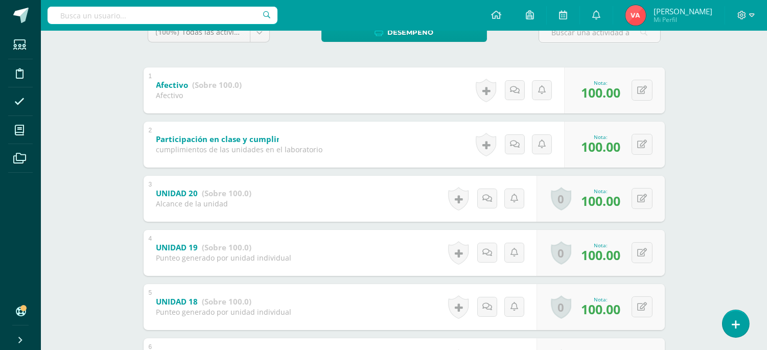
scroll to position [116, 0]
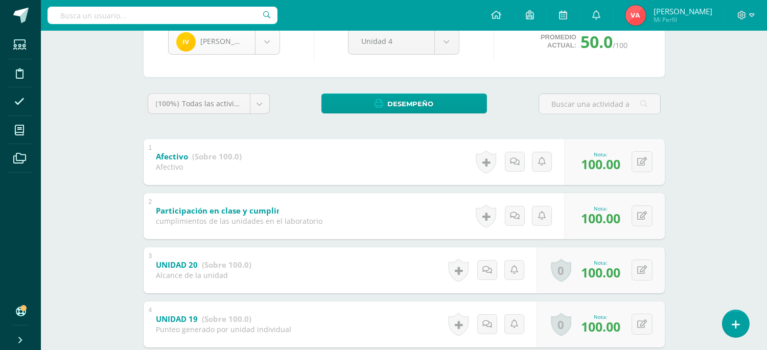
click at [269, 42] on body "Estudiantes Disciplina Asistencia Mis cursos Archivos Soporte Ayuda Reportar un…" at bounding box center [383, 231] width 767 height 694
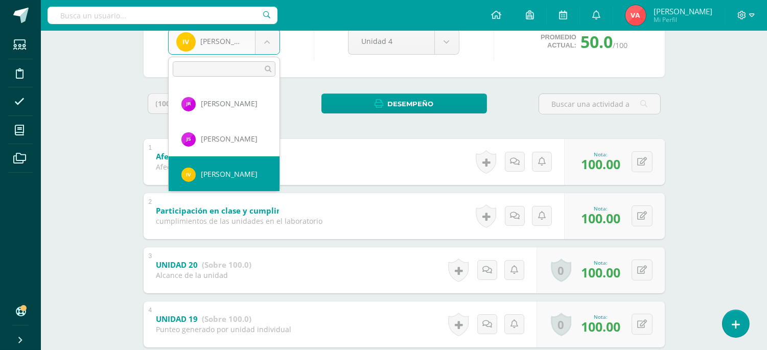
scroll to position [884, 0]
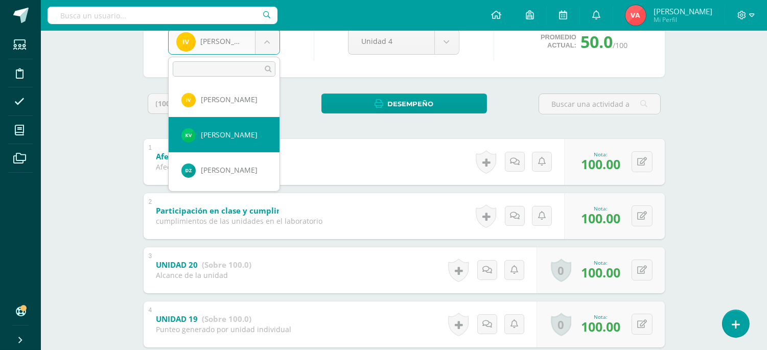
select select "2252"
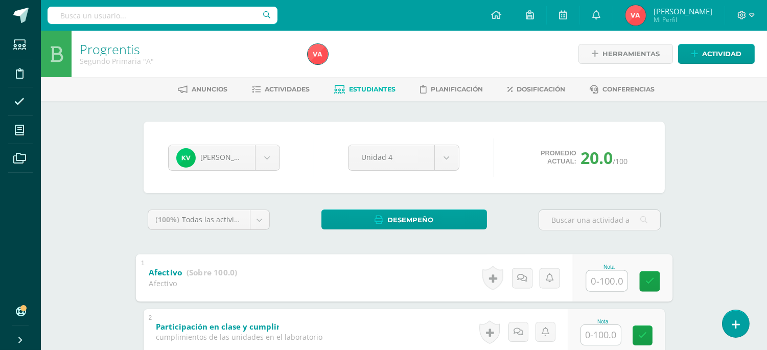
click at [609, 281] on input "text" at bounding box center [606, 280] width 41 height 20
type input "100"
click at [604, 333] on input "text" at bounding box center [601, 335] width 40 height 20
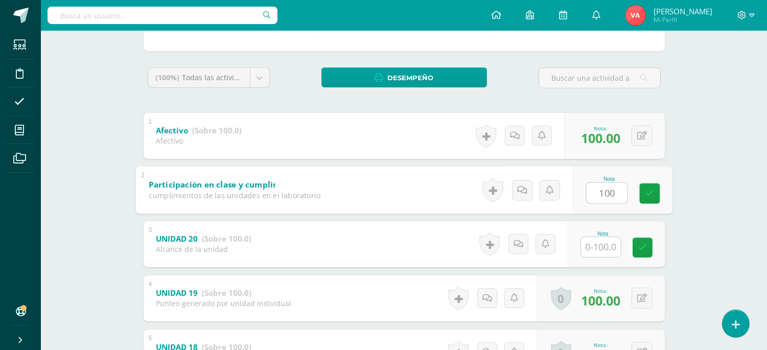
scroll to position [151, 0]
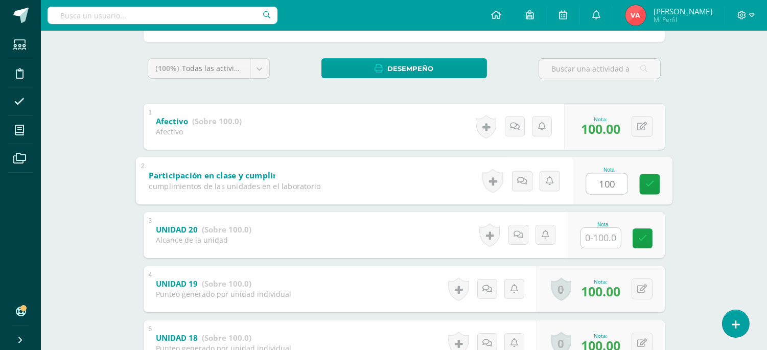
type input "100"
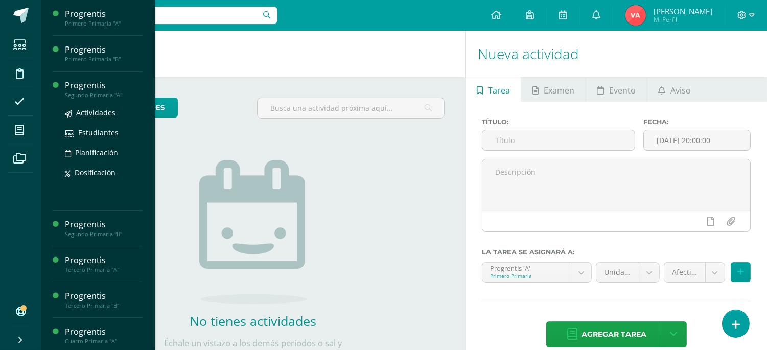
click at [79, 94] on div "Segundo Primaria "A"" at bounding box center [104, 94] width 78 height 7
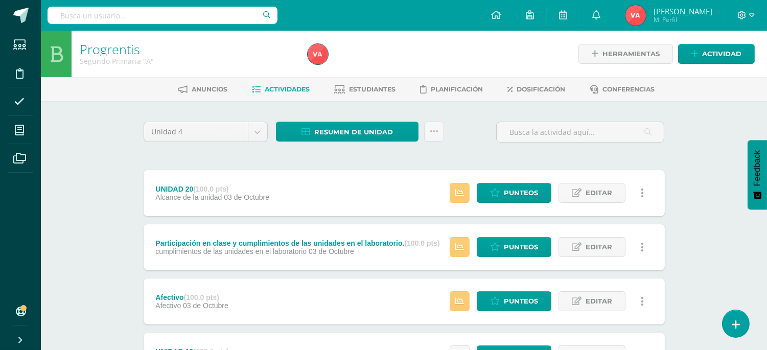
click at [76, 125] on div "Progrentis Segundo Primaria "A" Herramientas Detalle de asistencias Actividad A…" at bounding box center [404, 320] width 726 height 578
click at [360, 85] on span "Estudiantes" at bounding box center [372, 89] width 46 height 8
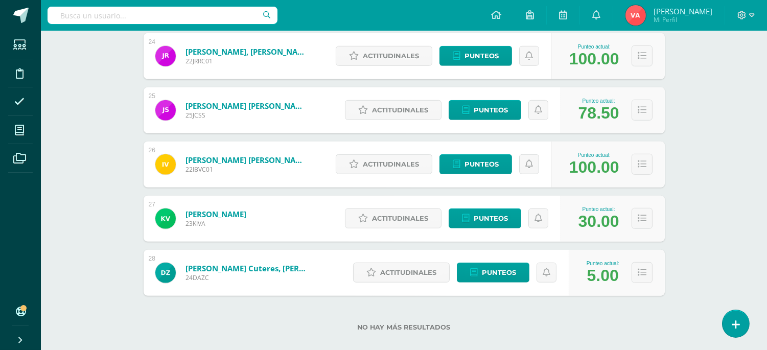
scroll to position [1447, 0]
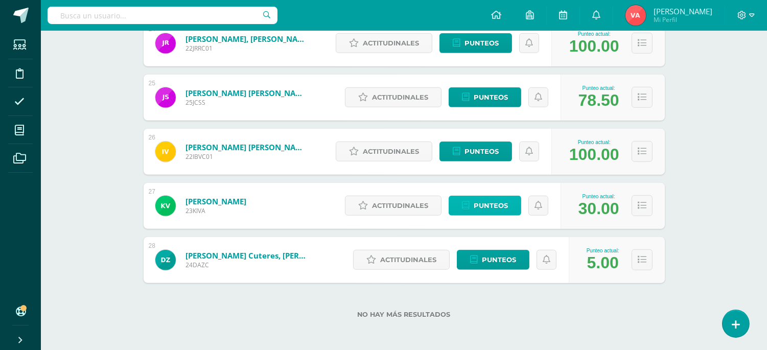
click at [492, 205] on span "Punteos" at bounding box center [490, 205] width 34 height 19
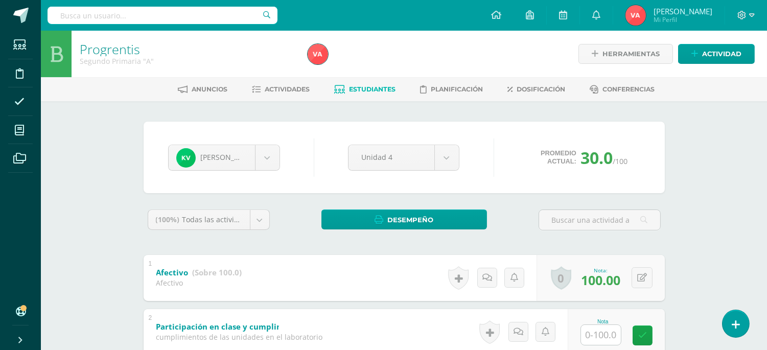
scroll to position [75, 0]
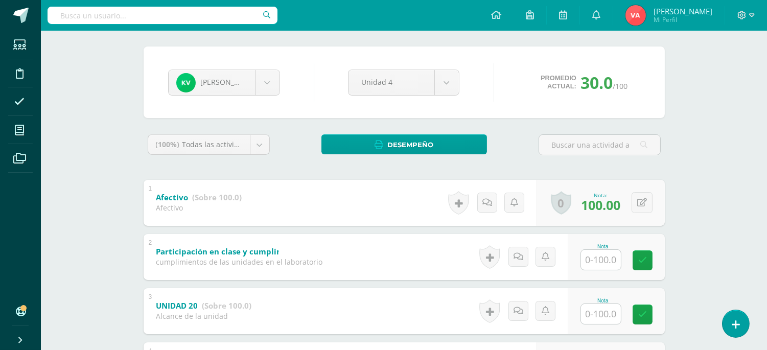
click at [605, 258] on input "text" at bounding box center [601, 260] width 40 height 20
type input "100"
click at [604, 313] on input "text" at bounding box center [606, 313] width 41 height 20
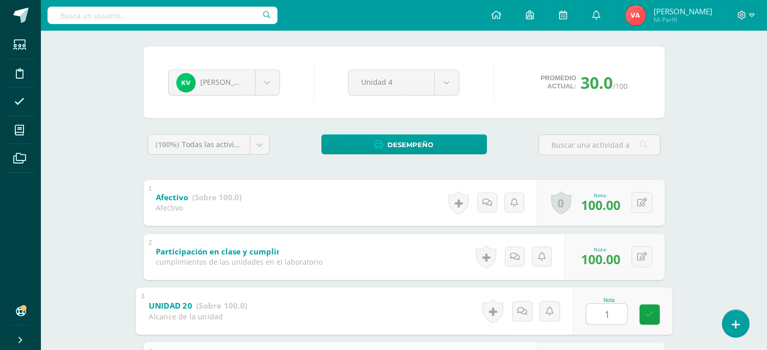
type input "15"
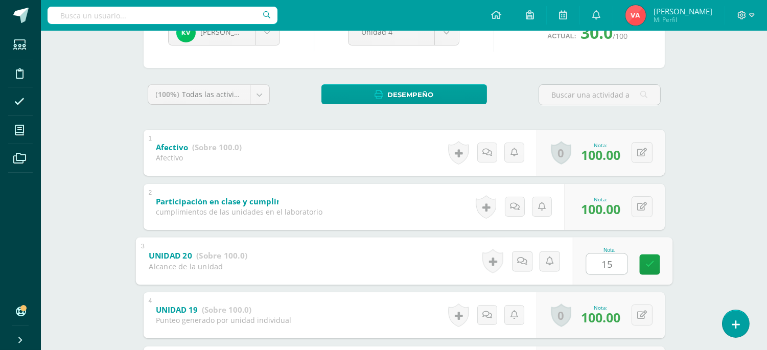
scroll to position [151, 0]
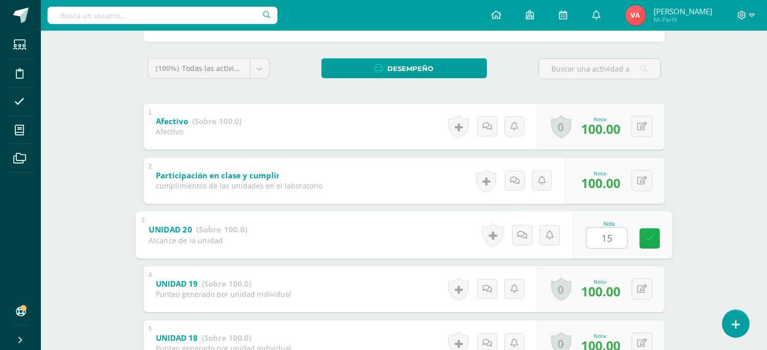
click at [654, 236] on link at bounding box center [649, 238] width 20 height 20
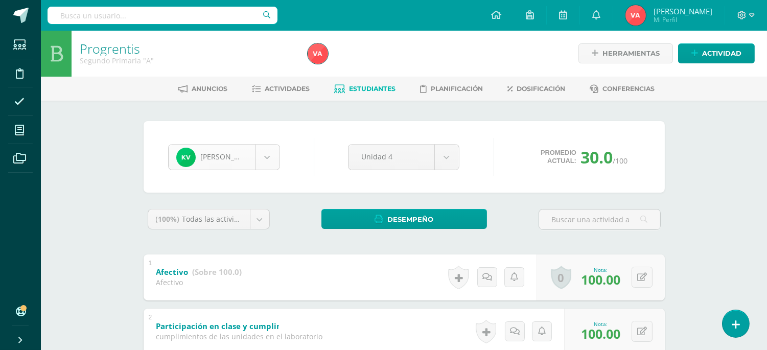
scroll to position [0, 0]
click at [260, 154] on body "Estudiantes Disciplina Asistencia Mis cursos Archivos Soporte Ayuda Reportar un…" at bounding box center [383, 347] width 767 height 694
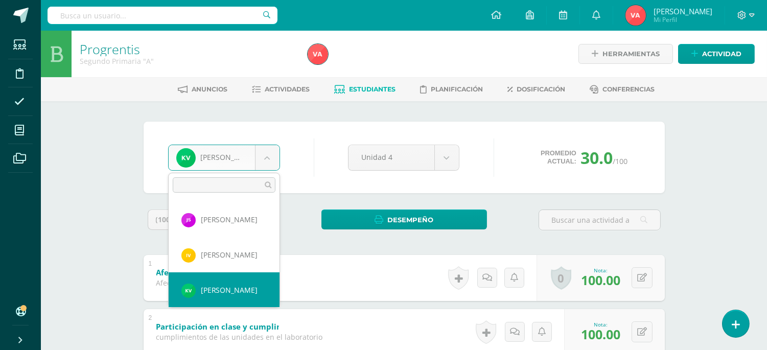
scroll to position [884, 0]
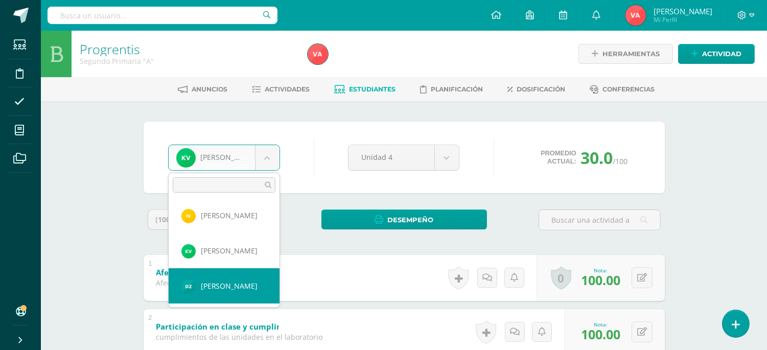
select select "2605"
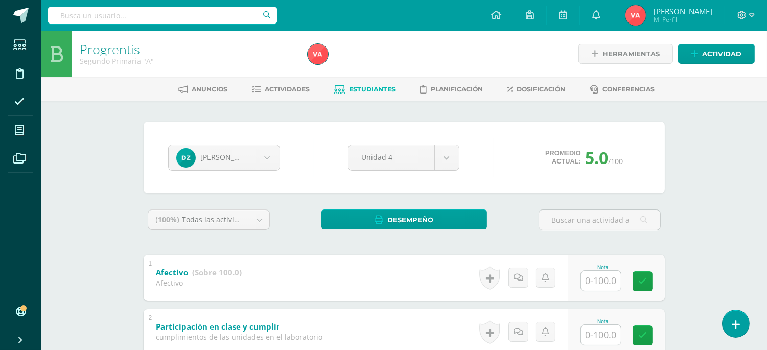
click at [603, 277] on input "text" at bounding box center [601, 281] width 40 height 20
type input "100"
click at [605, 335] on input "text" at bounding box center [601, 335] width 40 height 20
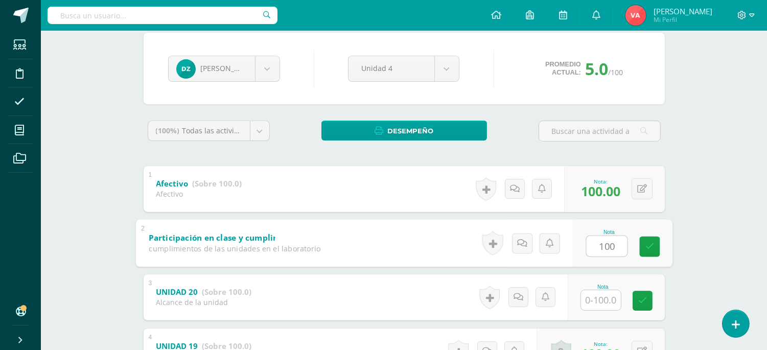
scroll to position [151, 0]
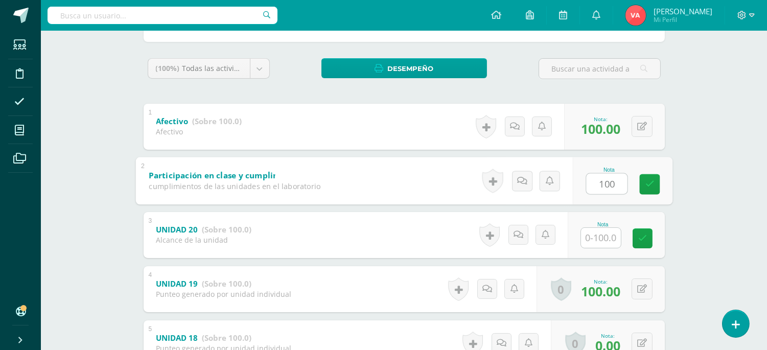
type input "100"
click at [601, 238] on input "text" at bounding box center [601, 238] width 40 height 20
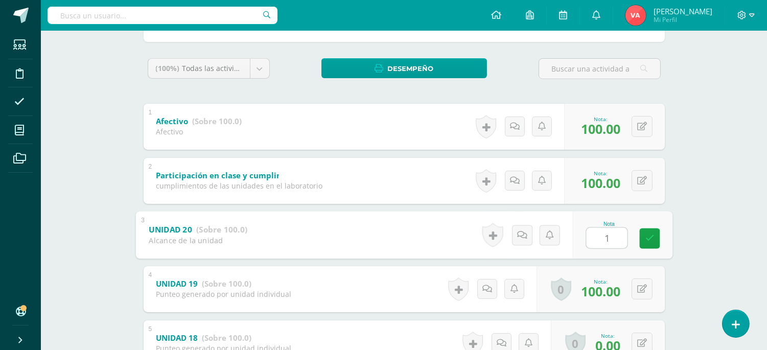
type input "15"
click at [654, 233] on link at bounding box center [649, 238] width 20 height 20
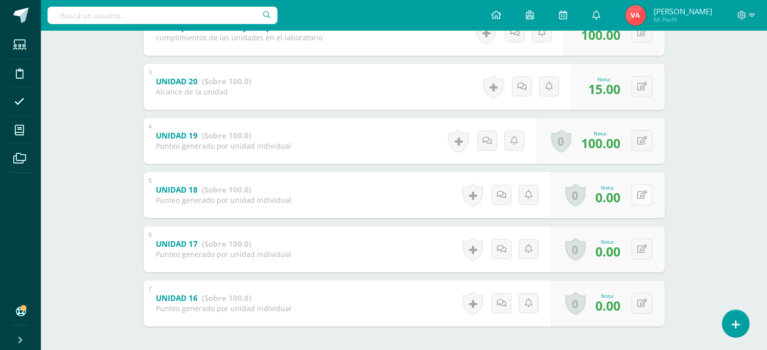
scroll to position [302, 0]
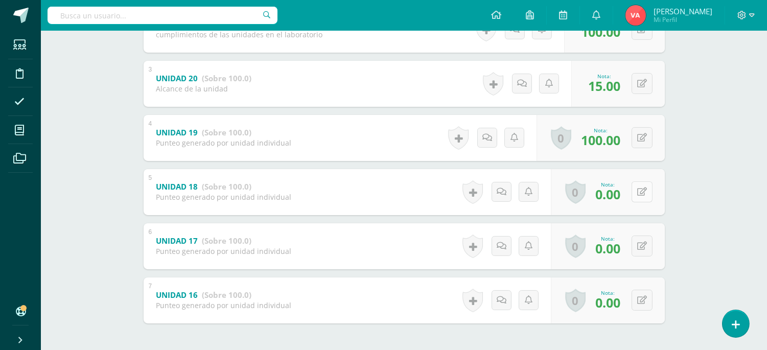
click at [647, 192] on button at bounding box center [641, 191] width 21 height 21
type input "80"
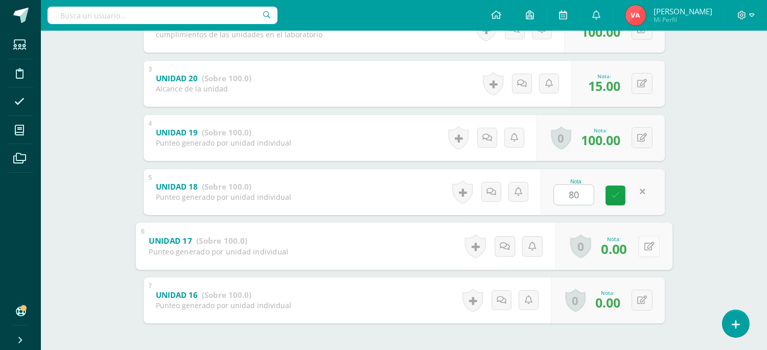
click at [639, 247] on button at bounding box center [648, 245] width 21 height 21
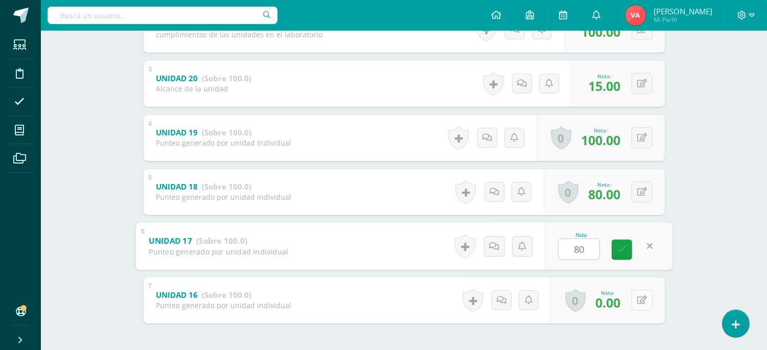
type input "80"
click at [639, 302] on button at bounding box center [641, 300] width 21 height 21
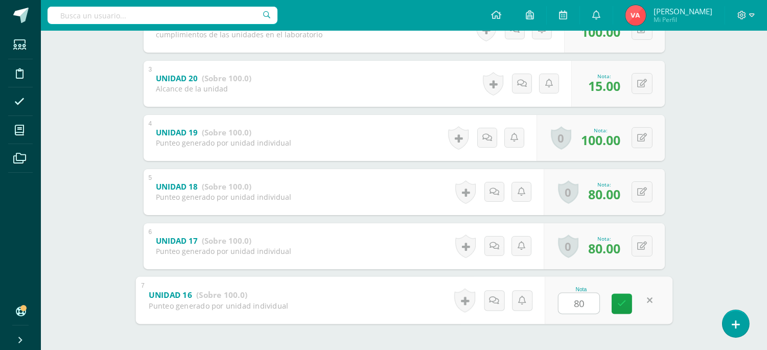
type input "80"
click at [607, 305] on div "Nota 80" at bounding box center [602, 300] width 124 height 46
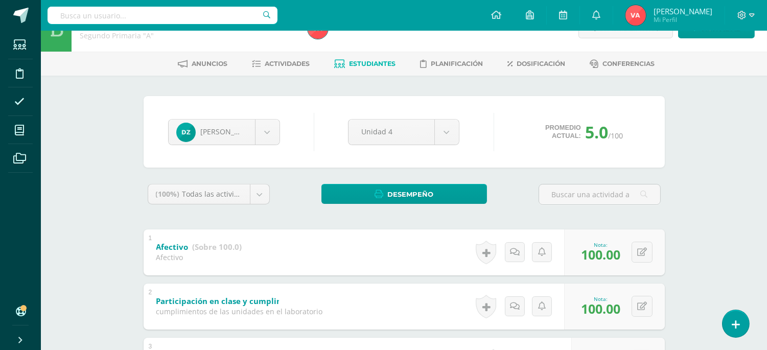
scroll to position [0, 0]
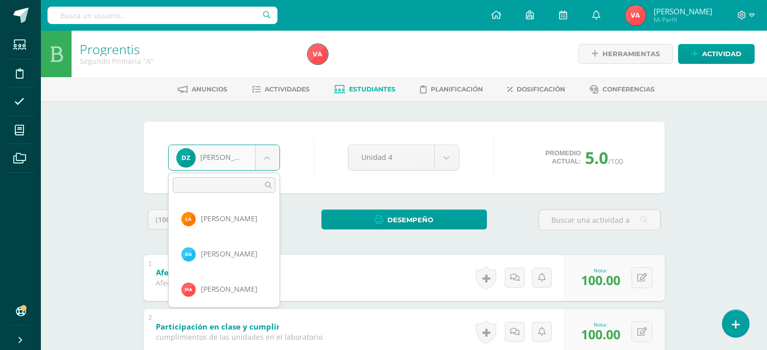
click at [267, 156] on body "Estudiantes Disciplina Asistencia Mis cursos Archivos Soporte Ayuda Reportar un…" at bounding box center [383, 347] width 767 height 694
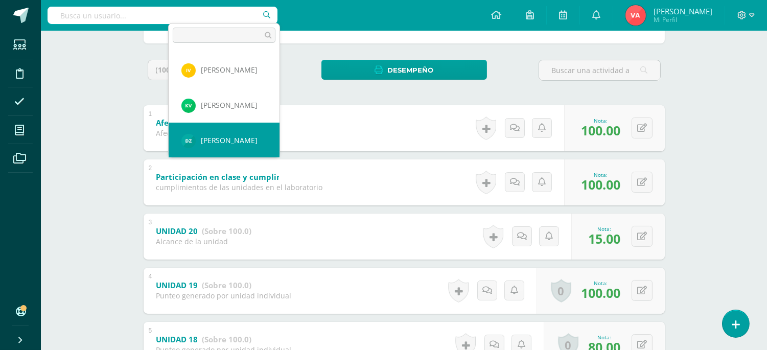
scroll to position [75, 0]
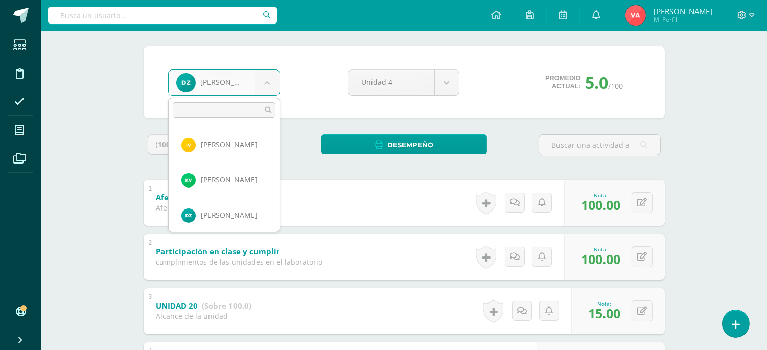
click at [318, 102] on body "Estudiantes Disciplina Asistencia Mis cursos Archivos Soporte Ayuda Reportar un…" at bounding box center [383, 272] width 767 height 694
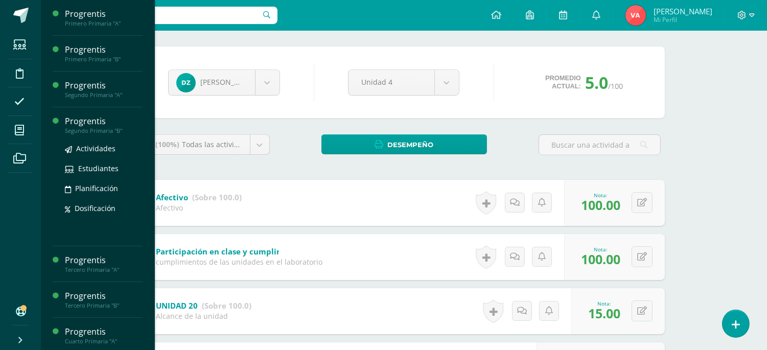
click at [76, 134] on div "Segundo Primaria "B"" at bounding box center [104, 130] width 78 height 7
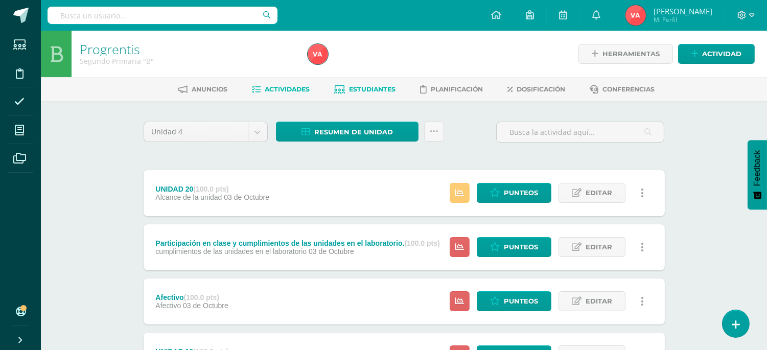
click at [364, 87] on span "Estudiantes" at bounding box center [372, 89] width 46 height 8
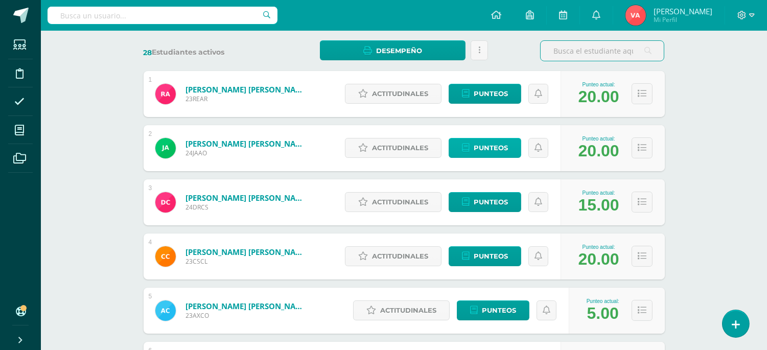
scroll to position [101, 0]
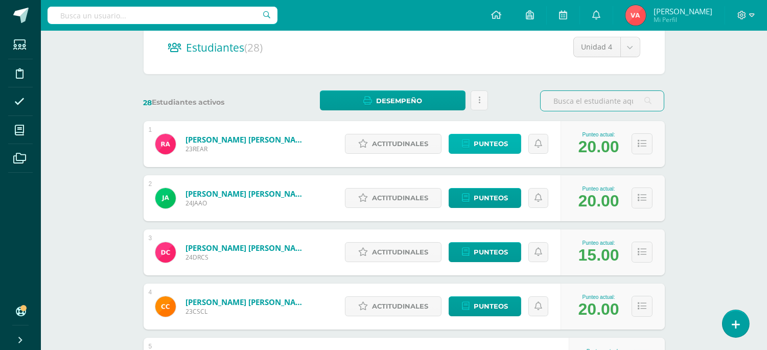
click at [491, 153] on span "Punteos" at bounding box center [490, 143] width 34 height 19
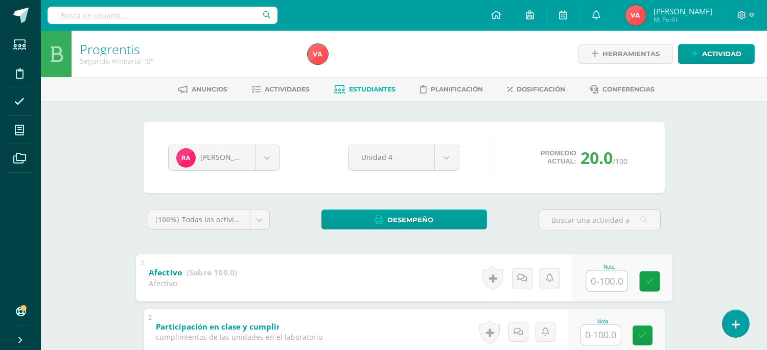
click at [589, 273] on input "text" at bounding box center [606, 280] width 41 height 20
type input "100"
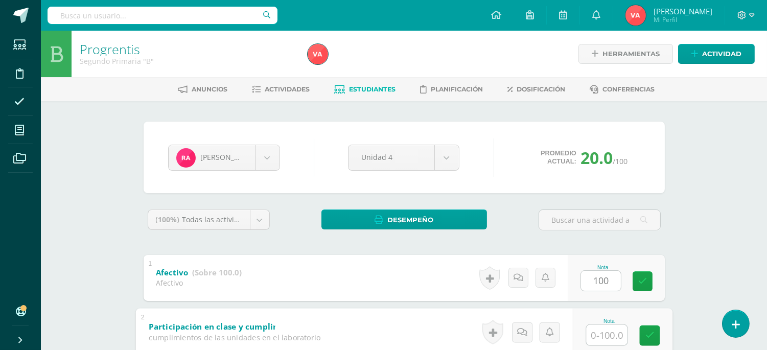
click at [603, 324] on input "text" at bounding box center [606, 334] width 41 height 20
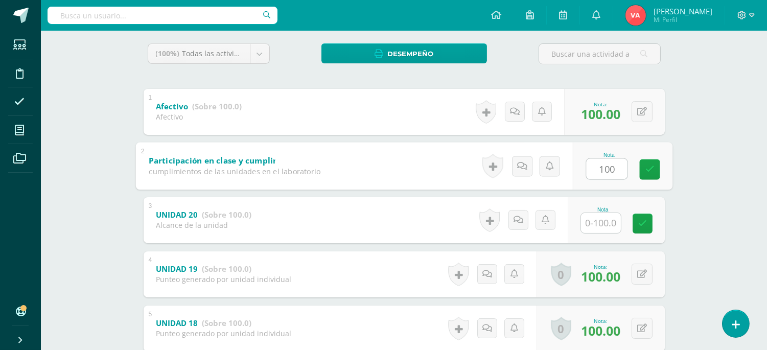
scroll to position [227, 0]
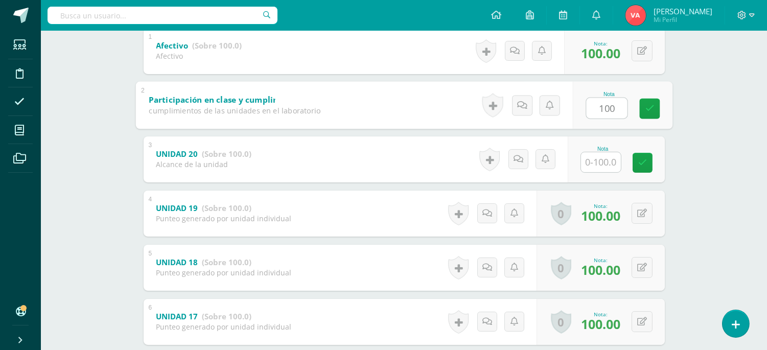
type input "100"
click at [605, 162] on input "text" at bounding box center [601, 162] width 40 height 20
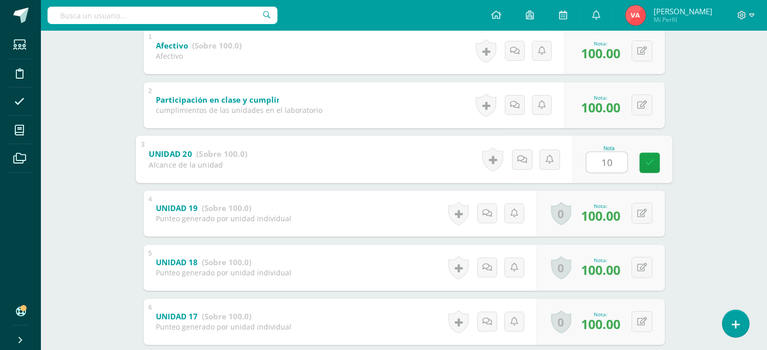
type input "100"
click at [651, 158] on icon at bounding box center [649, 162] width 9 height 9
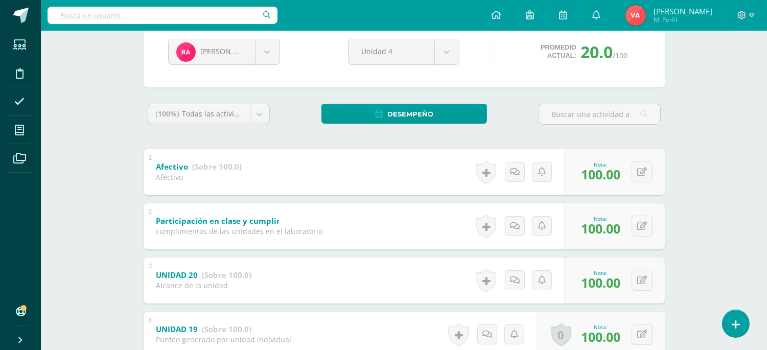
scroll to position [0, 0]
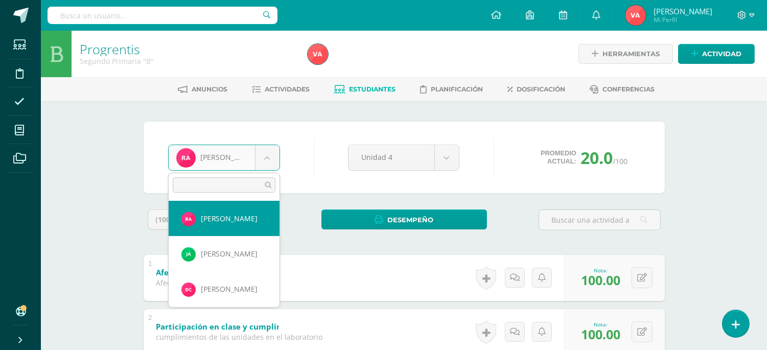
click at [267, 152] on body "Estudiantes Disciplina Asistencia Mis cursos Archivos Soporte Ayuda Reportar un…" at bounding box center [383, 347] width 767 height 694
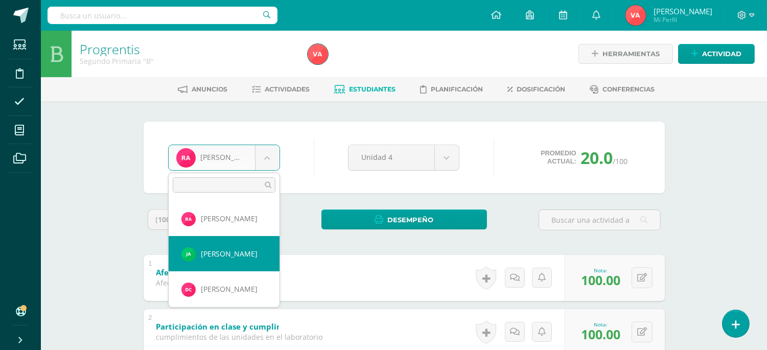
select select "2606"
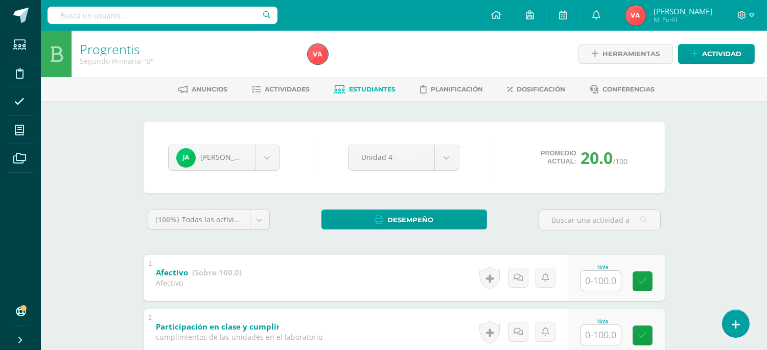
click at [593, 273] on input "text" at bounding box center [601, 281] width 40 height 20
type input "100"
click at [600, 324] on div at bounding box center [600, 334] width 41 height 21
click at [599, 336] on input "text" at bounding box center [601, 335] width 40 height 20
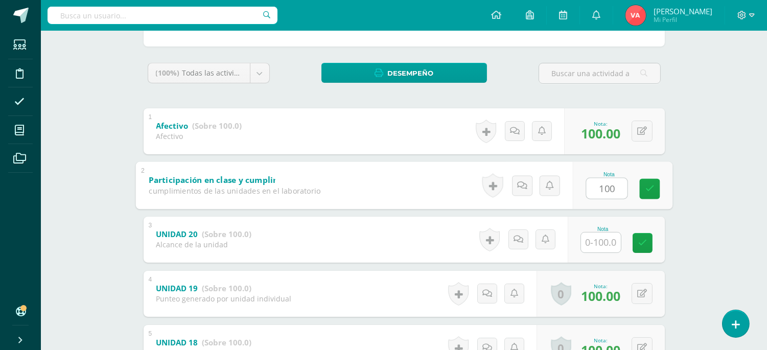
scroll to position [227, 0]
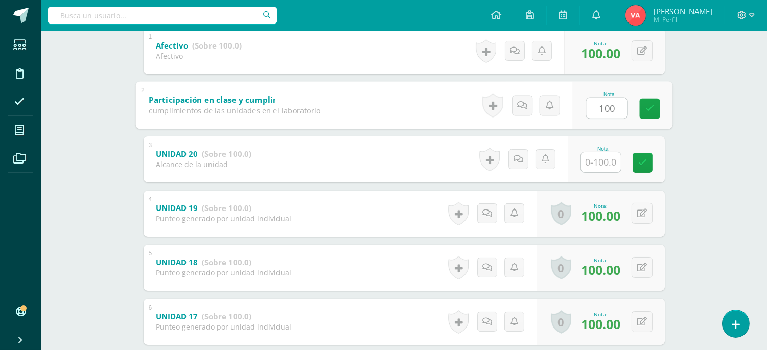
type input "100"
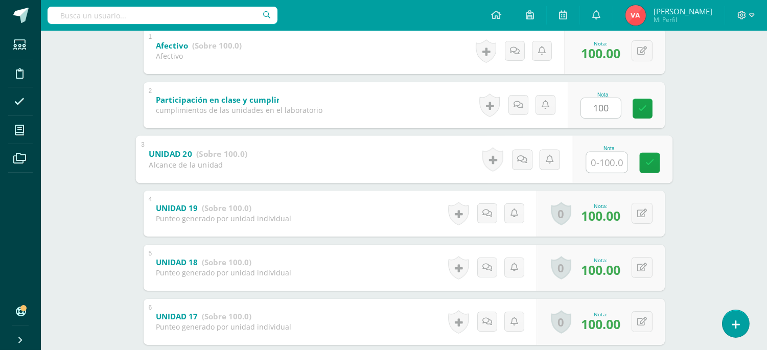
click at [606, 163] on input "text" at bounding box center [606, 162] width 41 height 20
type input "100"
drag, startPoint x: 646, startPoint y: 161, endPoint x: 655, endPoint y: 168, distance: 11.8
click at [646, 160] on icon at bounding box center [649, 162] width 9 height 9
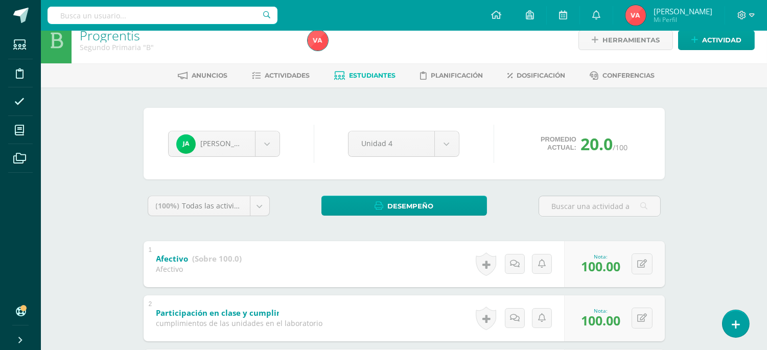
scroll to position [0, 0]
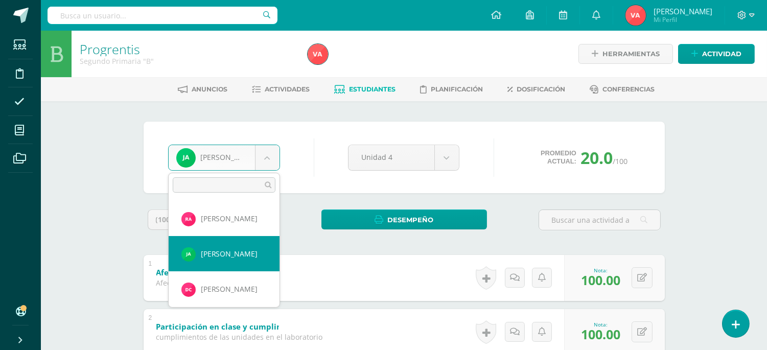
click at [266, 161] on body "Estudiantes Disciplina Asistencia Mis cursos Archivos Soporte Ayuda Reportar un…" at bounding box center [383, 347] width 767 height 694
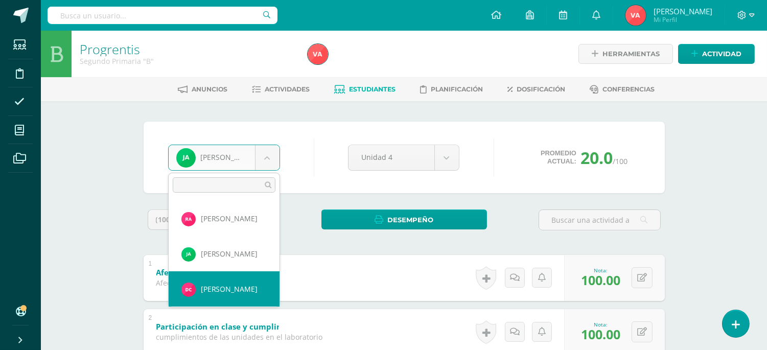
select select "2607"
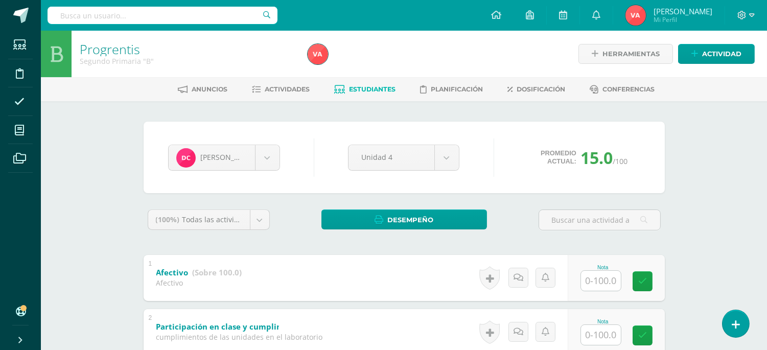
click at [596, 279] on input "text" at bounding box center [601, 281] width 40 height 20
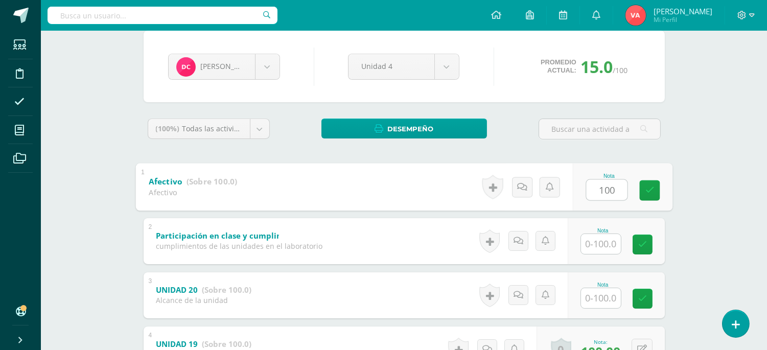
scroll to position [151, 0]
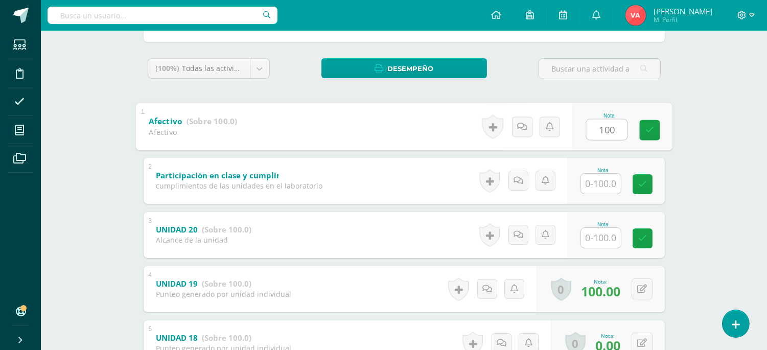
type input "100"
click at [605, 176] on input "text" at bounding box center [601, 184] width 40 height 20
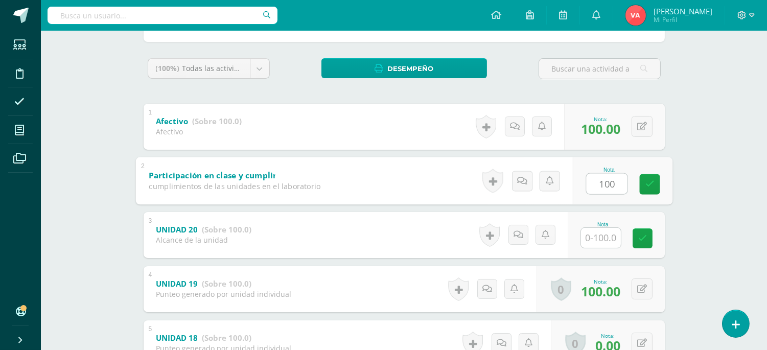
type input "100"
click at [600, 248] on div "Nota" at bounding box center [615, 235] width 97 height 46
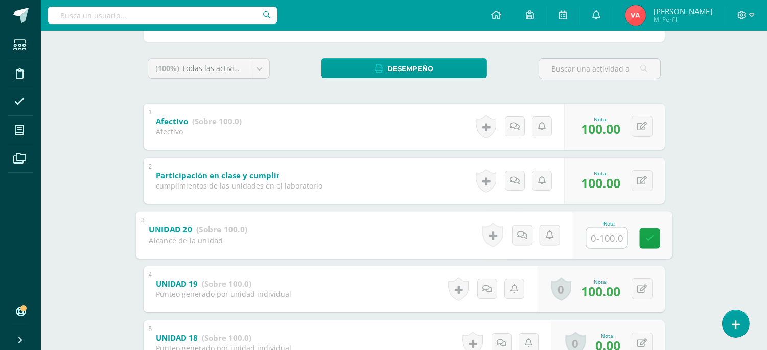
click at [611, 241] on input "text" at bounding box center [606, 237] width 41 height 20
type input "100"
click at [646, 240] on icon at bounding box center [649, 238] width 9 height 9
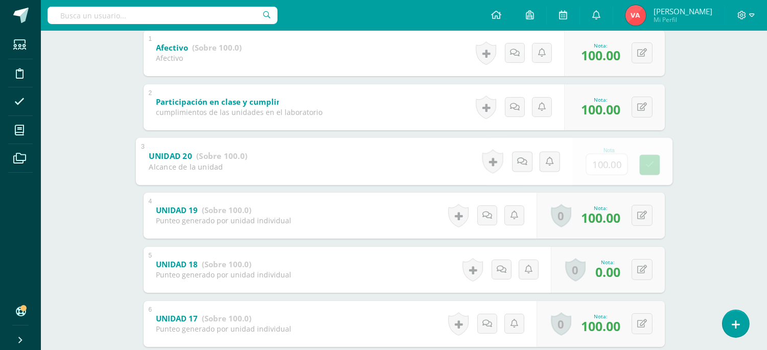
scroll to position [302, 0]
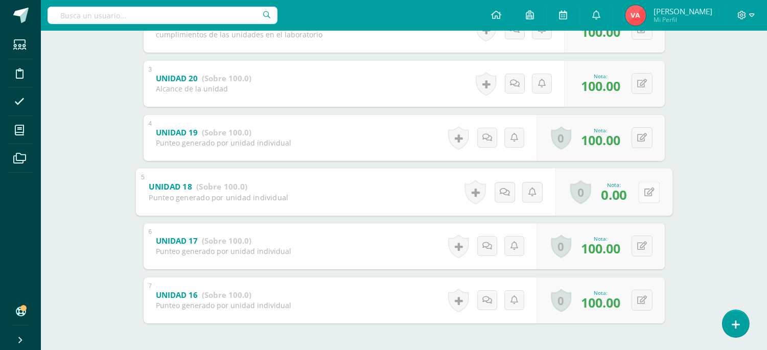
click at [644, 192] on icon at bounding box center [649, 191] width 10 height 9
type input "80"
click at [624, 193] on icon at bounding box center [621, 195] width 9 height 9
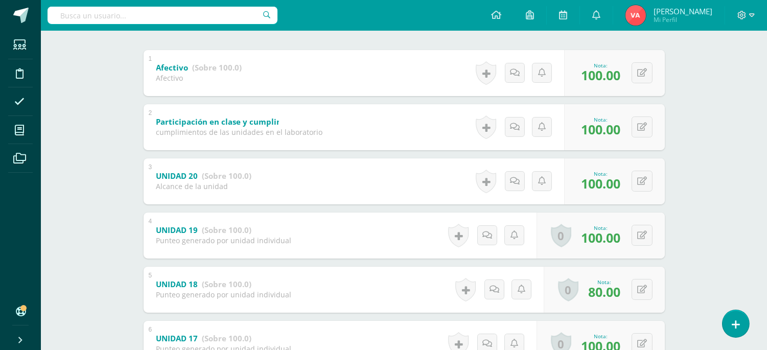
scroll to position [116, 0]
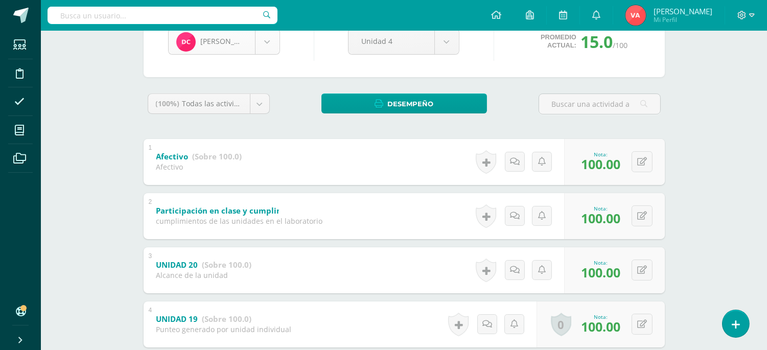
click at [262, 46] on body "Estudiantes Disciplina Asistencia Mis cursos Archivos Soporte Ayuda Reportar un…" at bounding box center [383, 231] width 767 height 694
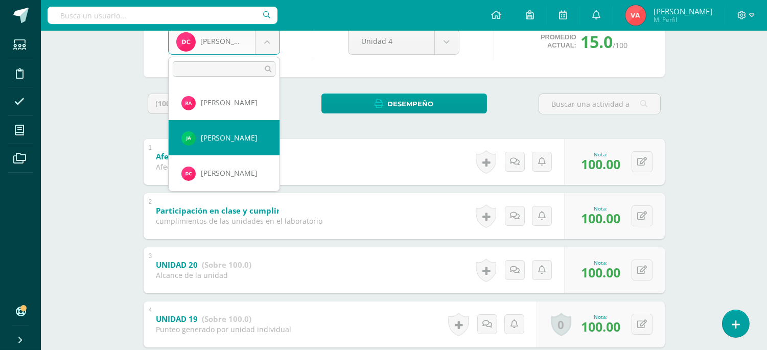
scroll to position [75, 0]
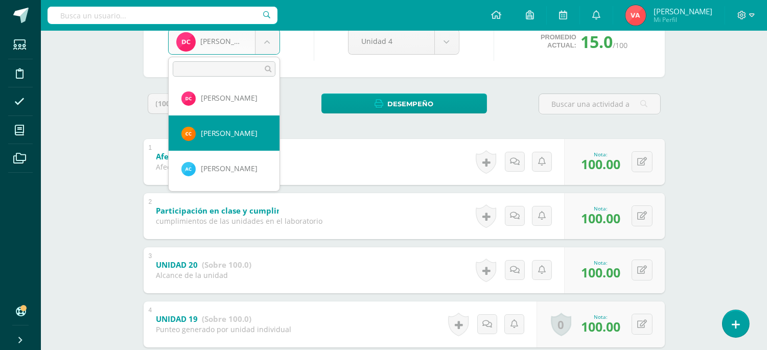
select select "2241"
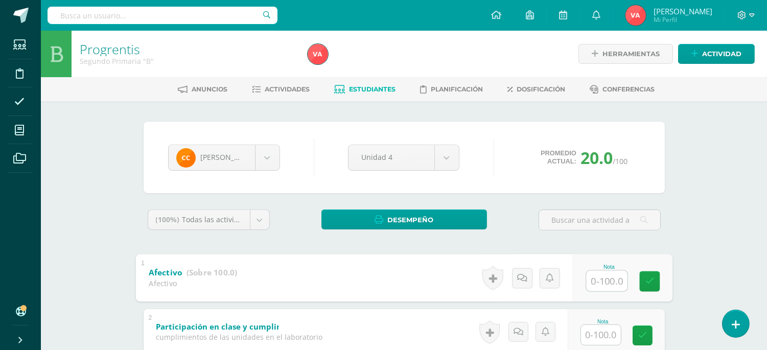
click at [593, 279] on input "text" at bounding box center [606, 280] width 41 height 20
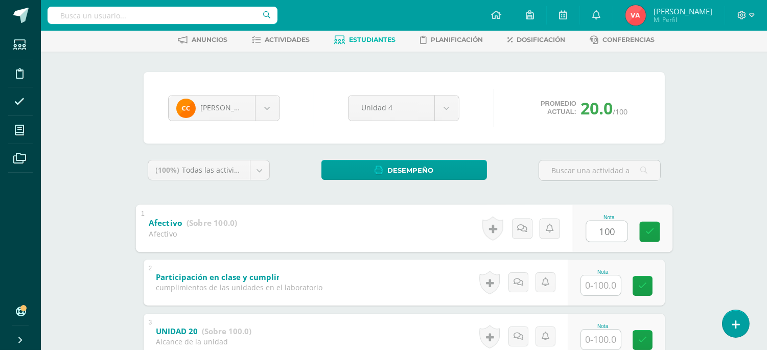
scroll to position [75, 0]
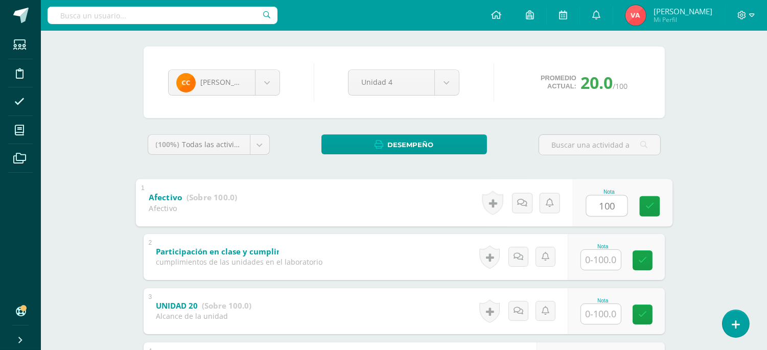
type input "100"
click at [609, 259] on input "text" at bounding box center [601, 260] width 40 height 20
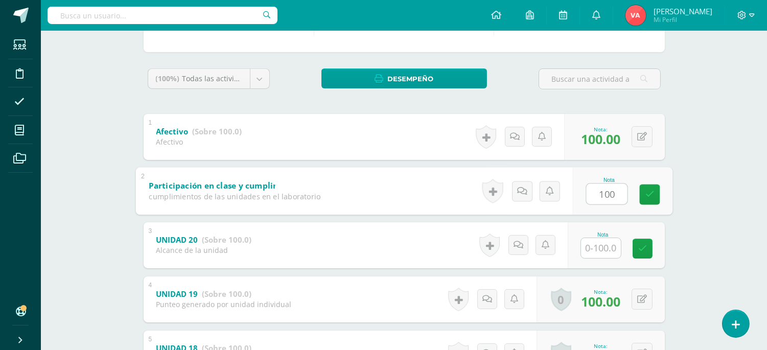
scroll to position [302, 0]
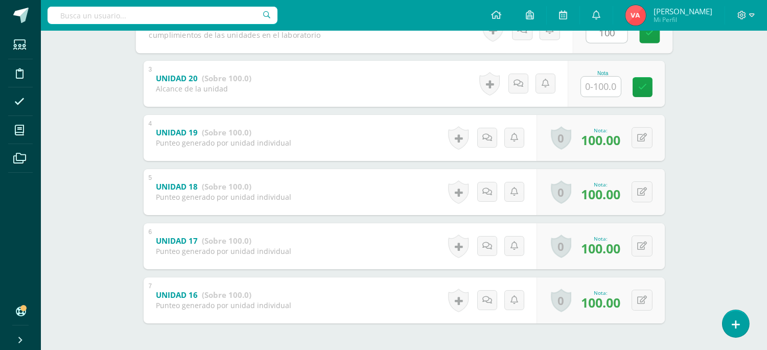
type input "100"
click at [607, 88] on input "text" at bounding box center [606, 86] width 41 height 20
type input "100"
click at [657, 88] on link at bounding box center [649, 87] width 20 height 20
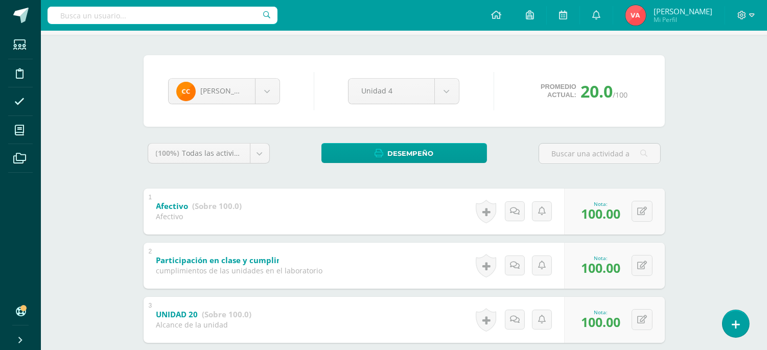
scroll to position [41, 0]
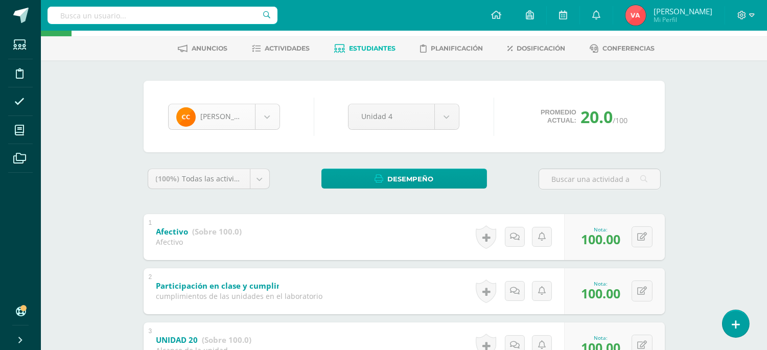
click at [268, 111] on body "Estudiantes Disciplina Asistencia Mis cursos Archivos Soporte Ayuda Reportar un…" at bounding box center [383, 306] width 767 height 694
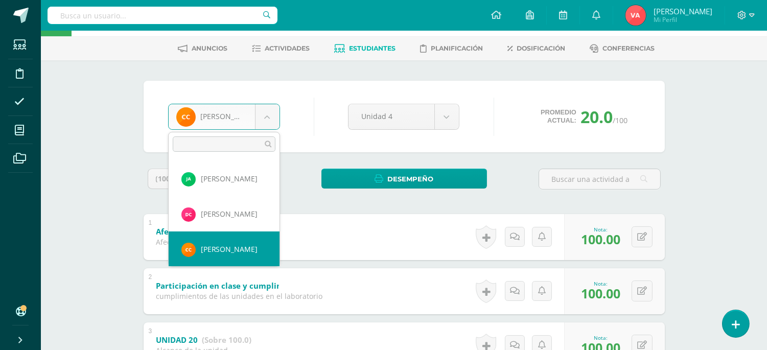
scroll to position [110, 0]
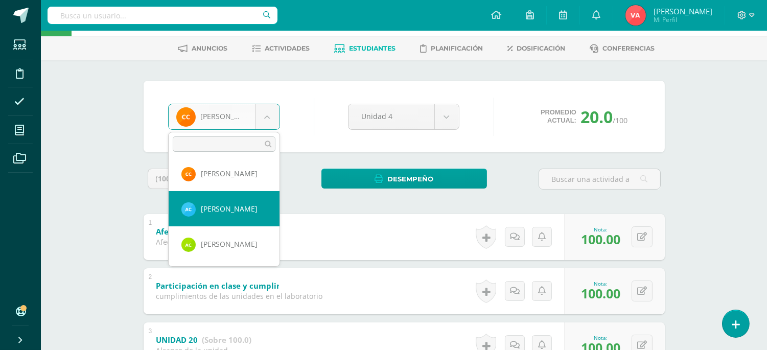
select select "2239"
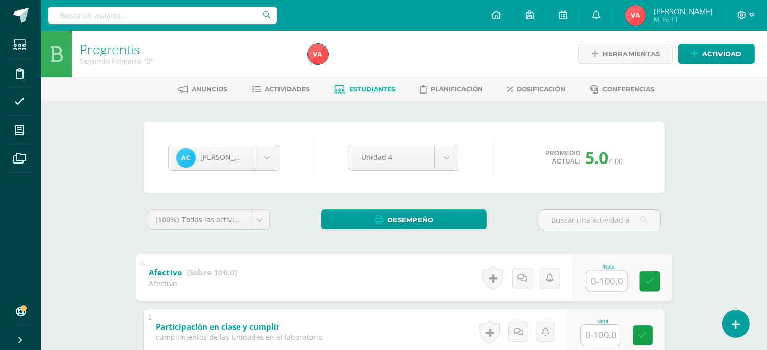
click at [596, 278] on input "text" at bounding box center [606, 280] width 41 height 20
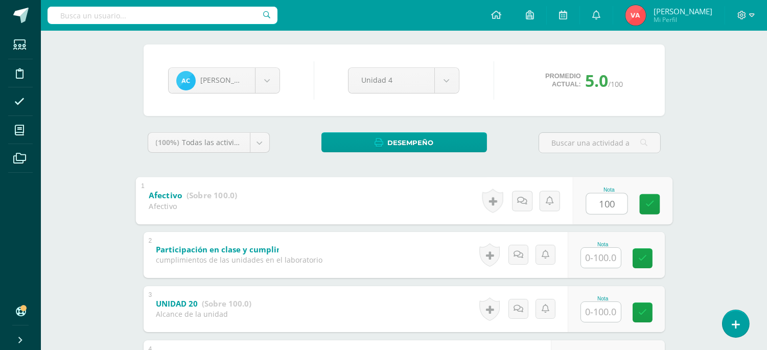
scroll to position [151, 0]
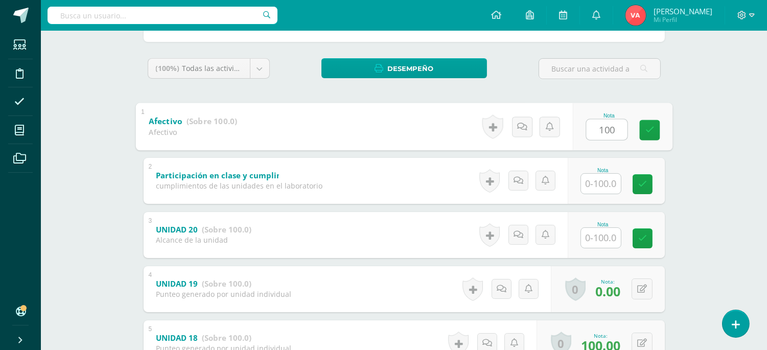
type input "100"
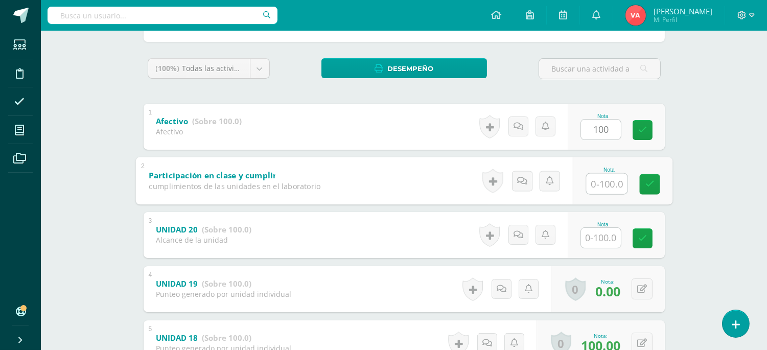
click at [603, 183] on input "text" at bounding box center [606, 183] width 41 height 20
type input "100"
click at [603, 240] on input "text" at bounding box center [601, 238] width 40 height 20
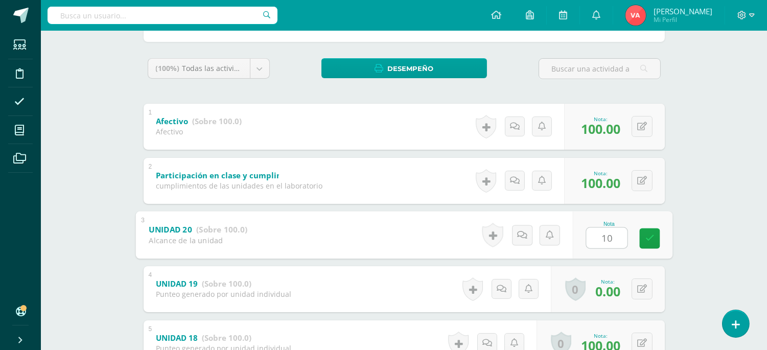
type input "100"
click at [649, 234] on icon at bounding box center [649, 238] width 9 height 9
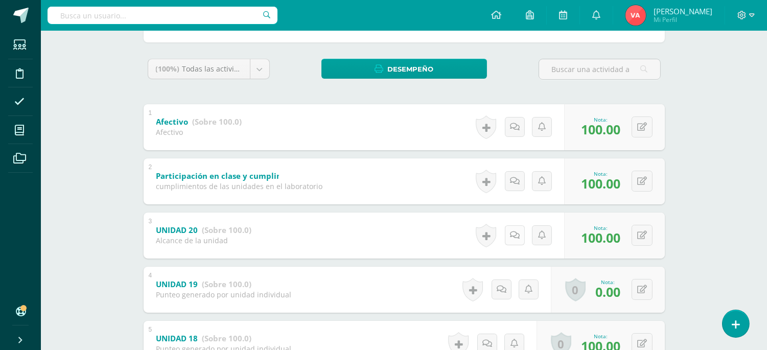
scroll to position [227, 0]
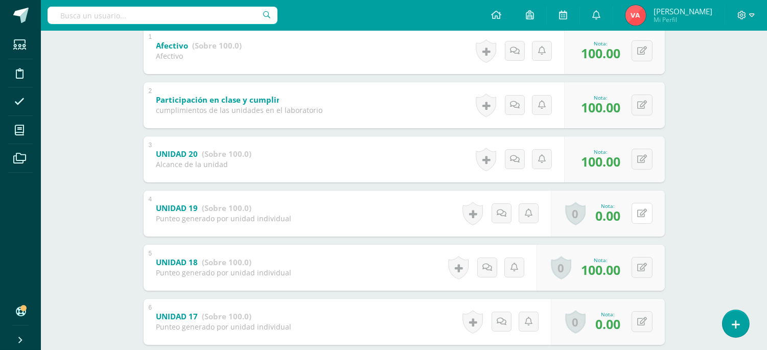
click at [640, 215] on button at bounding box center [641, 213] width 21 height 21
type input "80"
click at [624, 222] on link at bounding box center [621, 216] width 20 height 20
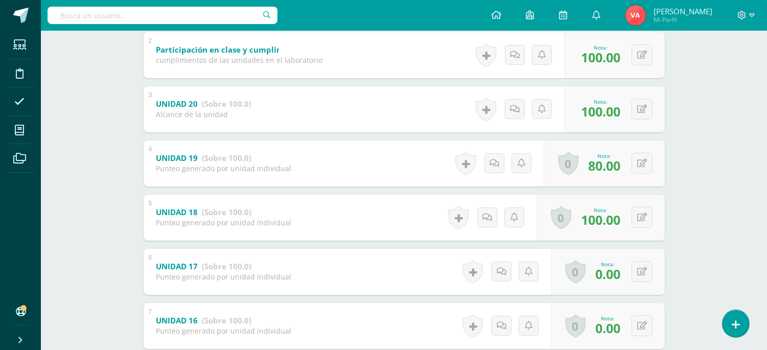
scroll to position [302, 0]
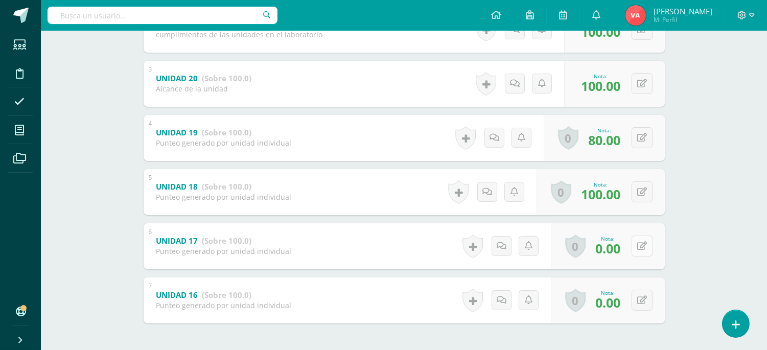
click at [640, 246] on icon at bounding box center [642, 246] width 10 height 9
type input "80"
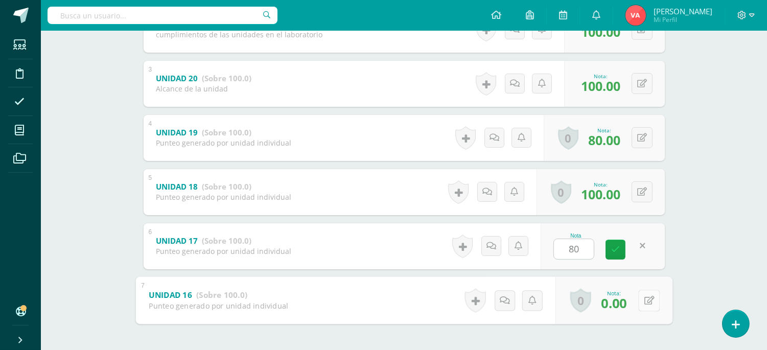
click at [638, 295] on button at bounding box center [648, 300] width 21 height 21
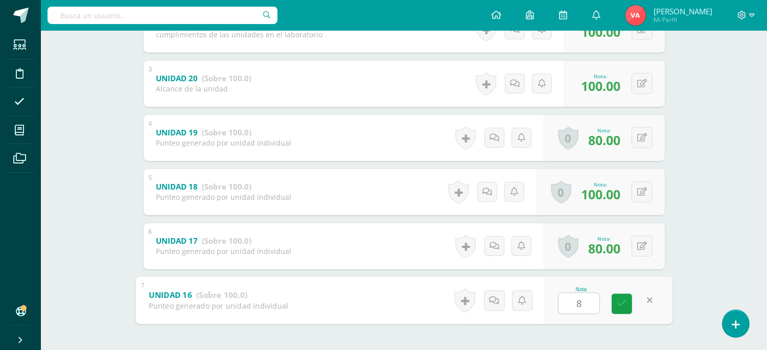
type input "80"
drag, startPoint x: 616, startPoint y: 304, endPoint x: 491, endPoint y: 288, distance: 126.3
click at [618, 304] on icon at bounding box center [621, 303] width 9 height 9
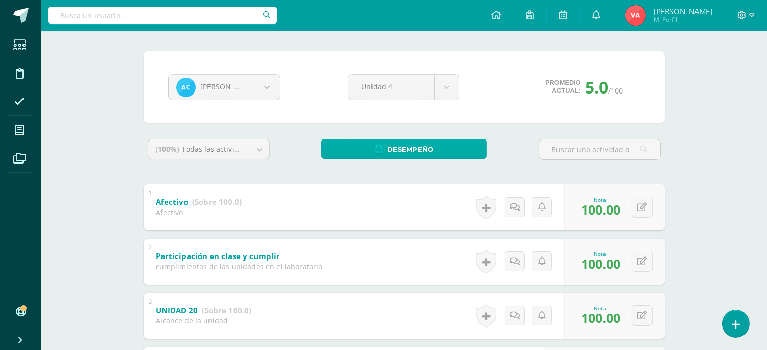
scroll to position [0, 0]
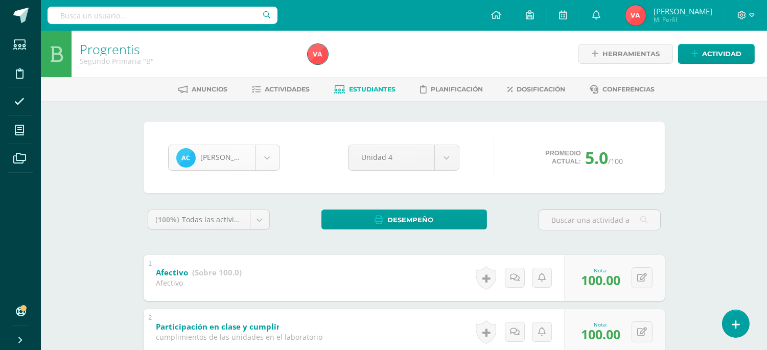
click at [260, 159] on body "Estudiantes Disciplina Asistencia Mis cursos Archivos Soporte Ayuda Reportar un…" at bounding box center [383, 347] width 767 height 694
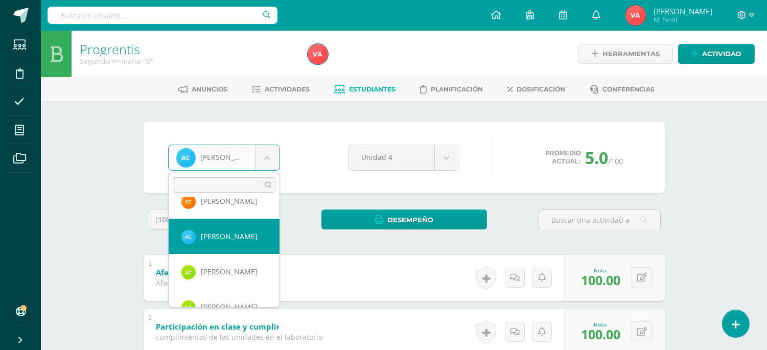
scroll to position [145, 0]
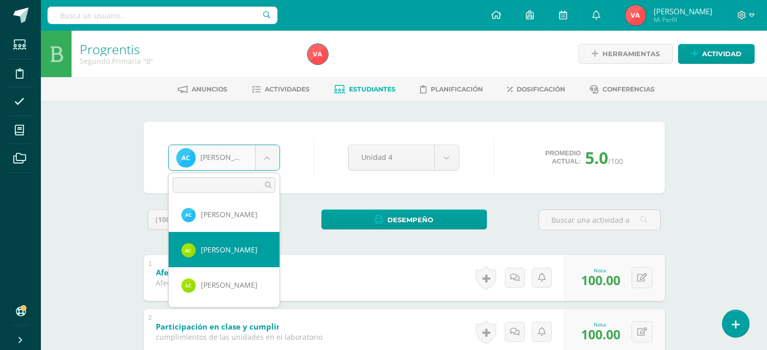
select select "2608"
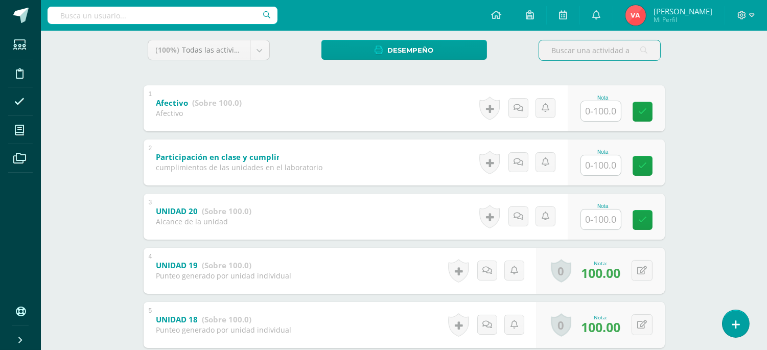
scroll to position [172, 0]
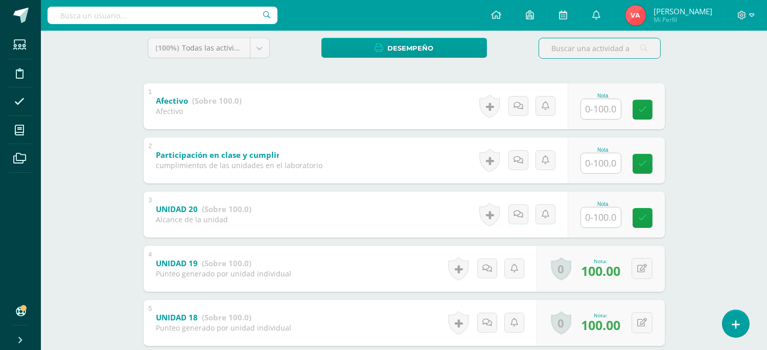
click at [596, 218] on input "text" at bounding box center [601, 217] width 40 height 20
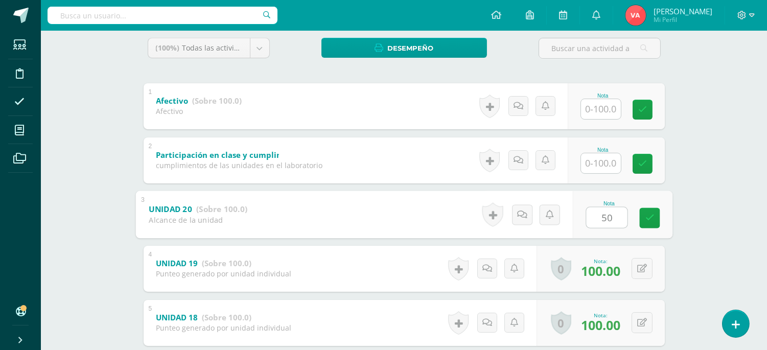
type input "50"
click at [605, 162] on input "text" at bounding box center [601, 163] width 40 height 20
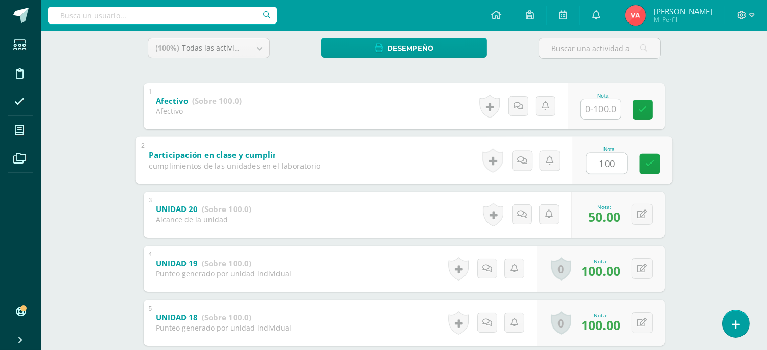
type input "100"
click at [611, 108] on input "text" at bounding box center [601, 109] width 40 height 20
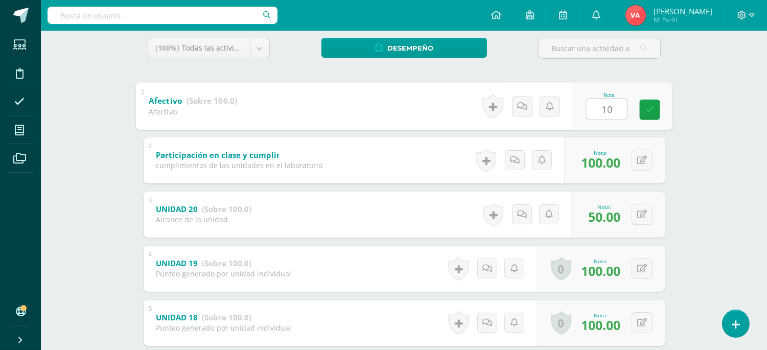
type input "100"
click at [650, 109] on icon at bounding box center [649, 109] width 9 height 9
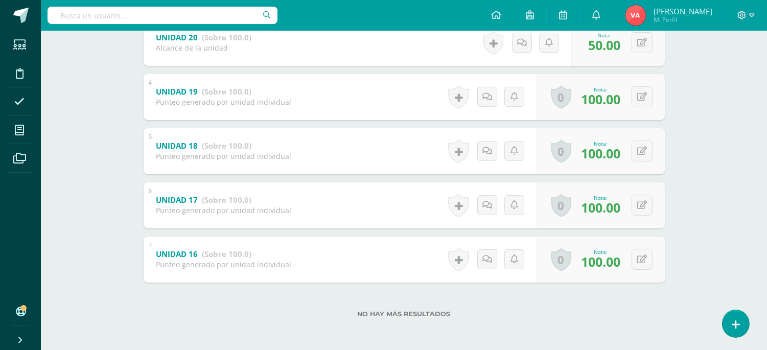
scroll to position [41, 0]
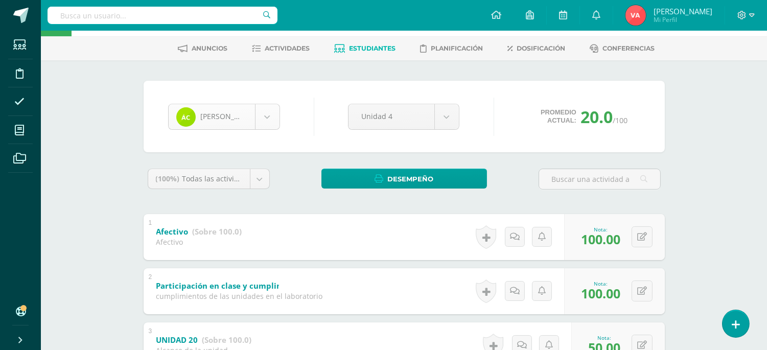
click at [264, 109] on body "Estudiantes Disciplina Asistencia Mis cursos Archivos Soporte Ayuda Reportar un…" at bounding box center [383, 306] width 767 height 694
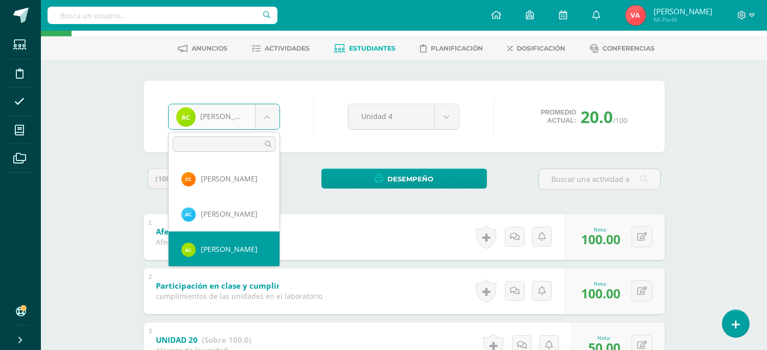
scroll to position [180, 0]
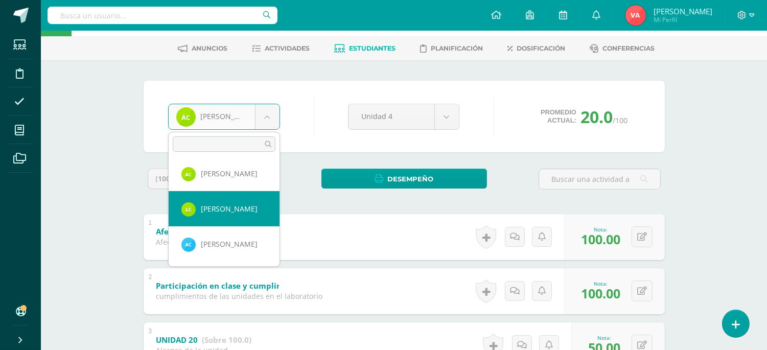
select select "2027"
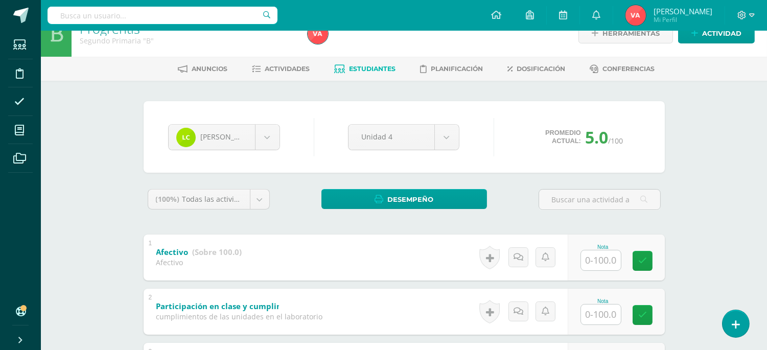
scroll to position [96, 0]
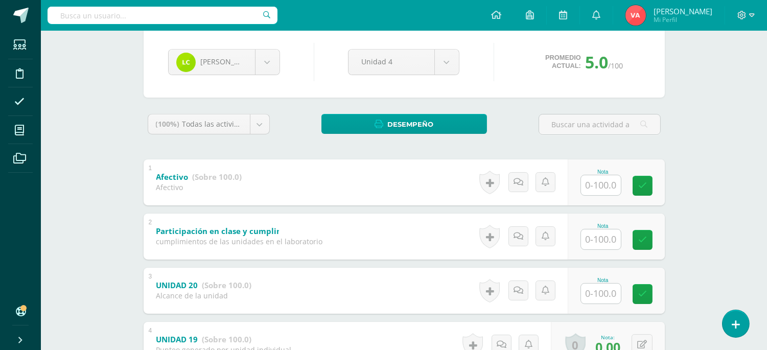
click at [589, 184] on input "text" at bounding box center [601, 185] width 40 height 20
type input "100"
click at [607, 239] on input "text" at bounding box center [601, 239] width 40 height 20
type input "100"
click at [599, 286] on input "text" at bounding box center [606, 293] width 41 height 20
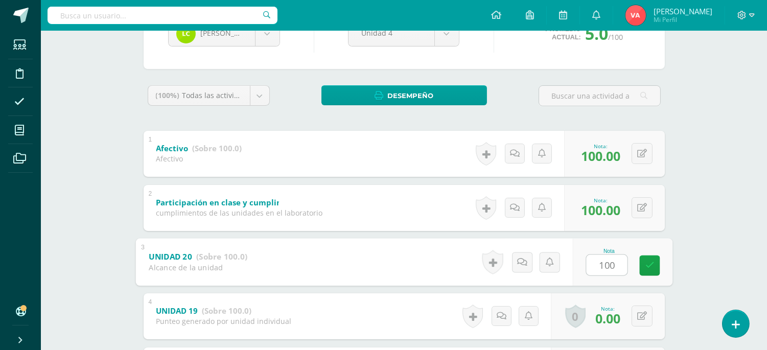
scroll to position [172, 0]
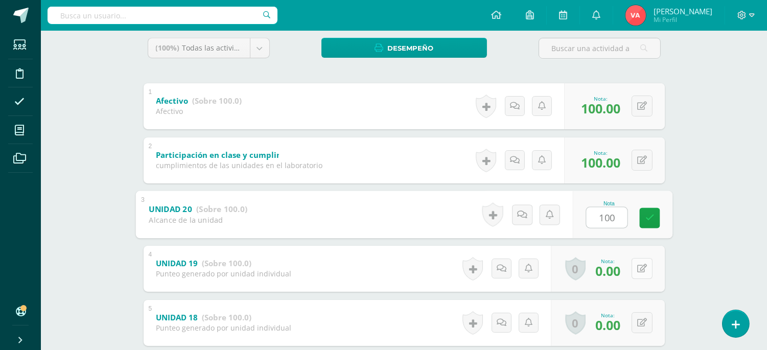
type input "100"
click at [646, 269] on button at bounding box center [641, 268] width 21 height 21
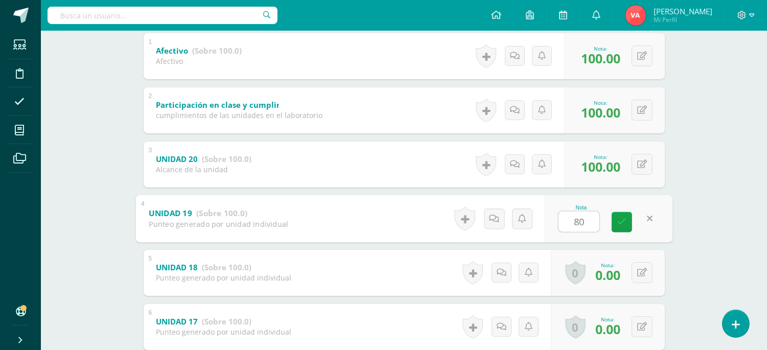
scroll to position [247, 0]
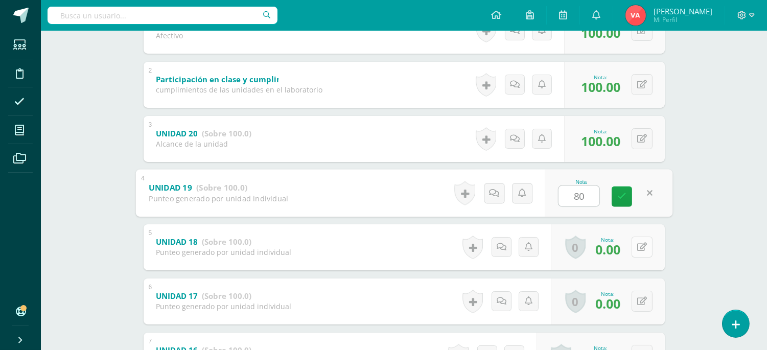
type input "80"
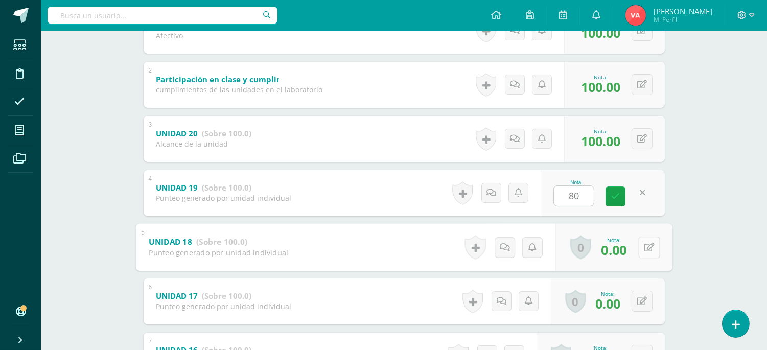
click at [644, 243] on icon at bounding box center [649, 247] width 10 height 9
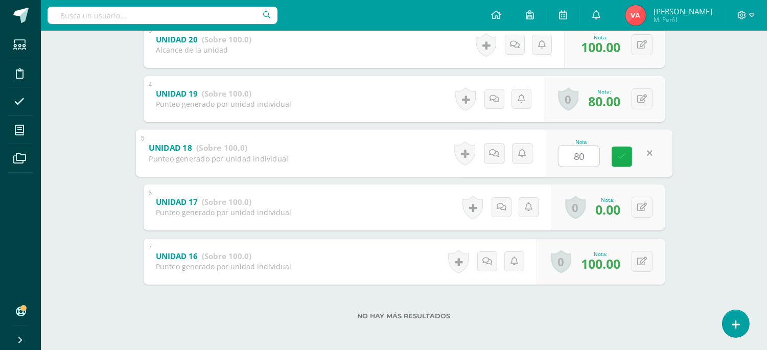
scroll to position [343, 0]
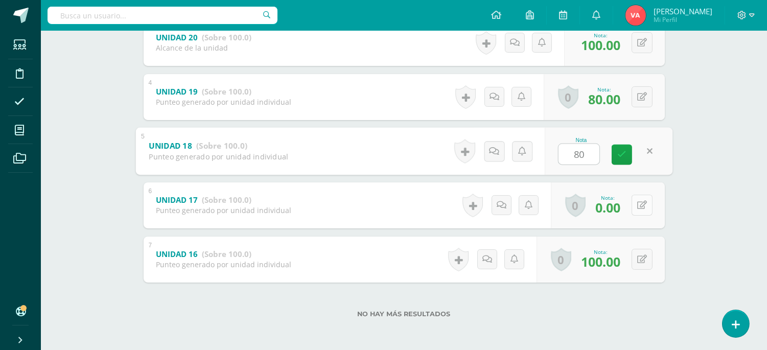
type input "80"
click at [638, 203] on button at bounding box center [641, 205] width 21 height 21
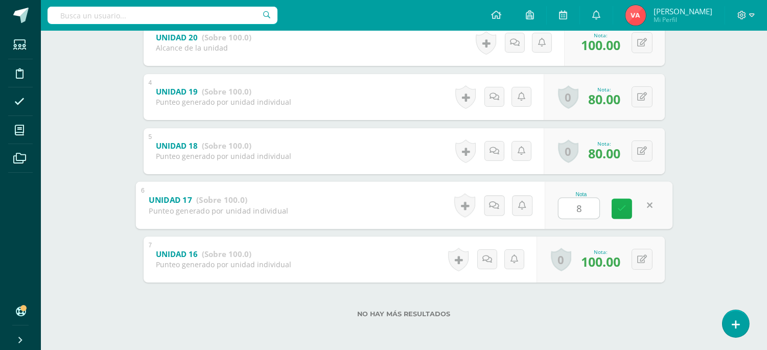
type input "80"
click at [620, 212] on icon at bounding box center [621, 208] width 9 height 9
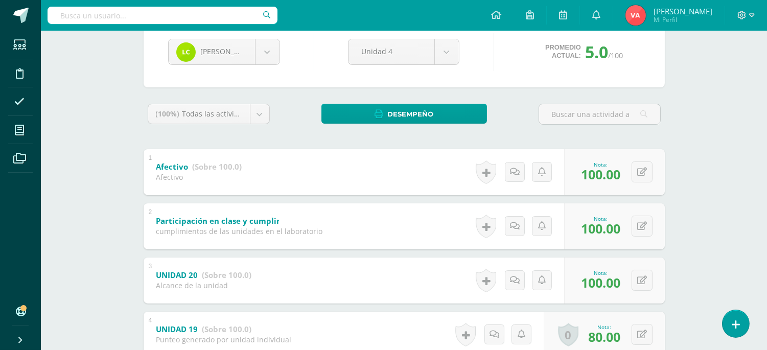
scroll to position [41, 0]
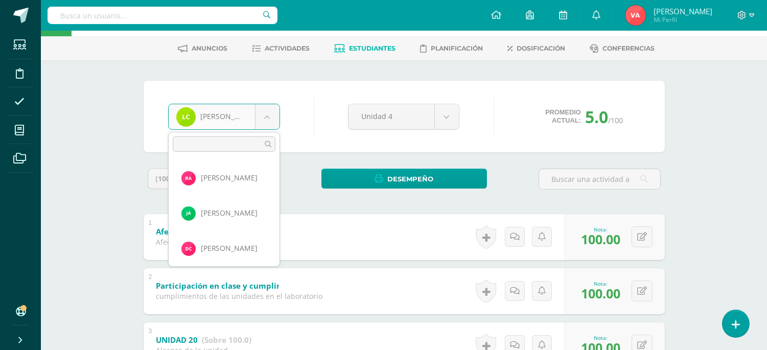
click at [269, 109] on body "Estudiantes Disciplina Asistencia Mis cursos Archivos Soporte Ayuda Reportar un…" at bounding box center [383, 306] width 767 height 694
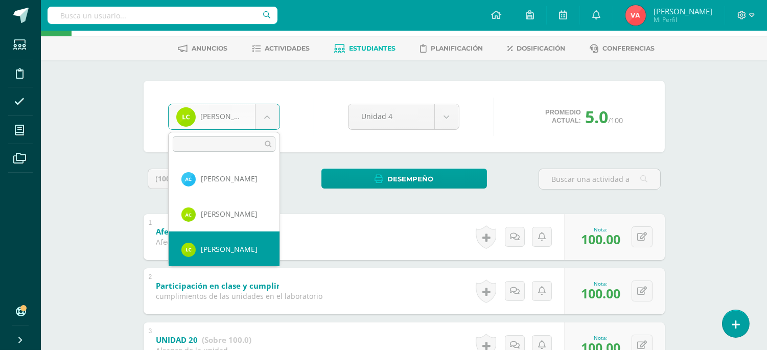
scroll to position [216, 0]
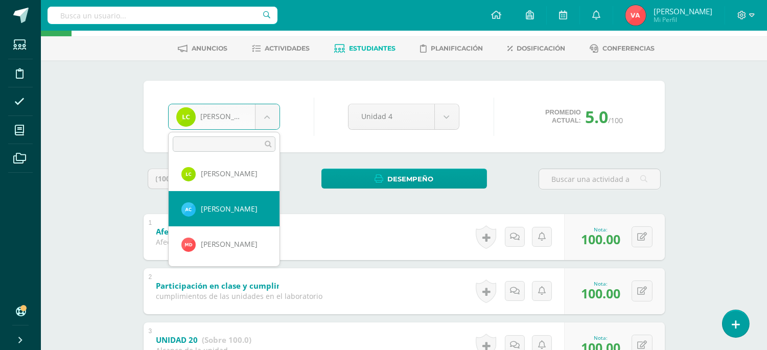
select select "2238"
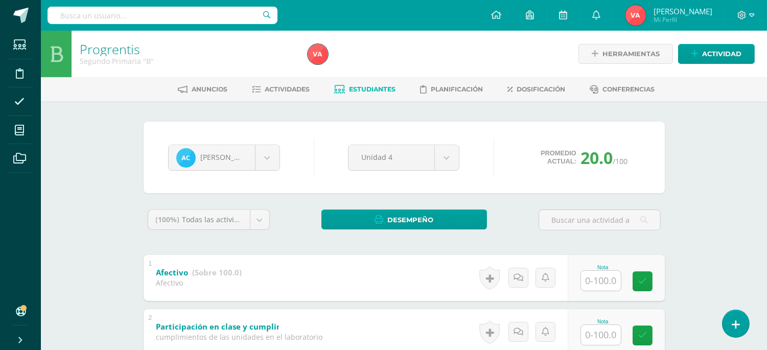
click at [588, 265] on div "Nota" at bounding box center [602, 268] width 45 height 6
click at [604, 279] on input "text" at bounding box center [601, 281] width 40 height 20
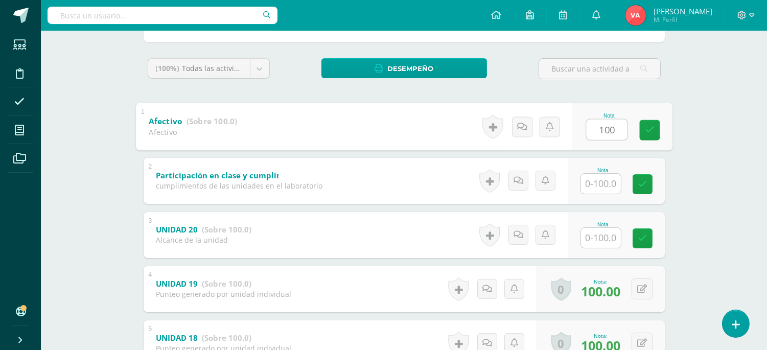
type input "100"
click at [611, 176] on input "text" at bounding box center [601, 184] width 40 height 20
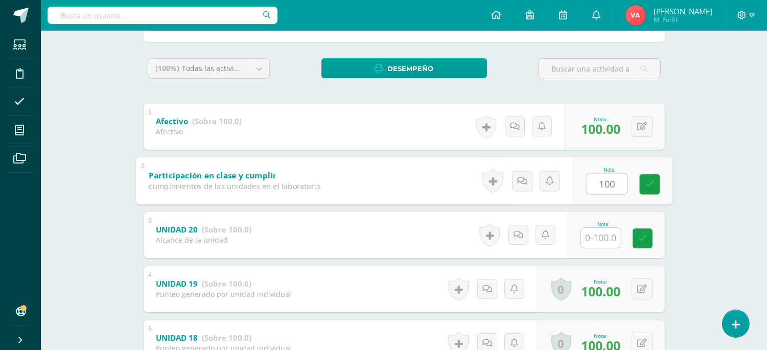
type input "100"
click at [599, 234] on input "text" at bounding box center [601, 238] width 40 height 20
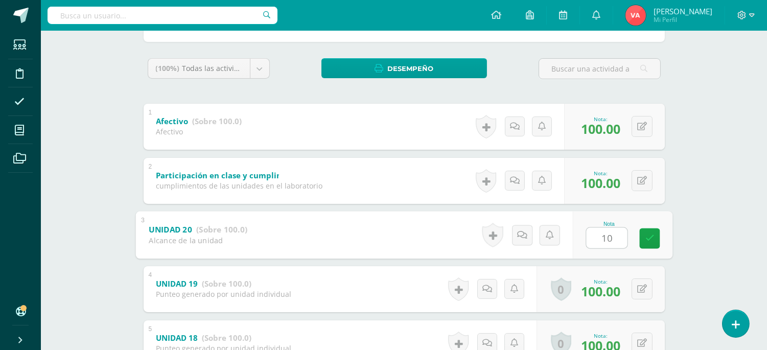
type input "100"
click at [650, 235] on icon at bounding box center [649, 238] width 9 height 9
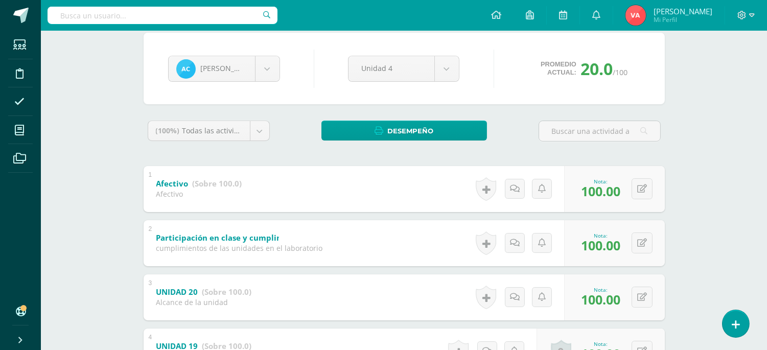
scroll to position [41, 0]
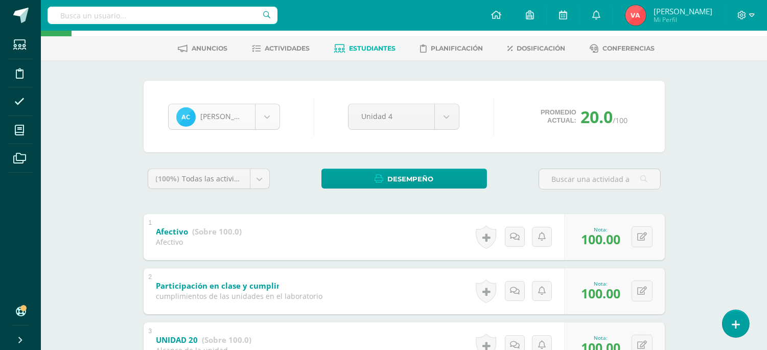
click at [263, 109] on body "Estudiantes Disciplina Asistencia Mis cursos Archivos Soporte Ayuda Reportar un…" at bounding box center [383, 306] width 767 height 694
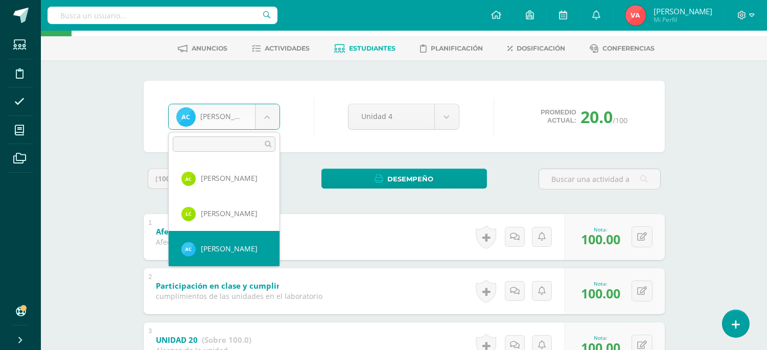
scroll to position [251, 0]
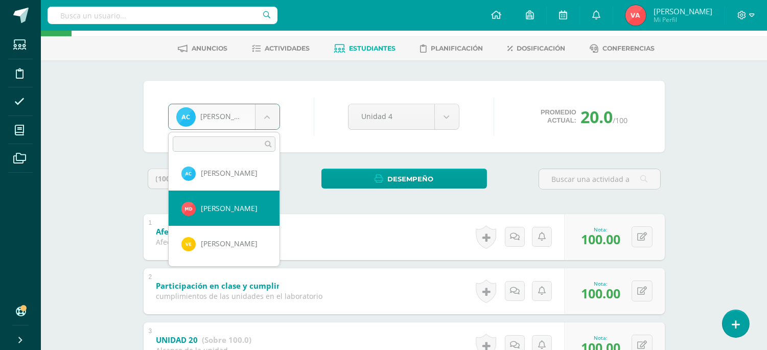
select select "2609"
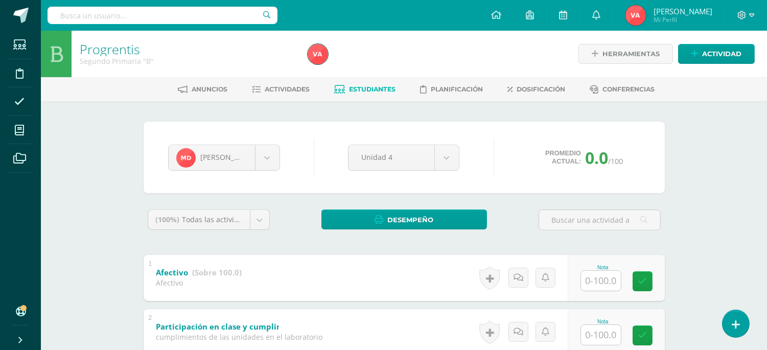
click at [609, 283] on input "text" at bounding box center [601, 281] width 40 height 20
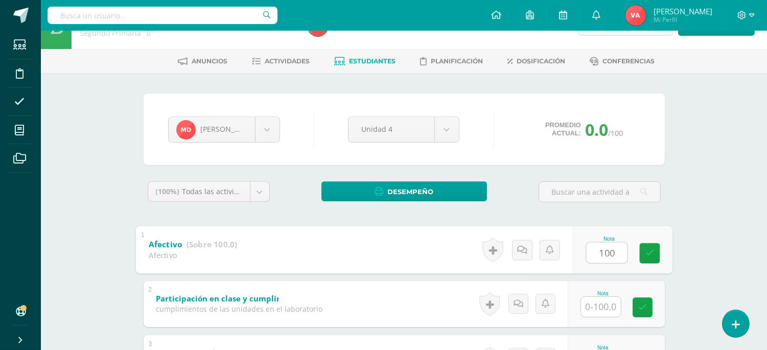
scroll to position [151, 0]
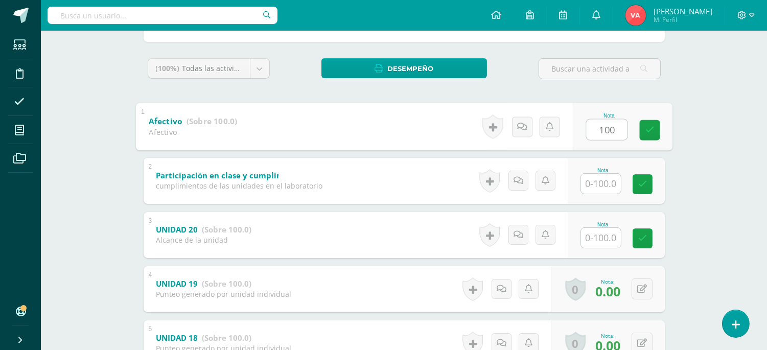
type input "100"
click at [604, 185] on input "text" at bounding box center [601, 184] width 40 height 20
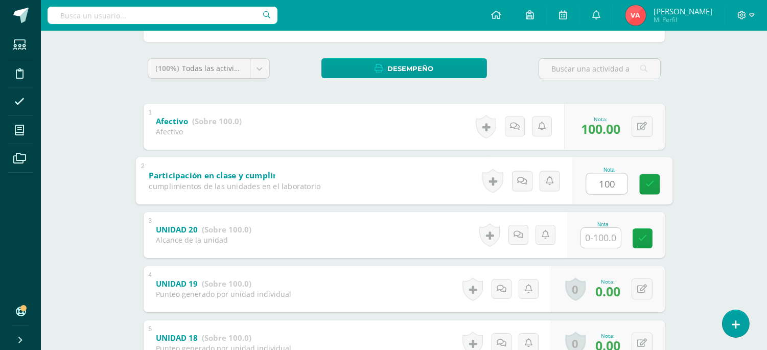
type input "100"
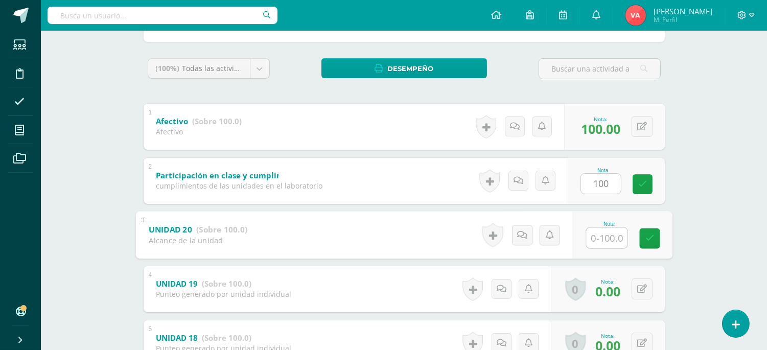
click at [614, 239] on input "text" at bounding box center [606, 237] width 41 height 20
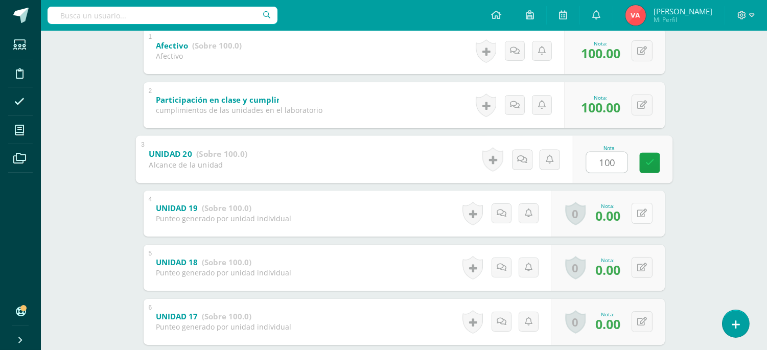
type input "100"
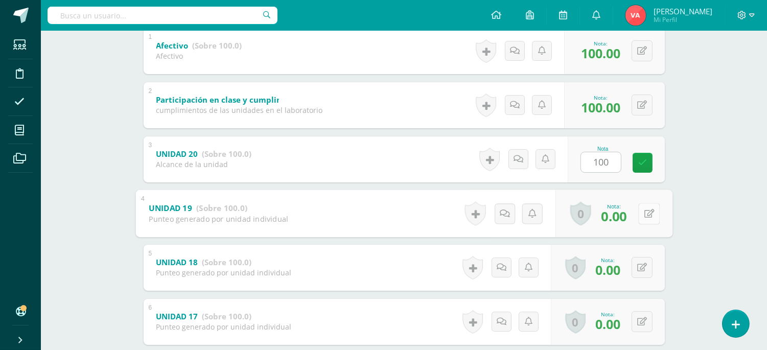
click at [638, 209] on button at bounding box center [648, 213] width 21 height 21
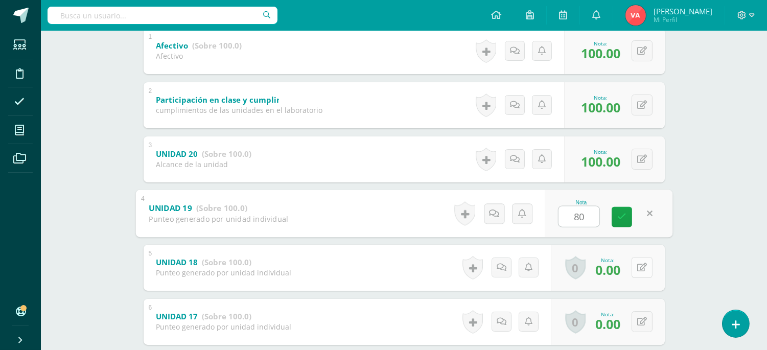
type input "80"
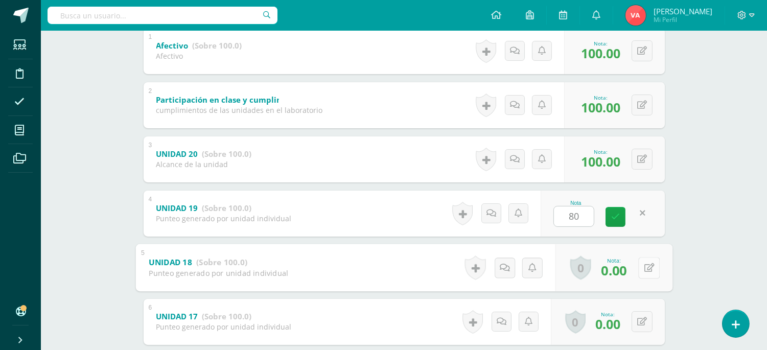
click at [640, 265] on button at bounding box center [648, 267] width 21 height 21
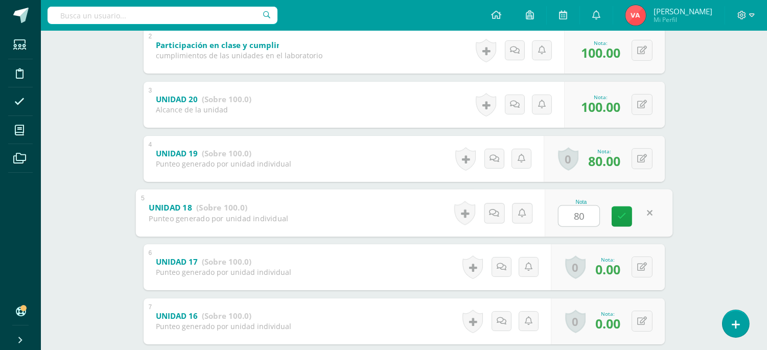
scroll to position [343, 0]
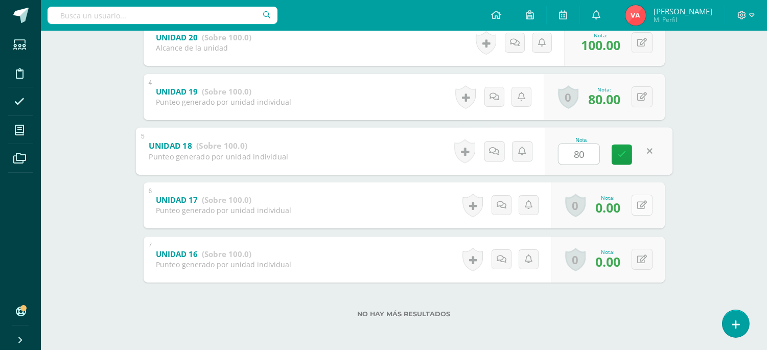
type input "80"
click at [642, 205] on icon at bounding box center [642, 205] width 10 height 9
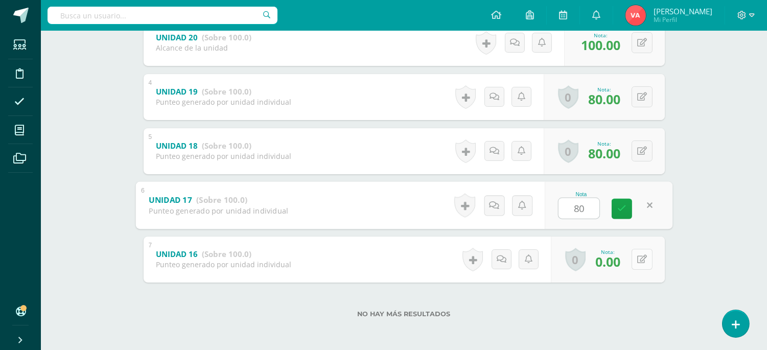
type input "80"
click at [639, 257] on button at bounding box center [641, 259] width 21 height 21
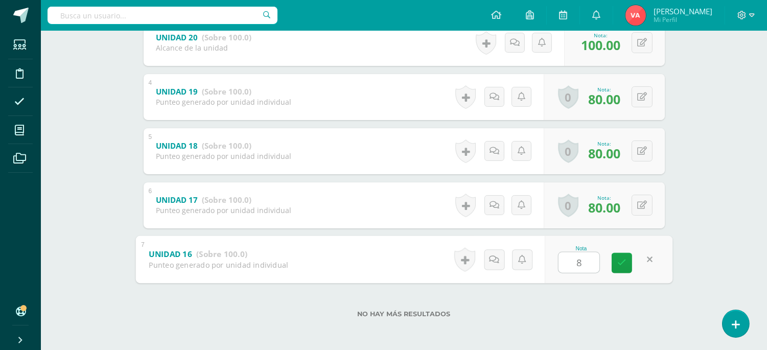
type input "80"
click at [620, 262] on icon at bounding box center [621, 262] width 9 height 9
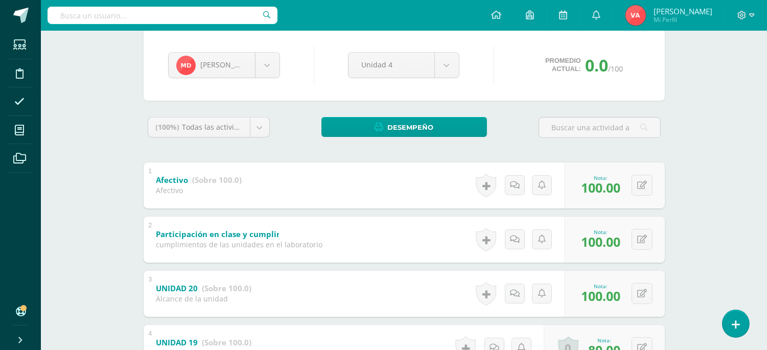
scroll to position [0, 0]
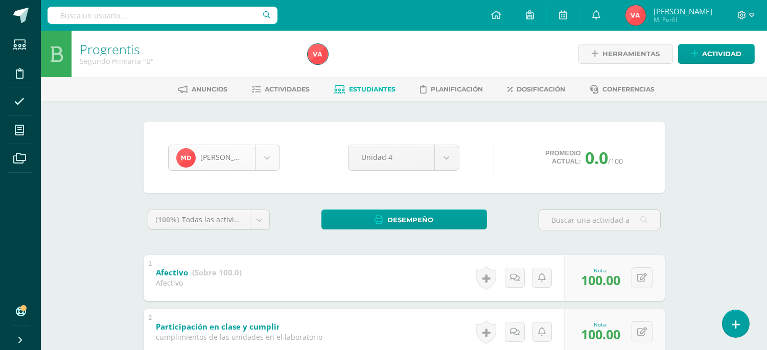
click at [268, 157] on body "Estudiantes Disciplina Asistencia Mis cursos Archivos Soporte Ayuda Reportar un…" at bounding box center [383, 347] width 767 height 694
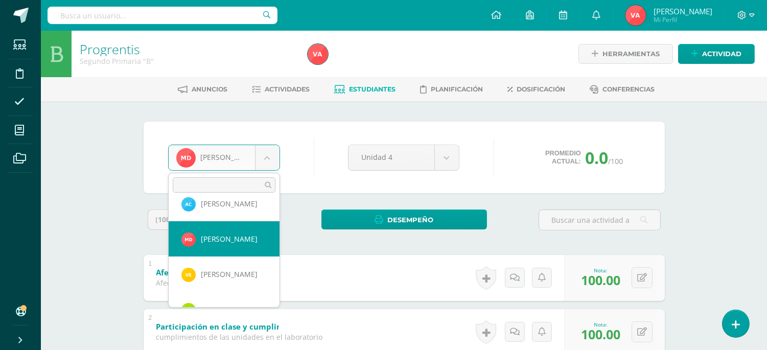
scroll to position [287, 0]
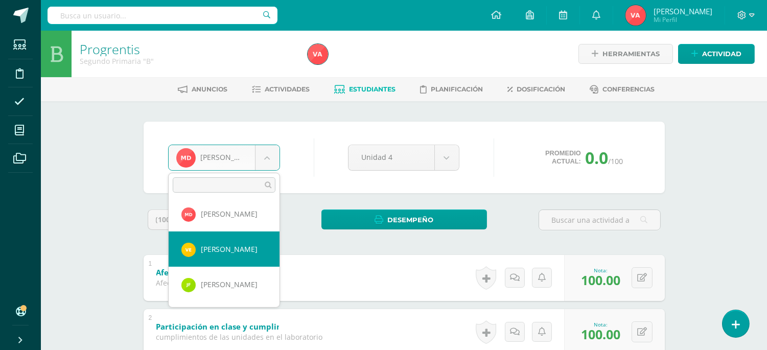
select select "2030"
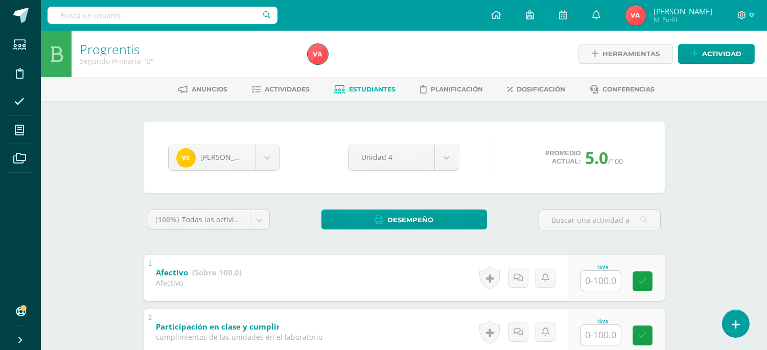
click at [604, 281] on input "text" at bounding box center [601, 281] width 40 height 20
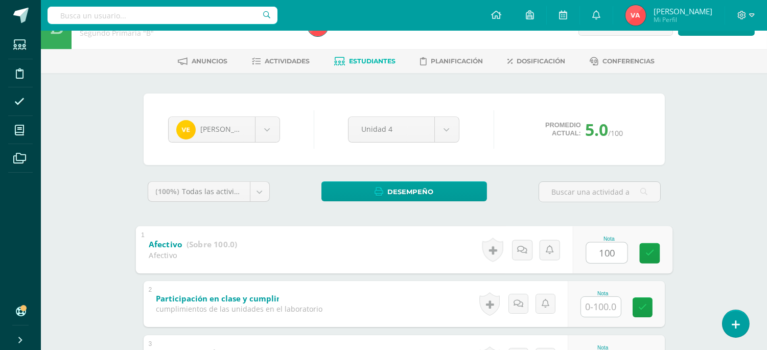
scroll to position [75, 0]
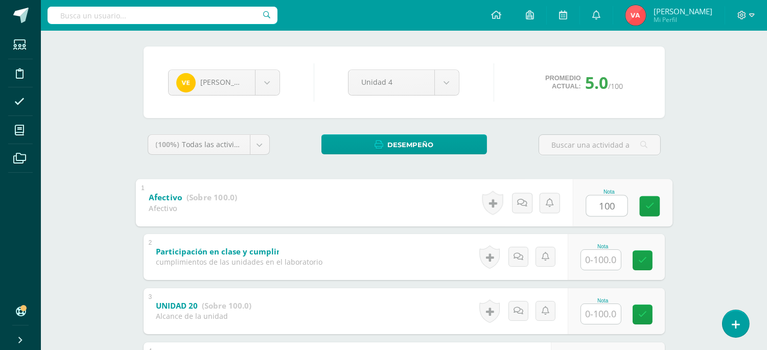
type input "100"
click at [609, 262] on input "text" at bounding box center [601, 260] width 40 height 20
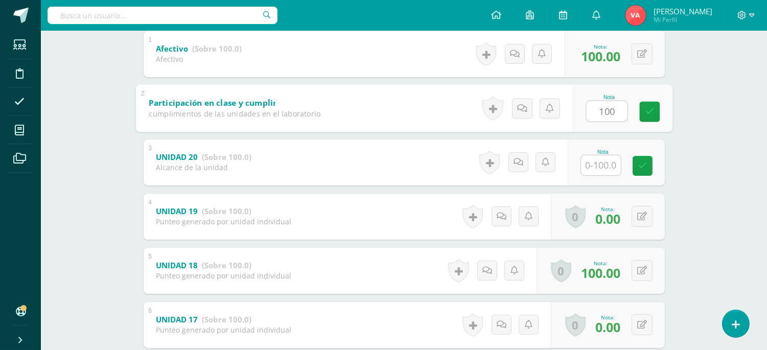
scroll to position [227, 0]
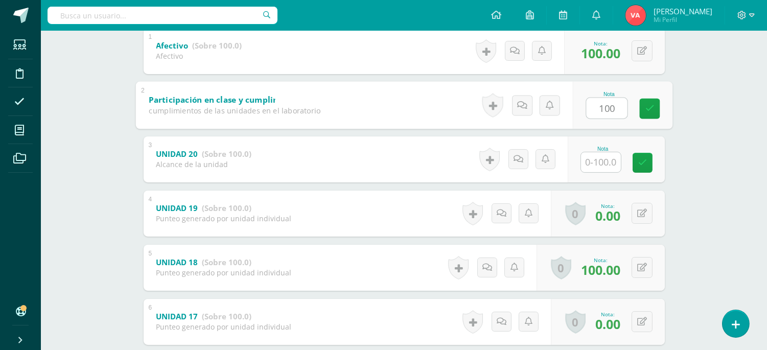
type input "100"
click at [598, 155] on input "text" at bounding box center [601, 162] width 40 height 20
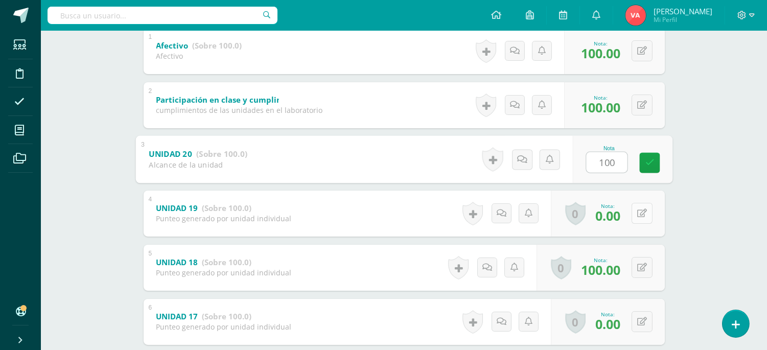
type input "100"
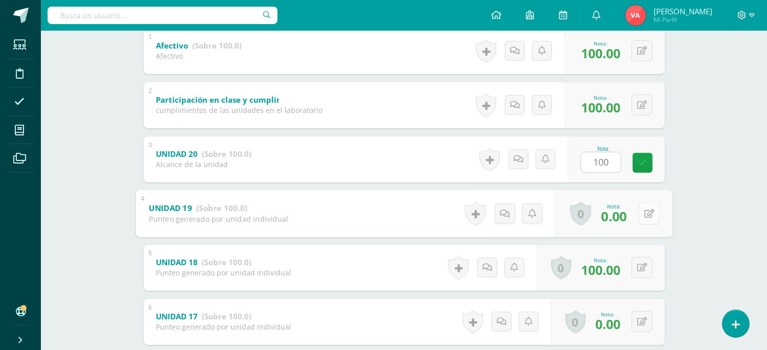
click at [647, 212] on button at bounding box center [648, 213] width 21 height 21
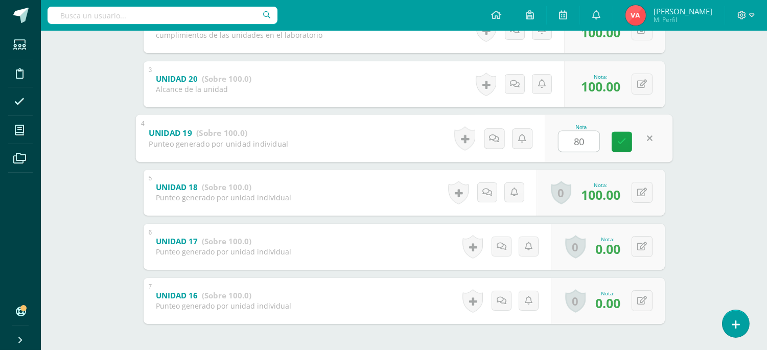
scroll to position [343, 0]
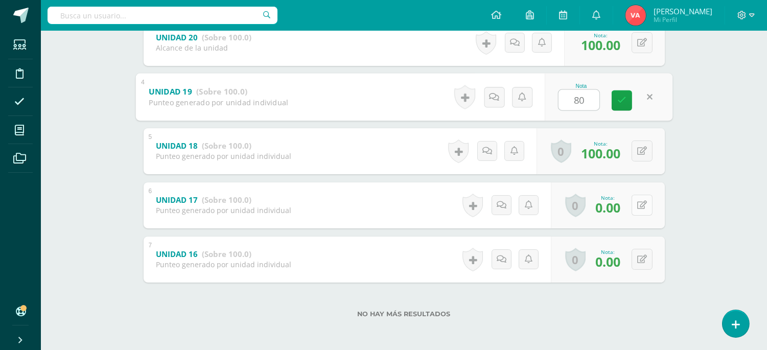
type input "80"
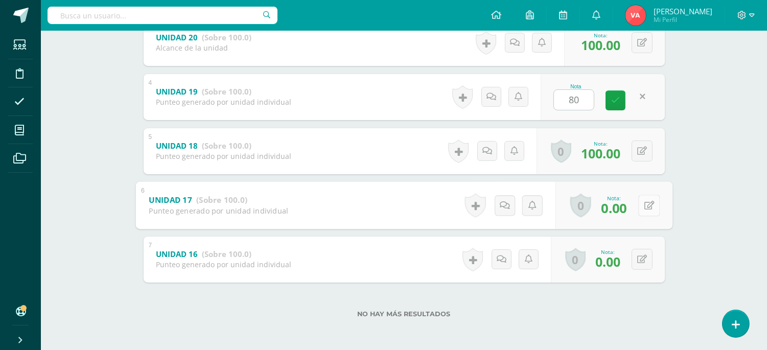
click at [646, 205] on button at bounding box center [648, 205] width 21 height 21
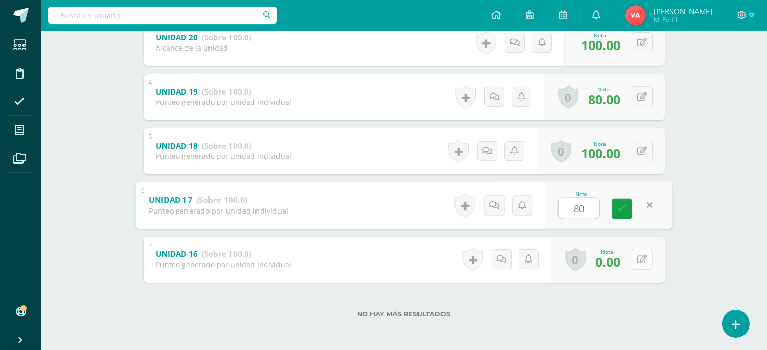
type input "80"
click at [643, 258] on icon at bounding box center [642, 259] width 10 height 9
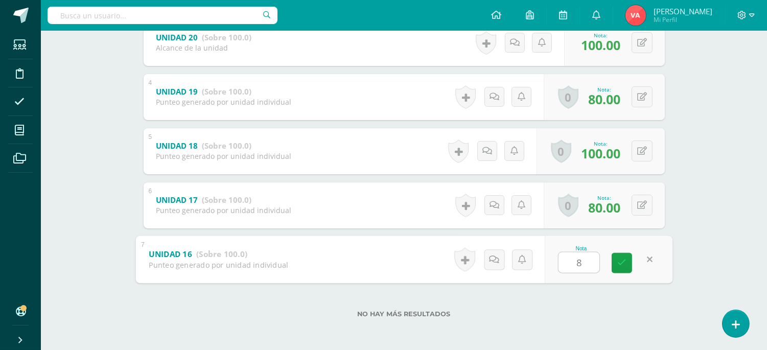
type input "80"
click at [619, 263] on icon at bounding box center [621, 262] width 9 height 9
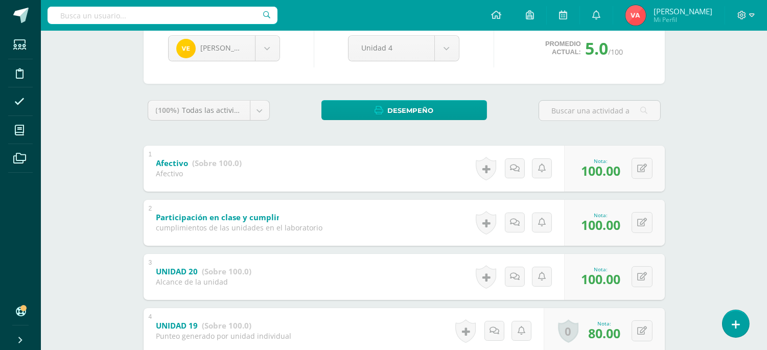
scroll to position [41, 0]
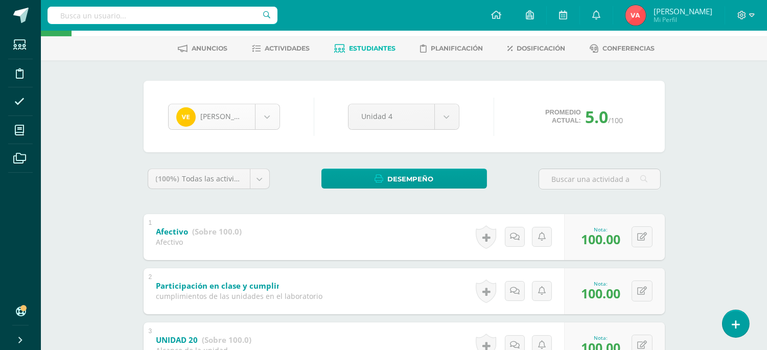
click at [264, 110] on body "Estudiantes Disciplina Asistencia Mis cursos Archivos Soporte Ayuda Reportar un…" at bounding box center [383, 306] width 767 height 694
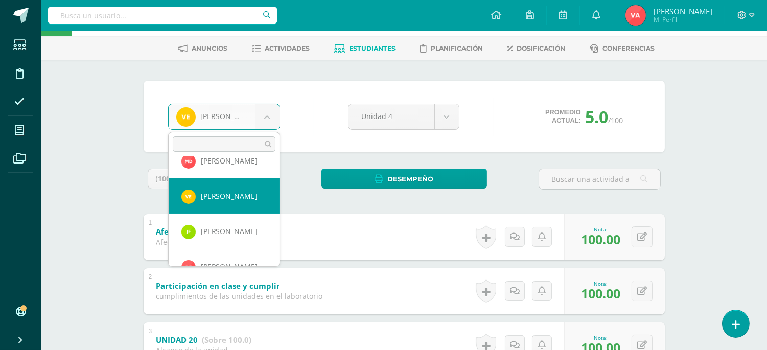
scroll to position [322, 0]
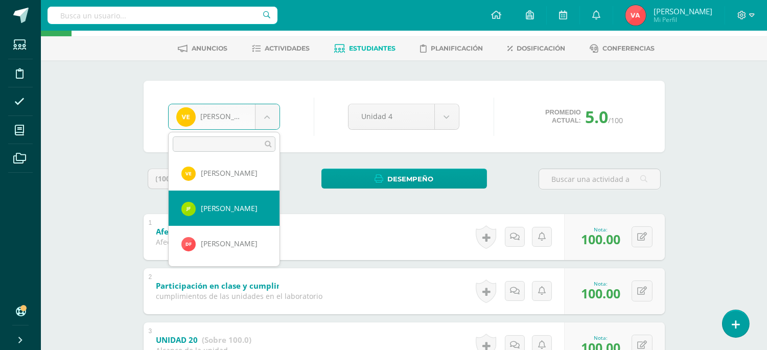
select select "2026"
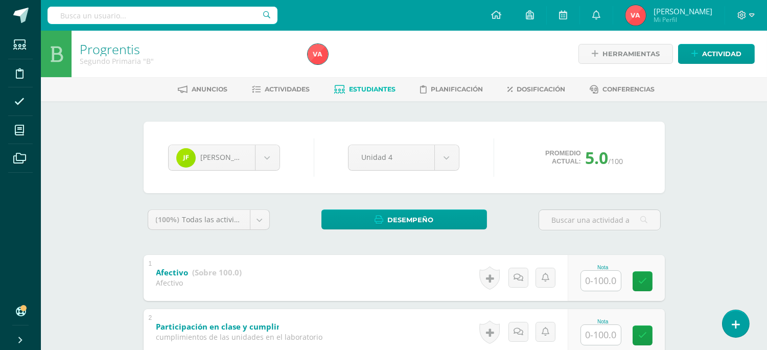
click at [597, 279] on input "text" at bounding box center [601, 281] width 40 height 20
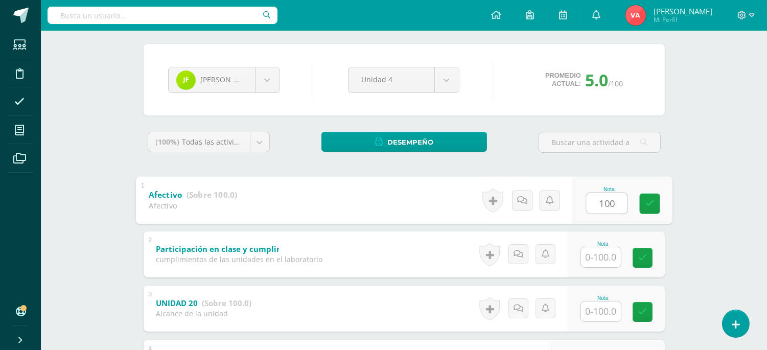
scroll to position [227, 0]
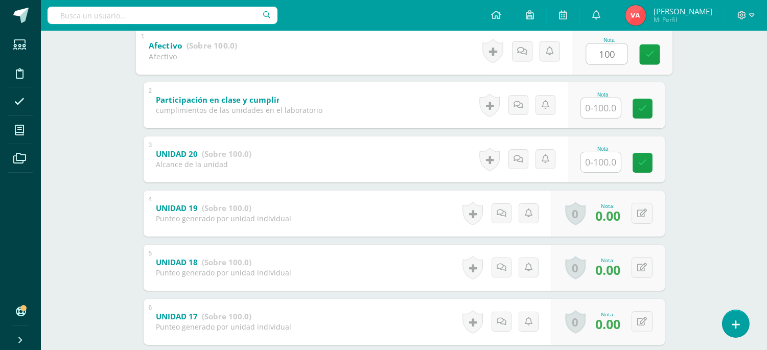
type input "100"
click at [594, 102] on input "text" at bounding box center [601, 108] width 40 height 20
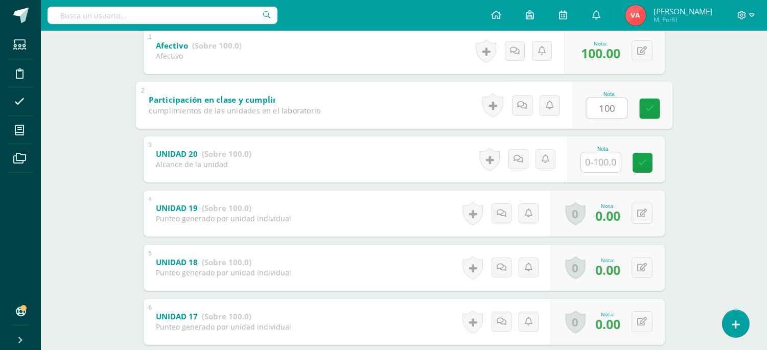
type input "100"
click at [591, 162] on input "text" at bounding box center [601, 162] width 40 height 20
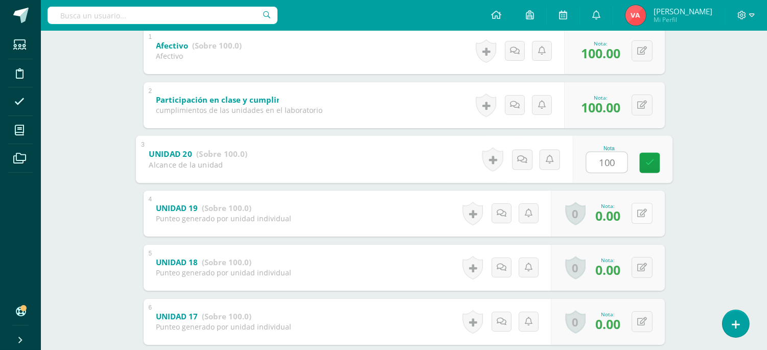
type input "100"
click at [640, 212] on button at bounding box center [641, 213] width 21 height 21
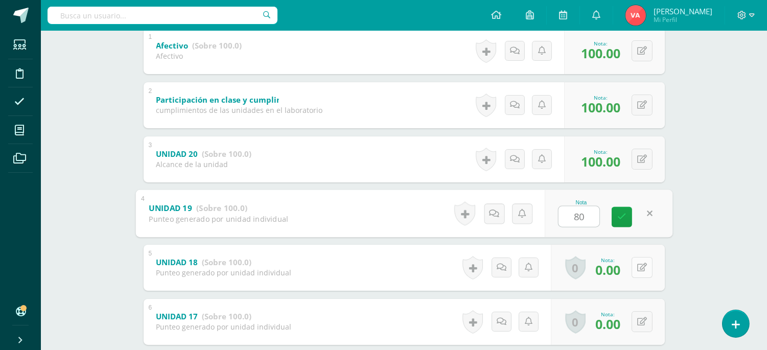
type input "80"
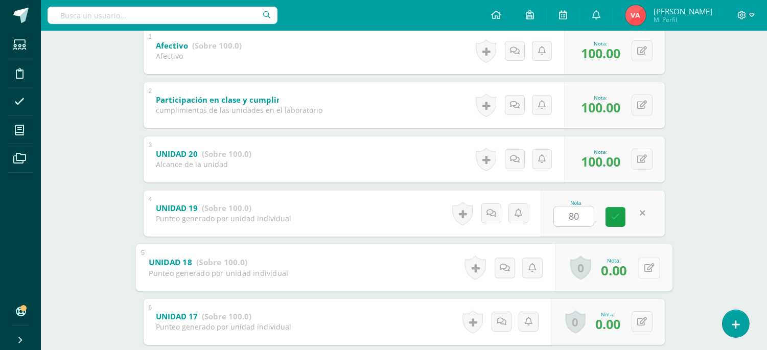
click at [644, 267] on icon at bounding box center [649, 267] width 10 height 9
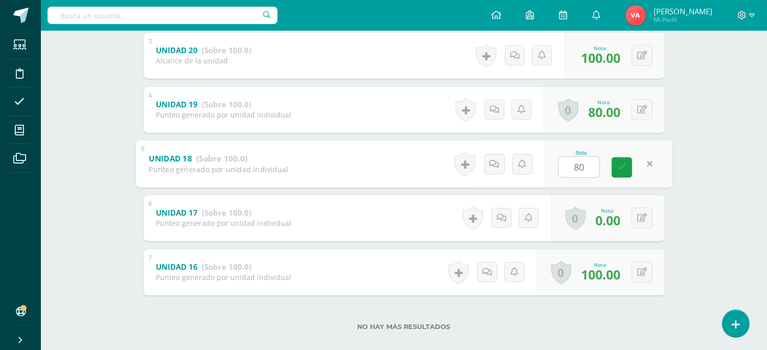
scroll to position [343, 0]
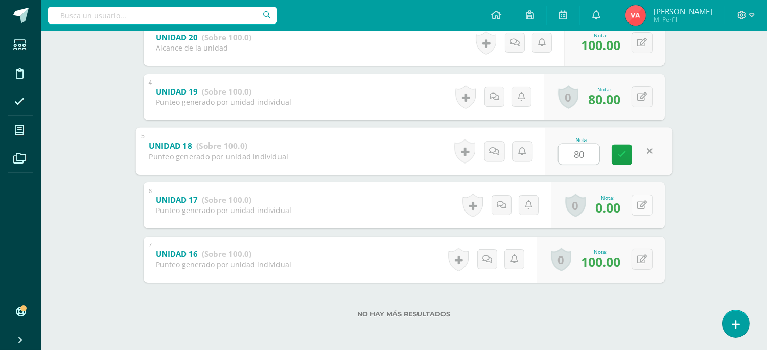
type input "80"
click at [637, 206] on button at bounding box center [641, 205] width 21 height 21
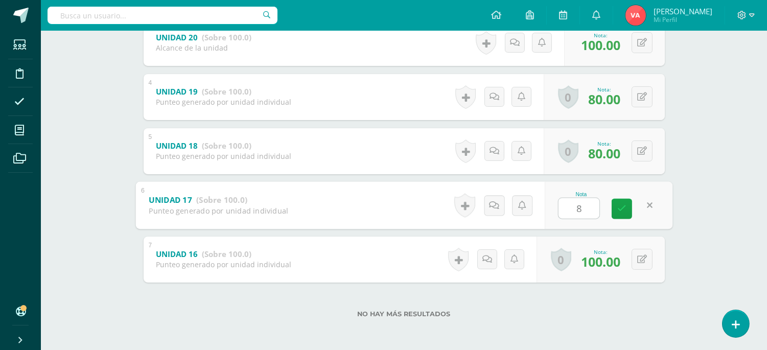
type input "80"
click at [624, 202] on link at bounding box center [621, 208] width 20 height 20
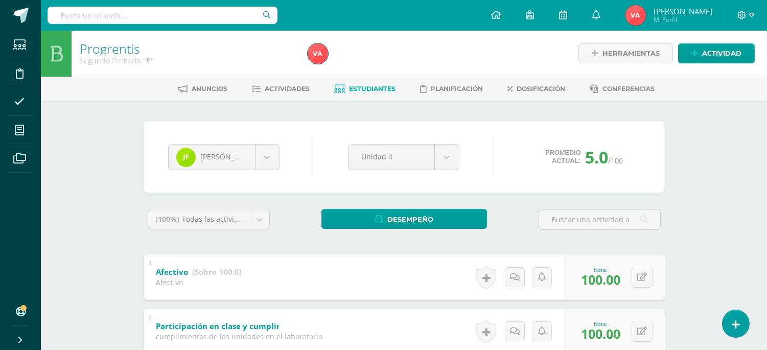
scroll to position [0, 0]
click at [265, 153] on body "Estudiantes Disciplina Asistencia Mis cursos Archivos Soporte Ayuda Reportar un…" at bounding box center [383, 347] width 767 height 694
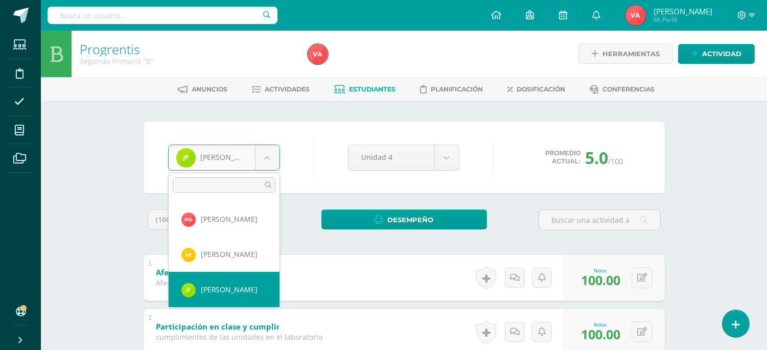
scroll to position [358, 0]
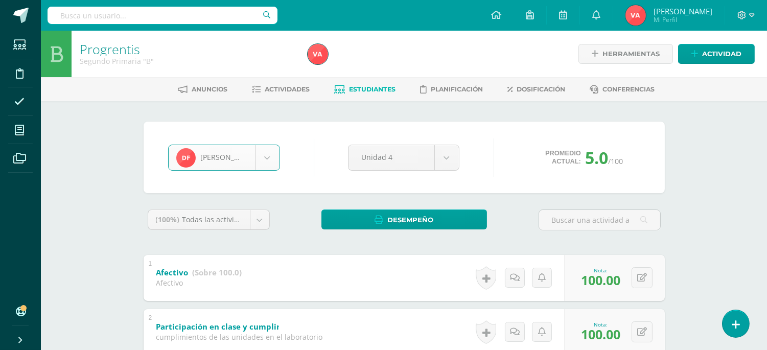
select select "1842"
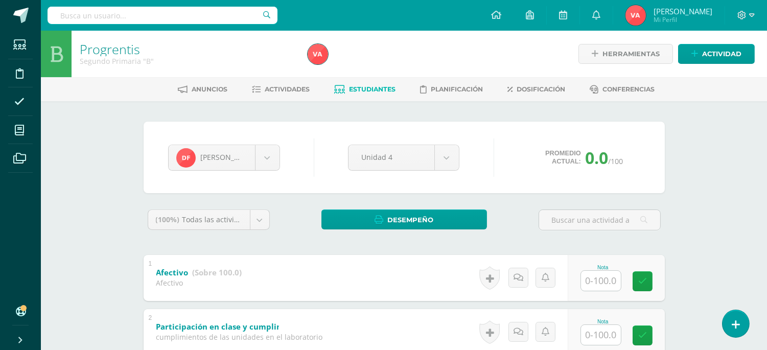
click at [610, 287] on input "text" at bounding box center [601, 281] width 40 height 20
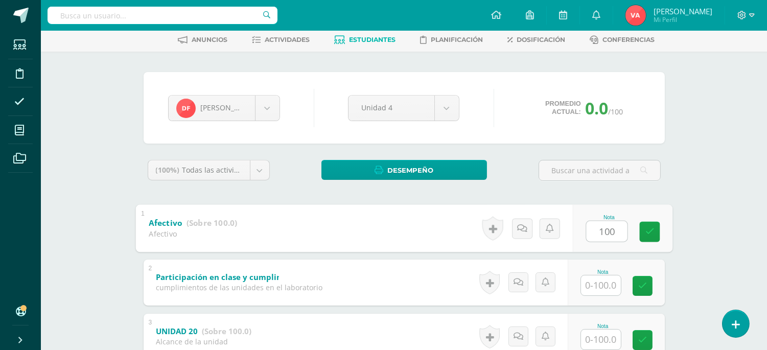
scroll to position [75, 0]
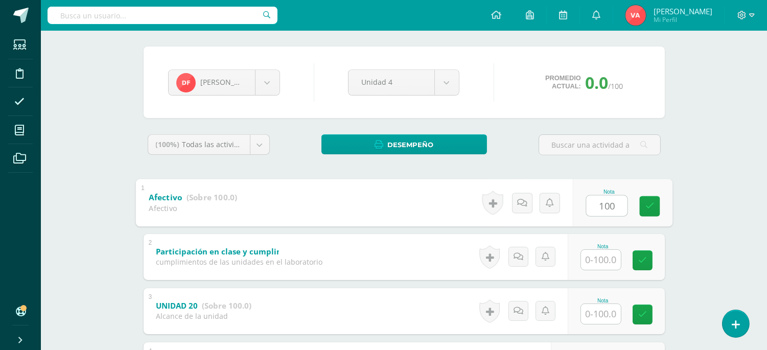
type input "100"
click at [602, 257] on input "text" at bounding box center [601, 260] width 40 height 20
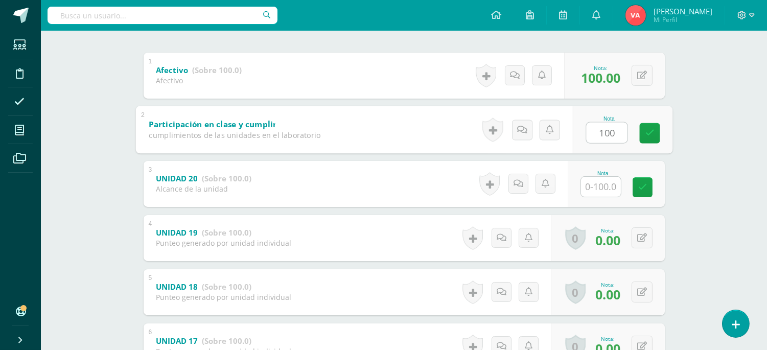
scroll to position [227, 0]
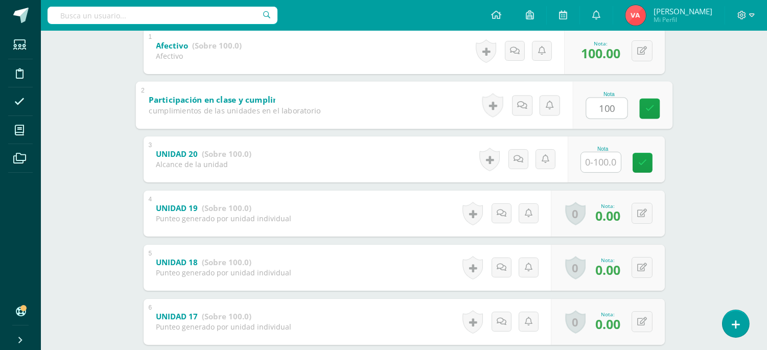
type input "100"
click at [609, 165] on input "text" at bounding box center [601, 162] width 40 height 20
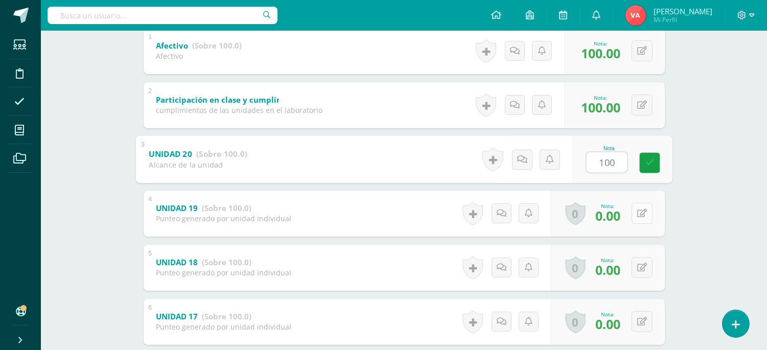
type input "100"
click at [641, 216] on icon at bounding box center [642, 213] width 10 height 9
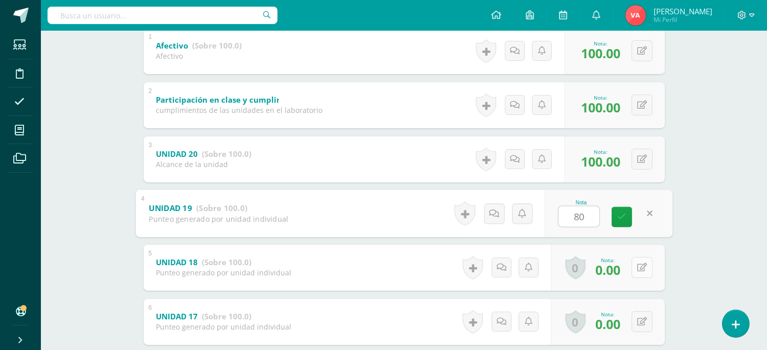
type input "80"
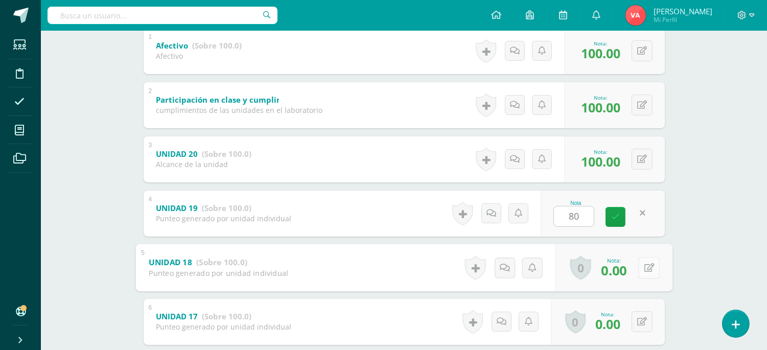
click at [640, 268] on button at bounding box center [648, 267] width 21 height 21
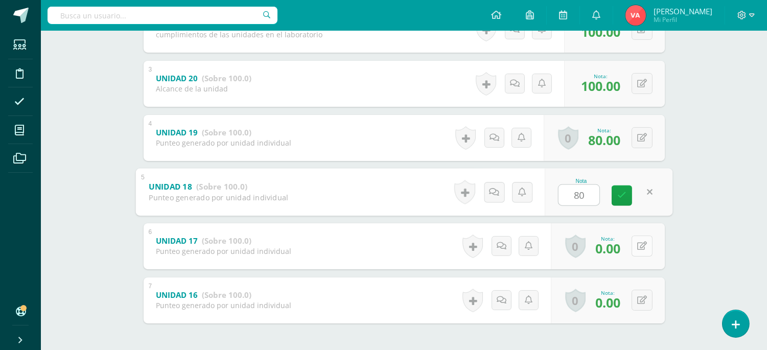
type input "80"
click at [637, 250] on button at bounding box center [641, 245] width 21 height 21
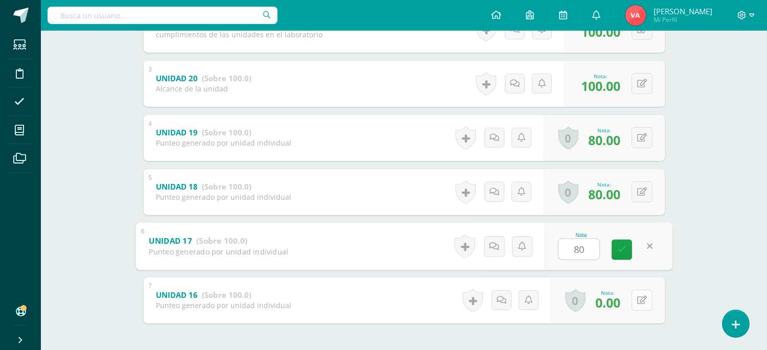
type input "80"
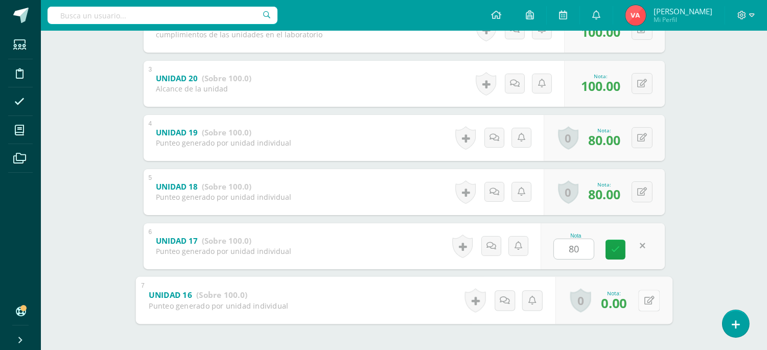
click at [640, 302] on button at bounding box center [648, 300] width 21 height 21
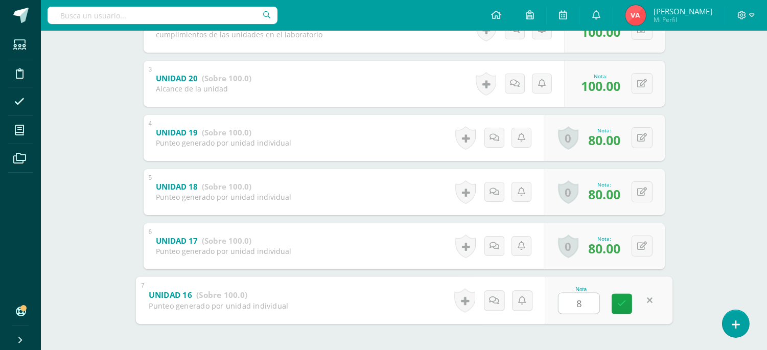
type input "80"
drag, startPoint x: 625, startPoint y: 301, endPoint x: 629, endPoint y: 305, distance: 5.8
click at [624, 301] on icon at bounding box center [621, 303] width 9 height 9
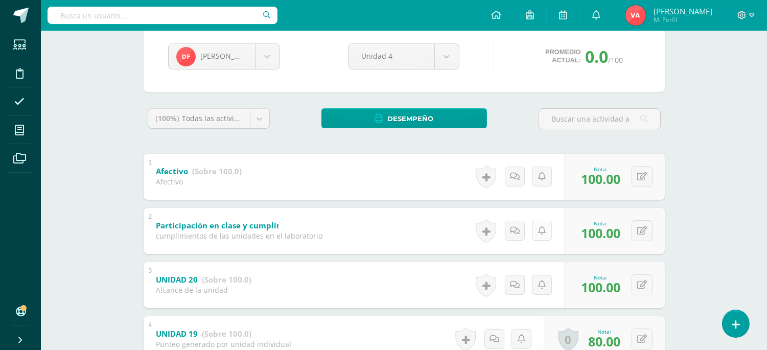
scroll to position [75, 0]
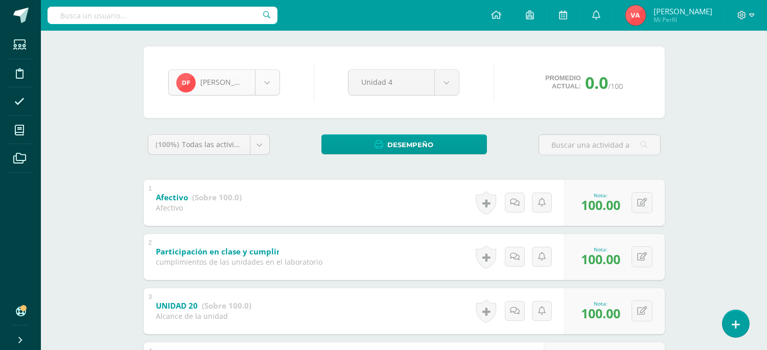
click at [267, 74] on body "Estudiantes Disciplina Asistencia Mis cursos Archivos Soporte Ayuda Reportar un…" at bounding box center [383, 272] width 767 height 694
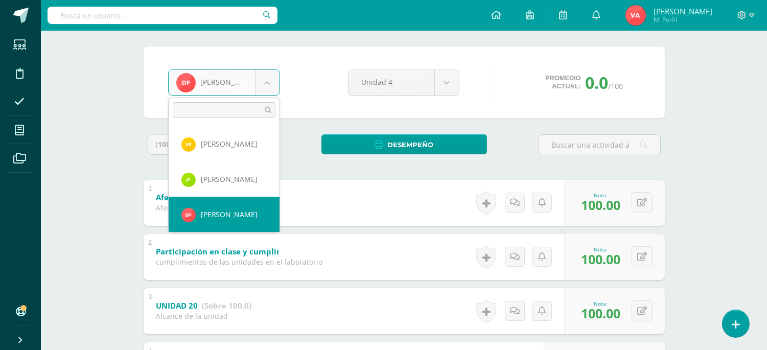
scroll to position [392, 0]
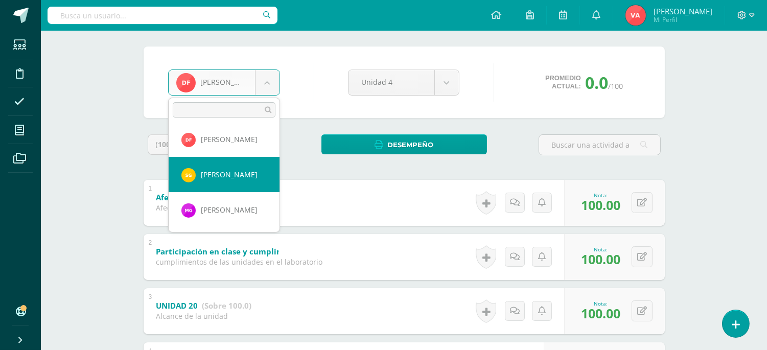
select select "2610"
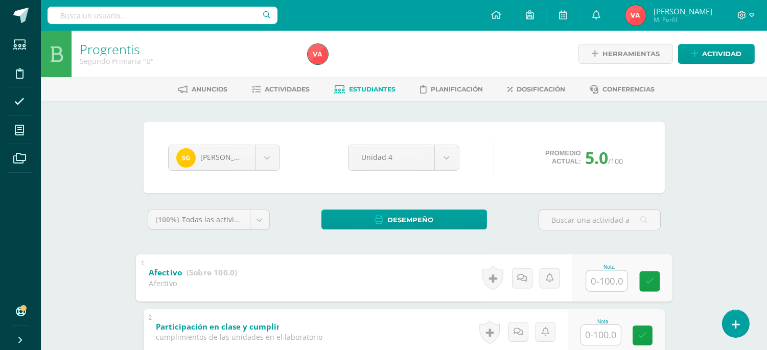
click at [600, 282] on input "text" at bounding box center [606, 280] width 41 height 20
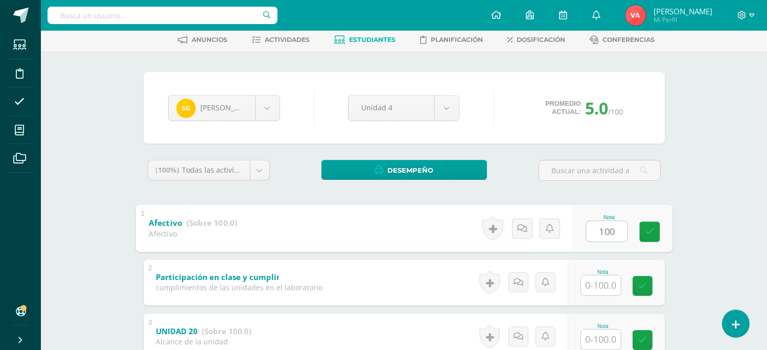
scroll to position [75, 0]
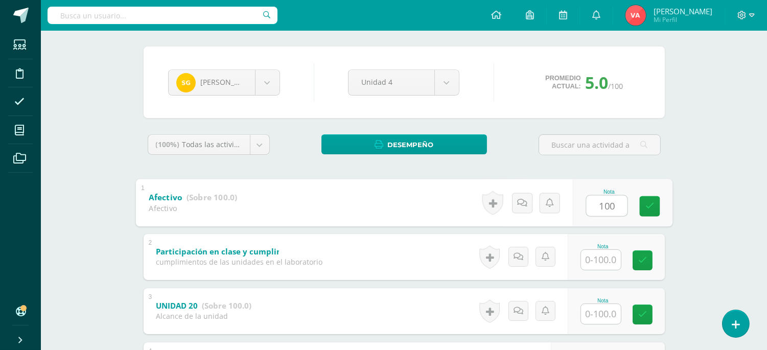
type input "100"
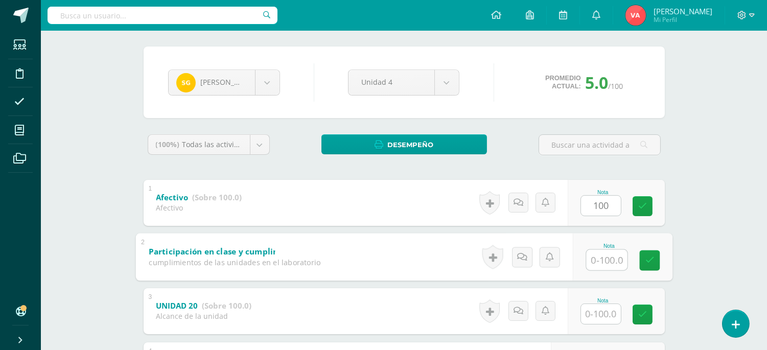
click at [601, 252] on input "text" at bounding box center [606, 259] width 41 height 20
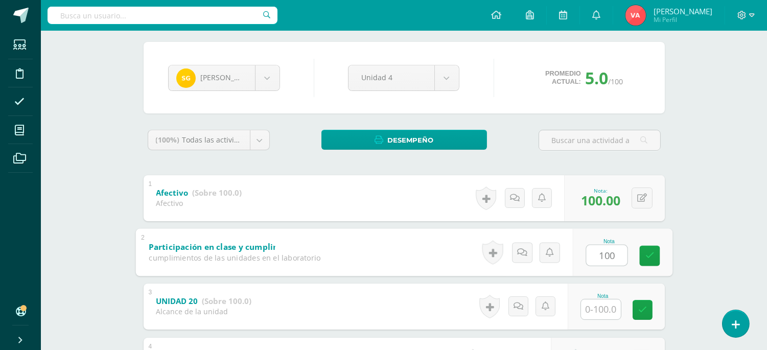
scroll to position [151, 0]
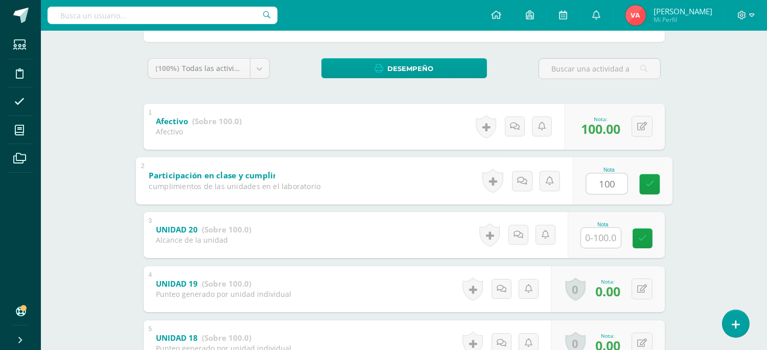
type input "100"
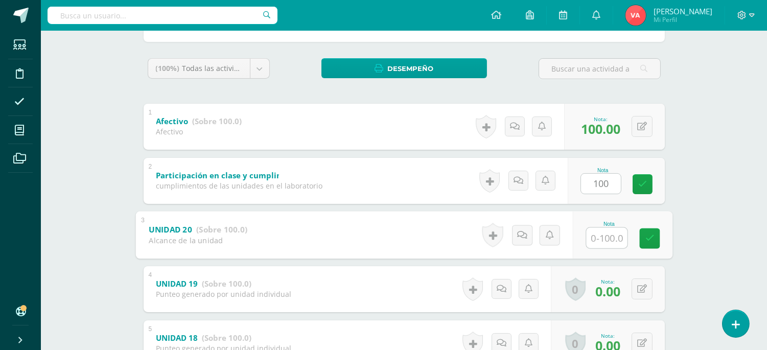
click at [611, 236] on input "text" at bounding box center [606, 237] width 41 height 20
type input "100"
click at [638, 290] on icon at bounding box center [642, 288] width 10 height 9
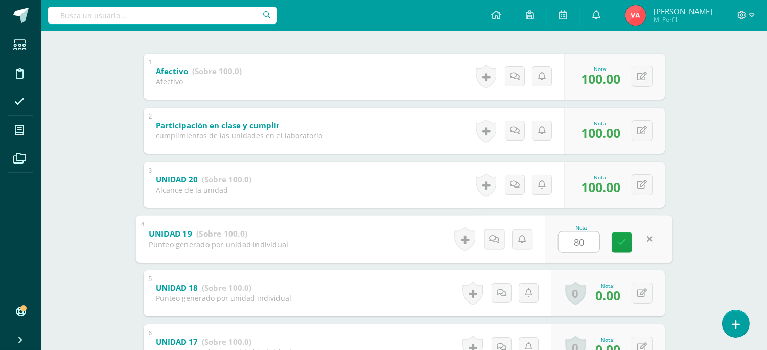
scroll to position [227, 0]
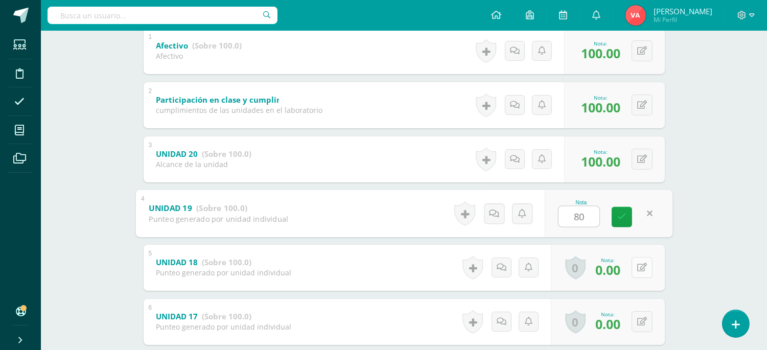
type input "80"
click at [639, 261] on button at bounding box center [641, 267] width 21 height 21
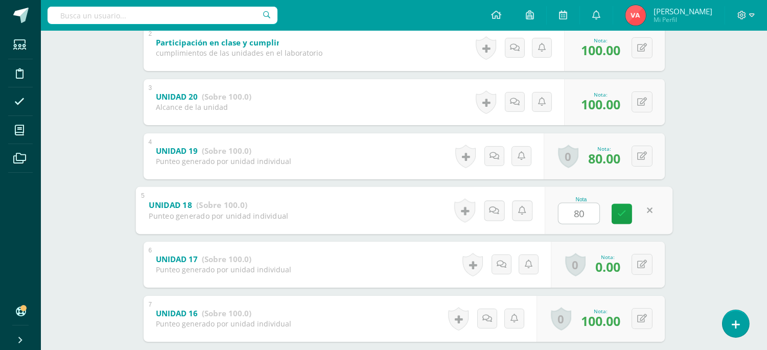
scroll to position [343, 0]
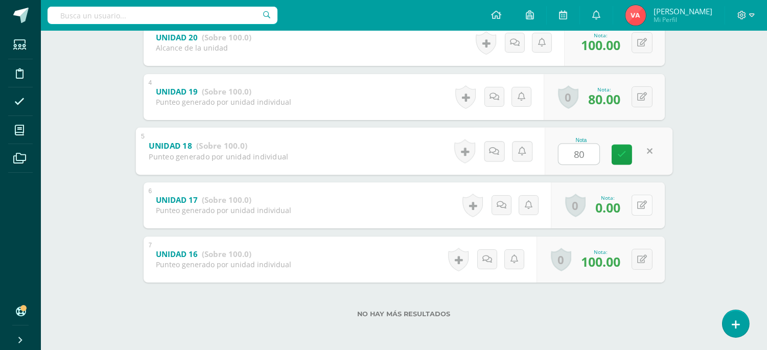
type input "80"
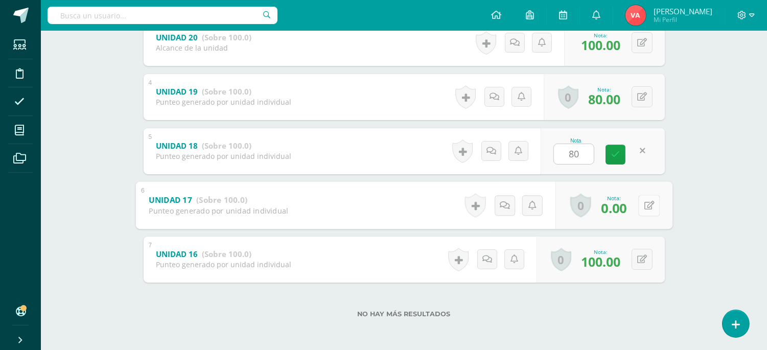
click at [640, 210] on button at bounding box center [648, 205] width 21 height 21
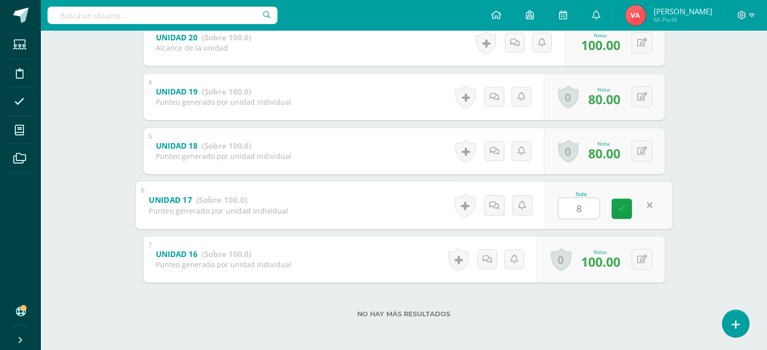
type input "80"
click at [622, 202] on link at bounding box center [621, 208] width 20 height 20
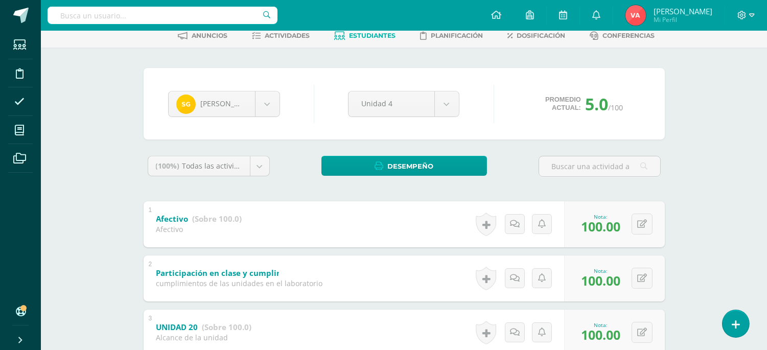
scroll to position [0, 0]
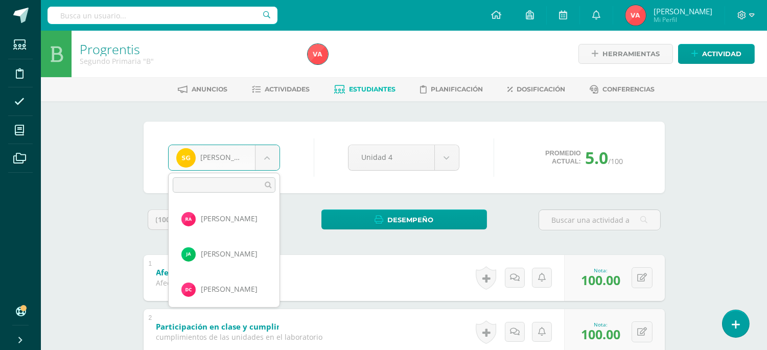
click at [267, 151] on body "Estudiantes Disciplina Asistencia Mis cursos Archivos Soporte Ayuda Reportar un…" at bounding box center [383, 347] width 767 height 694
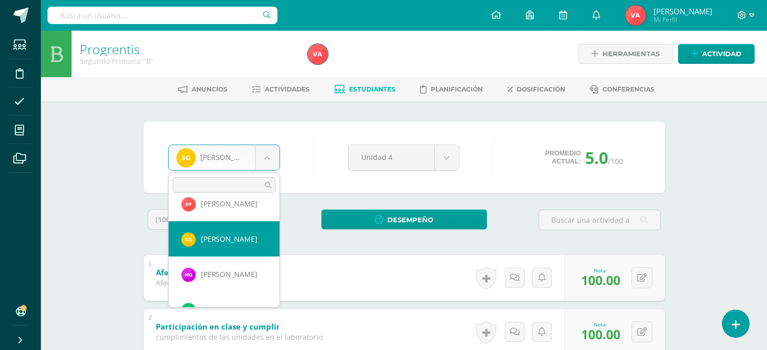
scroll to position [427, 0]
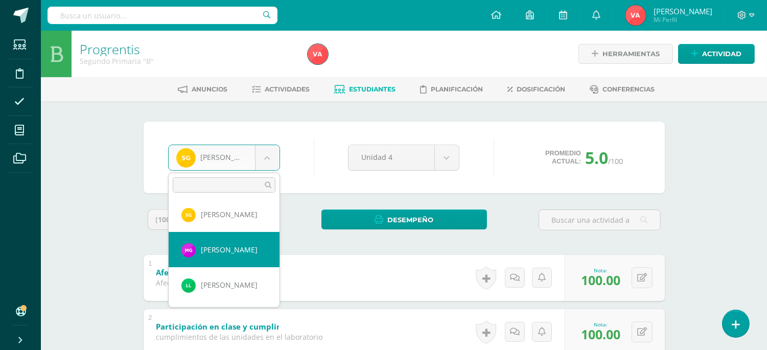
select select "2611"
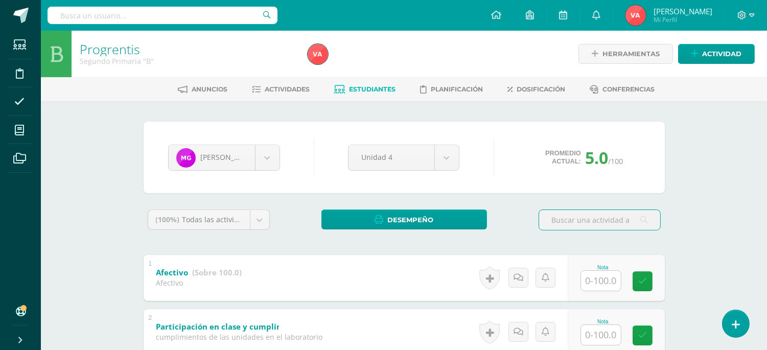
click at [599, 283] on input "text" at bounding box center [601, 281] width 40 height 20
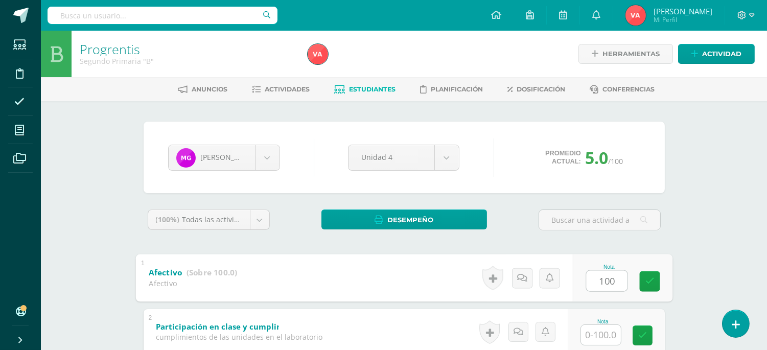
scroll to position [151, 0]
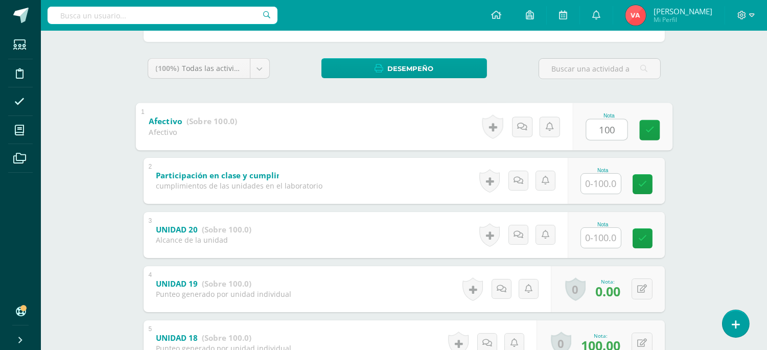
type input "100"
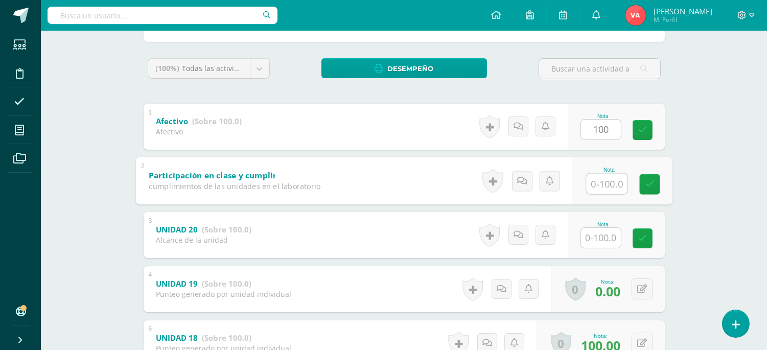
click at [605, 179] on input "text" at bounding box center [606, 183] width 41 height 20
type input "100"
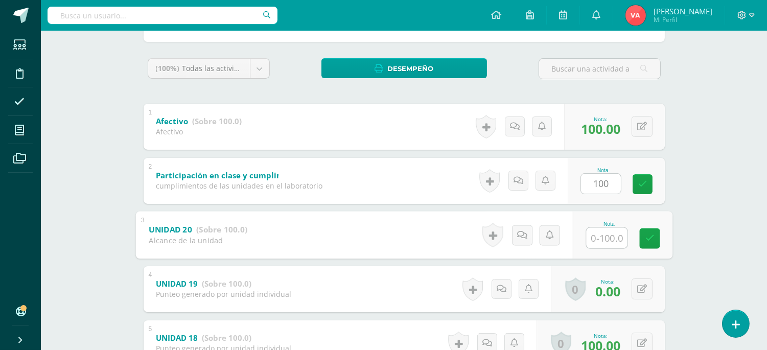
click at [598, 229] on input "text" at bounding box center [606, 237] width 41 height 20
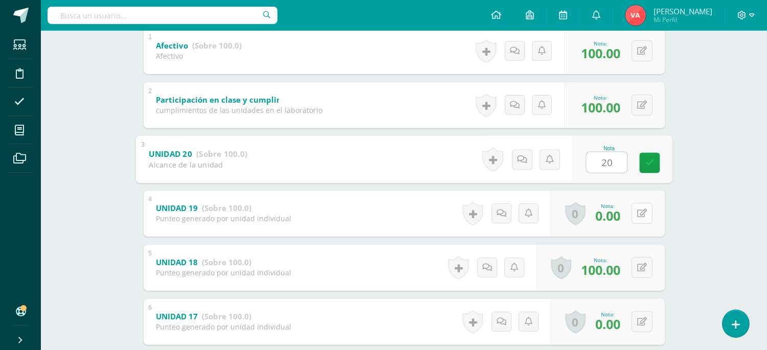
type input "20"
click at [646, 212] on button at bounding box center [641, 213] width 21 height 21
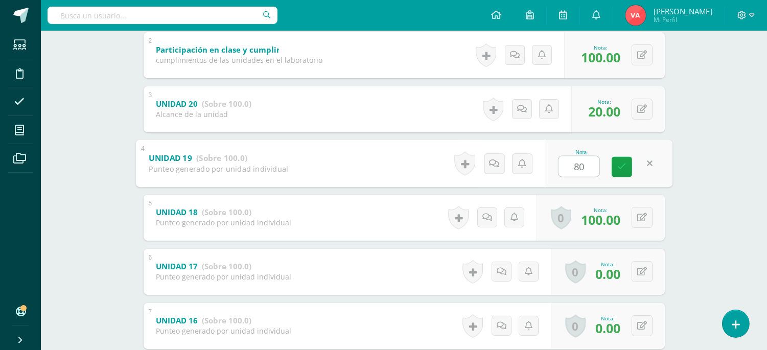
scroll to position [302, 0]
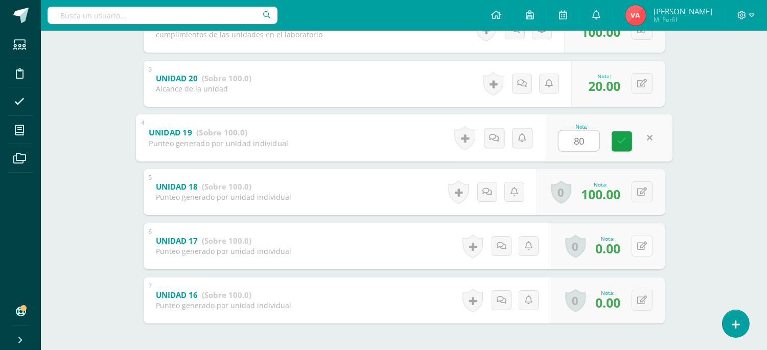
type input "80"
click at [642, 239] on button at bounding box center [641, 245] width 21 height 21
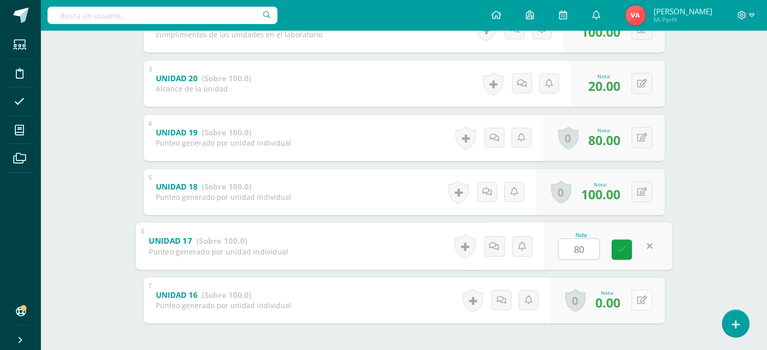
type input "80"
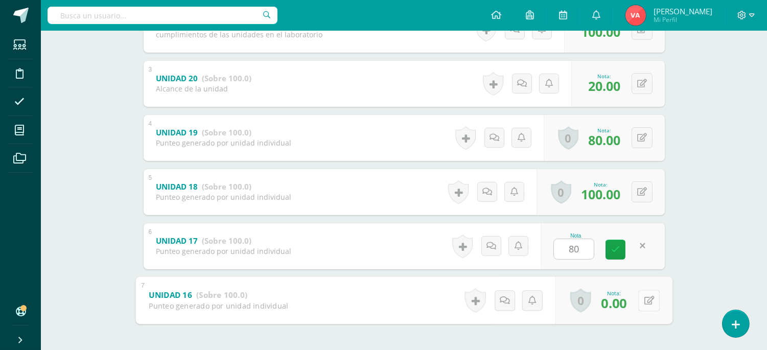
click at [644, 298] on icon at bounding box center [649, 300] width 10 height 9
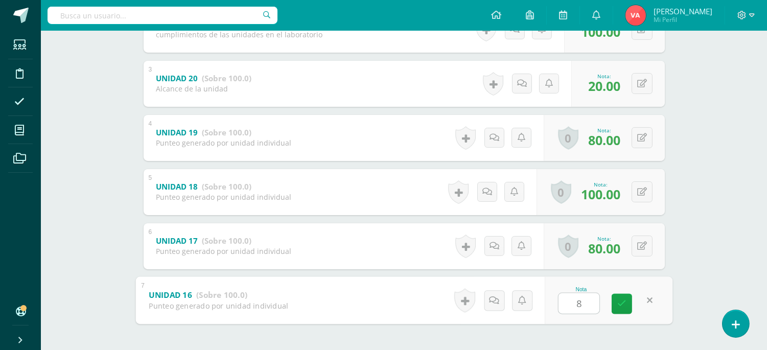
type input "80"
click at [616, 295] on link at bounding box center [621, 303] width 20 height 20
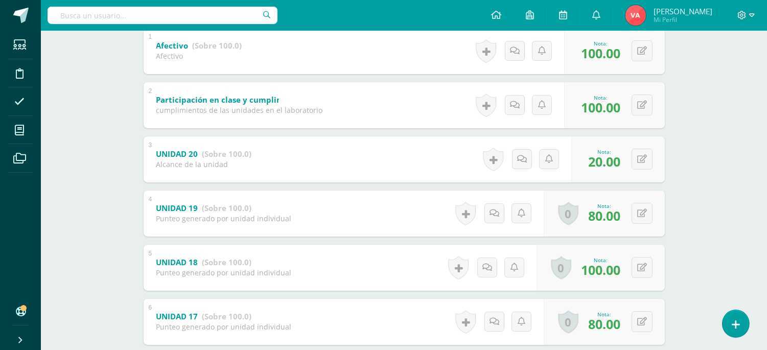
scroll to position [0, 0]
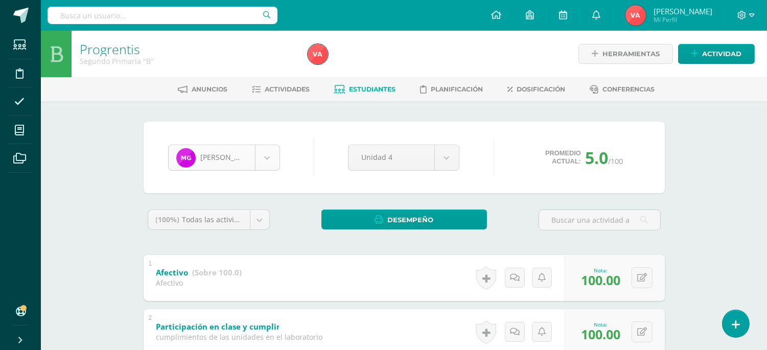
click at [268, 149] on body "Estudiantes Disciplina Asistencia Mis cursos Archivos Soporte Ayuda Reportar un…" at bounding box center [383, 347] width 767 height 694
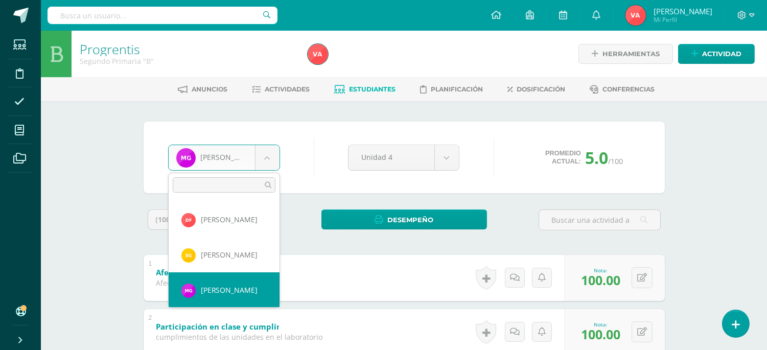
scroll to position [462, 0]
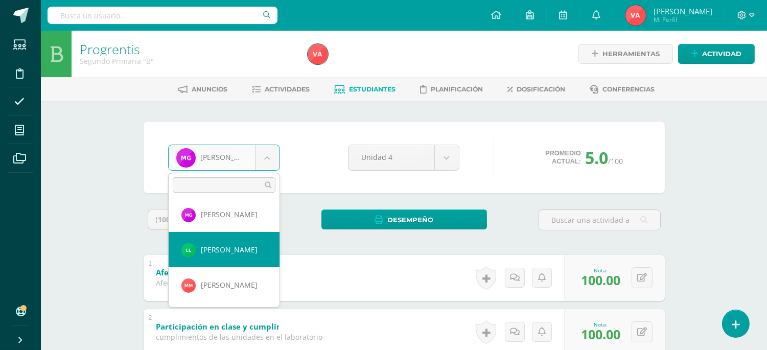
select select "2613"
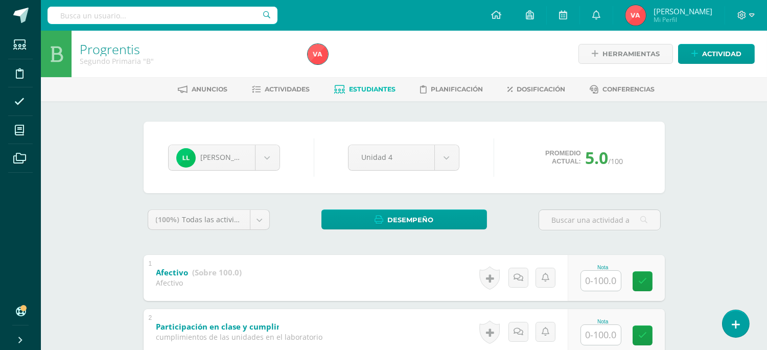
click at [611, 277] on input "text" at bounding box center [601, 281] width 40 height 20
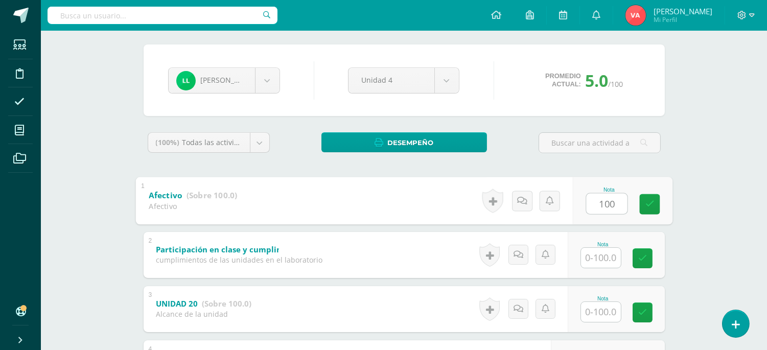
scroll to position [151, 0]
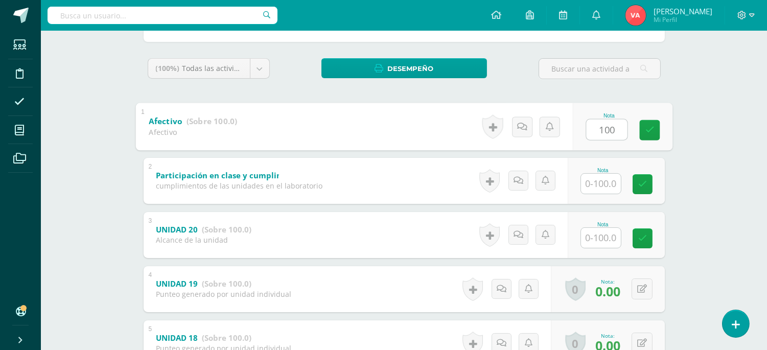
type input "100"
click at [609, 188] on input "text" at bounding box center [601, 184] width 40 height 20
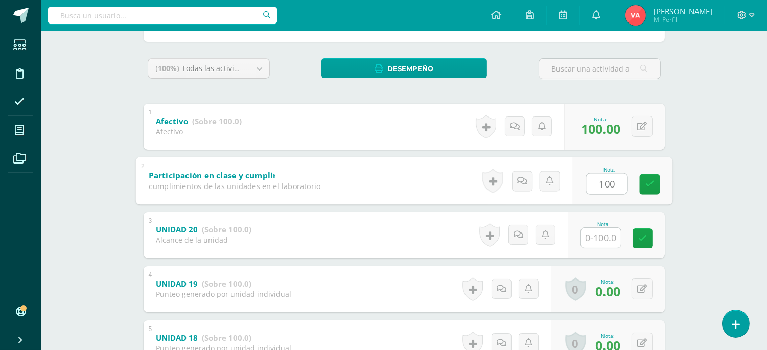
type input "100"
click at [601, 233] on input "text" at bounding box center [601, 238] width 40 height 20
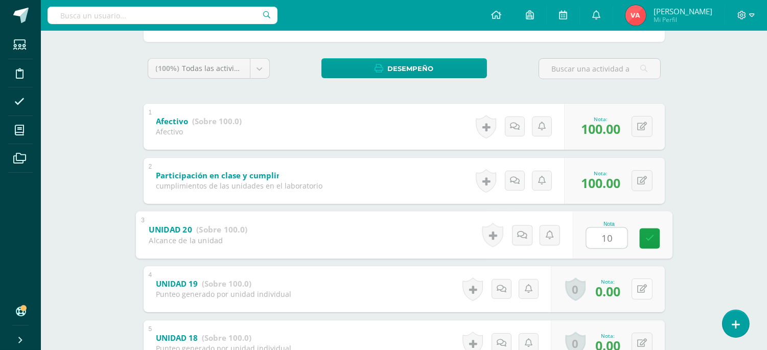
type input "1"
type input "20"
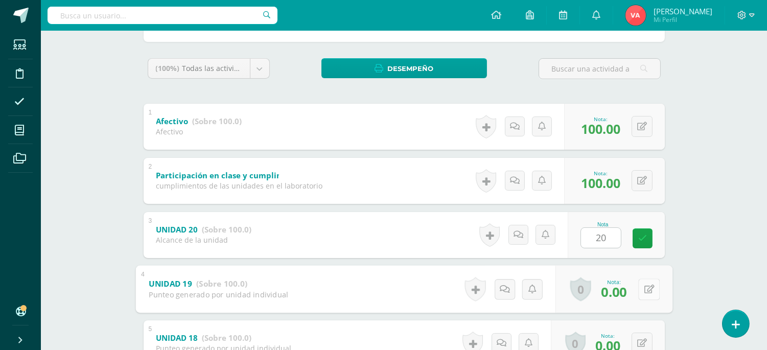
click at [634, 289] on div "0 [GEOGRAPHIC_DATA] Logros obtenidos Aún no hay logros agregados Nota: 0.00" at bounding box center [613, 289] width 117 height 48
click at [649, 290] on icon at bounding box center [649, 288] width 10 height 9
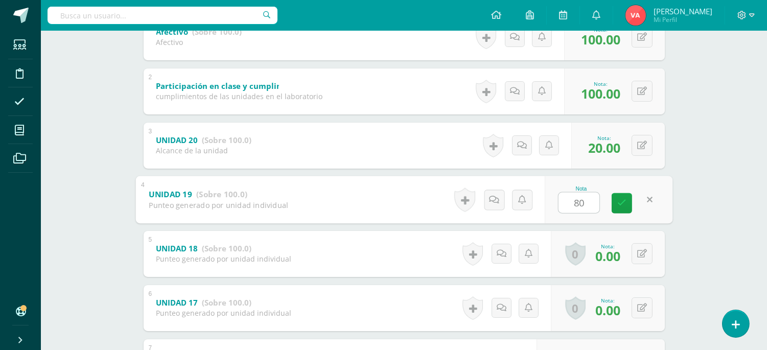
scroll to position [302, 0]
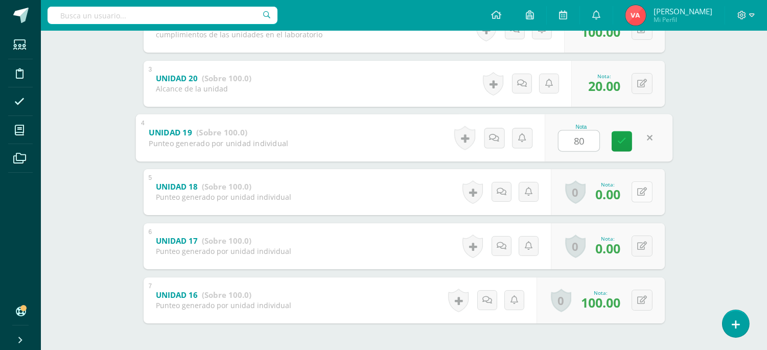
type input "80"
click at [642, 193] on icon at bounding box center [642, 191] width 10 height 9
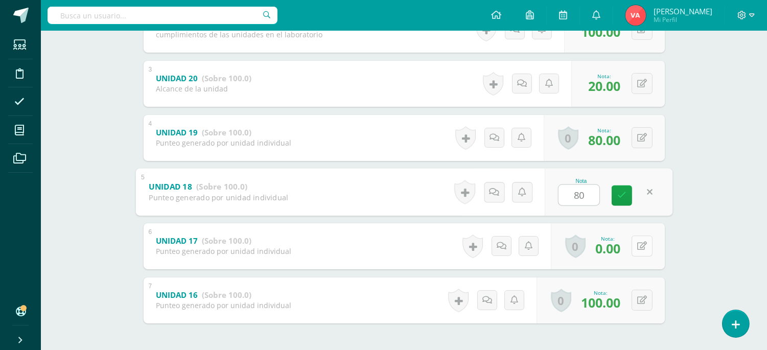
type input "80"
click at [647, 246] on button at bounding box center [641, 245] width 21 height 21
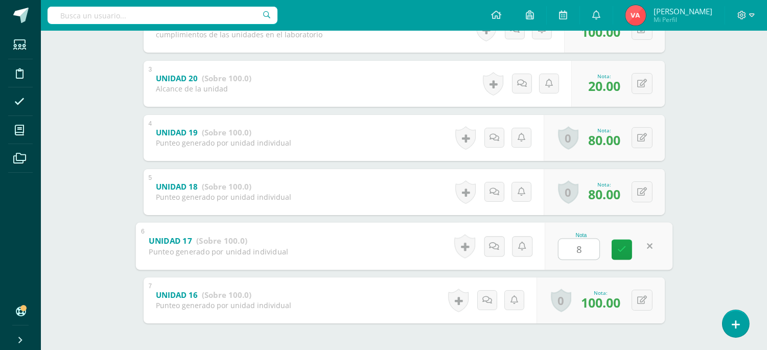
type input "80"
click at [617, 249] on icon at bounding box center [621, 249] width 9 height 9
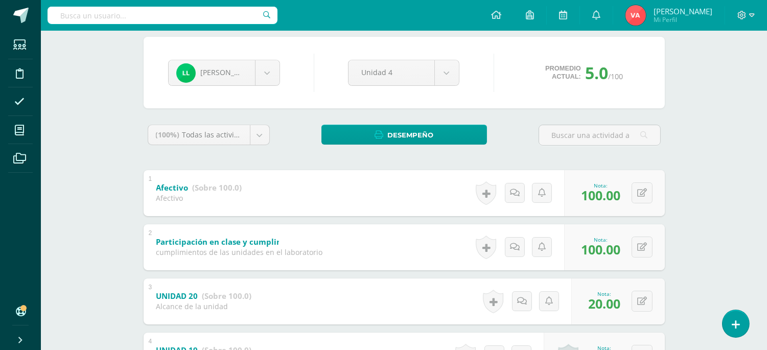
scroll to position [0, 0]
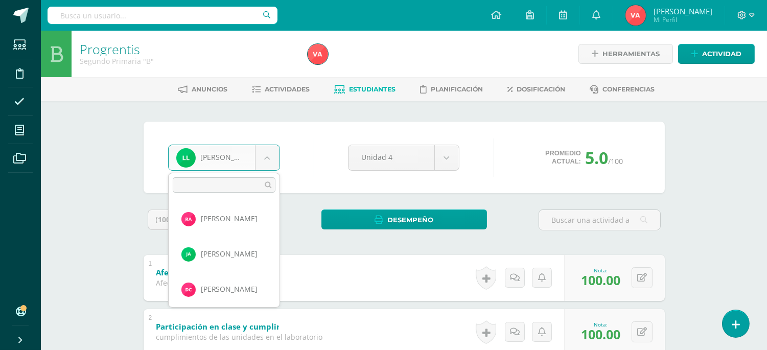
click at [263, 154] on body "Estudiantes Disciplina Asistencia Mis cursos Archivos Soporte Ayuda Reportar un…" at bounding box center [383, 347] width 767 height 694
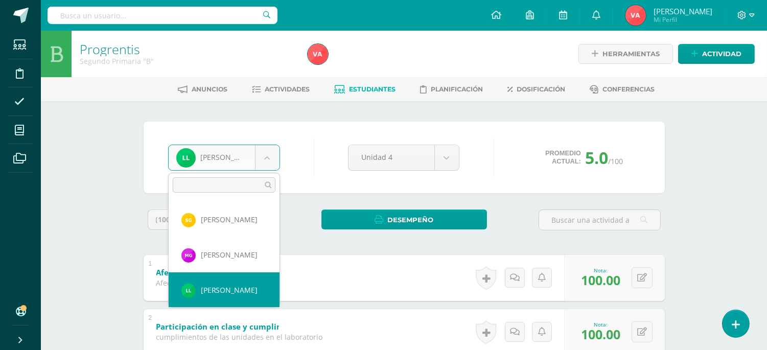
scroll to position [497, 0]
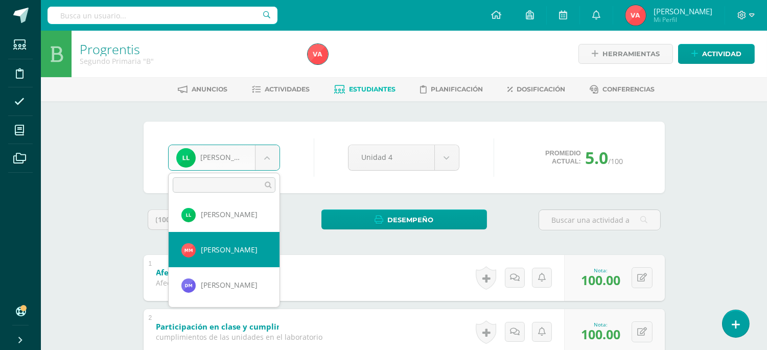
select select "2257"
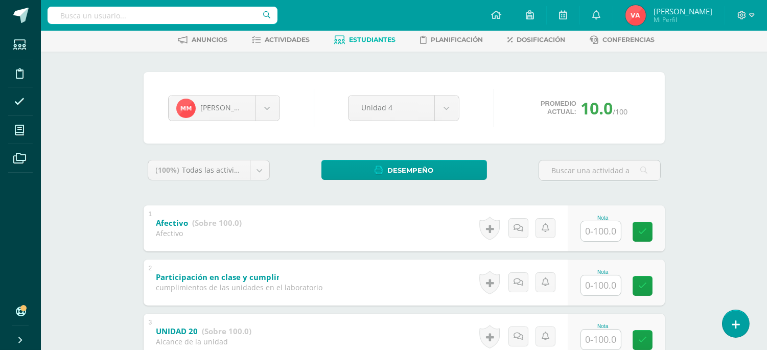
scroll to position [75, 0]
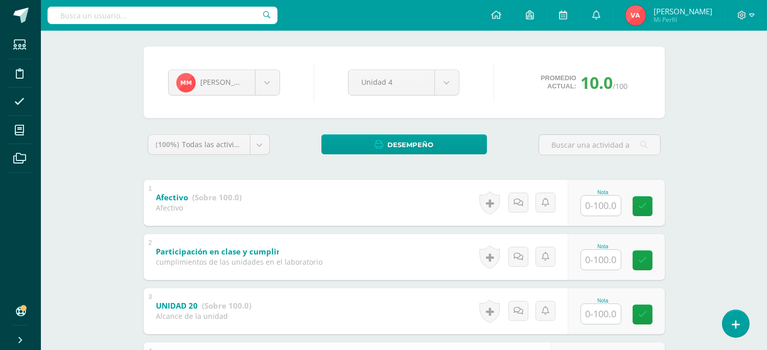
click at [581, 202] on div "Nota" at bounding box center [615, 203] width 97 height 46
type input "100"
click at [601, 254] on input "text" at bounding box center [606, 259] width 41 height 20
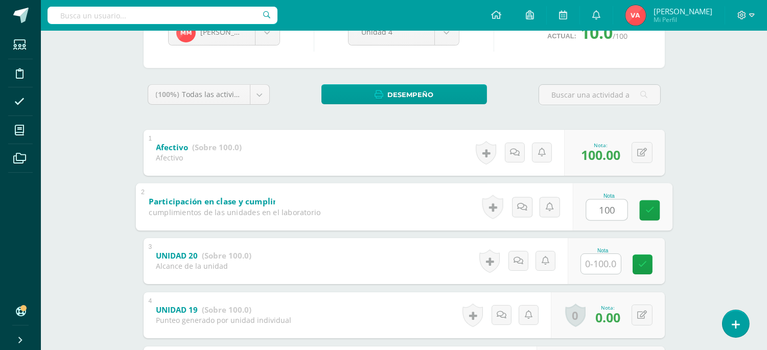
scroll to position [151, 0]
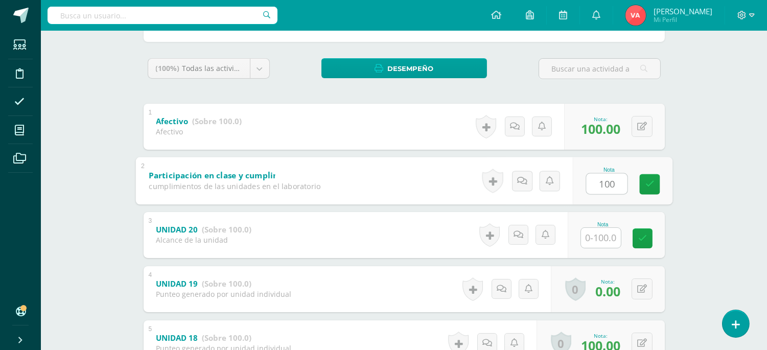
type input "100"
click at [602, 246] on input "text" at bounding box center [601, 238] width 40 height 20
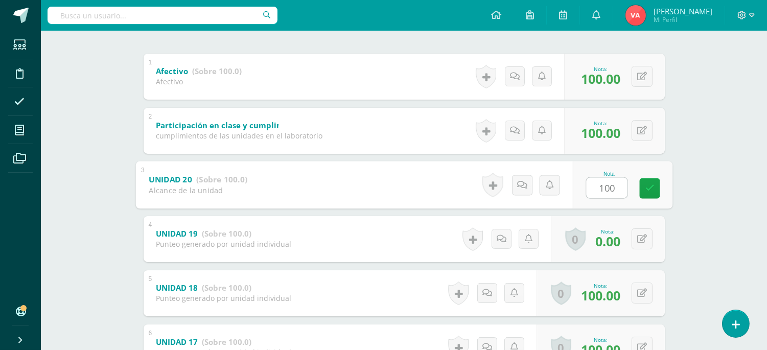
scroll to position [227, 0]
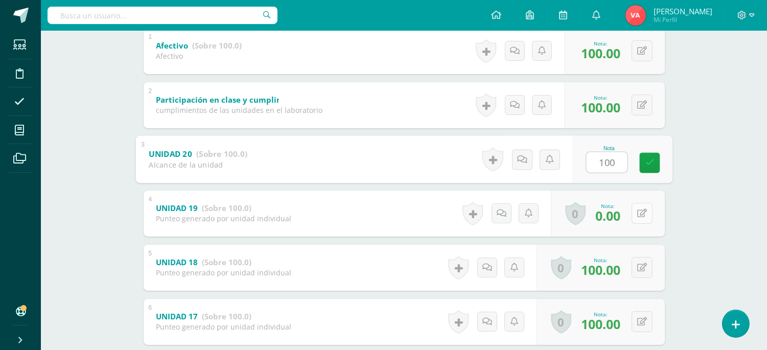
type input "100"
click at [639, 208] on button at bounding box center [641, 213] width 21 height 21
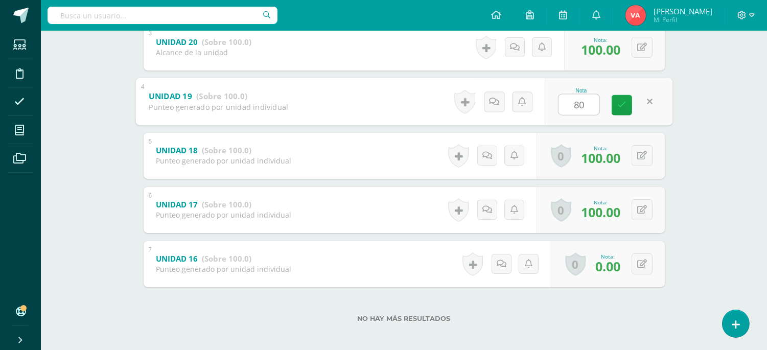
scroll to position [343, 0]
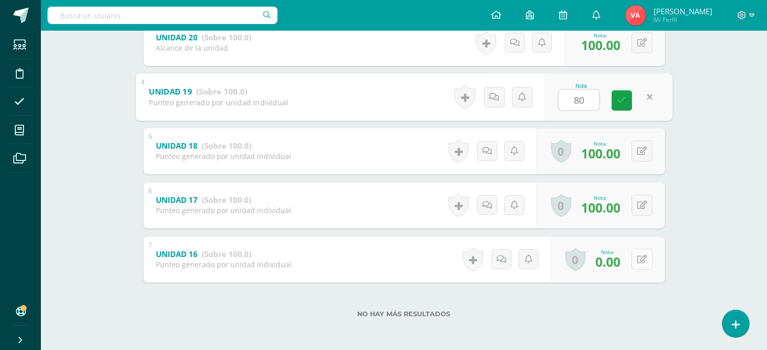
type input "80"
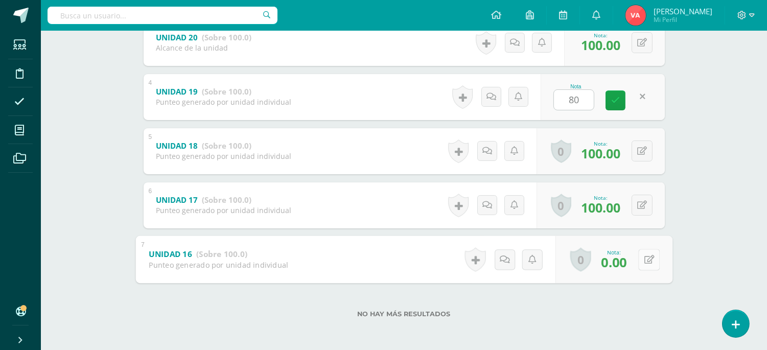
click at [640, 254] on button at bounding box center [648, 259] width 21 height 21
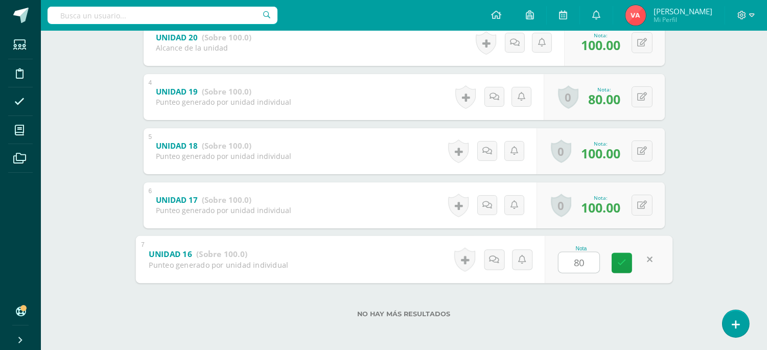
type input "80"
click at [602, 264] on div "Nota 80" at bounding box center [581, 260] width 46 height 28
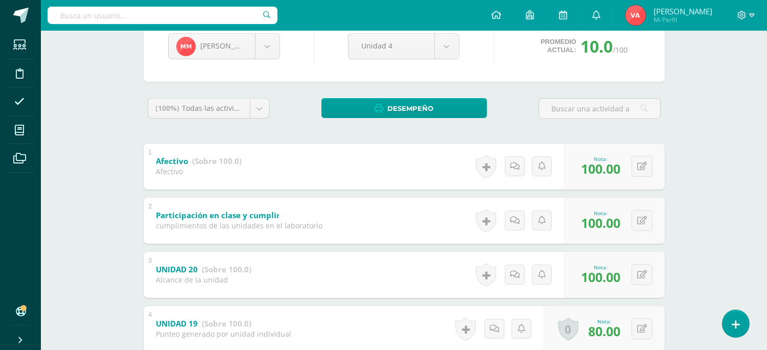
scroll to position [0, 0]
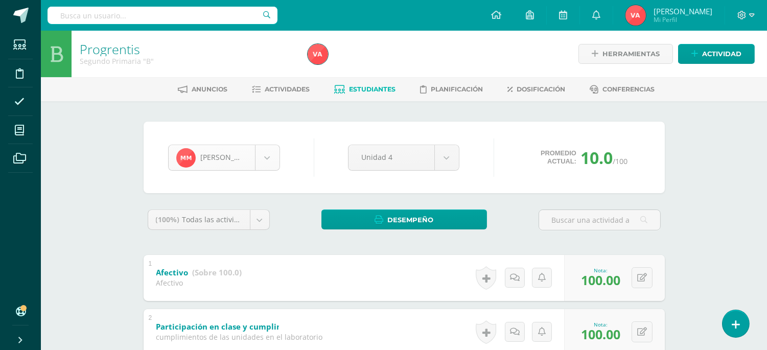
click at [269, 158] on body "Estudiantes Disciplina Asistencia Mis cursos Archivos Soporte Ayuda Reportar un…" at bounding box center [383, 347] width 767 height 694
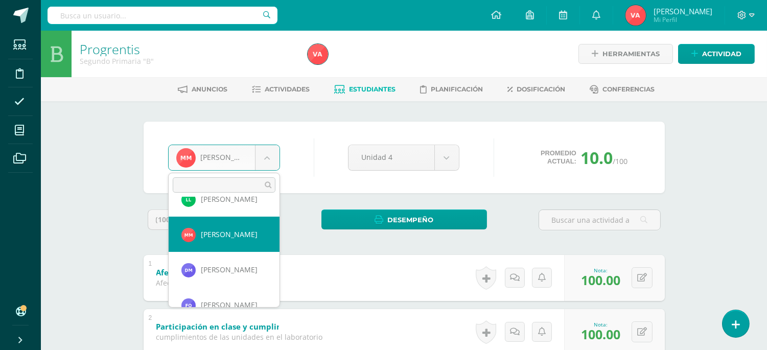
scroll to position [533, 0]
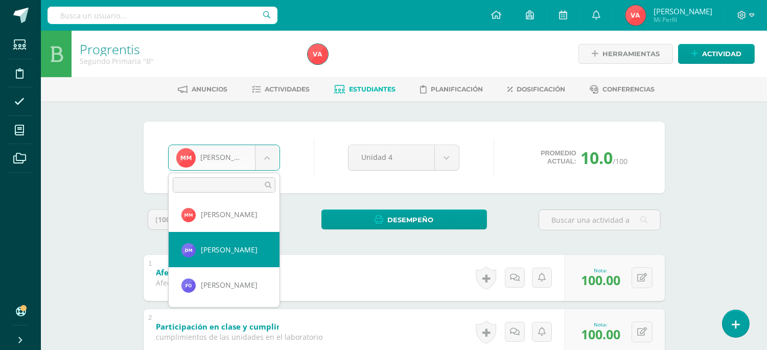
select select "2242"
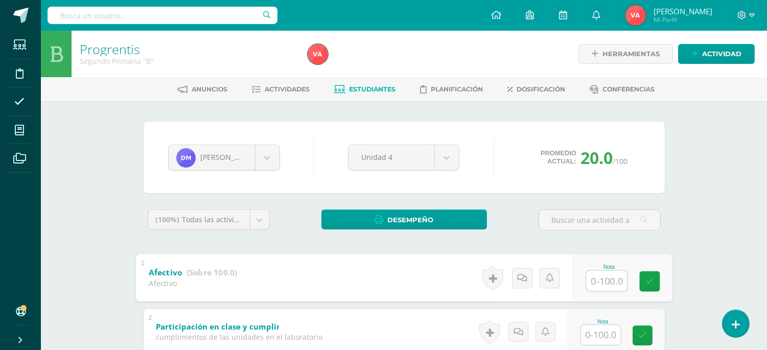
click at [606, 280] on input "text" at bounding box center [606, 280] width 41 height 20
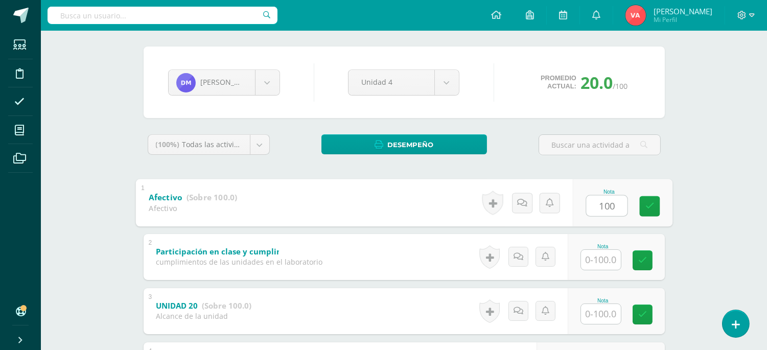
type input "100"
click at [605, 258] on input "text" at bounding box center [601, 260] width 40 height 20
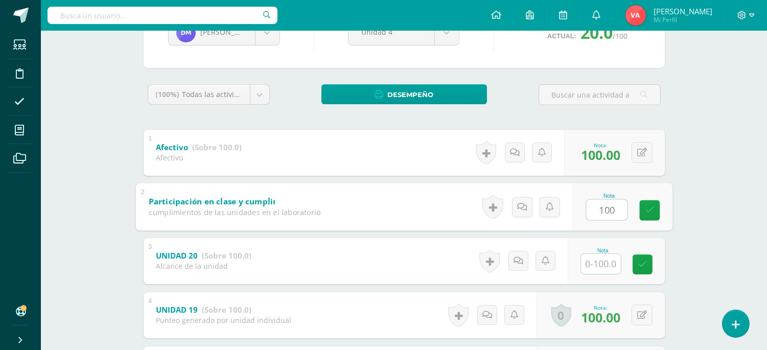
scroll to position [151, 0]
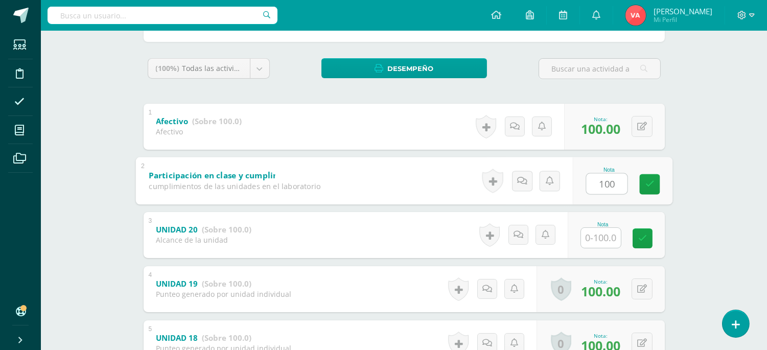
type input "100"
click at [596, 241] on input "text" at bounding box center [601, 238] width 40 height 20
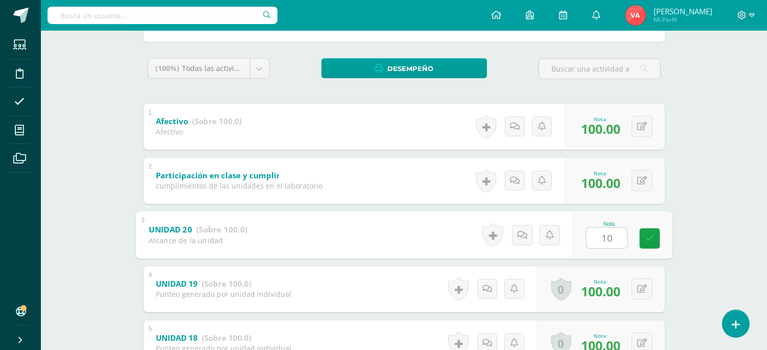
type input "100"
click at [649, 238] on icon at bounding box center [649, 238] width 9 height 9
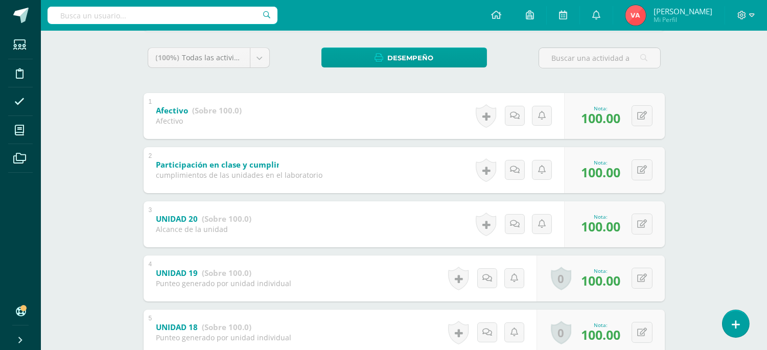
scroll to position [116, 0]
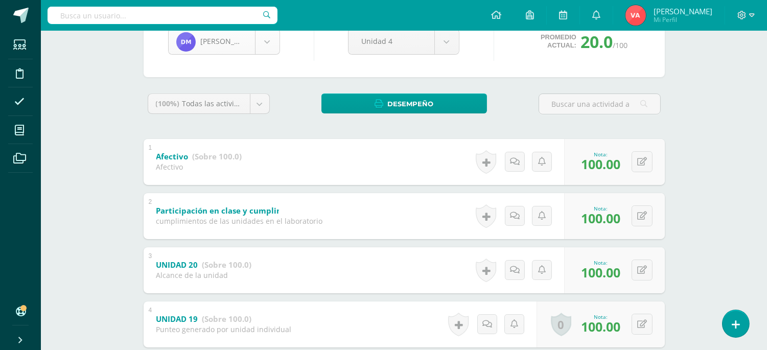
click at [271, 37] on body "Estudiantes Disciplina Asistencia Mis cursos Archivos Soporte Ayuda Reportar un…" at bounding box center [383, 231] width 767 height 694
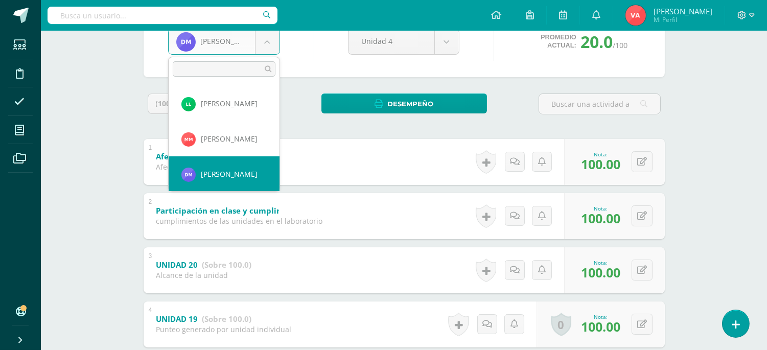
scroll to position [568, 0]
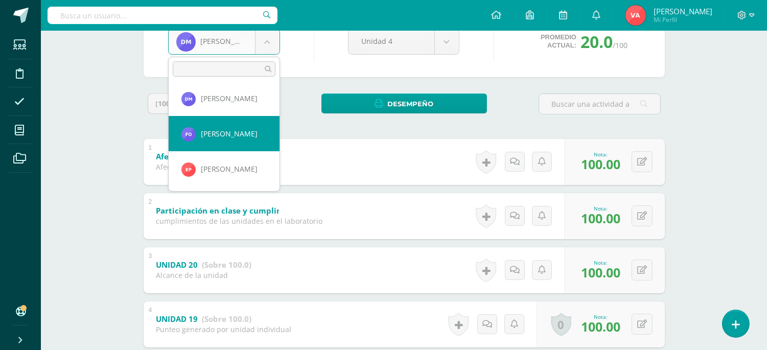
select select "2024"
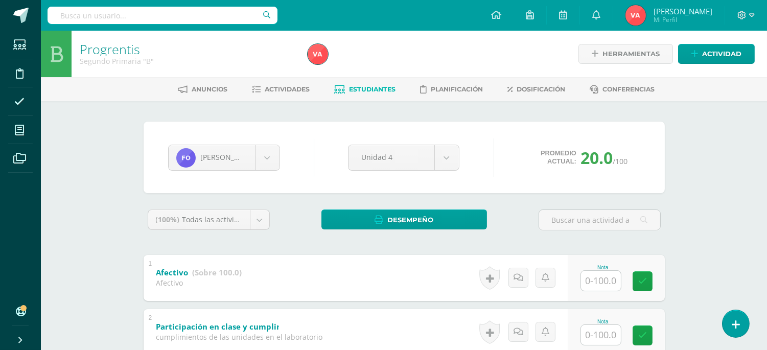
click at [599, 277] on input "text" at bounding box center [601, 281] width 40 height 20
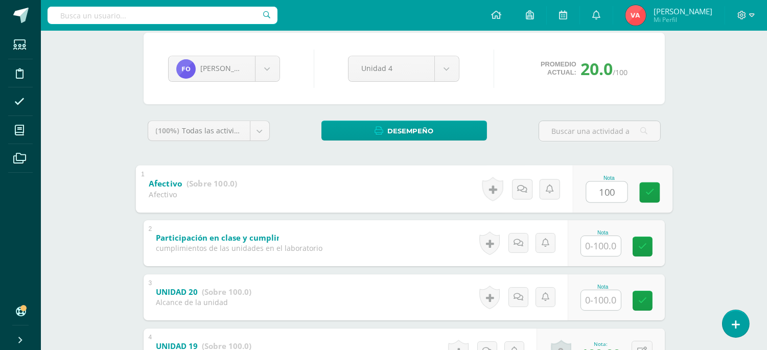
scroll to position [151, 0]
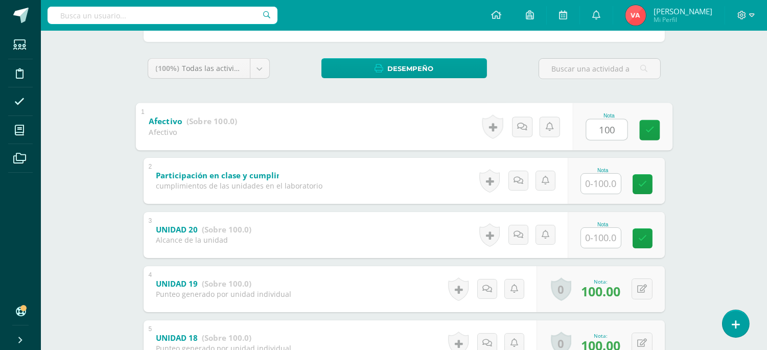
type input "100"
click at [599, 185] on input "text" at bounding box center [601, 184] width 40 height 20
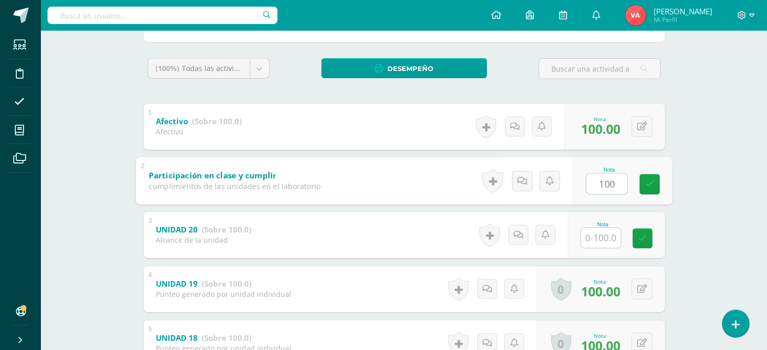
type input "100"
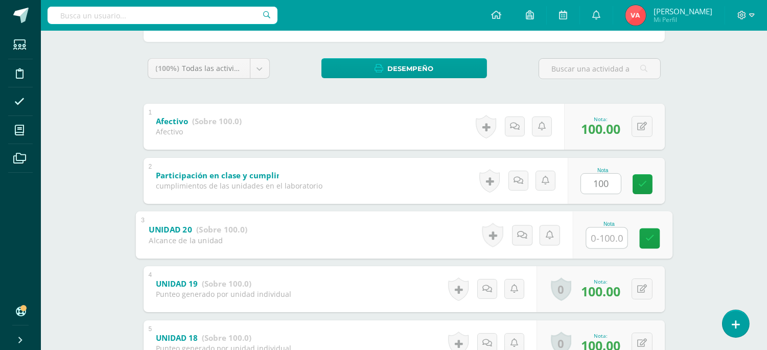
click at [599, 237] on input "text" at bounding box center [606, 237] width 41 height 20
type input "100"
click at [651, 241] on icon at bounding box center [649, 238] width 9 height 9
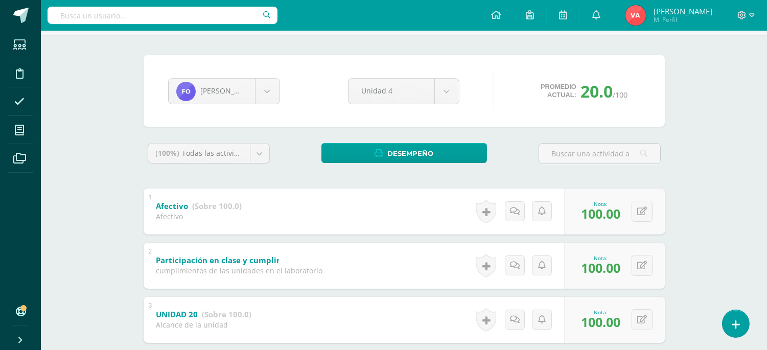
scroll to position [41, 0]
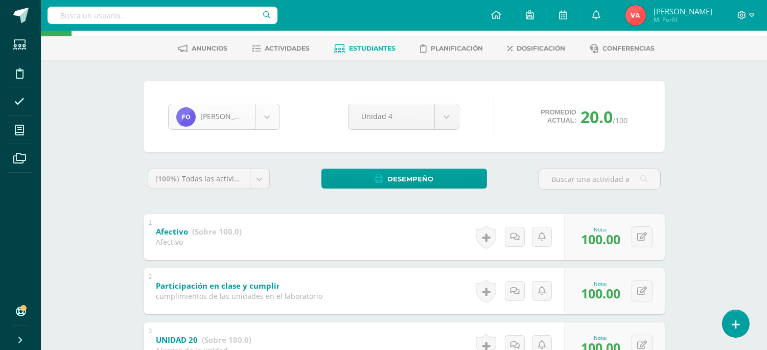
click at [268, 116] on body "Estudiantes Disciplina Asistencia Mis cursos Archivos Soporte Ayuda Reportar un…" at bounding box center [383, 306] width 767 height 694
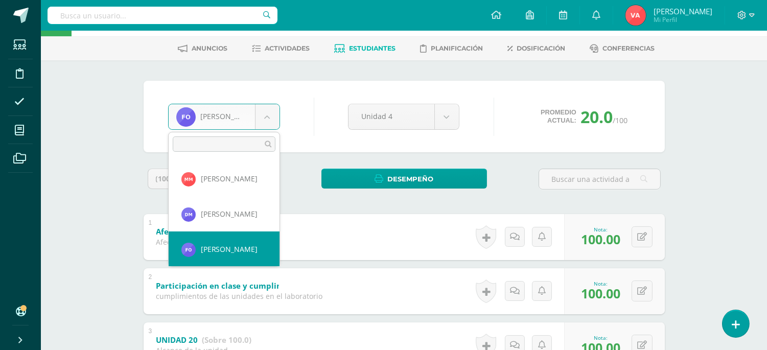
scroll to position [603, 0]
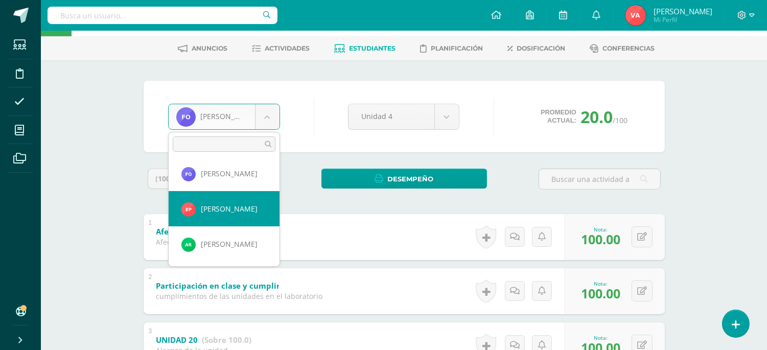
select select "2246"
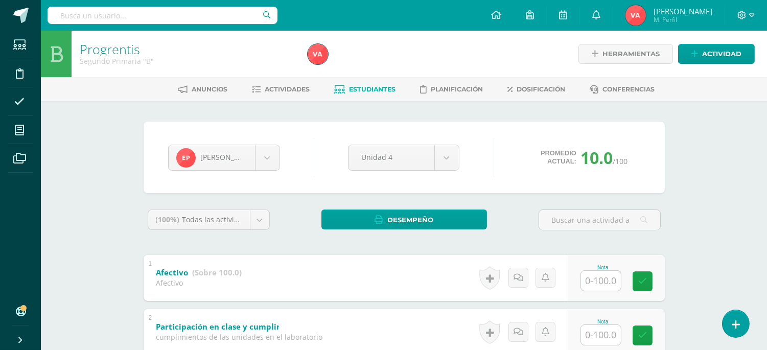
click at [580, 282] on div at bounding box center [600, 280] width 41 height 21
click at [599, 283] on input "text" at bounding box center [601, 281] width 40 height 20
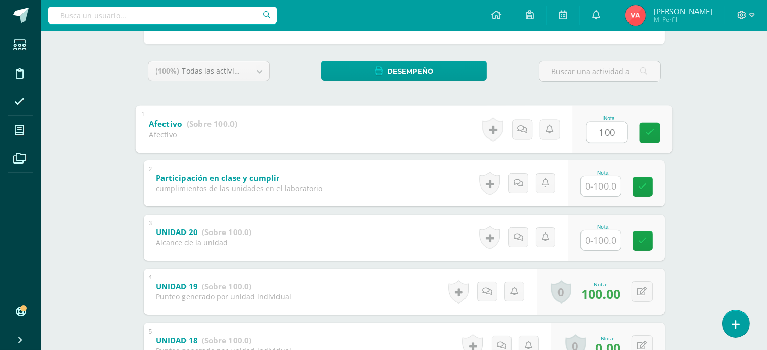
scroll to position [151, 0]
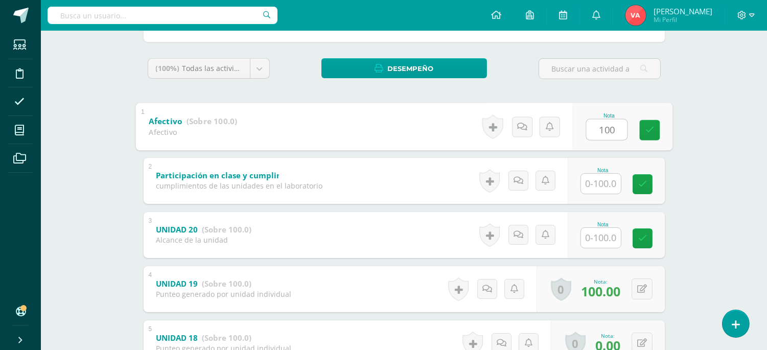
type input "100"
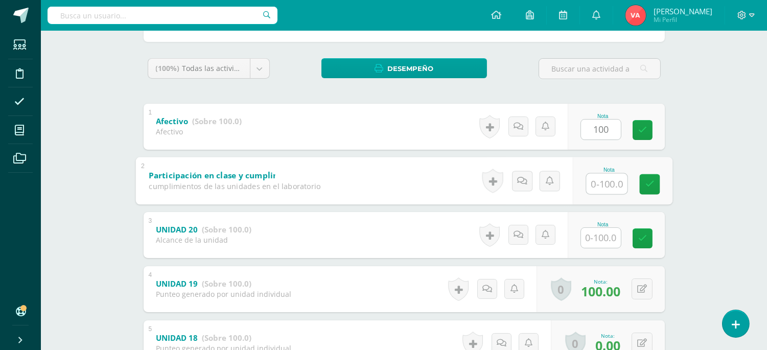
click at [605, 184] on input "text" at bounding box center [606, 183] width 41 height 20
type input "100"
click at [599, 240] on input "text" at bounding box center [601, 238] width 40 height 20
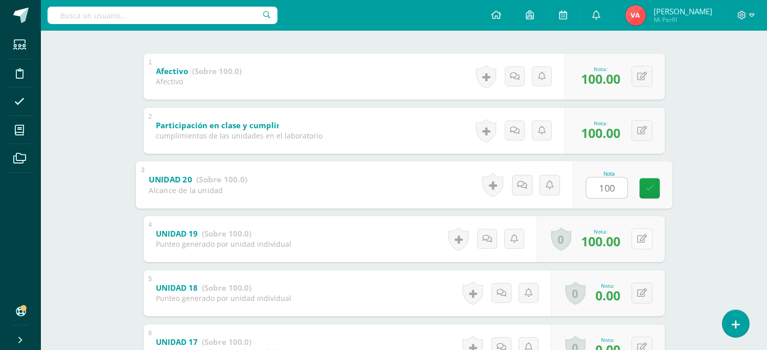
scroll to position [227, 0]
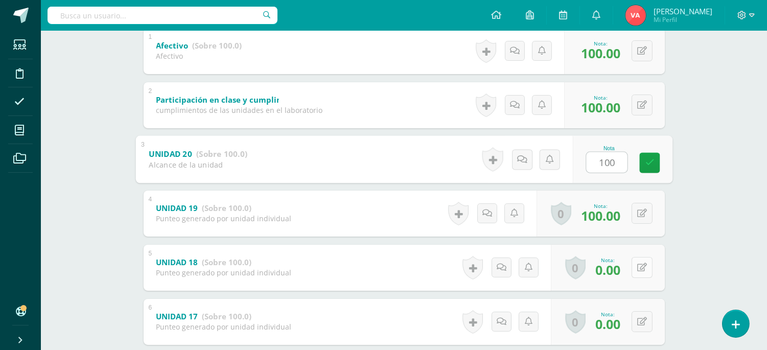
type input "100"
click at [642, 268] on icon at bounding box center [642, 267] width 10 height 9
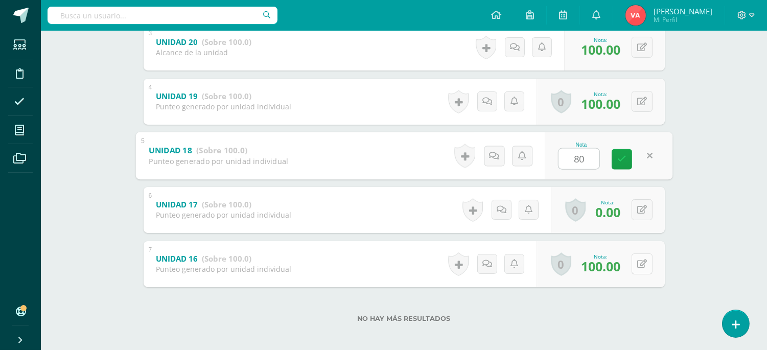
scroll to position [343, 0]
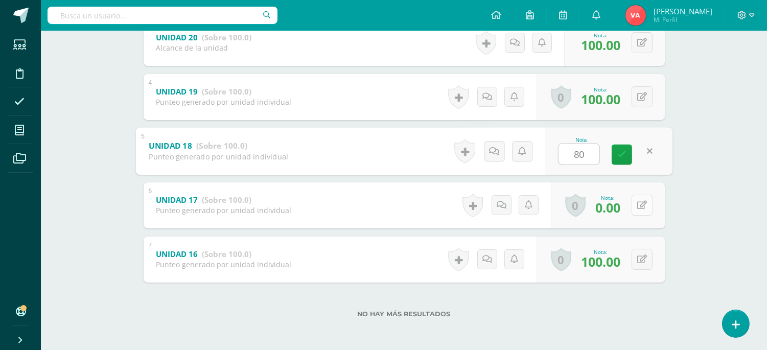
type input "80"
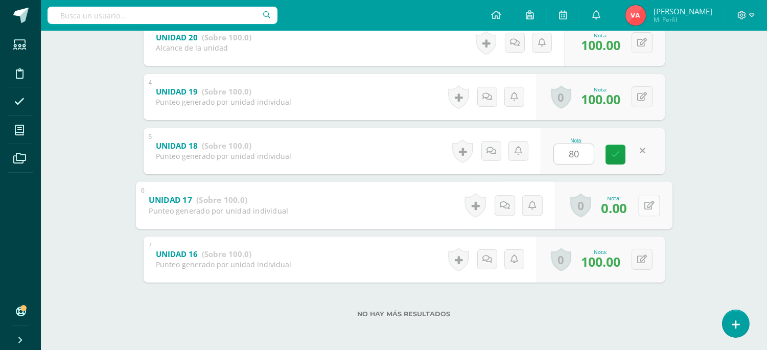
click at [644, 206] on icon at bounding box center [649, 205] width 10 height 9
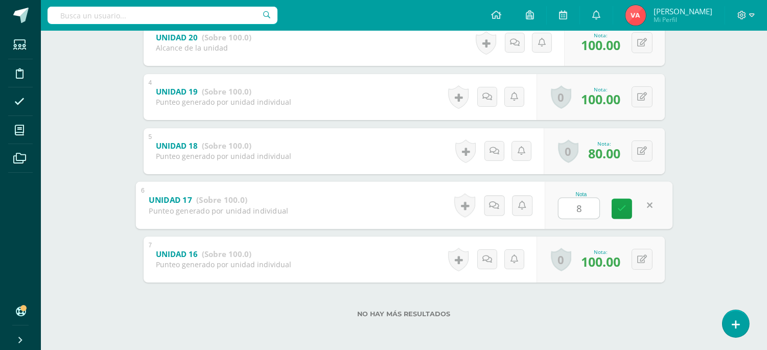
type input "80"
click at [624, 207] on icon at bounding box center [621, 208] width 9 height 9
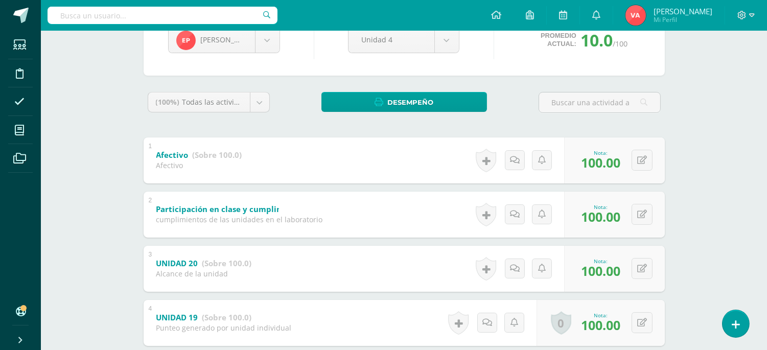
scroll to position [41, 0]
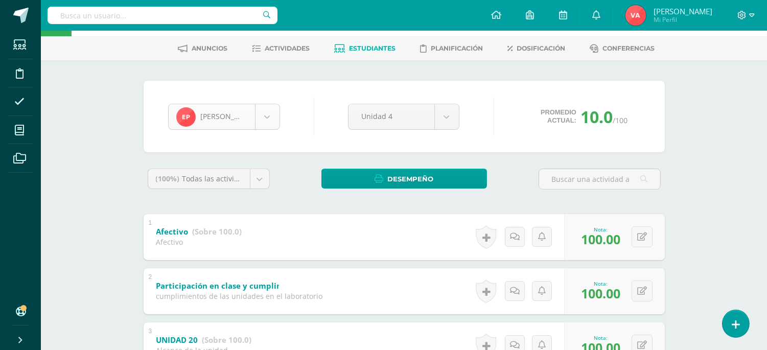
click at [264, 110] on body "Estudiantes Disciplina Asistencia Mis cursos Archivos Soporte Ayuda Reportar un…" at bounding box center [383, 306] width 767 height 694
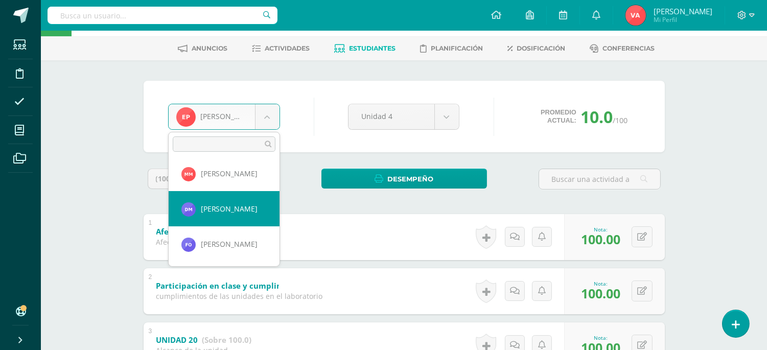
scroll to position [608, 0]
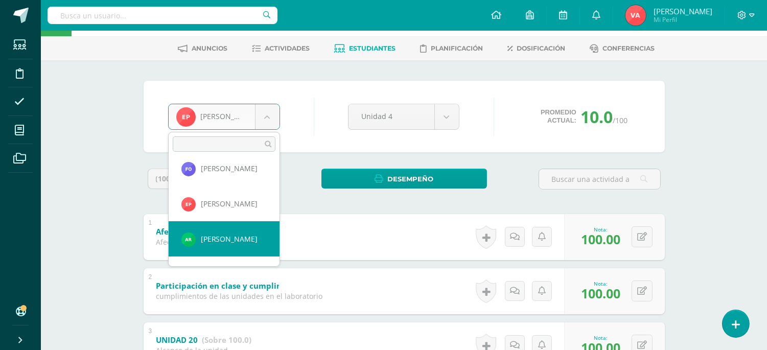
select select "2020"
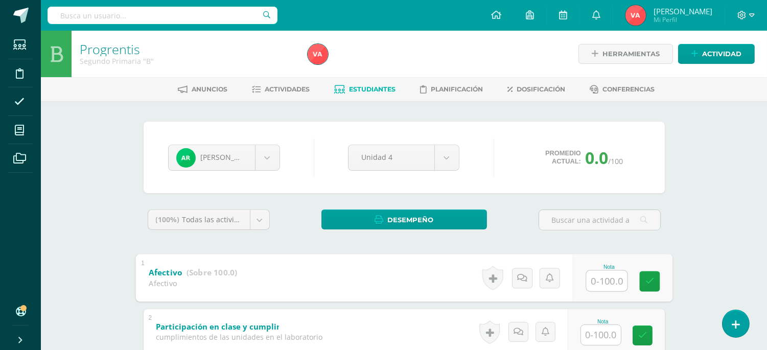
click at [597, 282] on input "text" at bounding box center [606, 280] width 41 height 20
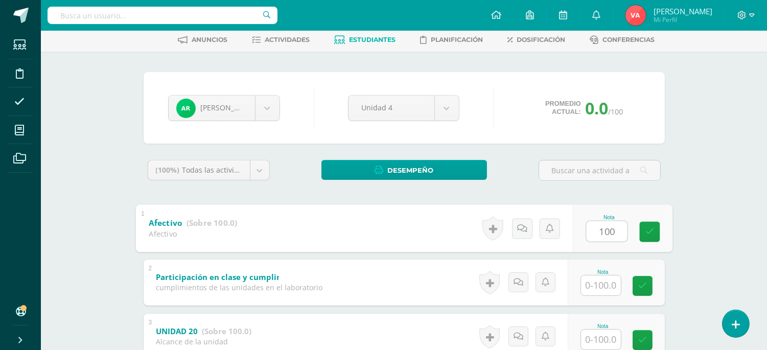
scroll to position [75, 0]
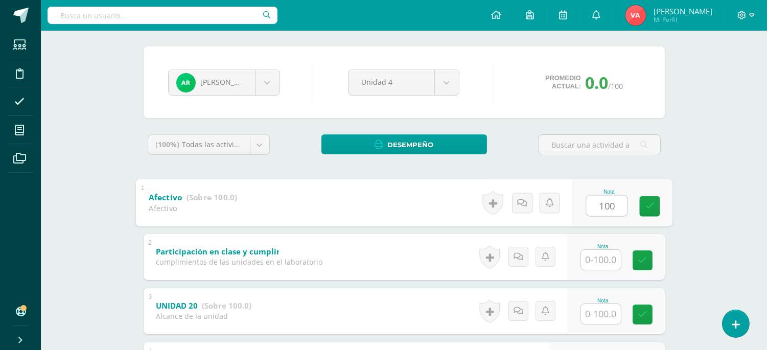
type input "100"
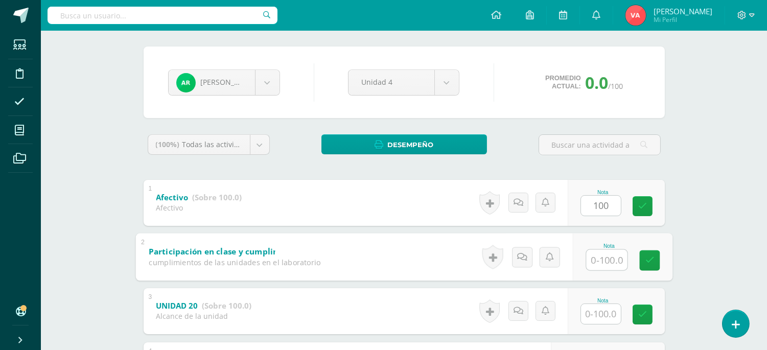
click at [605, 262] on input "text" at bounding box center [606, 259] width 41 height 20
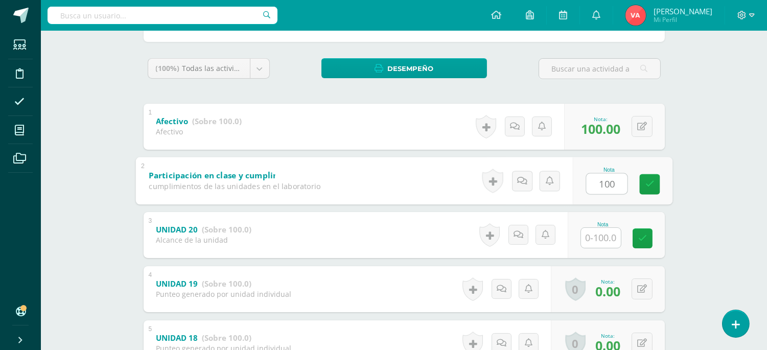
type input "100"
click at [591, 236] on input "text" at bounding box center [601, 238] width 40 height 20
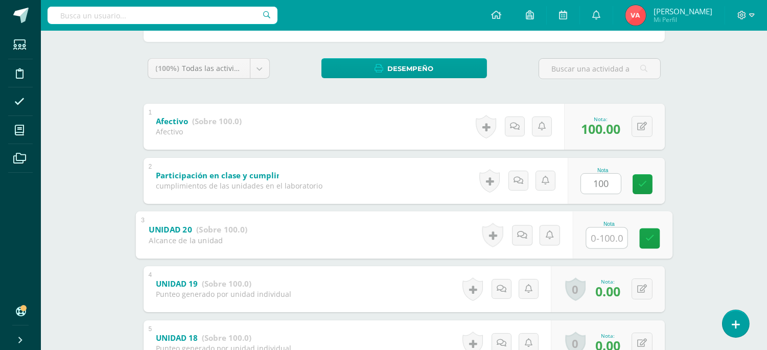
type input "0"
click at [645, 240] on icon at bounding box center [649, 238] width 9 height 9
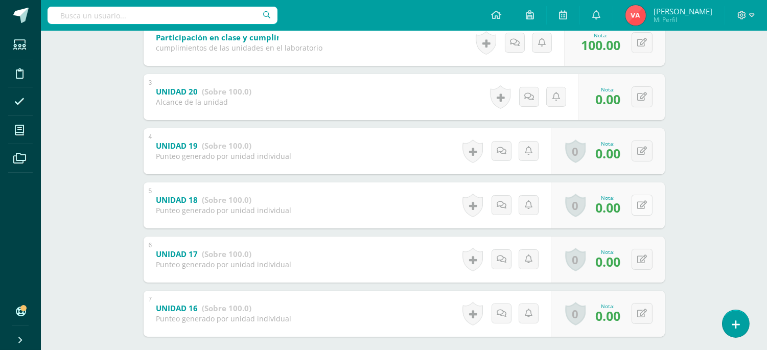
scroll to position [343, 0]
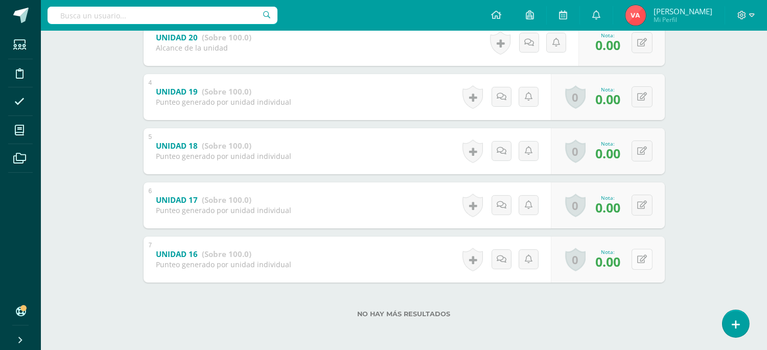
click at [643, 255] on icon at bounding box center [642, 259] width 10 height 9
type input "80"
click at [617, 263] on icon at bounding box center [621, 262] width 9 height 9
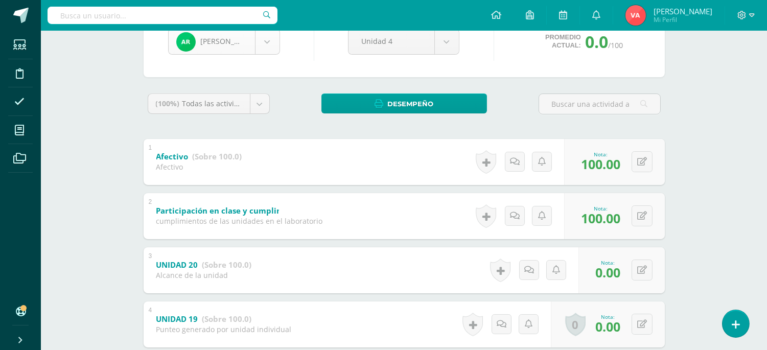
click at [269, 38] on body "Estudiantes Disciplina Asistencia Mis cursos Archivos Soporte Ayuda Reportar un…" at bounding box center [383, 231] width 767 height 694
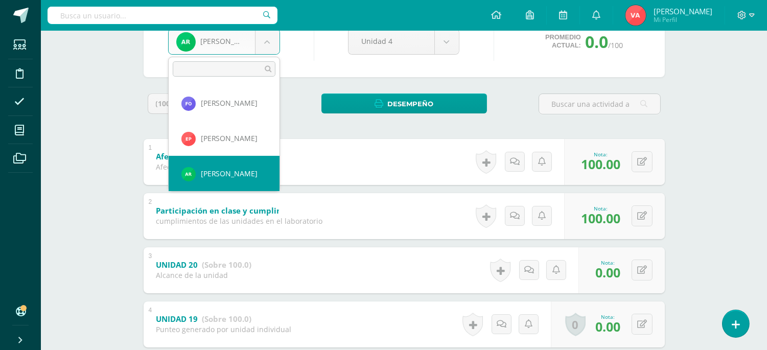
scroll to position [675, 0]
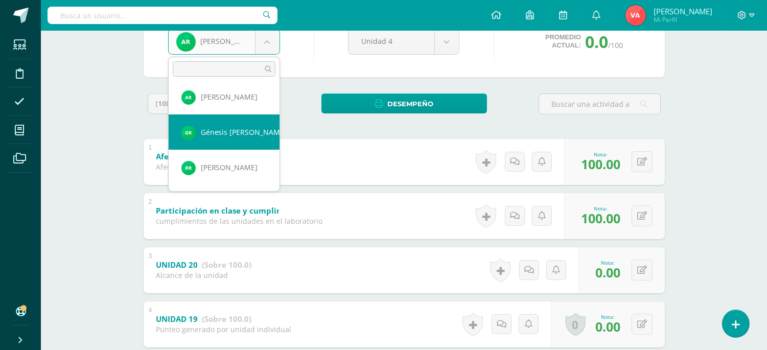
select select "2025"
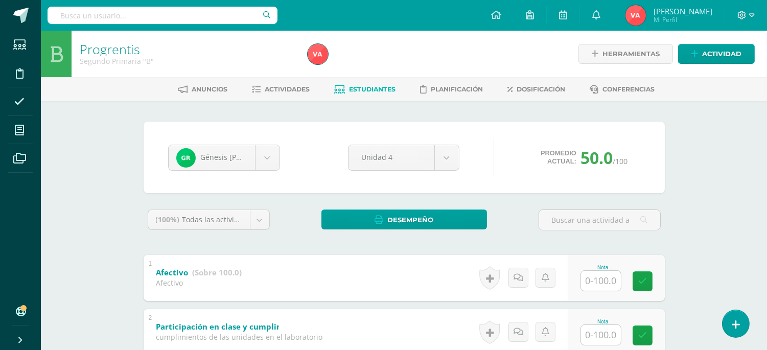
click at [602, 287] on input "text" at bounding box center [601, 281] width 40 height 20
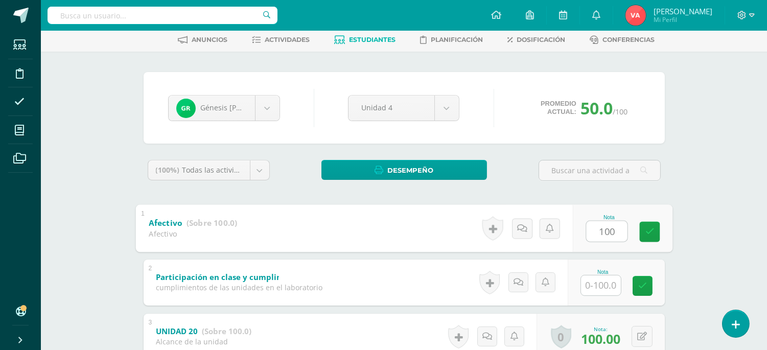
scroll to position [75, 0]
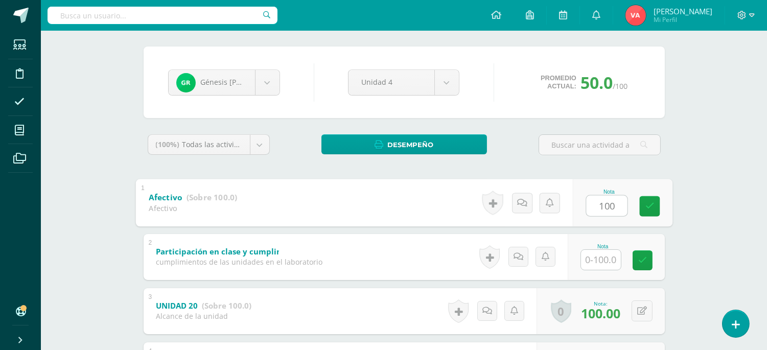
type input "100"
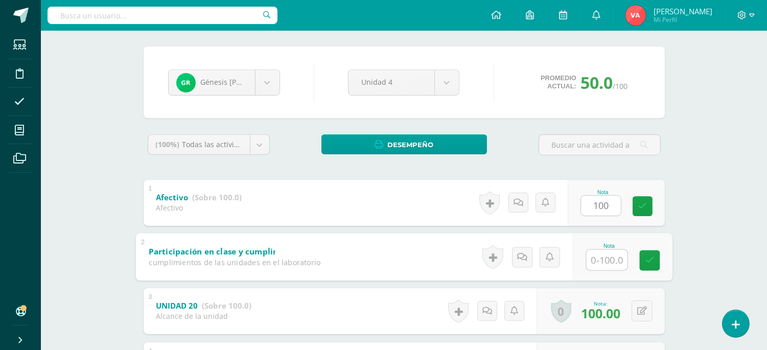
click at [594, 263] on input "text" at bounding box center [606, 259] width 41 height 20
type input "100"
click at [650, 263] on icon at bounding box center [649, 260] width 9 height 9
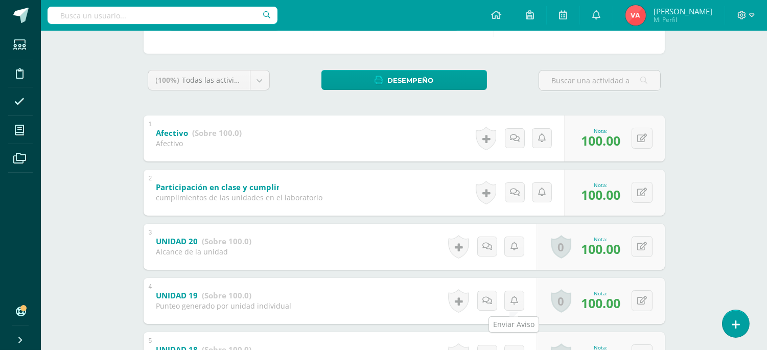
scroll to position [41, 0]
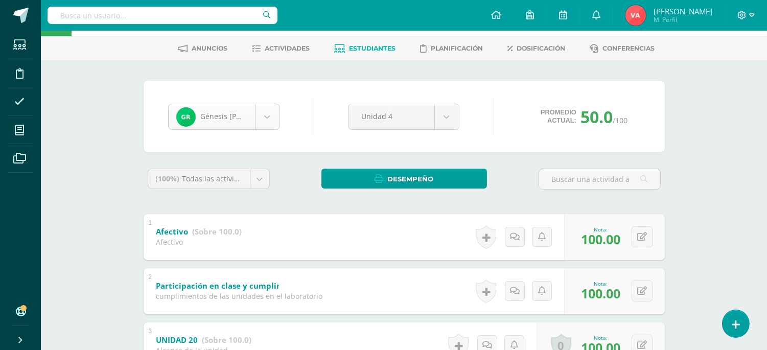
click at [266, 114] on body "Estudiantes Disciplina Asistencia Mis cursos Archivos Soporte Ayuda Reportar un…" at bounding box center [383, 306] width 767 height 694
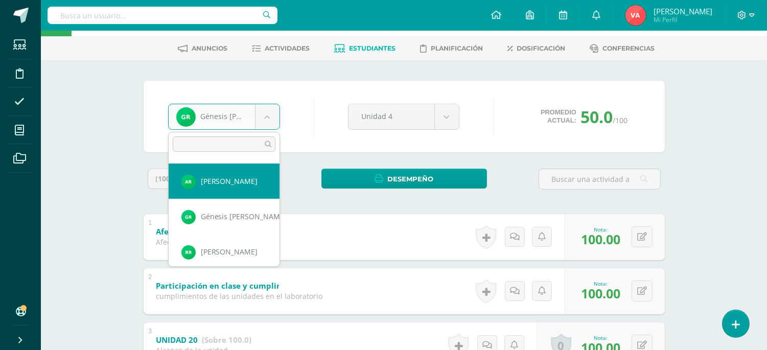
scroll to position [678, 0]
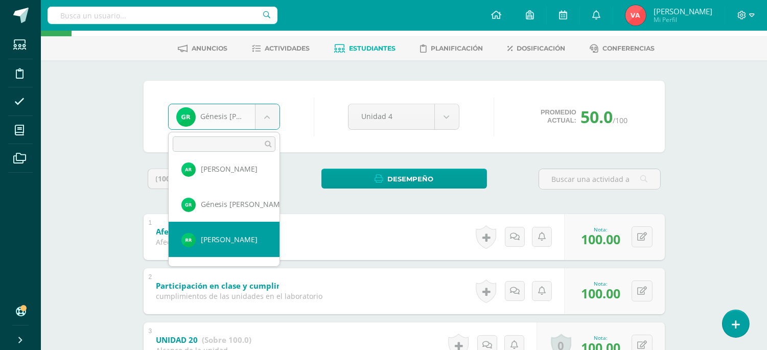
select select "2261"
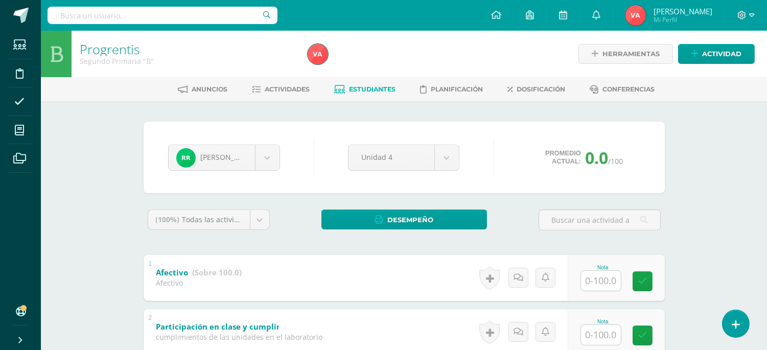
click at [591, 276] on input "text" at bounding box center [601, 281] width 40 height 20
type input "100"
click at [605, 335] on input "text" at bounding box center [606, 334] width 41 height 20
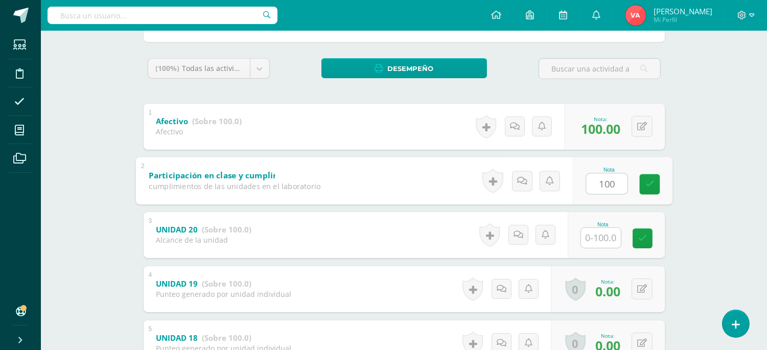
type input "100"
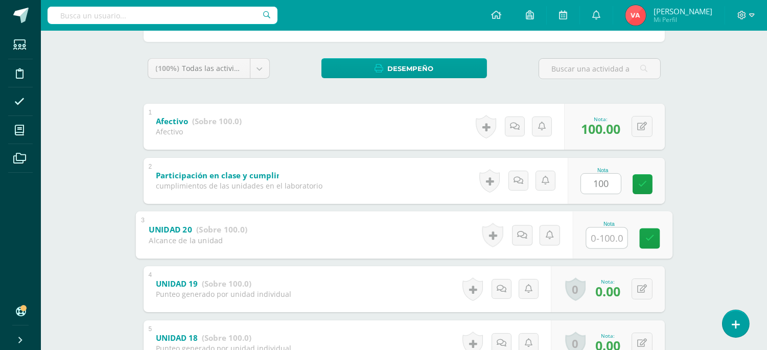
click at [601, 235] on input "text" at bounding box center [606, 237] width 41 height 20
type input "100"
click at [644, 287] on icon at bounding box center [642, 288] width 10 height 9
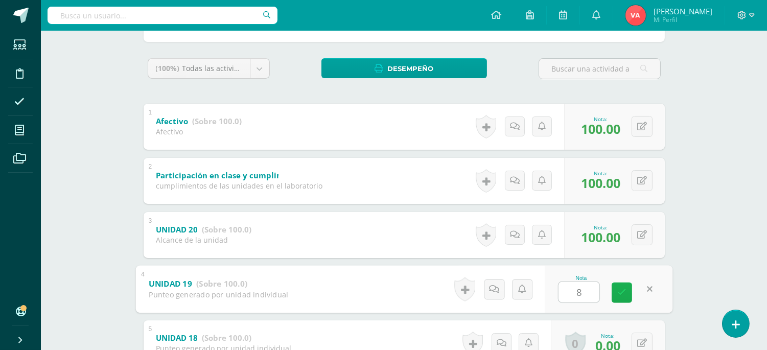
type input "80"
drag, startPoint x: 620, startPoint y: 289, endPoint x: 626, endPoint y: 300, distance: 12.4
click at [620, 289] on icon at bounding box center [621, 292] width 9 height 9
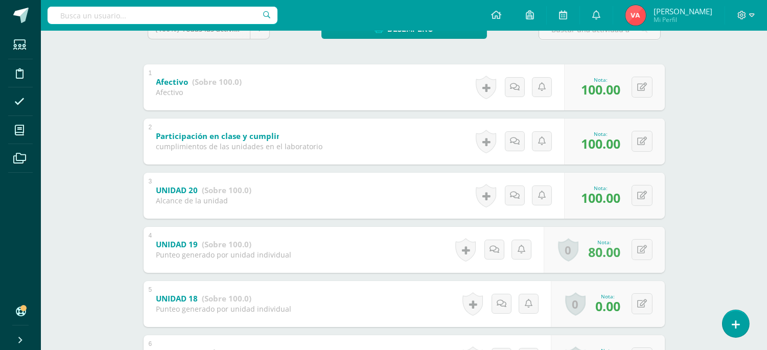
scroll to position [227, 0]
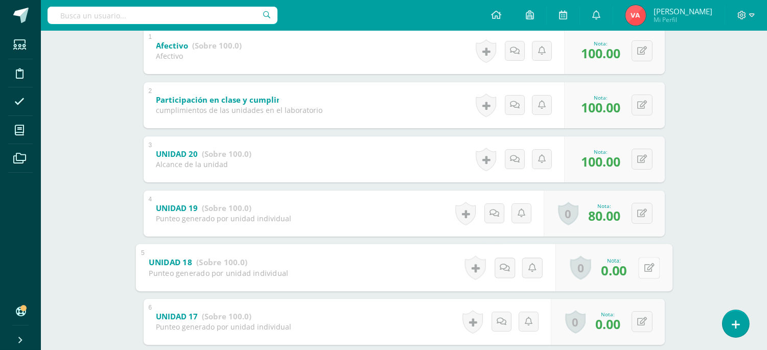
click at [635, 266] on div "0 [GEOGRAPHIC_DATA] Logros obtenidos Aún no hay logros agregados Nota: 0.00" at bounding box center [613, 268] width 117 height 48
click at [646, 269] on icon at bounding box center [649, 267] width 10 height 9
type input "80"
click at [639, 325] on icon at bounding box center [642, 321] width 10 height 9
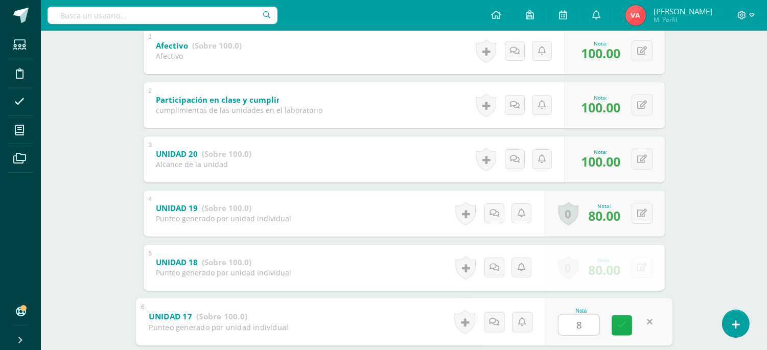
type input "80"
click at [618, 321] on icon at bounding box center [621, 325] width 9 height 9
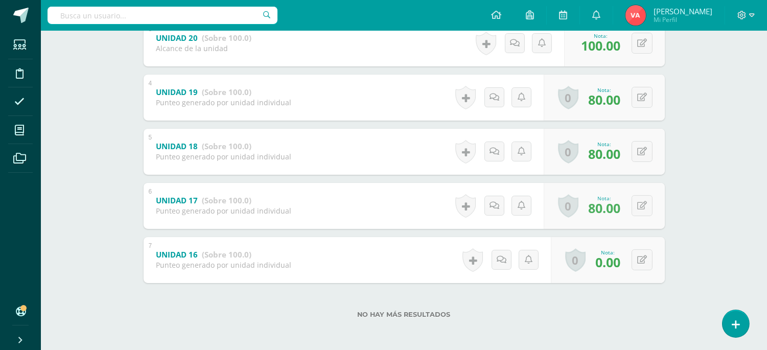
scroll to position [343, 0]
click at [641, 260] on icon at bounding box center [642, 259] width 10 height 9
type input "80"
click at [629, 267] on link at bounding box center [621, 262] width 20 height 20
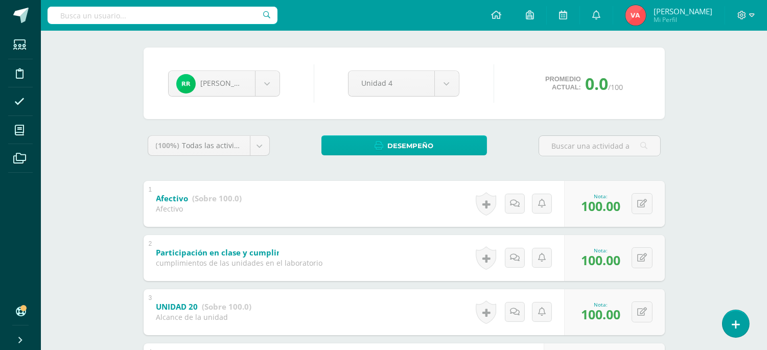
scroll to position [0, 0]
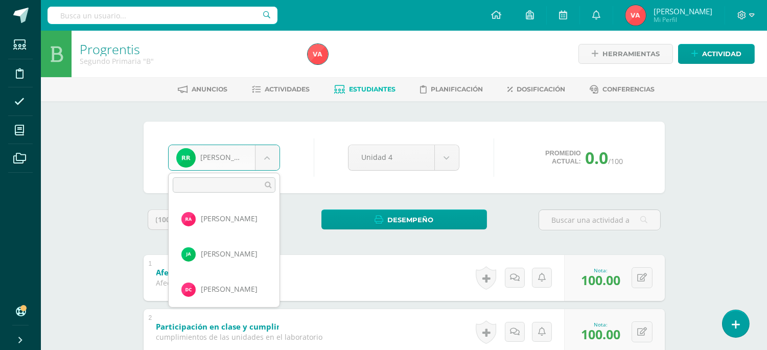
click at [266, 149] on body "Estudiantes Disciplina Asistencia Mis cursos Archivos Soporte Ayuda Reportar un…" at bounding box center [383, 347] width 767 height 694
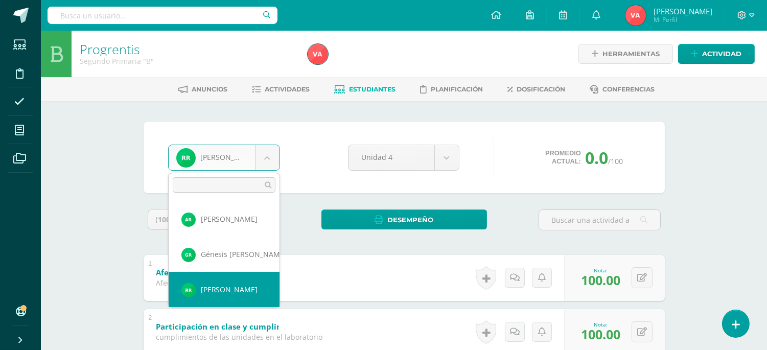
scroll to position [744, 0]
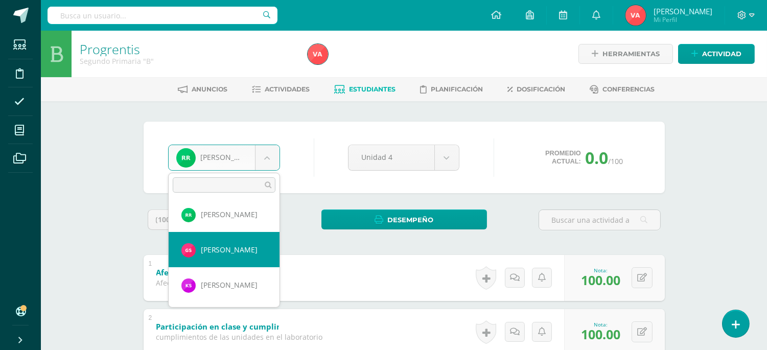
select select "2248"
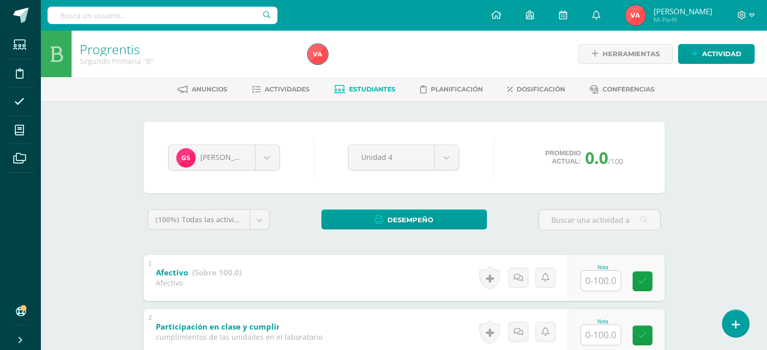
click at [601, 280] on input "text" at bounding box center [601, 281] width 40 height 20
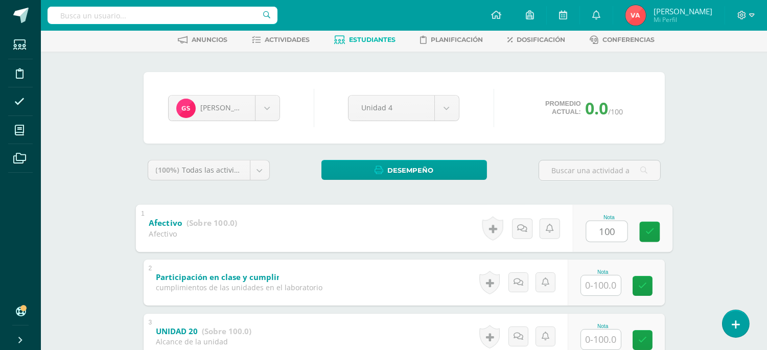
scroll to position [75, 0]
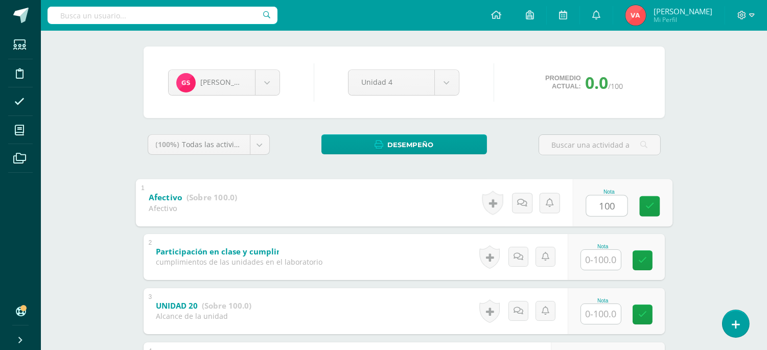
type input "100"
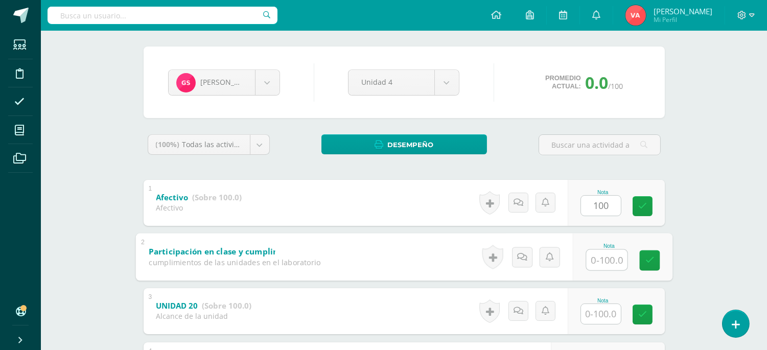
click at [601, 254] on input "text" at bounding box center [606, 259] width 41 height 20
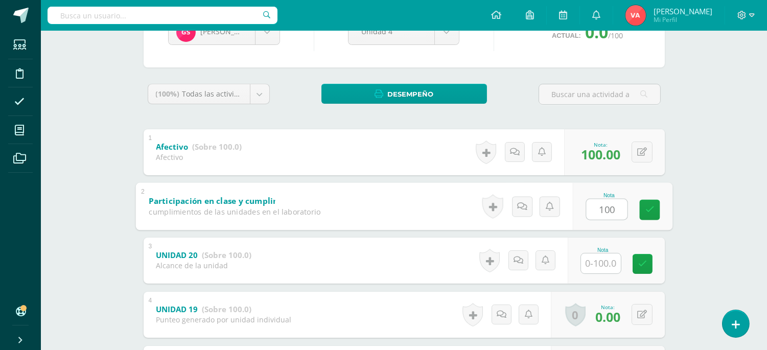
scroll to position [227, 0]
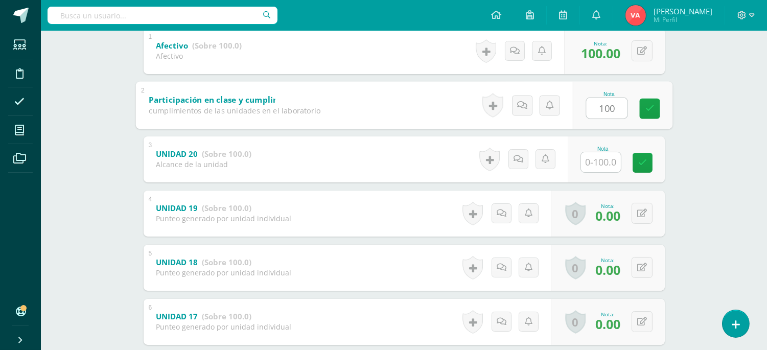
type input "100"
click at [604, 162] on input "text" at bounding box center [601, 162] width 40 height 20
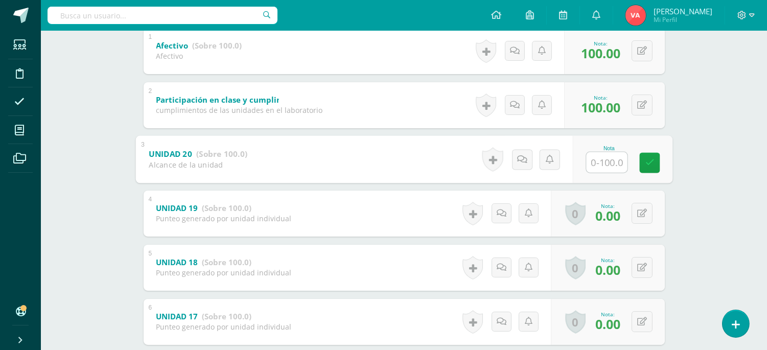
type input "0"
click at [652, 160] on icon at bounding box center [649, 162] width 9 height 9
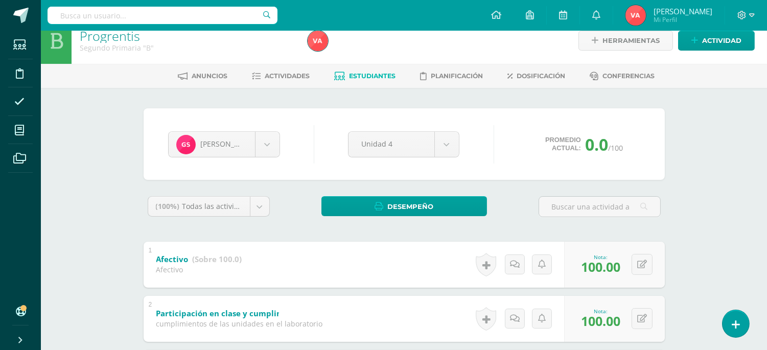
scroll to position [0, 0]
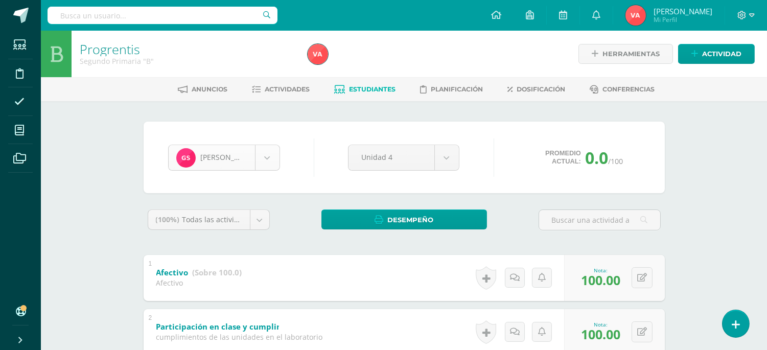
click at [263, 148] on body "Estudiantes Disciplina Asistencia Mis cursos Archivos Soporte Ayuda Reportar un…" at bounding box center [383, 347] width 767 height 694
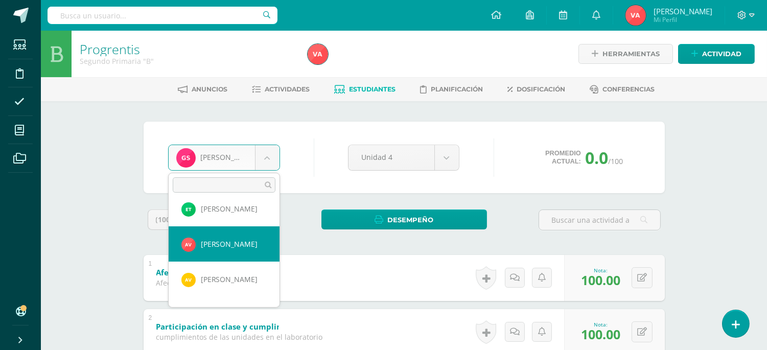
scroll to position [779, 0]
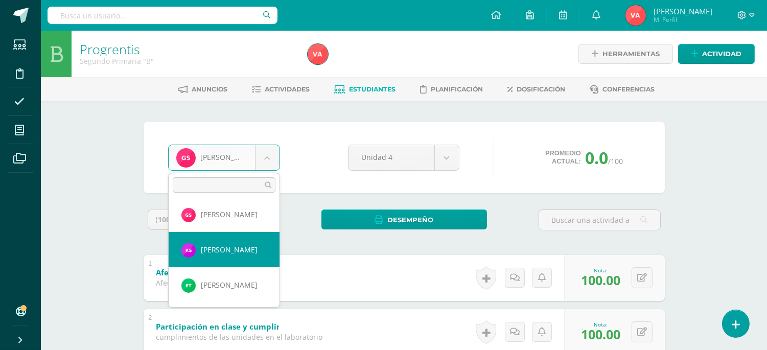
select select "2251"
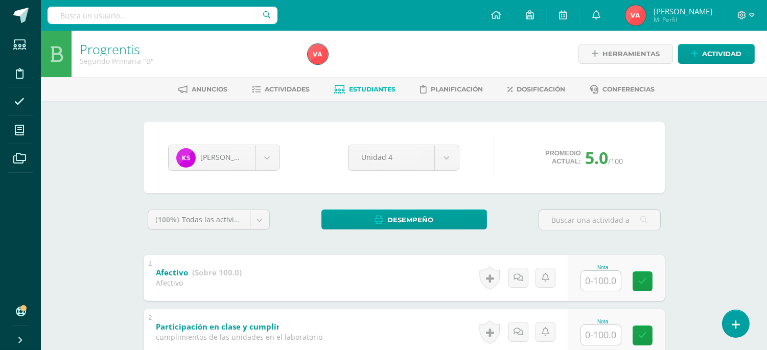
click at [611, 290] on input "text" at bounding box center [601, 281] width 40 height 20
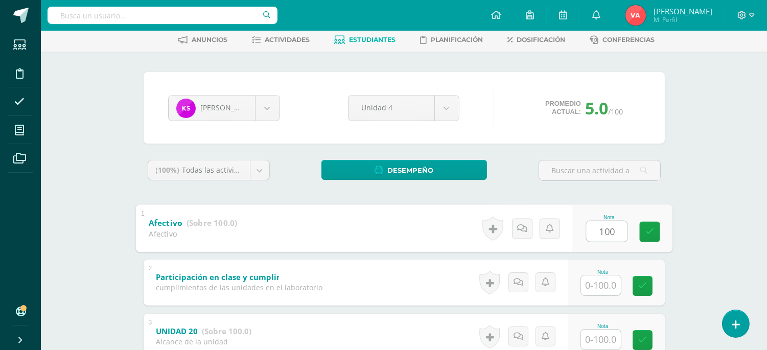
scroll to position [75, 0]
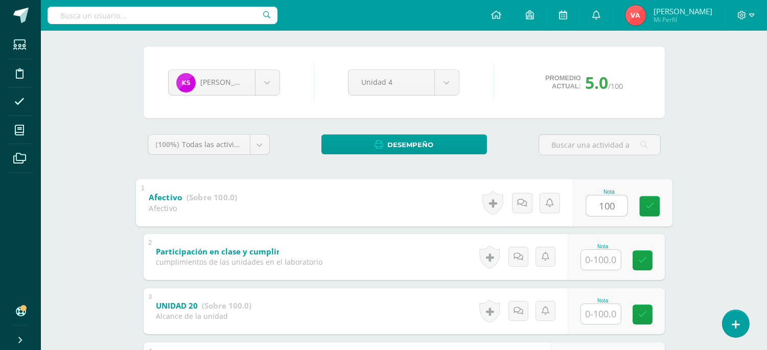
type input "100"
click at [605, 253] on input "text" at bounding box center [601, 260] width 40 height 20
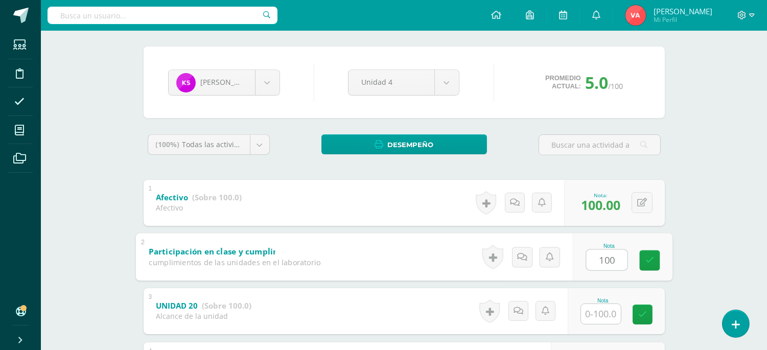
type input "100"
click at [604, 313] on input "text" at bounding box center [601, 314] width 40 height 20
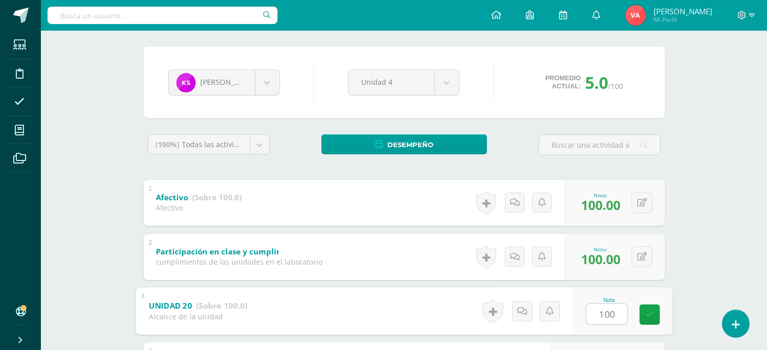
scroll to position [227, 0]
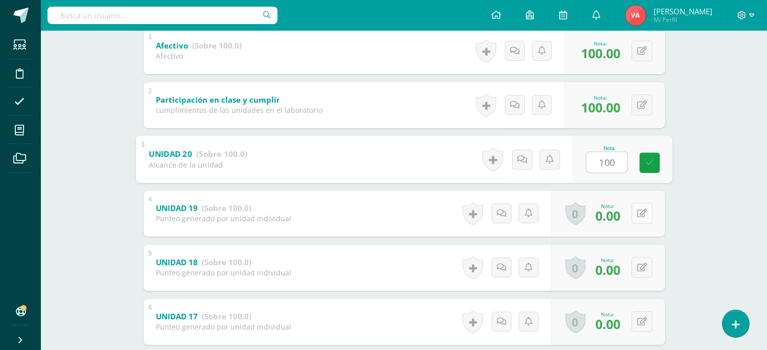
type input "100"
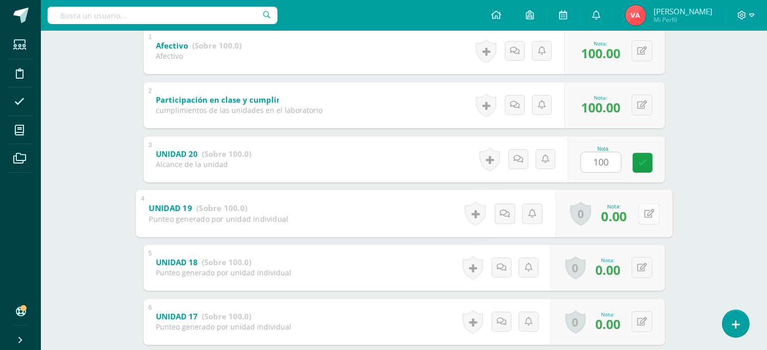
click at [644, 211] on icon at bounding box center [649, 213] width 10 height 9
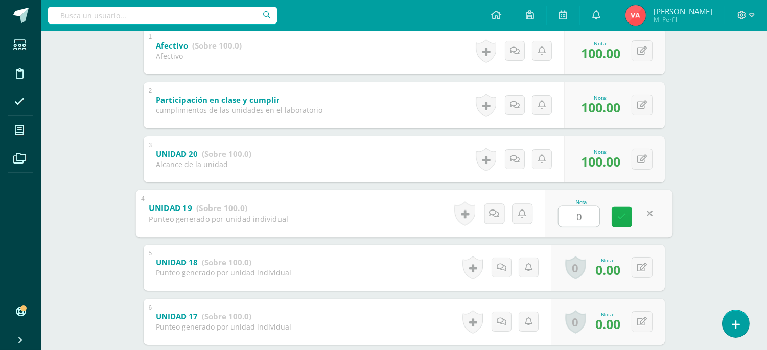
click at [619, 212] on icon at bounding box center [621, 216] width 9 height 9
click at [641, 215] on icon at bounding box center [642, 213] width 10 height 9
type input "0"
type input "80"
click at [640, 265] on button at bounding box center [641, 267] width 21 height 21
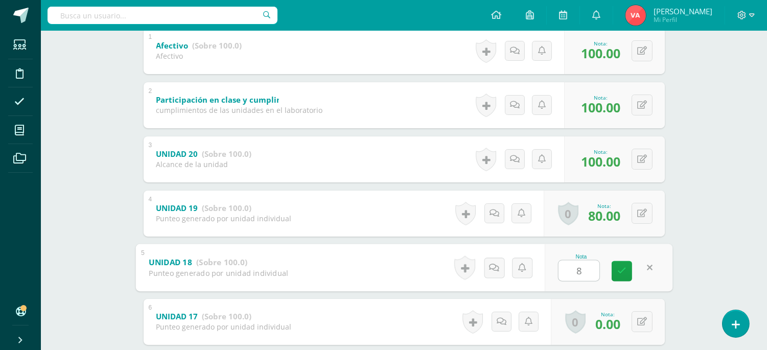
type input "80"
drag, startPoint x: 616, startPoint y: 268, endPoint x: 622, endPoint y: 270, distance: 6.0
click at [615, 269] on link at bounding box center [621, 270] width 20 height 20
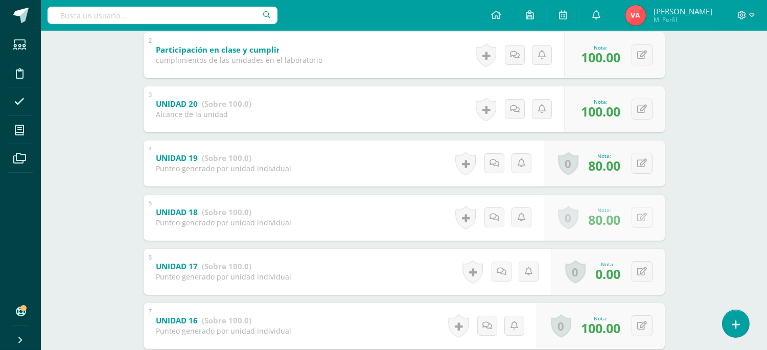
scroll to position [302, 0]
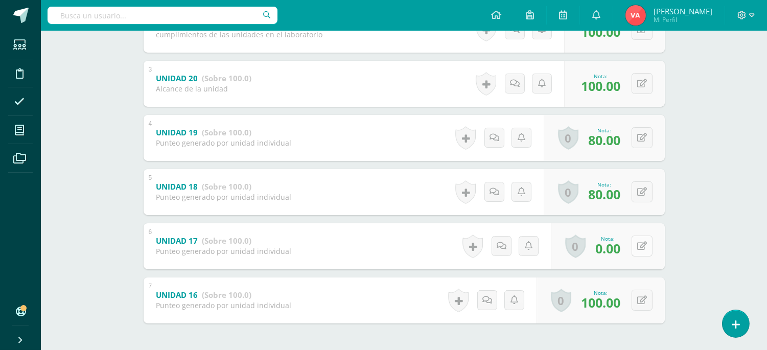
click at [644, 248] on icon at bounding box center [642, 246] width 10 height 9
type input "80"
click at [625, 253] on link at bounding box center [621, 249] width 20 height 20
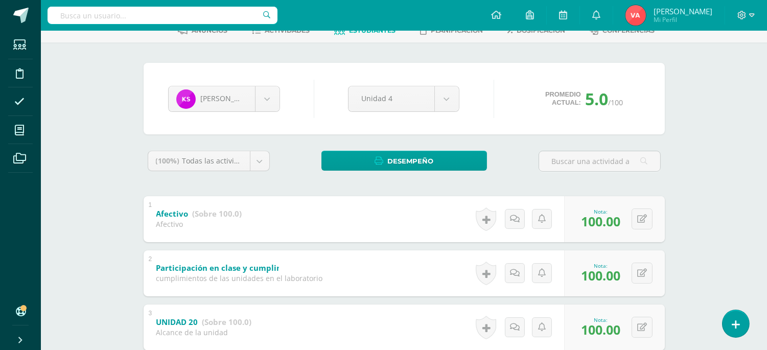
scroll to position [0, 0]
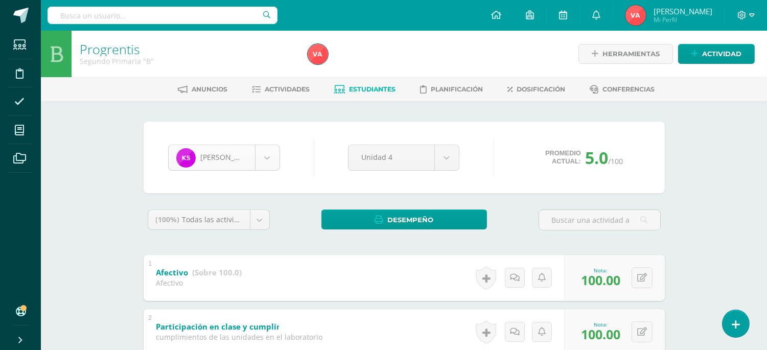
click at [263, 150] on body "Estudiantes Disciplina Asistencia Mis cursos Archivos Soporte Ayuda Reportar un…" at bounding box center [383, 347] width 767 height 694
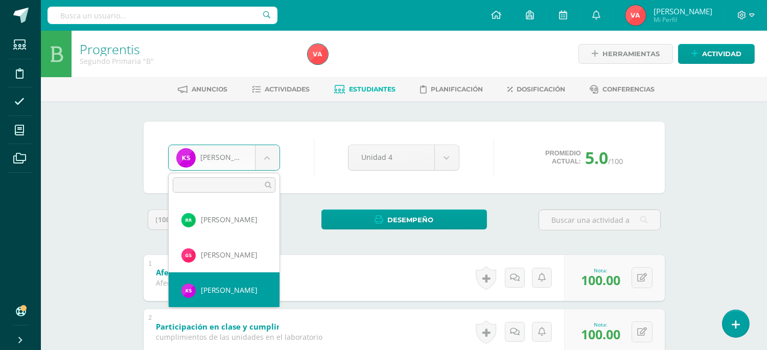
scroll to position [815, 0]
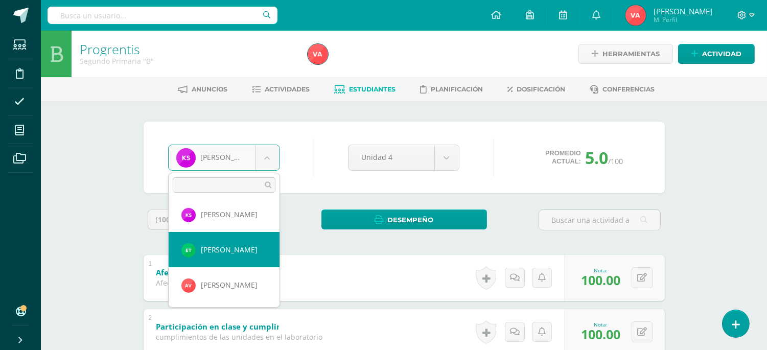
select select "1843"
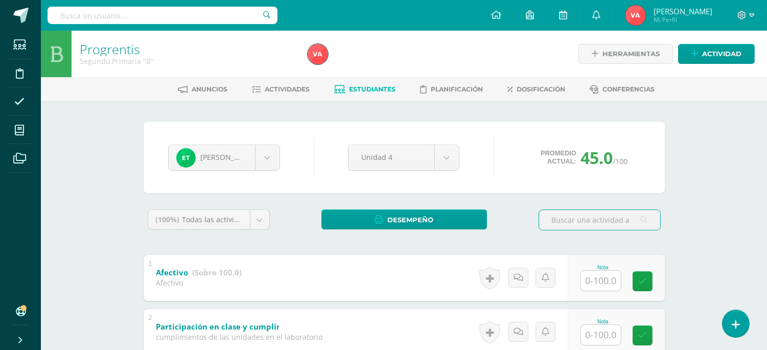
click at [607, 284] on input "text" at bounding box center [601, 281] width 40 height 20
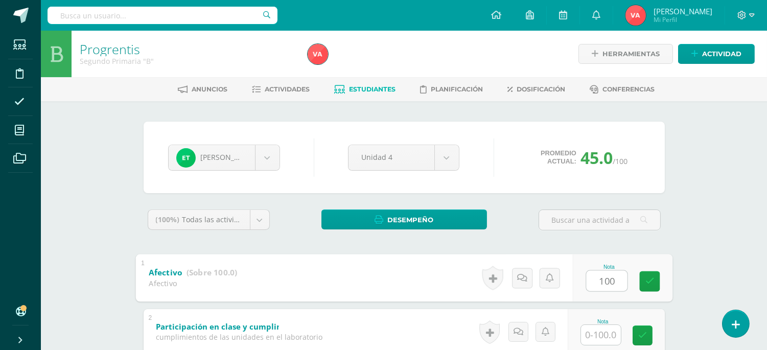
type input "100"
click at [606, 330] on input "text" at bounding box center [601, 335] width 40 height 20
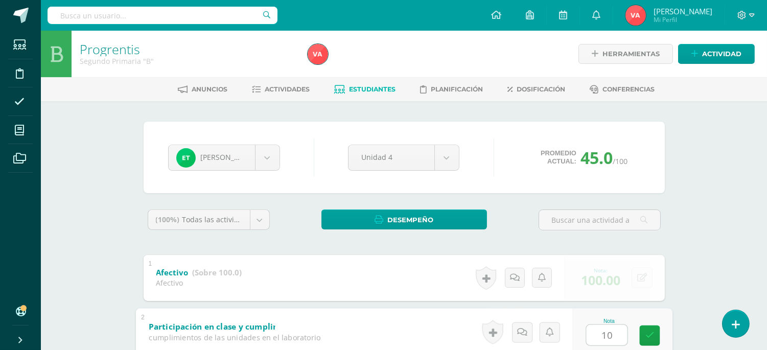
type input "100"
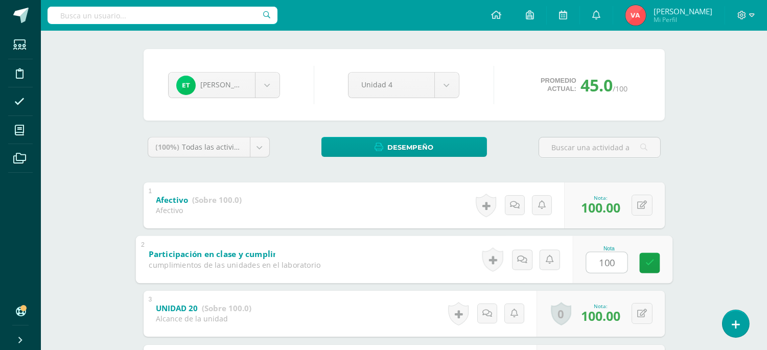
scroll to position [151, 0]
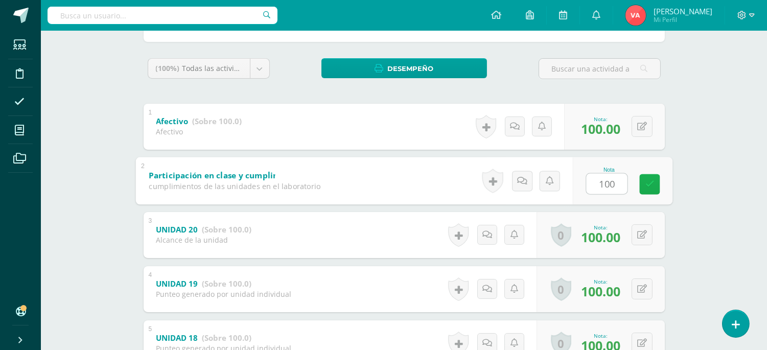
click at [648, 180] on icon at bounding box center [649, 184] width 9 height 9
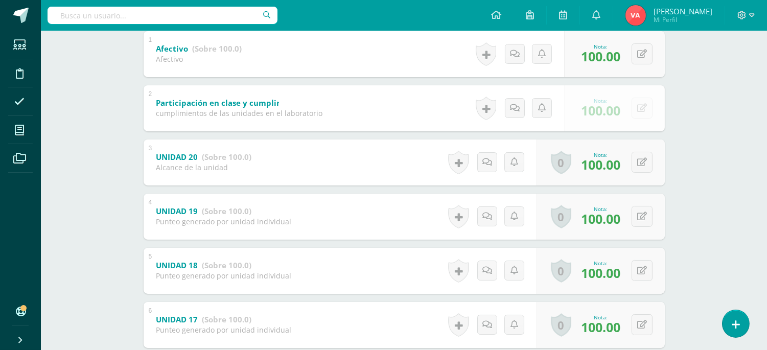
scroll to position [302, 0]
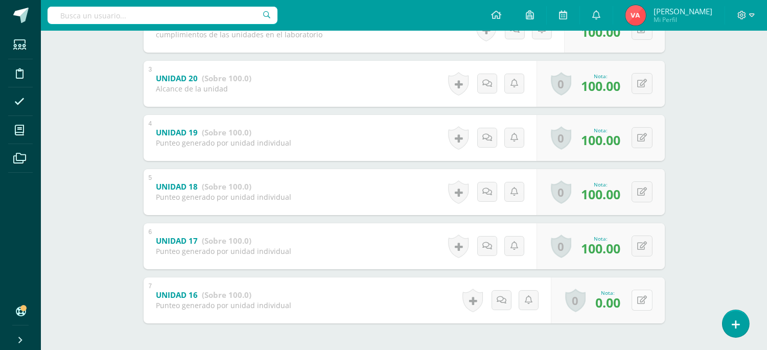
click at [641, 297] on icon at bounding box center [642, 300] width 10 height 9
type input "80"
click at [625, 301] on icon at bounding box center [621, 303] width 9 height 9
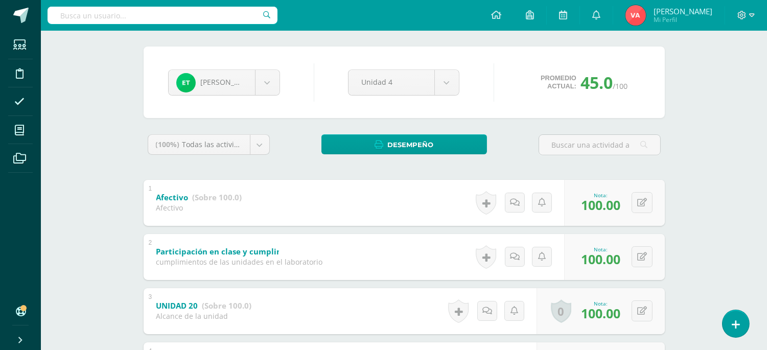
scroll to position [0, 0]
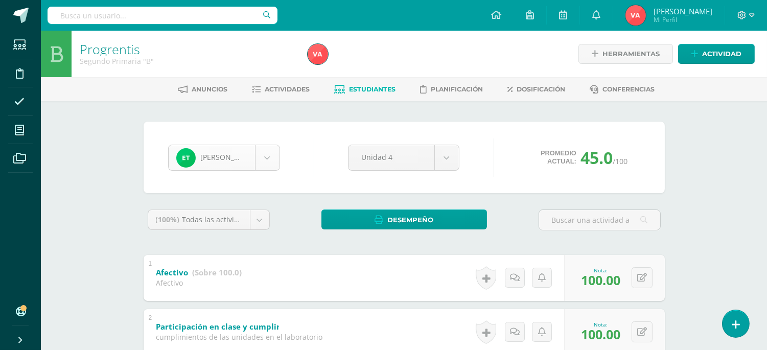
click at [268, 152] on body "Estudiantes Disciplina Asistencia Mis cursos Archivos Soporte Ayuda Reportar un…" at bounding box center [383, 347] width 767 height 694
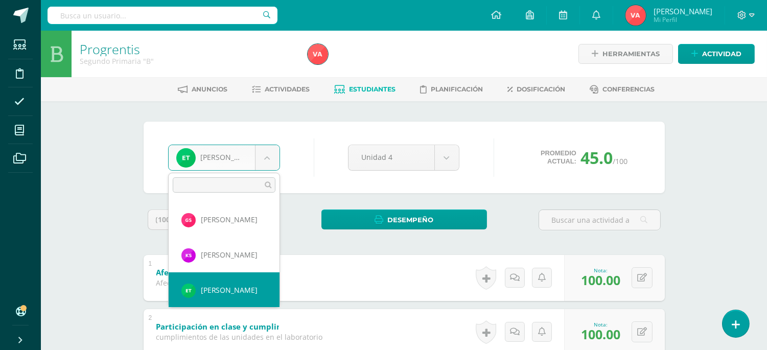
scroll to position [850, 0]
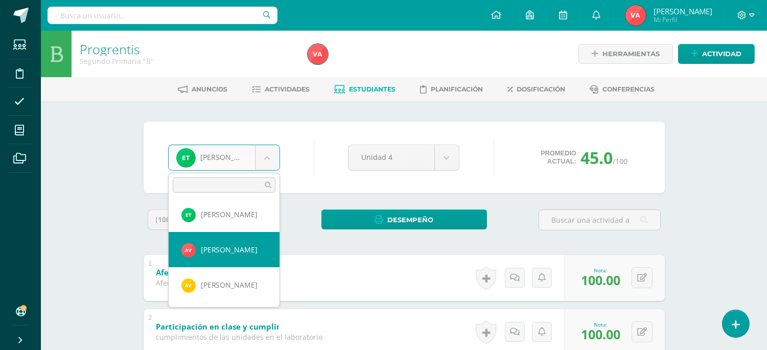
select select "2021"
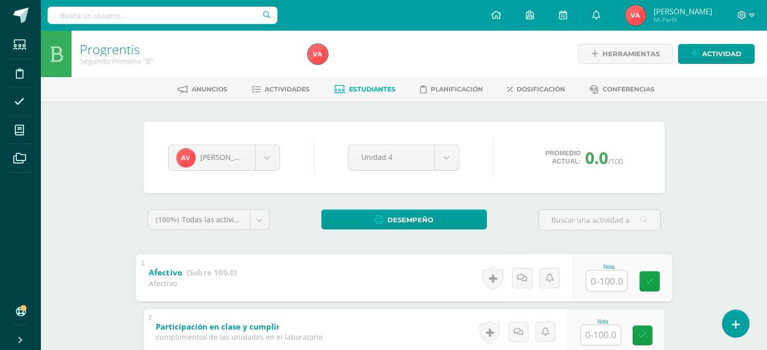
click at [606, 281] on input "text" at bounding box center [606, 280] width 41 height 20
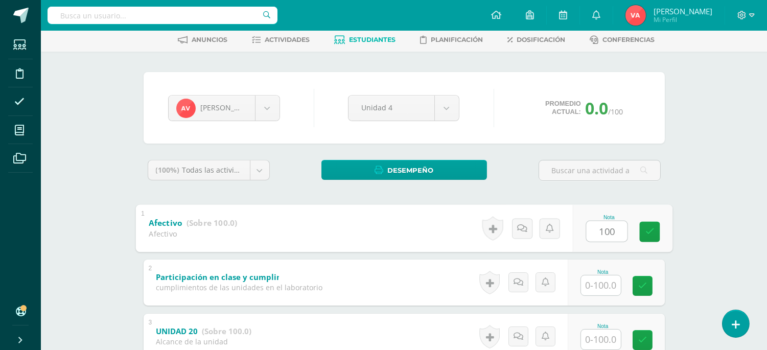
scroll to position [75, 0]
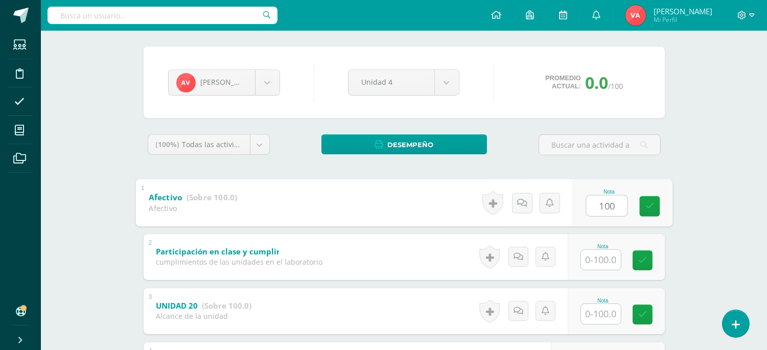
type input "100"
click at [611, 262] on input "text" at bounding box center [601, 260] width 40 height 20
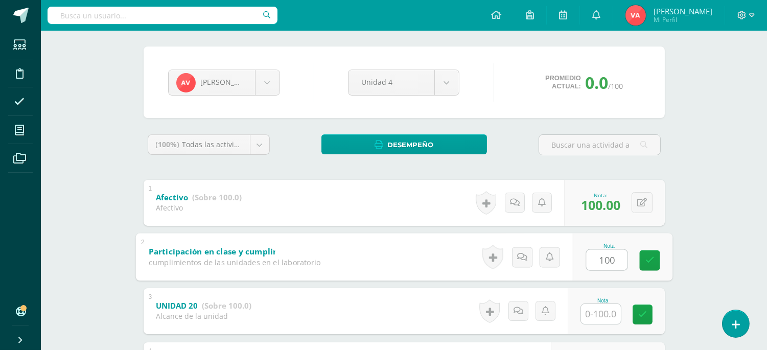
scroll to position [151, 0]
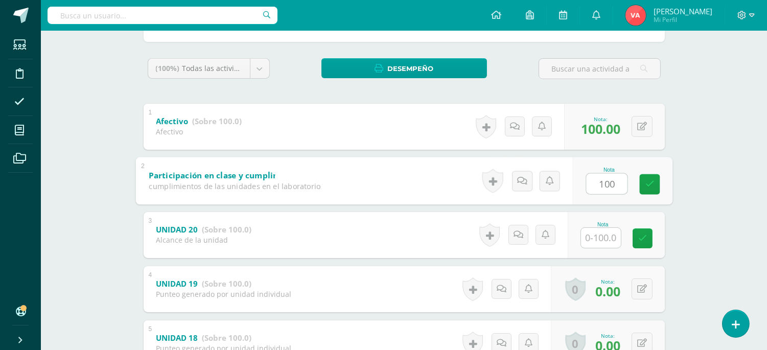
type input "100"
click at [606, 235] on input "text" at bounding box center [601, 238] width 40 height 20
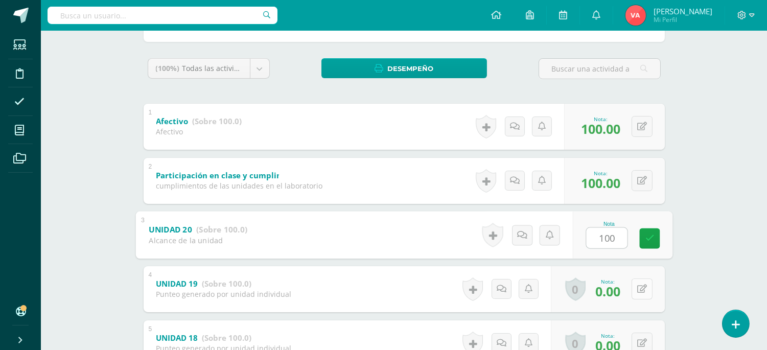
type input "100"
click at [640, 290] on icon at bounding box center [642, 288] width 10 height 9
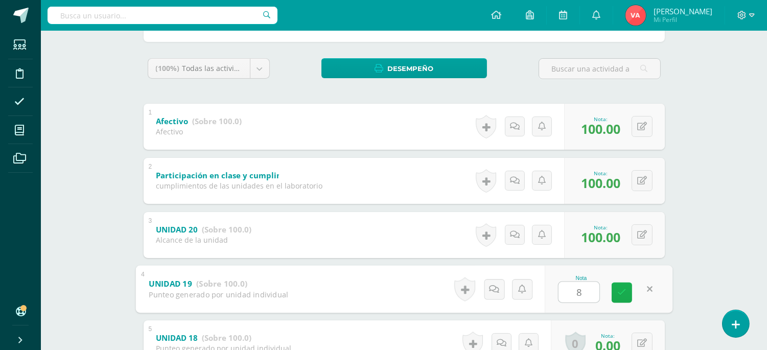
type input "80"
click at [624, 295] on icon at bounding box center [621, 292] width 9 height 9
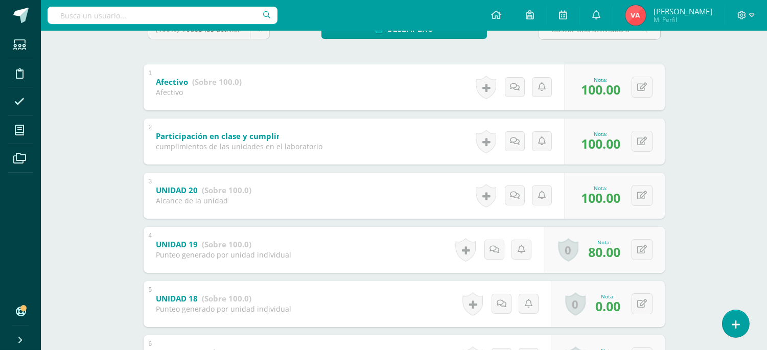
scroll to position [227, 0]
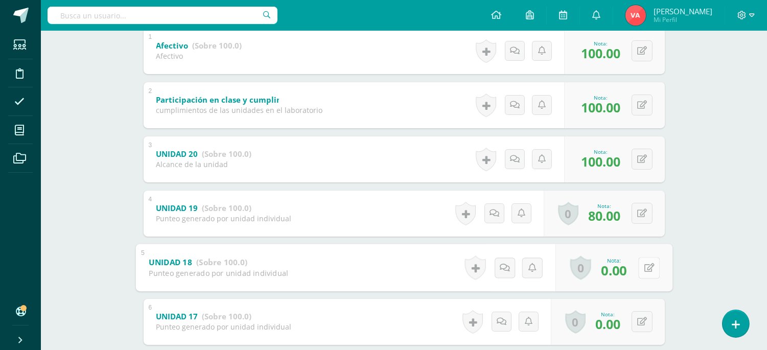
click at [644, 266] on icon at bounding box center [649, 267] width 10 height 9
type input "80"
click at [618, 269] on icon at bounding box center [621, 271] width 9 height 9
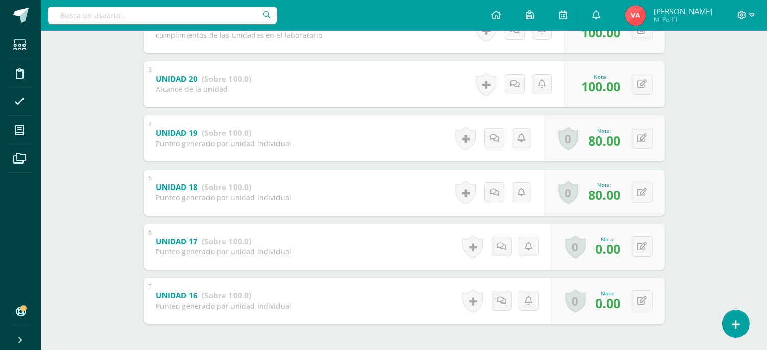
scroll to position [302, 0]
click at [643, 242] on icon at bounding box center [642, 246] width 10 height 9
type input "80"
click at [623, 254] on link at bounding box center [621, 249] width 20 height 20
click at [644, 300] on icon at bounding box center [649, 300] width 10 height 9
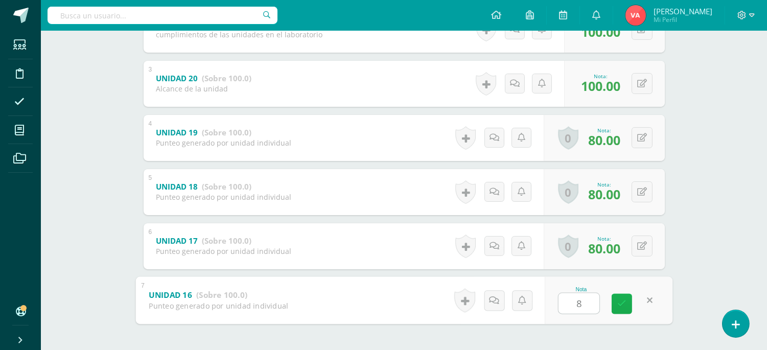
type input "80"
click at [620, 300] on icon at bounding box center [621, 303] width 9 height 9
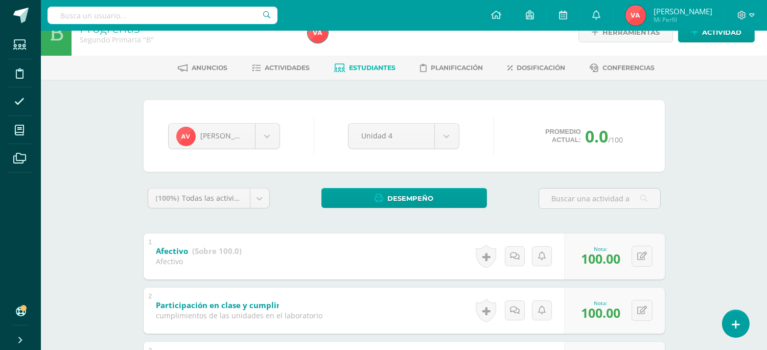
scroll to position [0, 0]
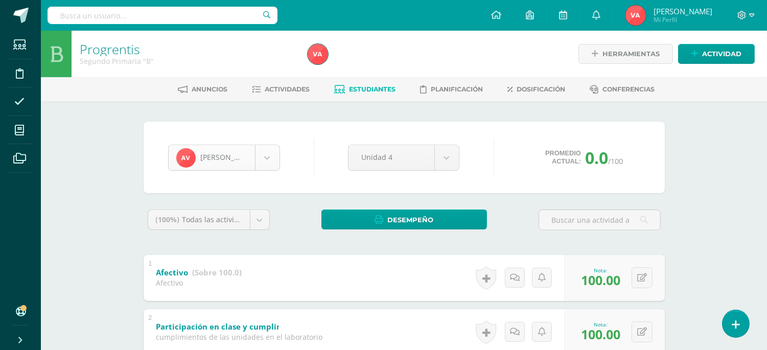
click at [271, 160] on body "Estudiantes Disciplina Asistencia Mis cursos Archivos Soporte Ayuda Reportar un…" at bounding box center [383, 347] width 767 height 694
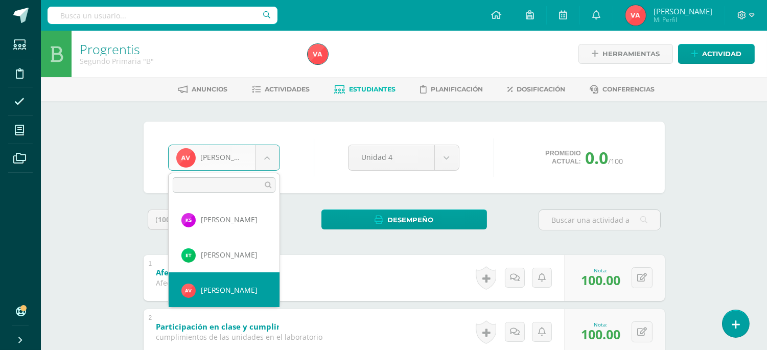
scroll to position [884, 0]
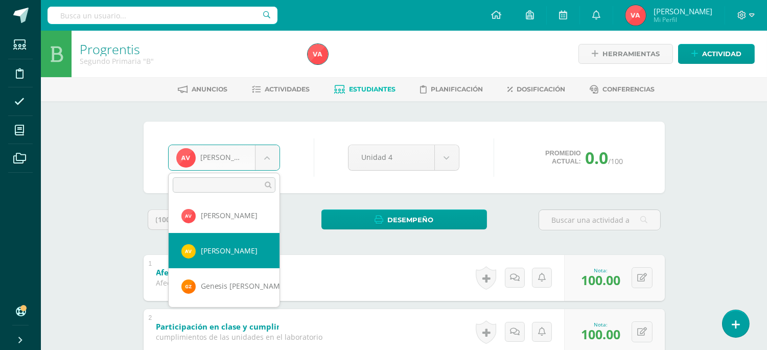
select select "2614"
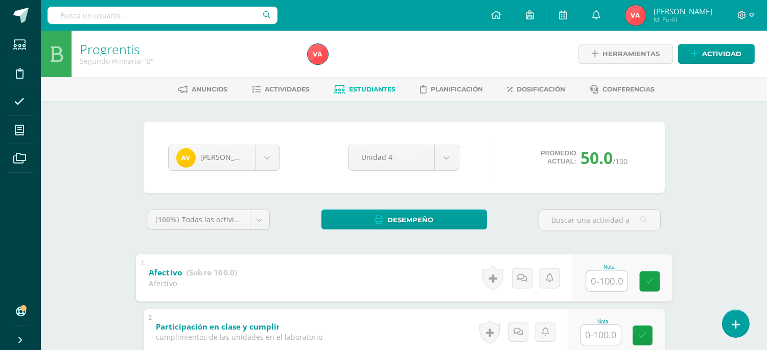
click at [602, 278] on input "text" at bounding box center [606, 280] width 41 height 20
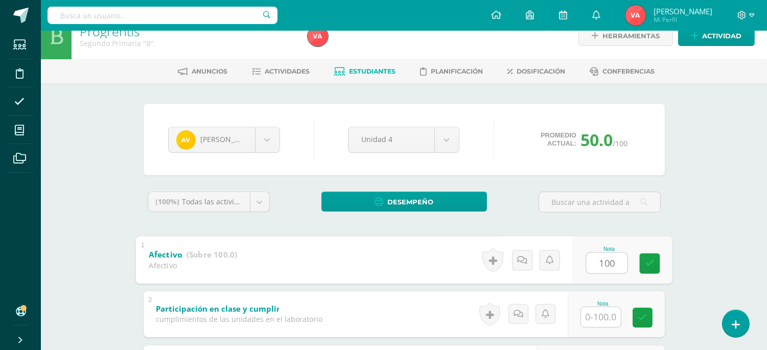
scroll to position [75, 0]
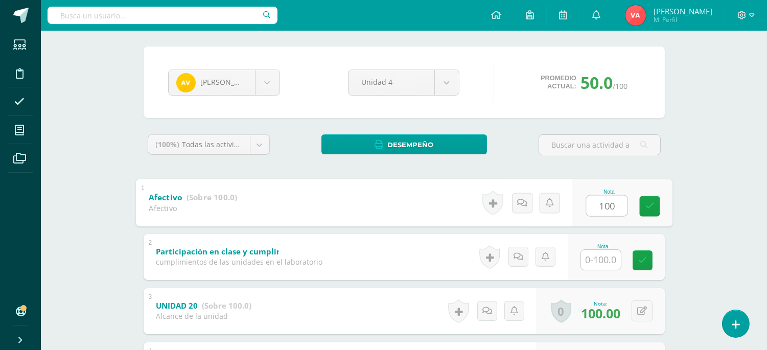
type input "100"
click at [607, 259] on input "text" at bounding box center [601, 260] width 40 height 20
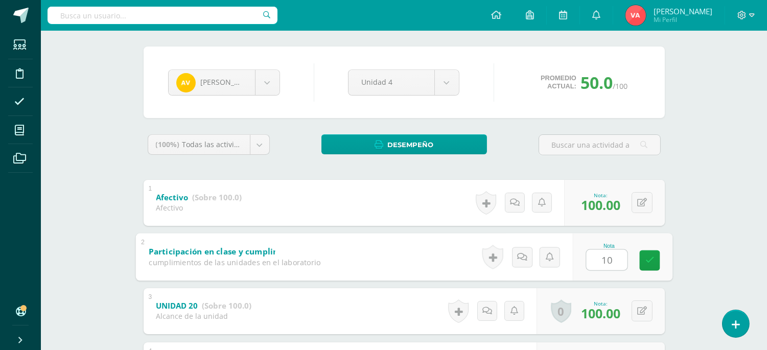
type input "100"
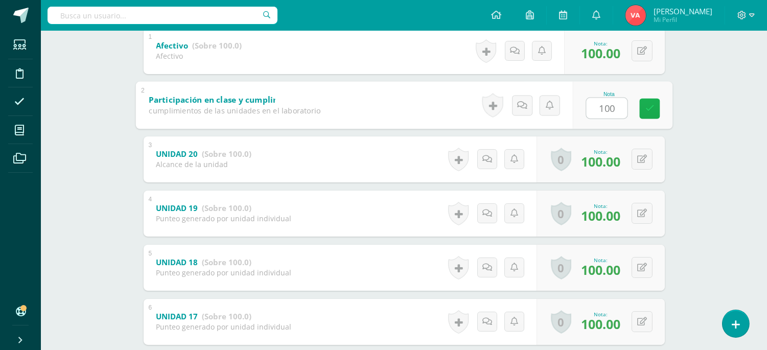
click at [645, 106] on icon at bounding box center [649, 108] width 9 height 9
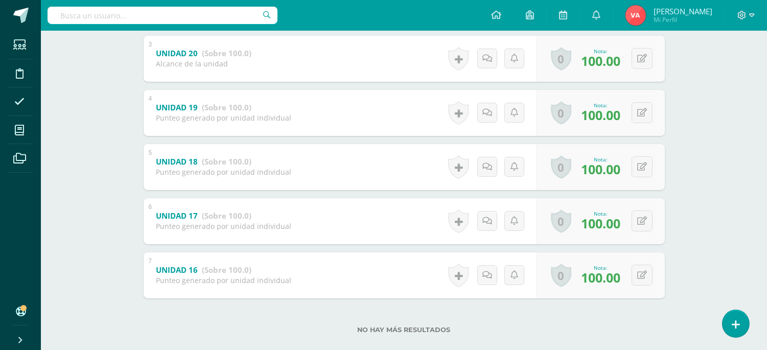
scroll to position [116, 0]
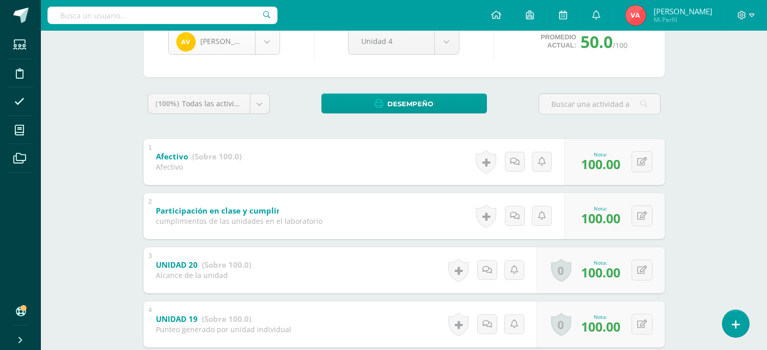
click at [262, 43] on body "Estudiantes Disciplina Asistencia Mis cursos Archivos Soporte Ayuda Reportar un…" at bounding box center [383, 231] width 767 height 694
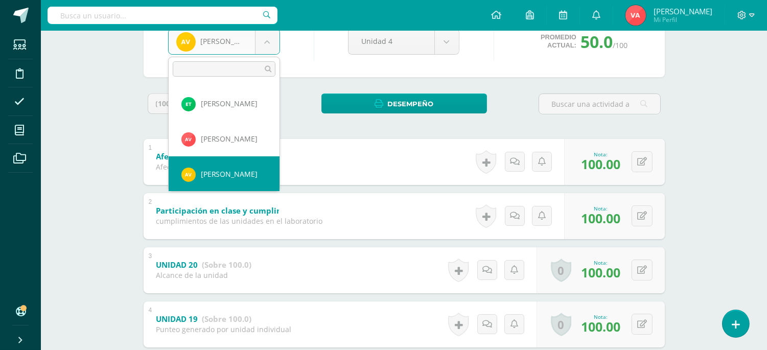
scroll to position [884, 0]
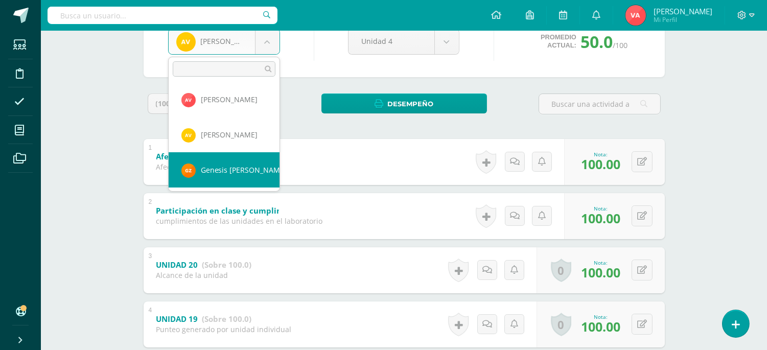
select select "2615"
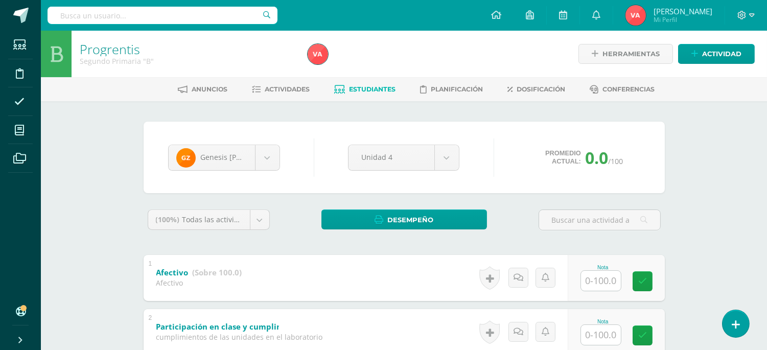
click at [590, 277] on input "text" at bounding box center [601, 281] width 40 height 20
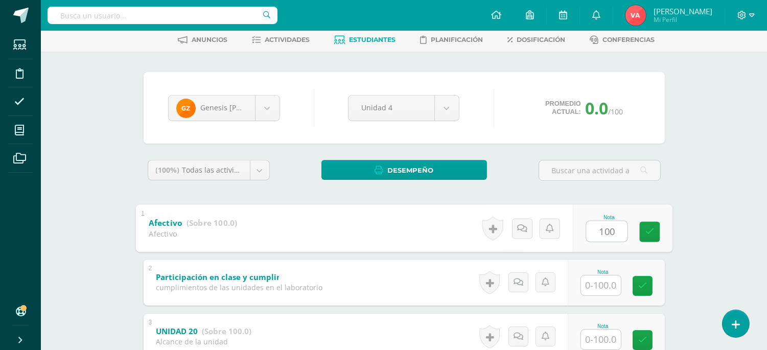
scroll to position [75, 0]
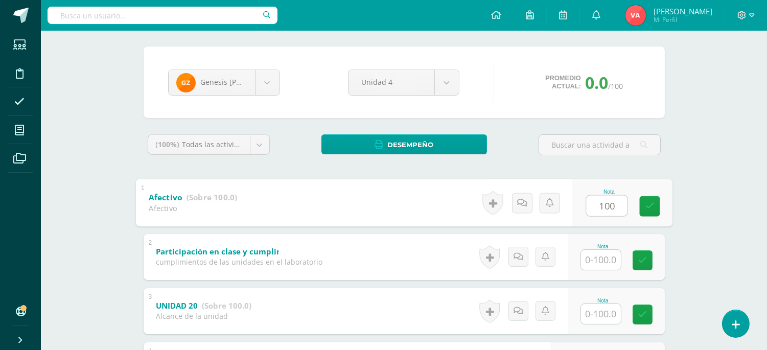
type input "100"
click at [599, 254] on input "text" at bounding box center [601, 260] width 40 height 20
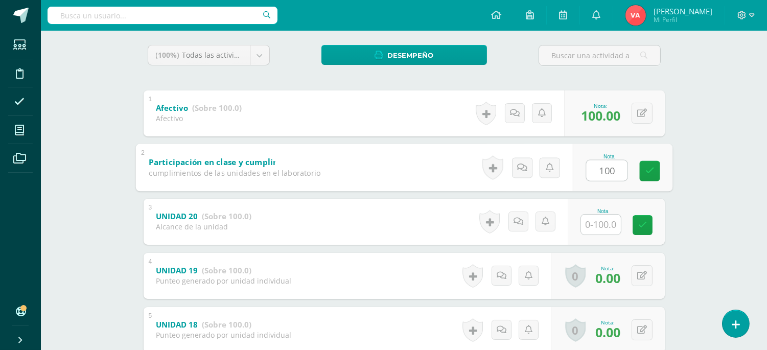
scroll to position [227, 0]
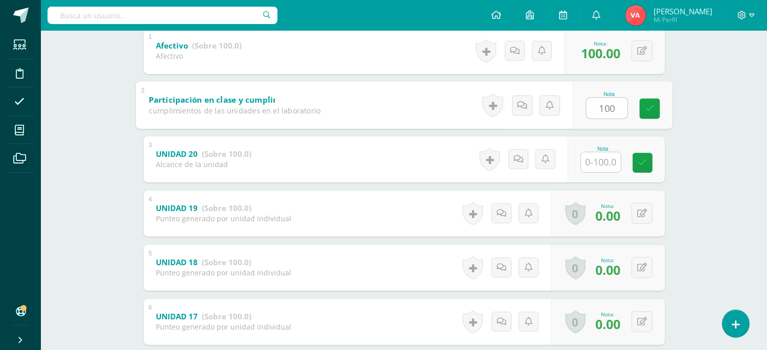
type input "100"
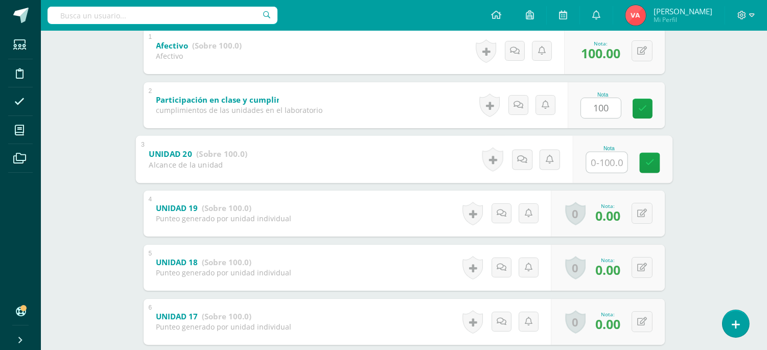
click at [604, 161] on input "text" at bounding box center [606, 162] width 41 height 20
type input "100"
click at [639, 212] on icon at bounding box center [642, 213] width 10 height 9
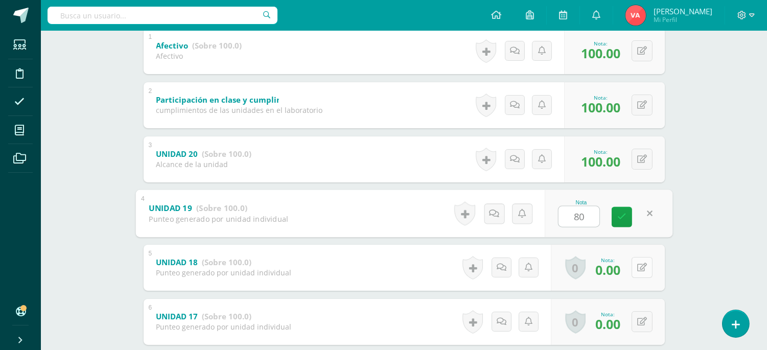
type input "80"
click at [636, 257] on button at bounding box center [641, 267] width 21 height 21
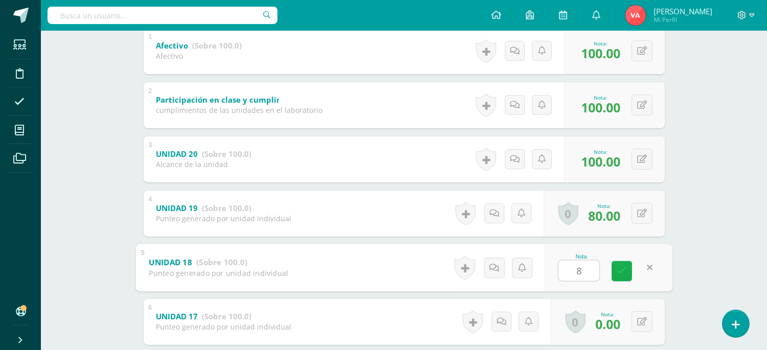
type input "80"
click at [625, 267] on icon at bounding box center [621, 271] width 9 height 9
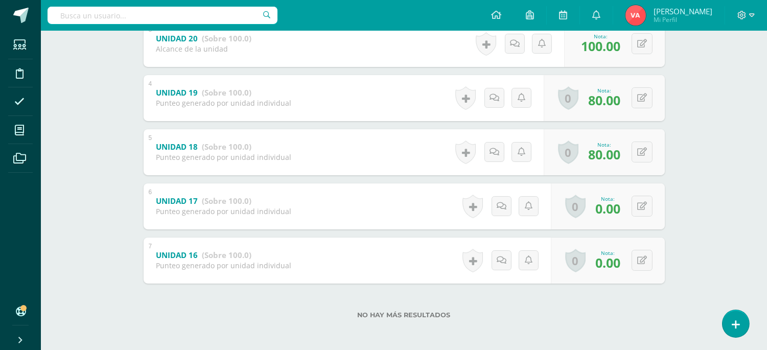
scroll to position [343, 0]
click at [642, 207] on icon at bounding box center [642, 205] width 10 height 9
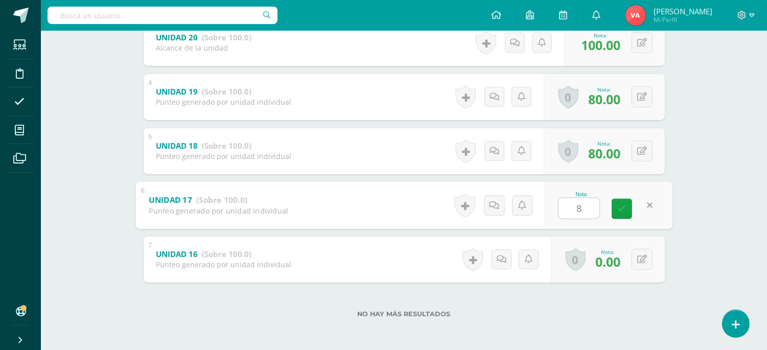
type input "80"
click at [618, 202] on link at bounding box center [621, 208] width 20 height 20
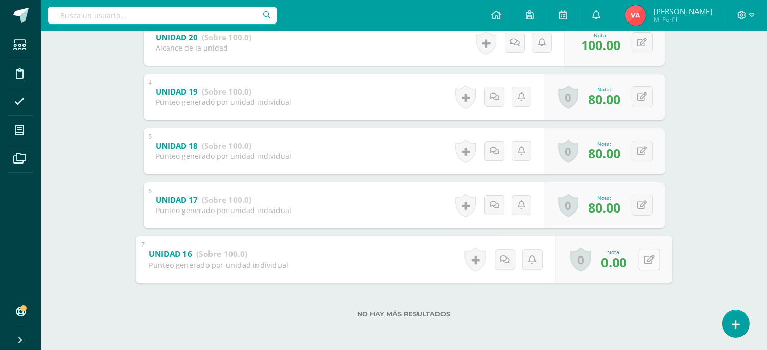
click at [644, 258] on icon at bounding box center [649, 259] width 10 height 9
click at [622, 263] on icon at bounding box center [621, 262] width 9 height 9
click at [644, 258] on icon at bounding box center [642, 259] width 10 height 9
type input "80"
click at [624, 262] on icon at bounding box center [621, 262] width 9 height 9
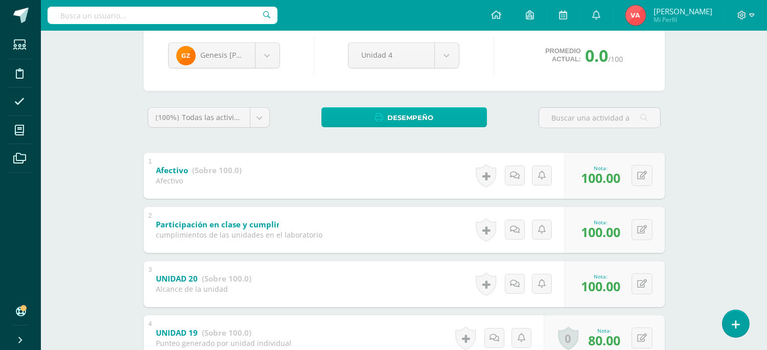
scroll to position [41, 0]
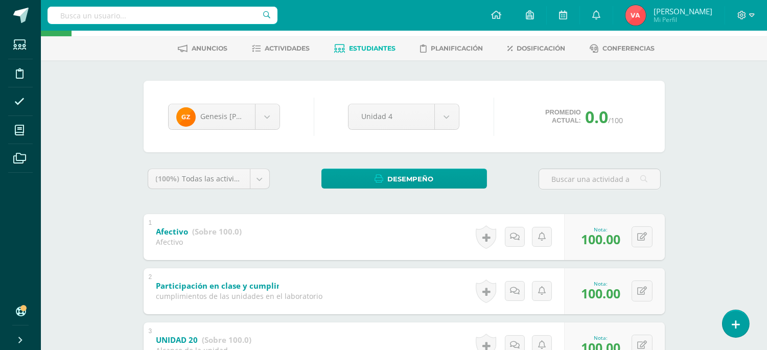
click at [300, 141] on div "Genesis Zuñiga Rashell Aguilar José Arreaga Danna Castillo Camila Chavez Ashly …" at bounding box center [404, 117] width 521 height 72
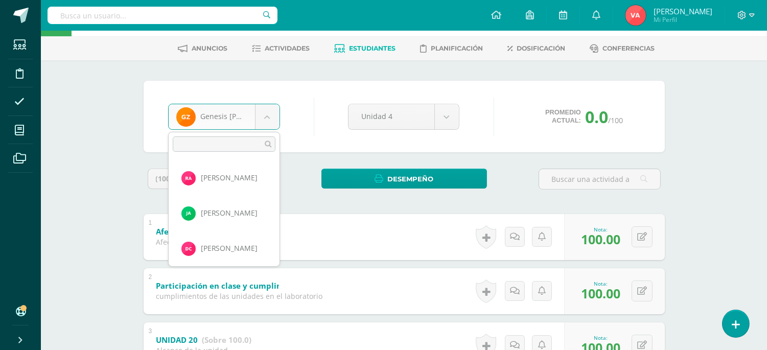
click at [266, 114] on body "Estudiantes Disciplina Asistencia Mis cursos Archivos Soporte Ayuda Reportar un…" at bounding box center [383, 306] width 767 height 694
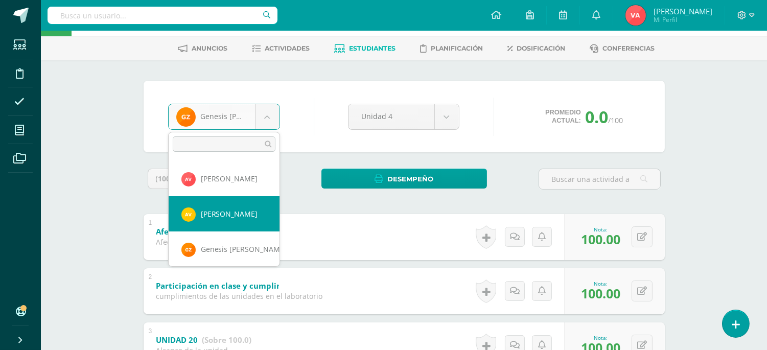
scroll to position [884, 0]
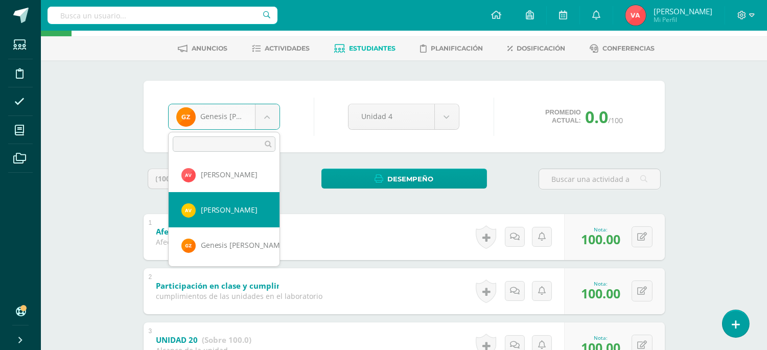
click at [320, 113] on body "Estudiantes Disciplina Asistencia Mis cursos Archivos Soporte Ayuda Reportar un…" at bounding box center [383, 306] width 767 height 694
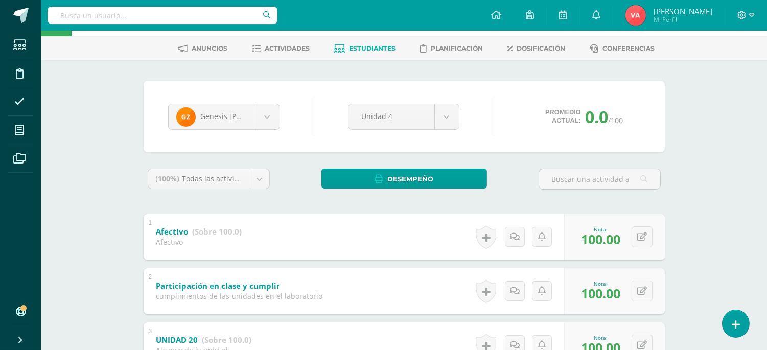
scroll to position [0, 0]
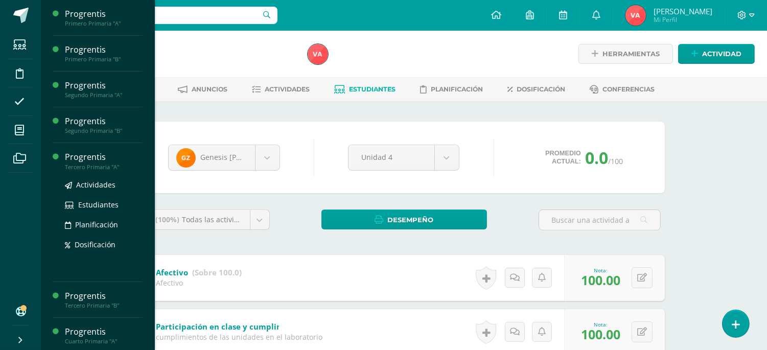
click at [88, 165] on div "Tercero Primaria "A"" at bounding box center [104, 166] width 78 height 7
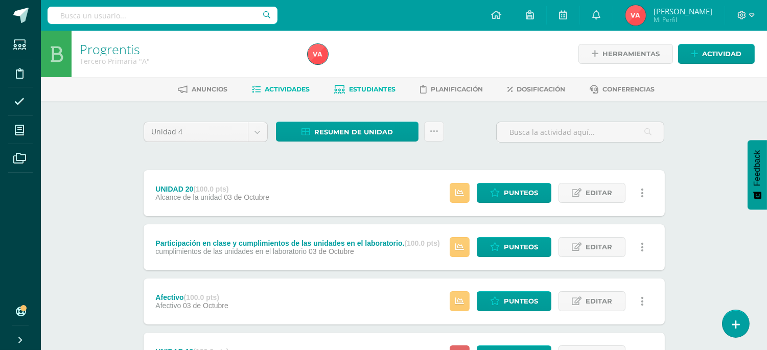
click at [370, 87] on span "Estudiantes" at bounding box center [372, 89] width 46 height 8
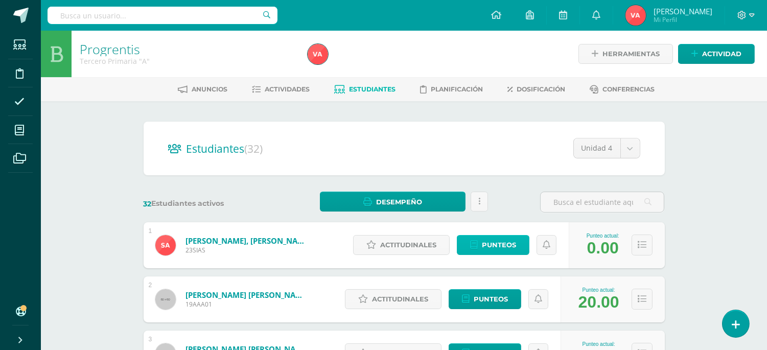
click at [501, 242] on span "Punteos" at bounding box center [499, 244] width 34 height 19
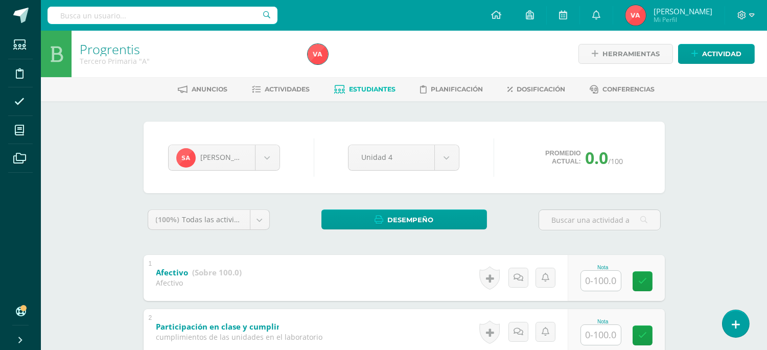
click at [602, 285] on input "text" at bounding box center [601, 281] width 40 height 20
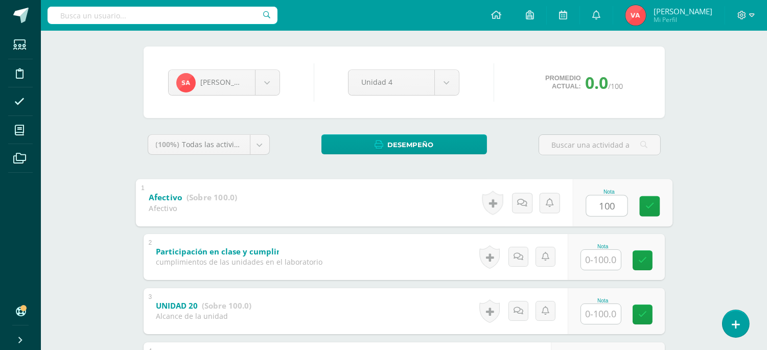
type input "100"
click at [610, 253] on input "text" at bounding box center [601, 260] width 40 height 20
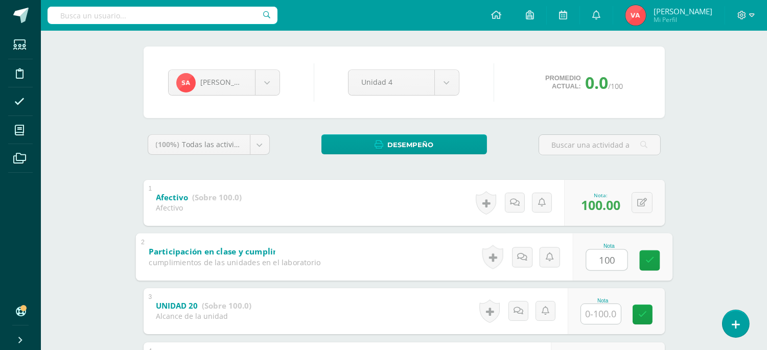
type input "100"
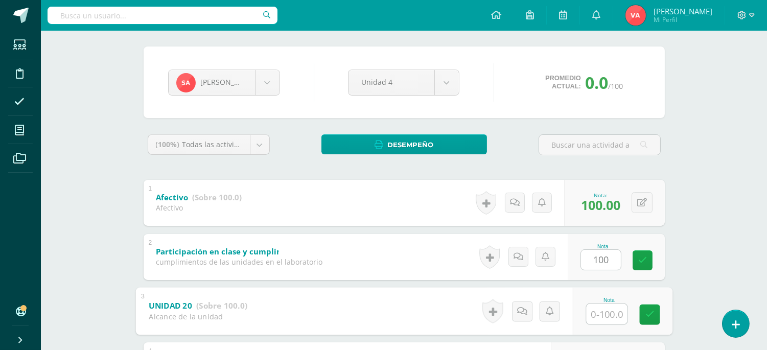
click at [596, 311] on input "text" at bounding box center [606, 313] width 41 height 20
type input "0"
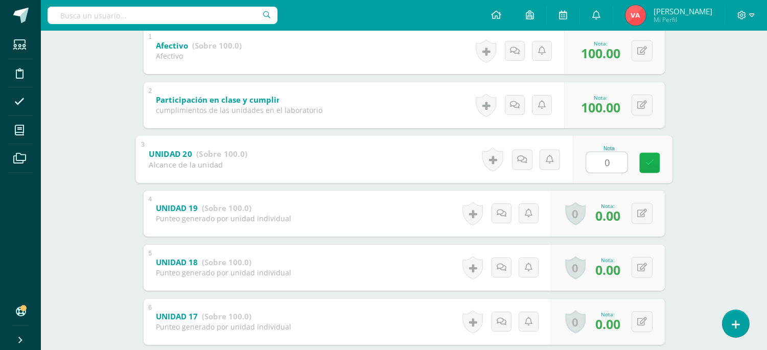
click at [651, 156] on link at bounding box center [649, 162] width 20 height 20
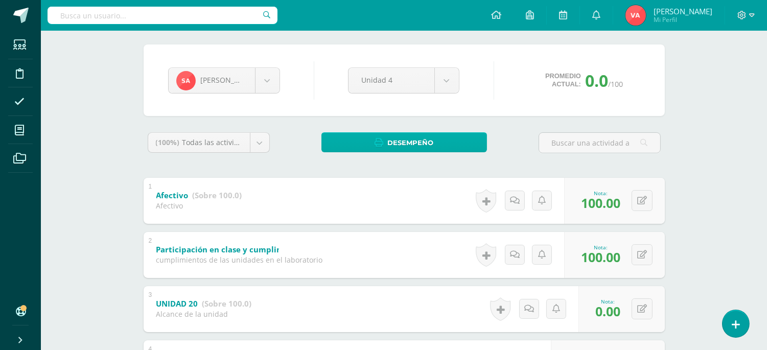
scroll to position [75, 0]
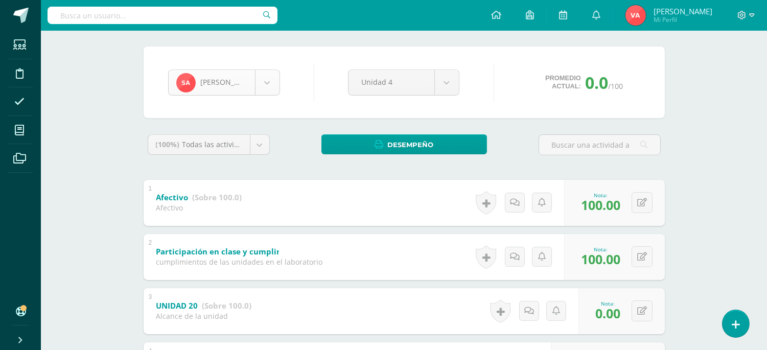
click at [263, 79] on body "Estudiantes Disciplina Asistencia Mis cursos Archivos Soporte Ayuda Reportar un…" at bounding box center [383, 272] width 767 height 694
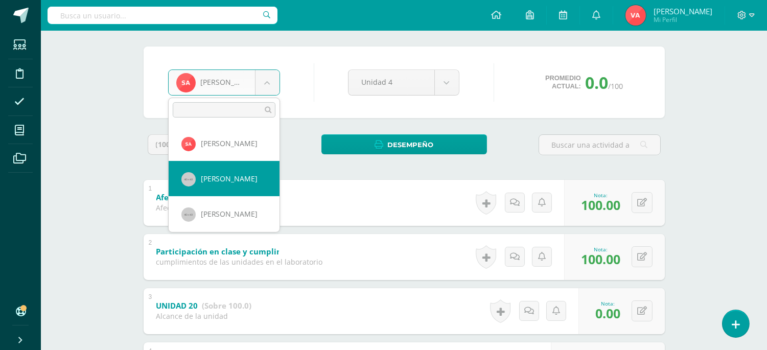
drag, startPoint x: 230, startPoint y: 177, endPoint x: 226, endPoint y: 182, distance: 6.5
select select "810"
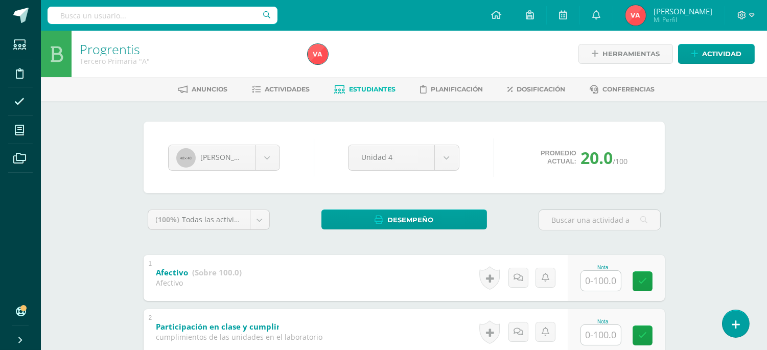
click at [609, 279] on input "text" at bounding box center [601, 281] width 40 height 20
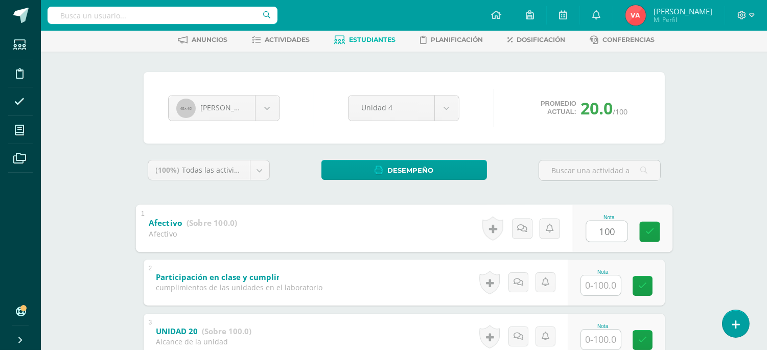
scroll to position [75, 0]
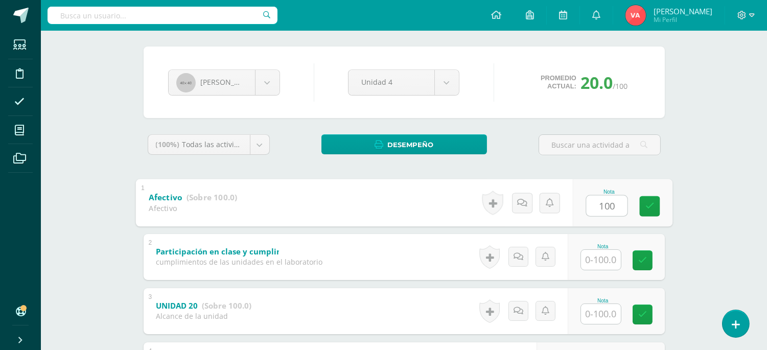
type input "100"
click at [611, 259] on input "text" at bounding box center [601, 260] width 40 height 20
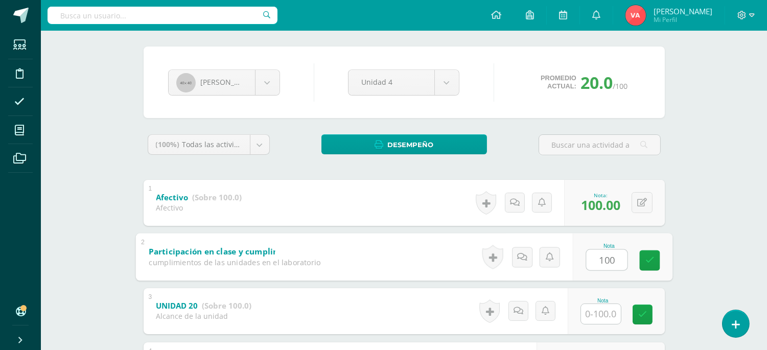
type input "100"
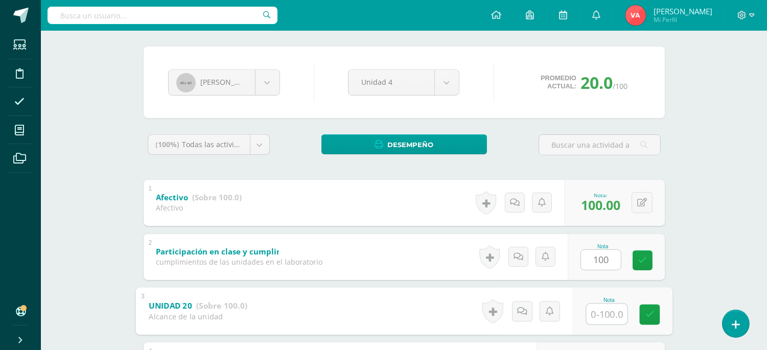
click at [600, 314] on input "text" at bounding box center [606, 313] width 41 height 20
type input "100"
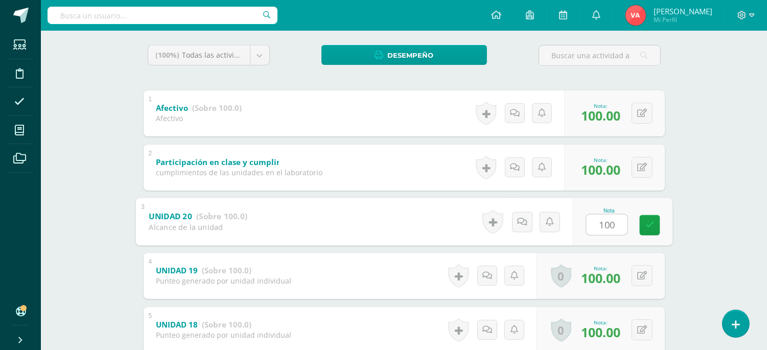
scroll to position [227, 0]
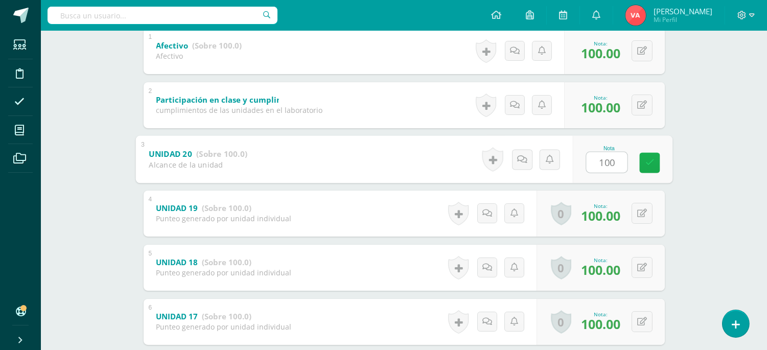
click at [649, 160] on icon at bounding box center [649, 162] width 9 height 9
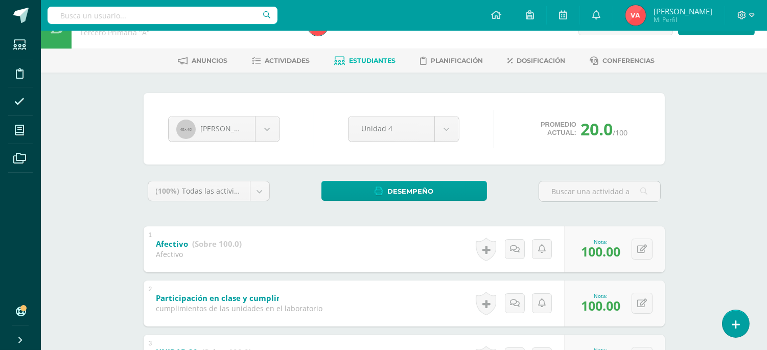
scroll to position [0, 0]
